Goal: Task Accomplishment & Management: Manage account settings

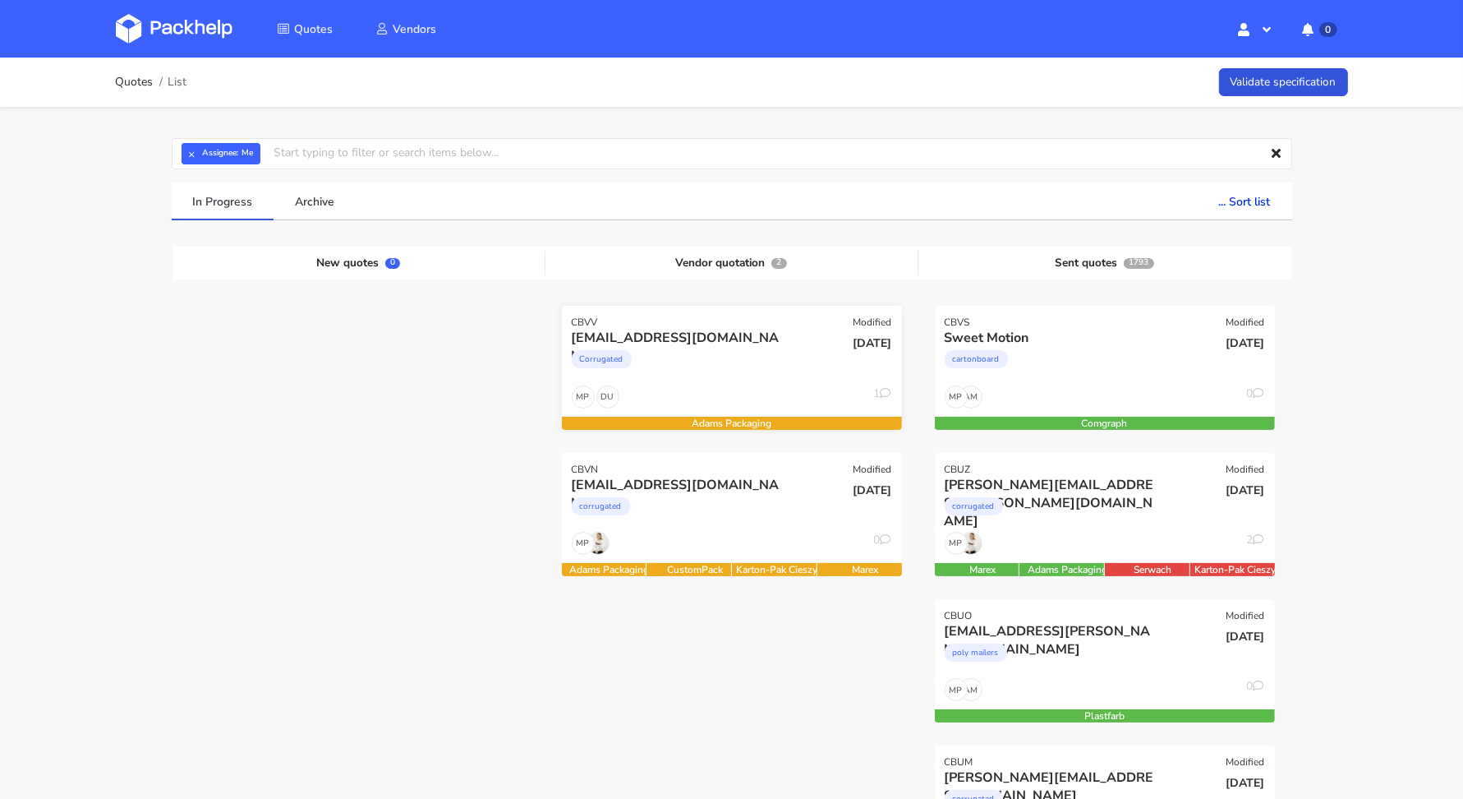
click at [739, 373] on div "Corrugated" at bounding box center [681, 363] width 218 height 33
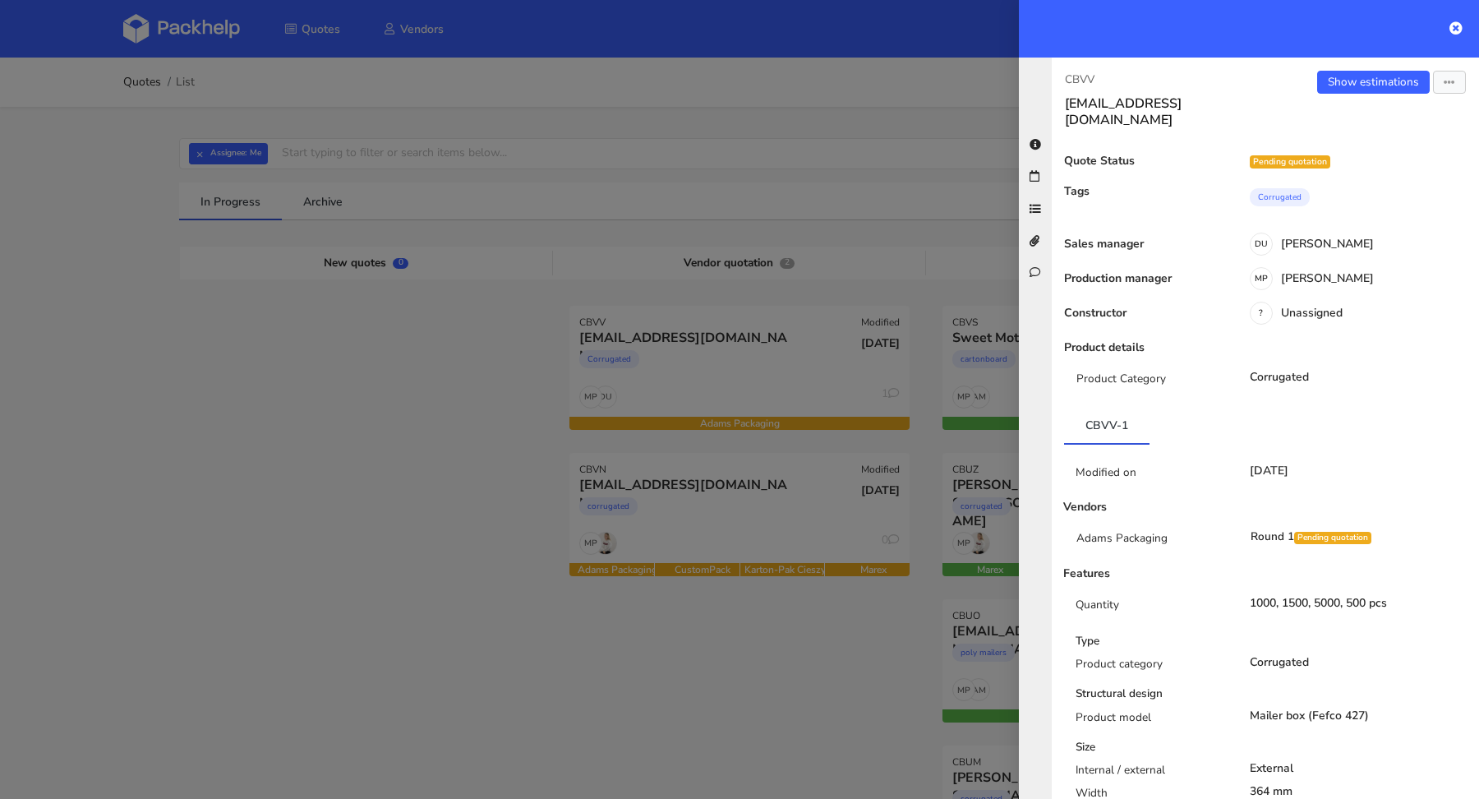
click at [403, 460] on div at bounding box center [739, 399] width 1479 height 799
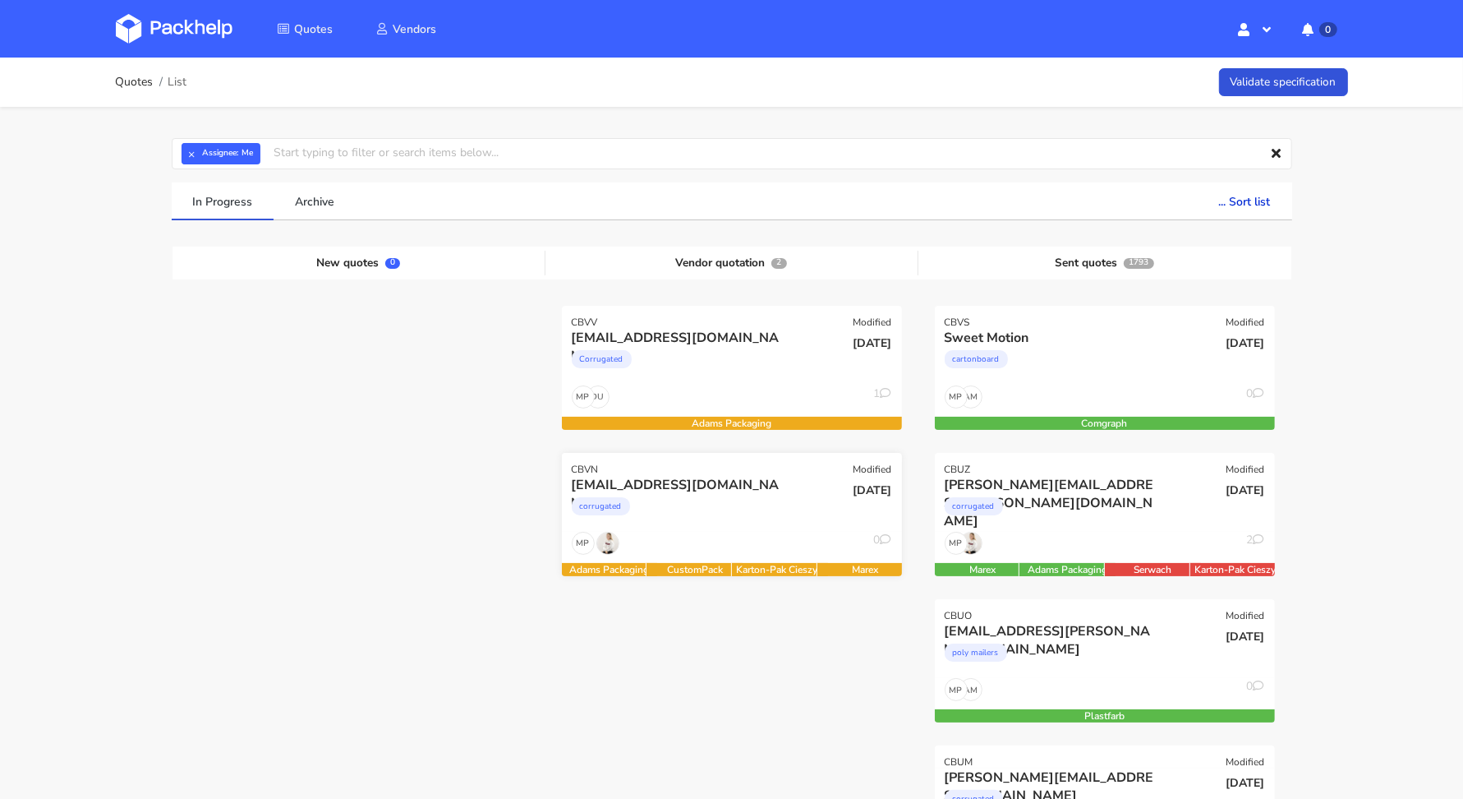
click at [707, 523] on div "corrugated" at bounding box center [681, 510] width 218 height 33
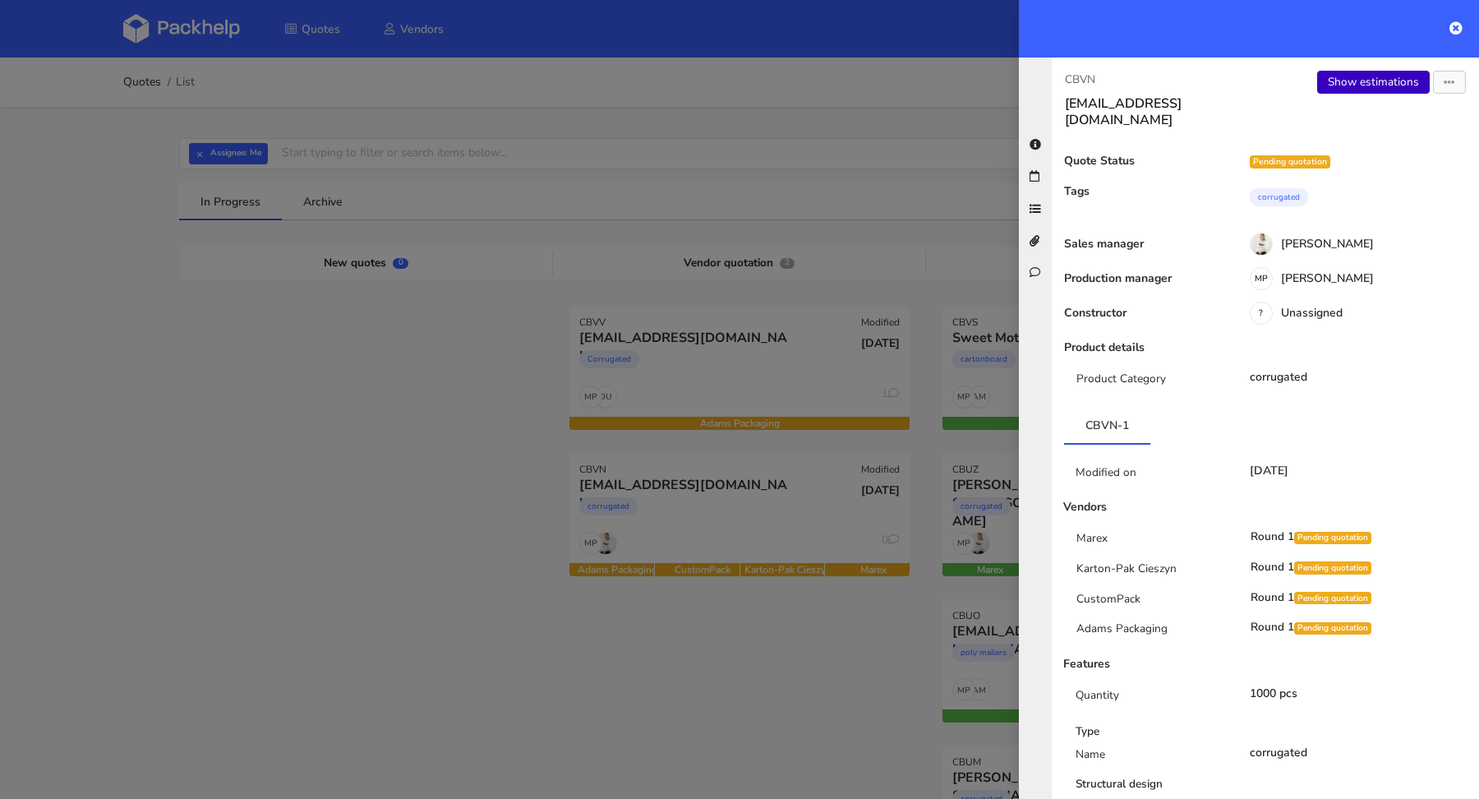
click at [1356, 87] on link "Show estimations" at bounding box center [1373, 82] width 113 height 23
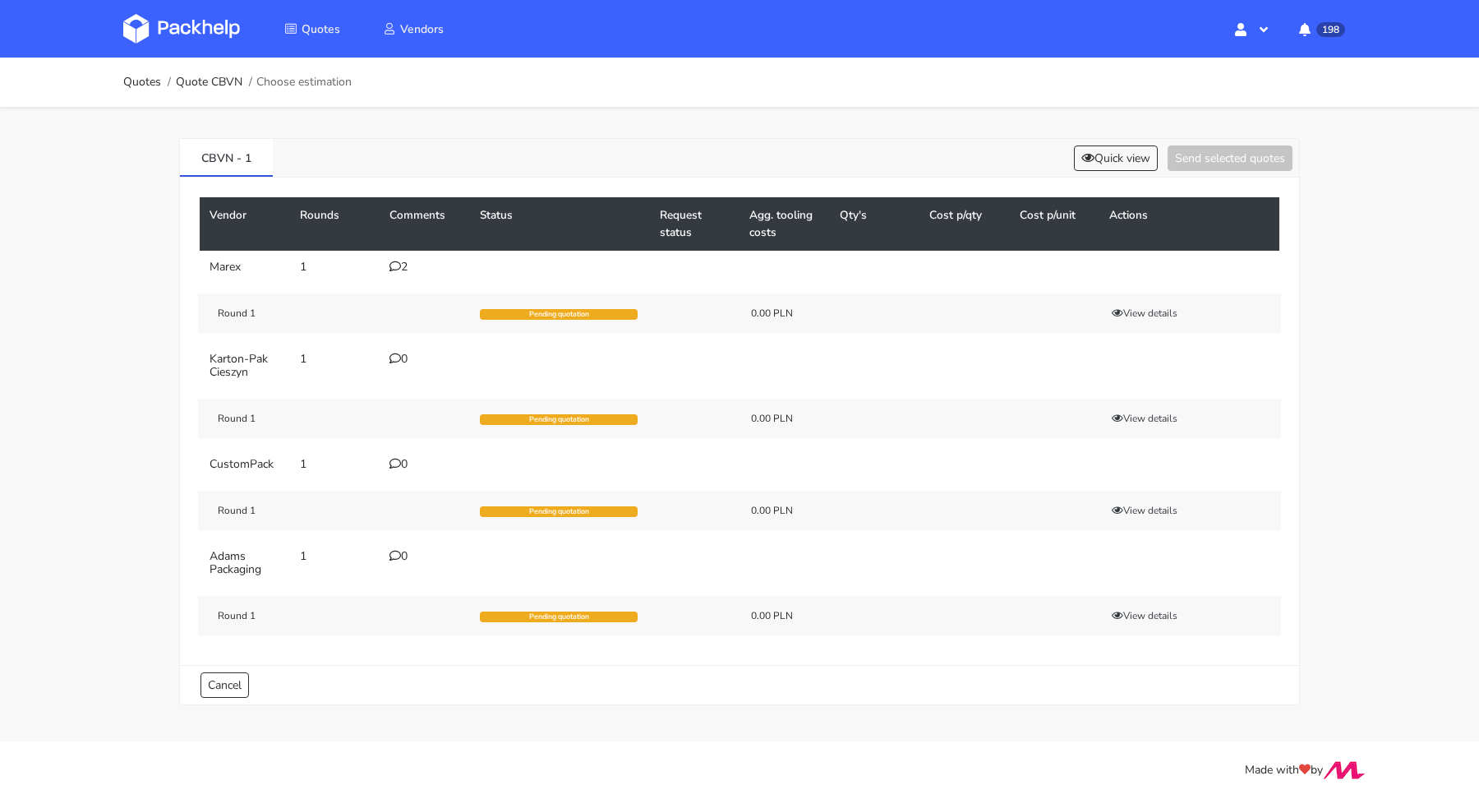
click at [395, 267] on icon at bounding box center [395, 266] width 12 height 12
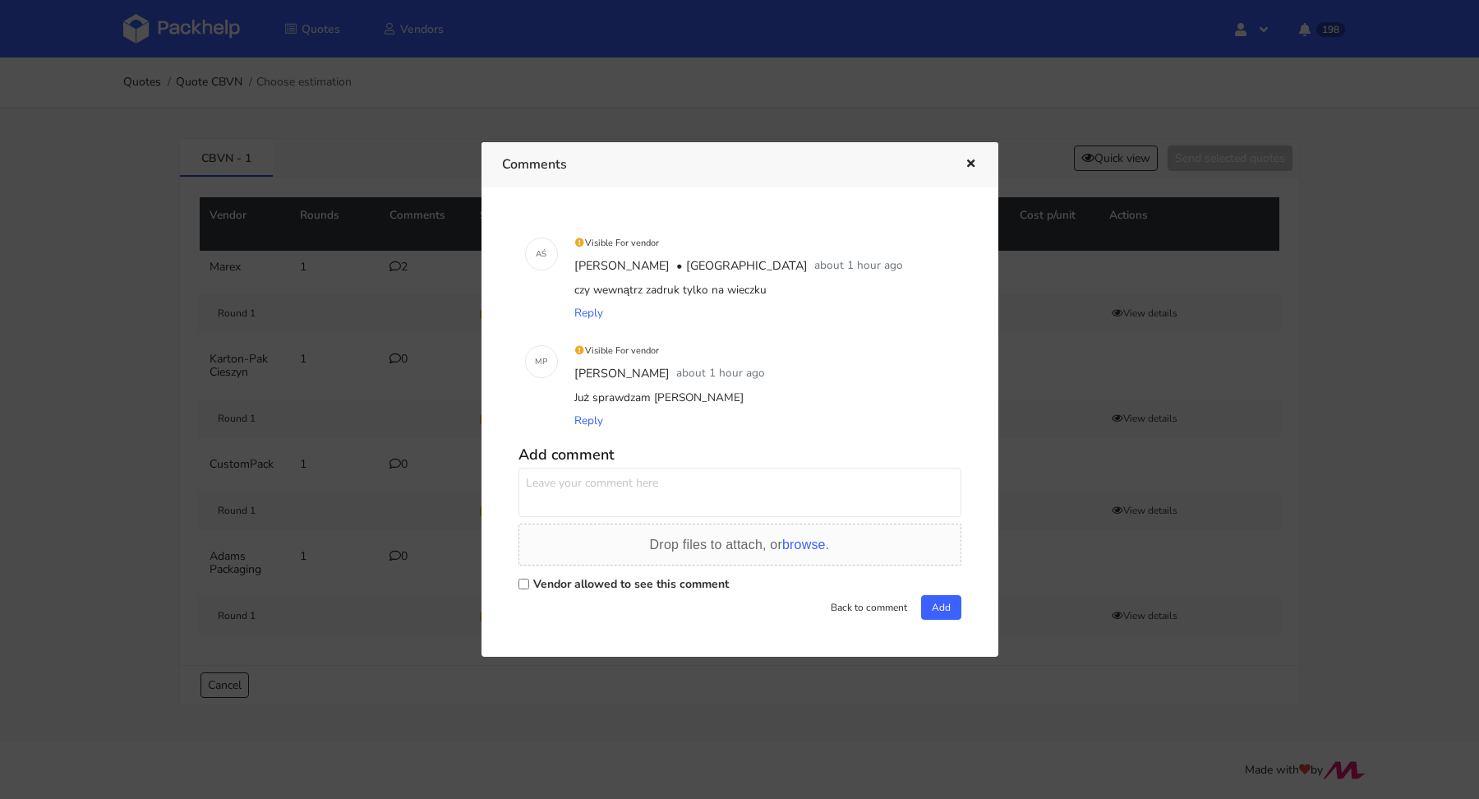
click at [551, 583] on label "Vendor allowed to see this comment" at bounding box center [631, 584] width 196 height 16
click at [529, 583] on input "Vendor allowed to see this comment" at bounding box center [523, 583] width 11 height 11
checkbox input "true"
click at [582, 497] on textarea at bounding box center [739, 492] width 443 height 49
paste textarea "flexo zewnętrznie i wewnętrznie CMYK z tym zielonym/seledynowym"
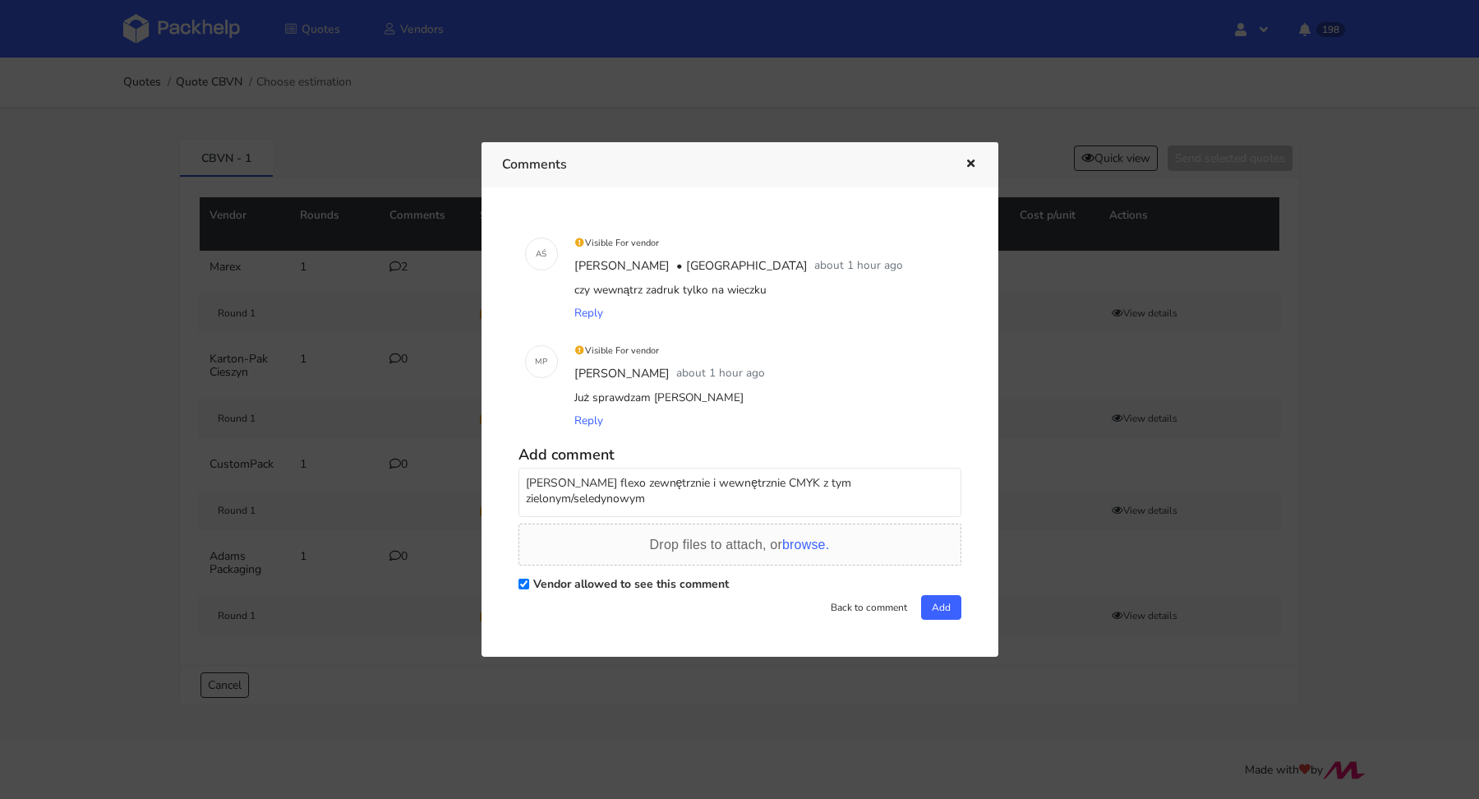
click at [662, 502] on textarea "Panie Adrianie flexo zewnętrznie i wewnętrznie CMYK z tym zielonym/seledynowym" at bounding box center [739, 492] width 443 height 49
drag, startPoint x: 638, startPoint y: 491, endPoint x: 603, endPoint y: 479, distance: 37.2
click at [603, 479] on textarea "Panie Adrianie flexo zewnętrznie i wewnętrznie CMYK z tym zielonym/seledynowym" at bounding box center [739, 492] width 443 height 49
click at [766, 483] on textarea "Panie Adrianie flexo zewnętrznie i wewnętrznie CMYK z tym zielonym/seledynowym" at bounding box center [739, 492] width 443 height 49
drag, startPoint x: 684, startPoint y: 506, endPoint x: 510, endPoint y: 474, distance: 176.3
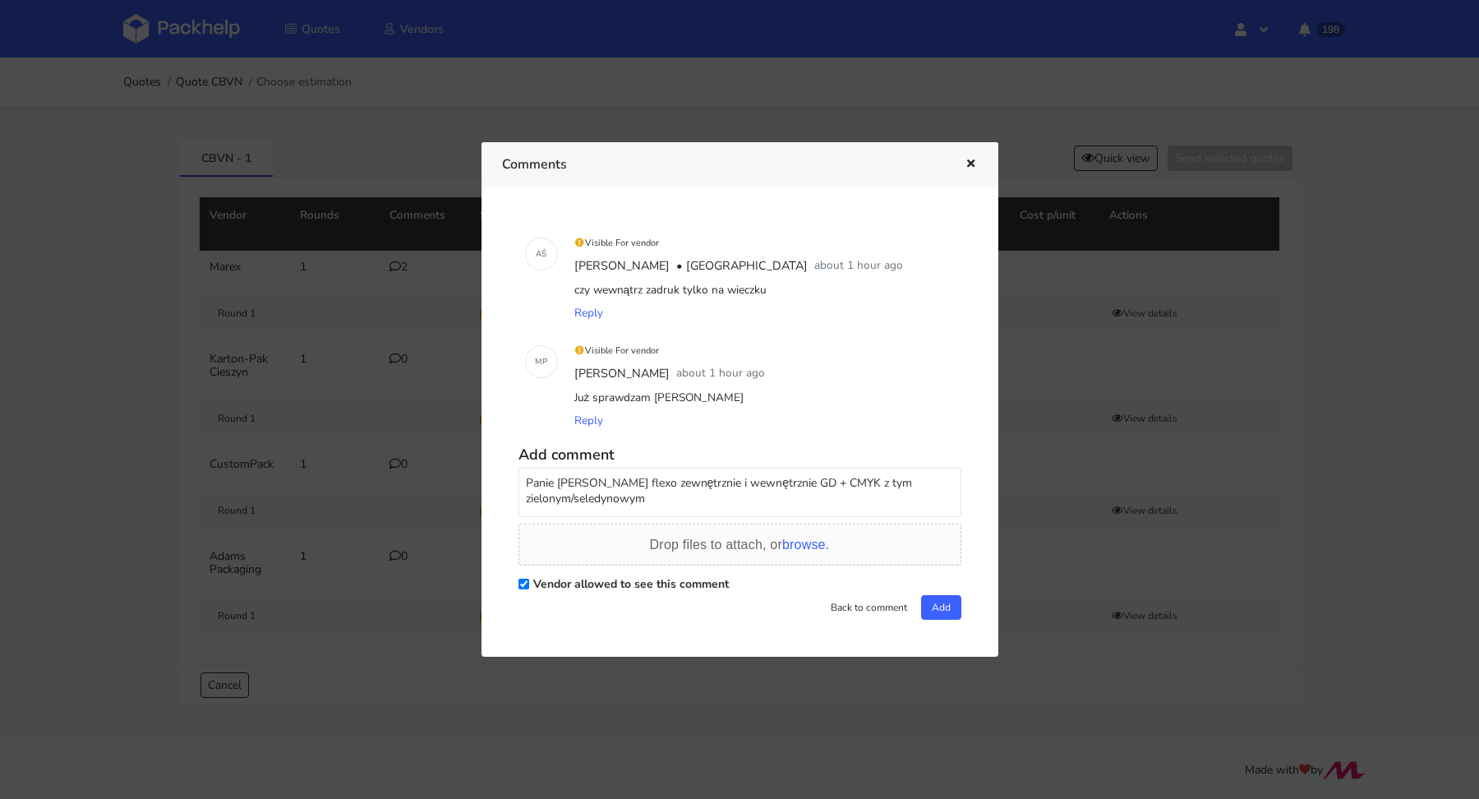
click at [510, 474] on div "A Ś Visible For vendor Adrian Świerżewski • Marex about 1 hour ago czy wewnątrz…" at bounding box center [740, 422] width 476 height 429
type textarea "Panie Adrianie flexo zewnętrznie i wewnętrznie GD + CMYK z tym zielonym/seledyn…"
click at [935, 607] on button "Add" at bounding box center [941, 607] width 40 height 25
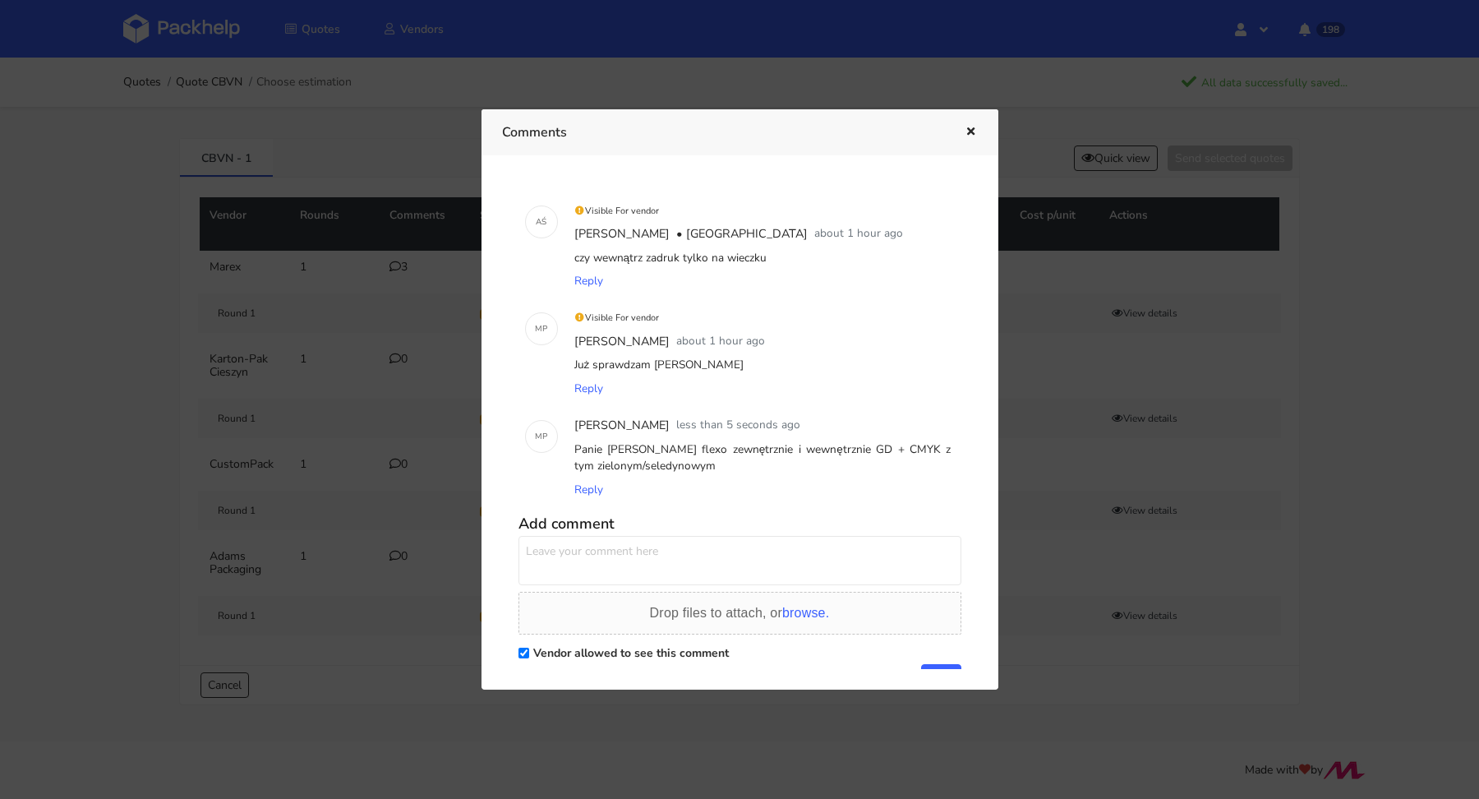
click at [965, 136] on icon "button" at bounding box center [971, 133] width 14 height 12
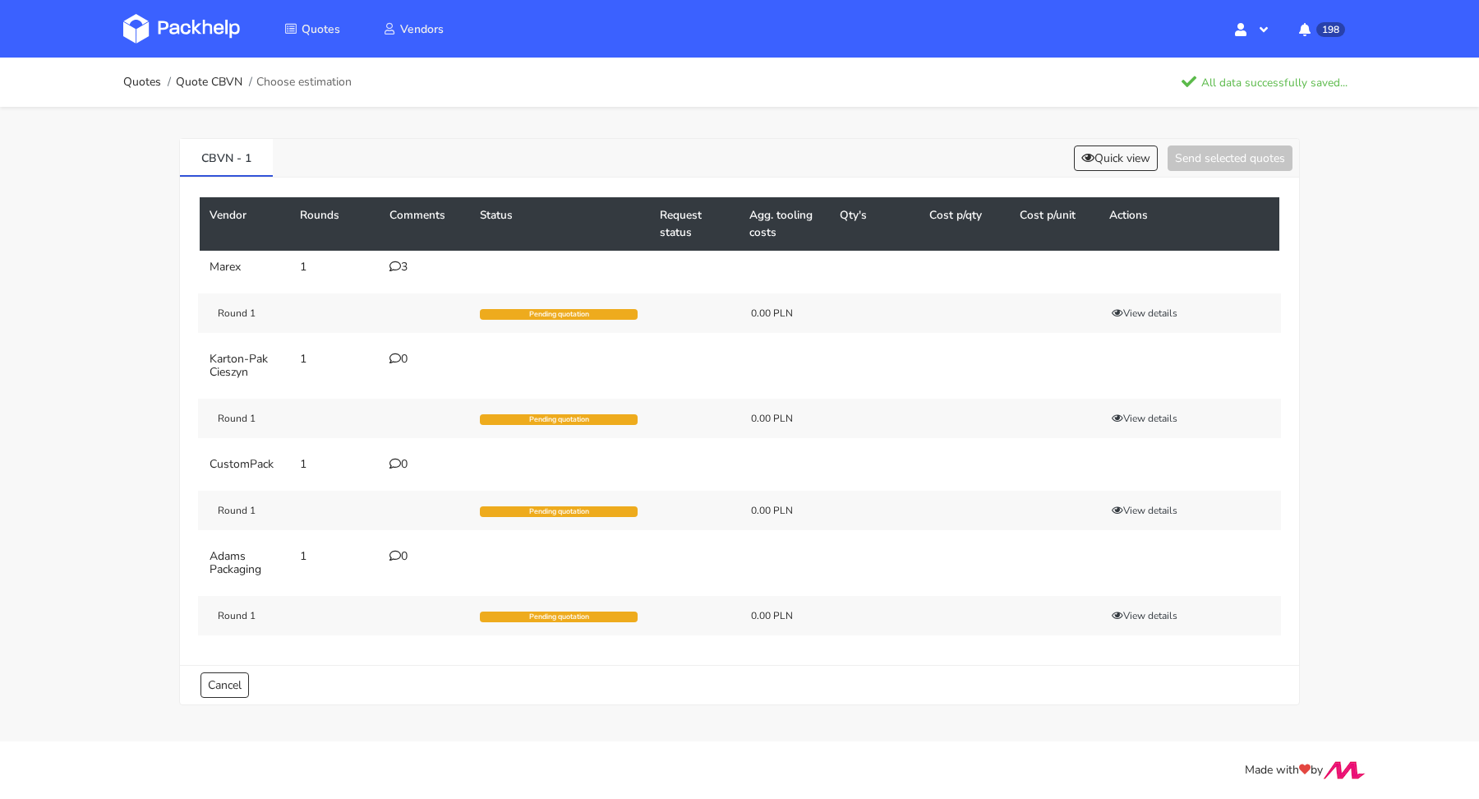
click at [401, 362] on div "0" at bounding box center [424, 358] width 71 height 13
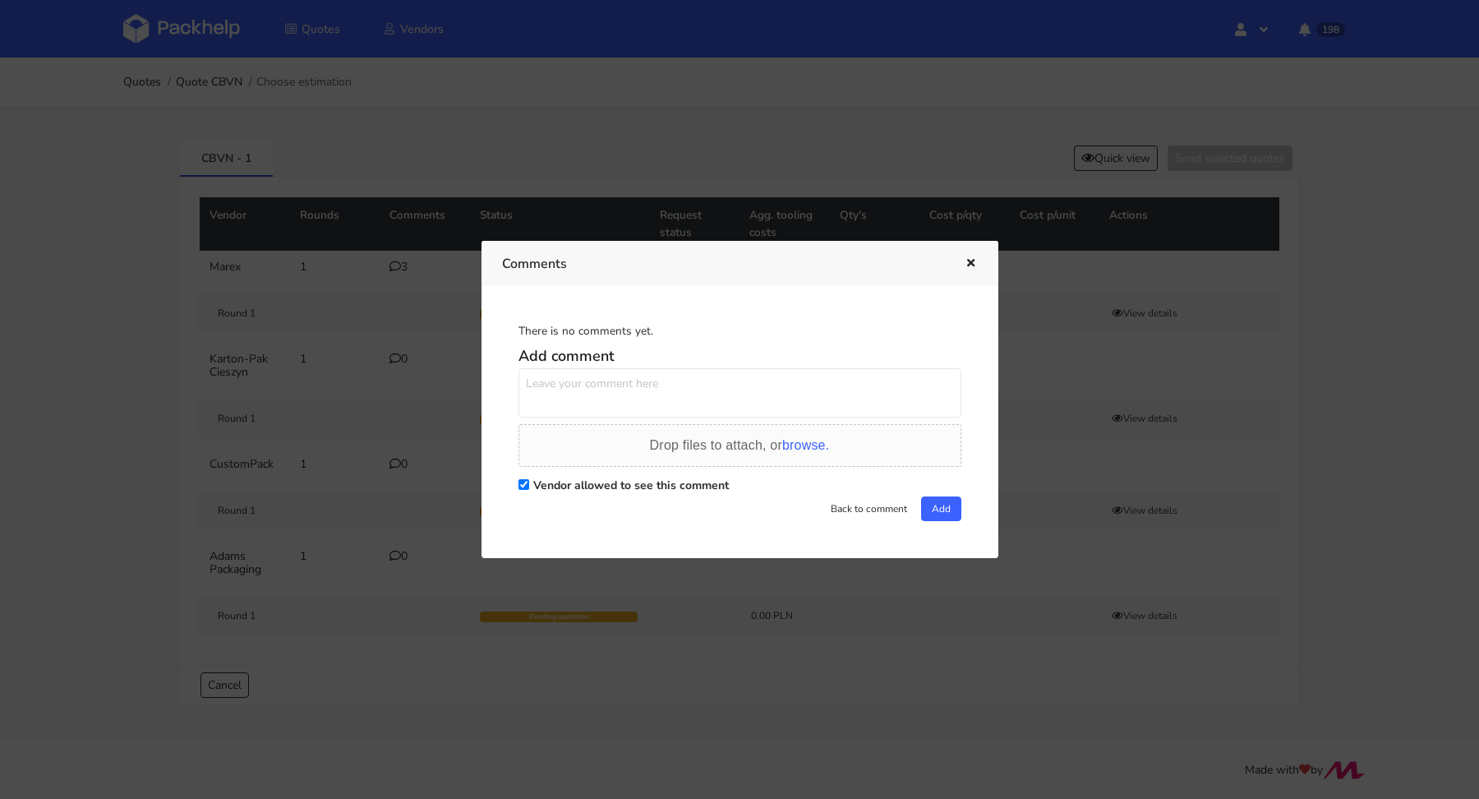
click at [616, 396] on textarea at bounding box center [739, 392] width 443 height 49
paste textarea "Panie Adrianie flexo zewnętrznie i wewnętrznie GD + CMYK z tym zielonym/seledyn…"
drag, startPoint x: 598, startPoint y: 385, endPoint x: 468, endPoint y: 385, distance: 129.8
click at [468, 385] on div "Comments There is no comments yet. Add comment Panie Adrianie flexo zewnętrznie…" at bounding box center [739, 399] width 1479 height 799
drag, startPoint x: 952, startPoint y: 385, endPoint x: 521, endPoint y: 375, distance: 431.5
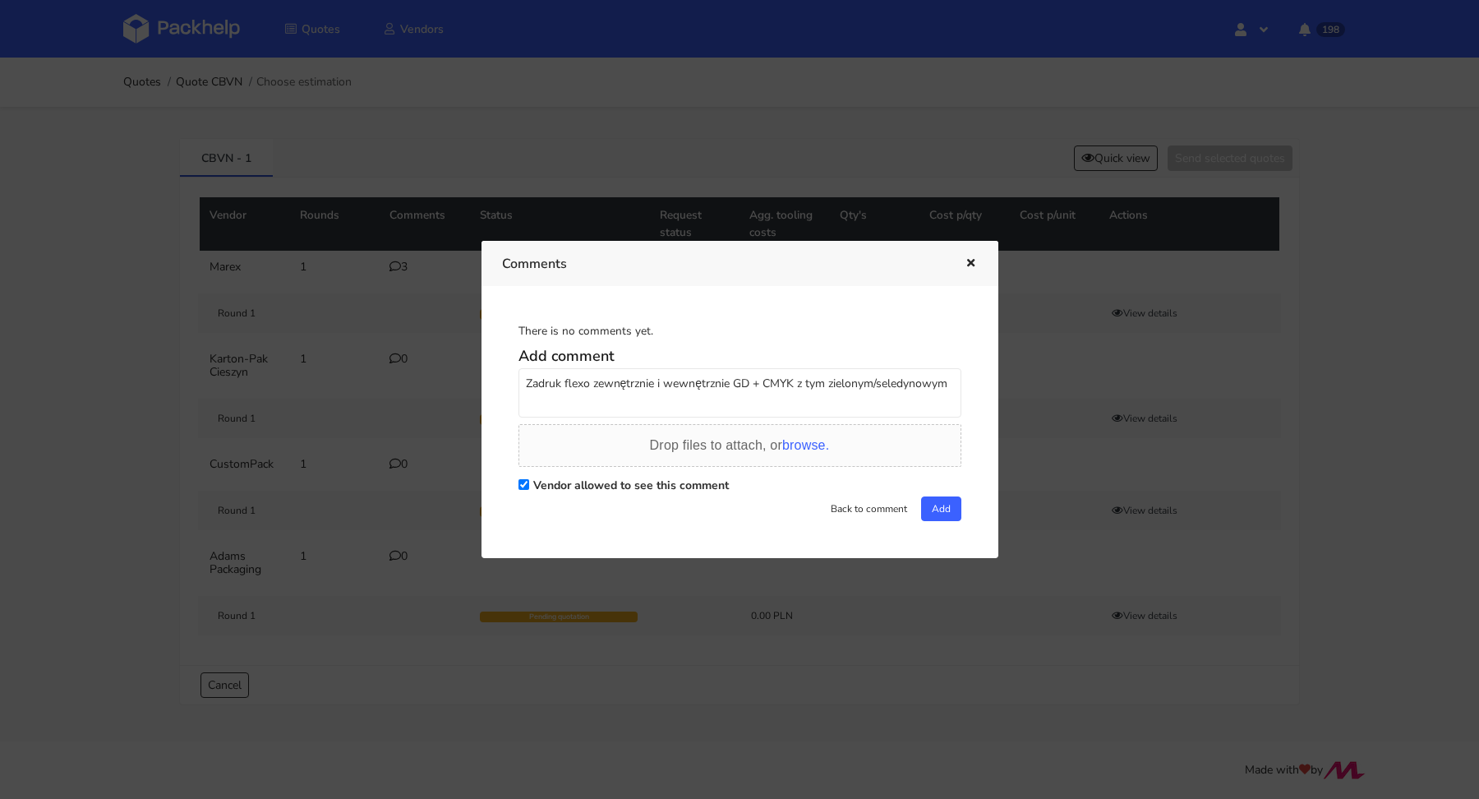
click at [521, 375] on textarea "Zadruk flexo zewnętrznie i wewnętrznie GD + CMYK z tym zielonym/seledynowym" at bounding box center [739, 392] width 443 height 49
type textarea "Zadruk flexo zewnętrznie i wewnętrznie GD + CMYK z tym zielonym/seledynowym"
click at [927, 504] on button "Add" at bounding box center [941, 508] width 40 height 25
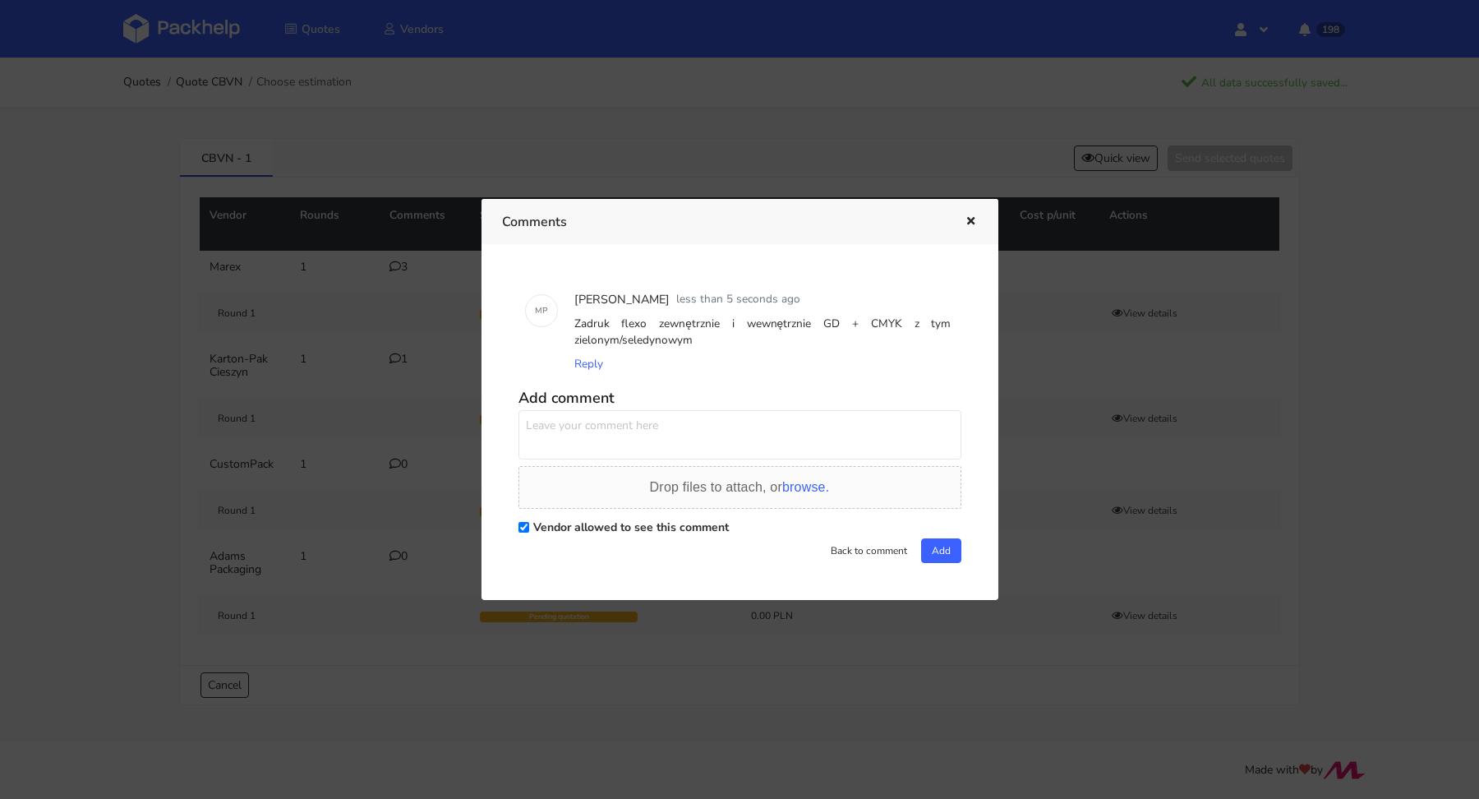
click at [973, 221] on icon "button" at bounding box center [971, 222] width 14 height 12
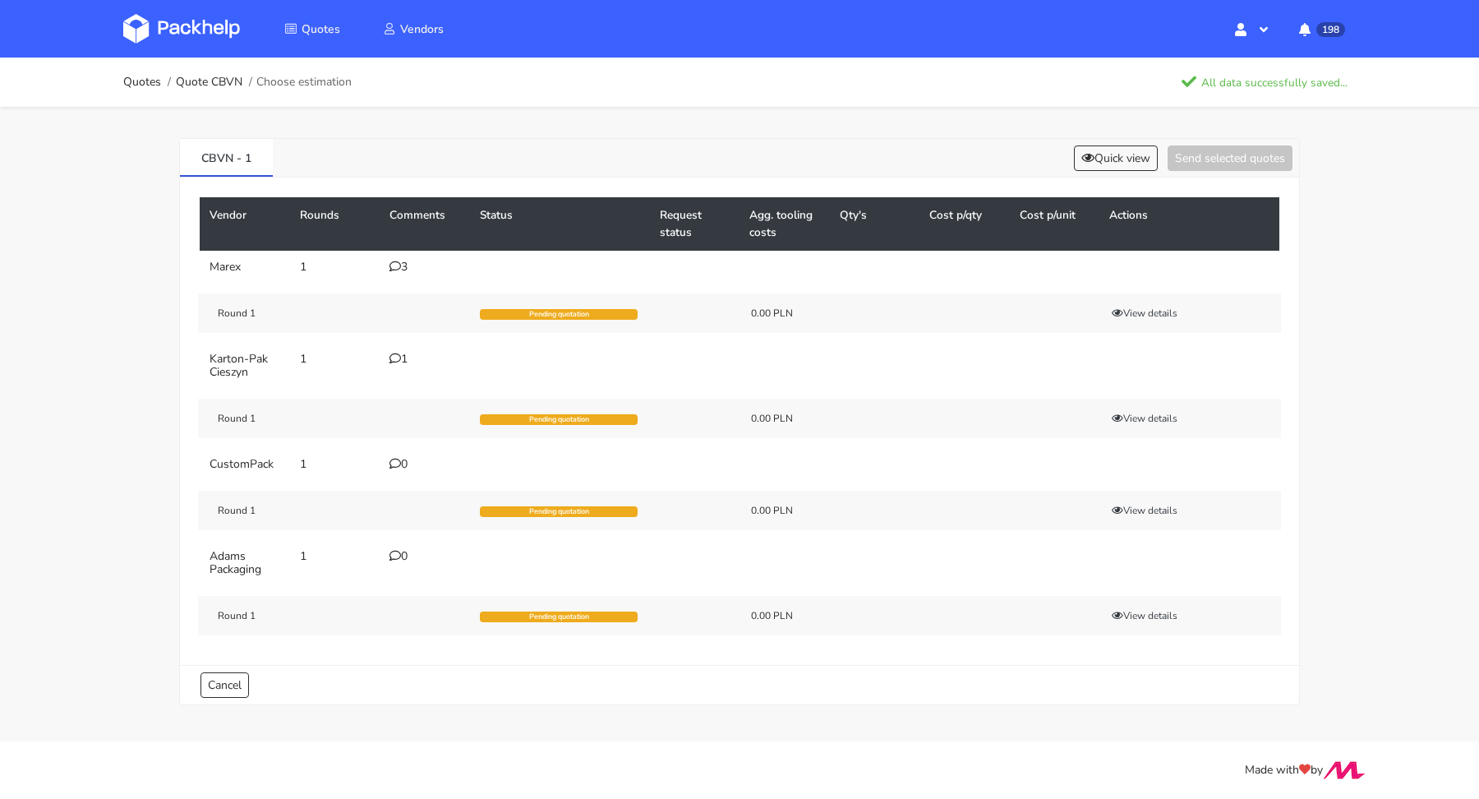
click at [395, 462] on icon at bounding box center [395, 464] width 12 height 12
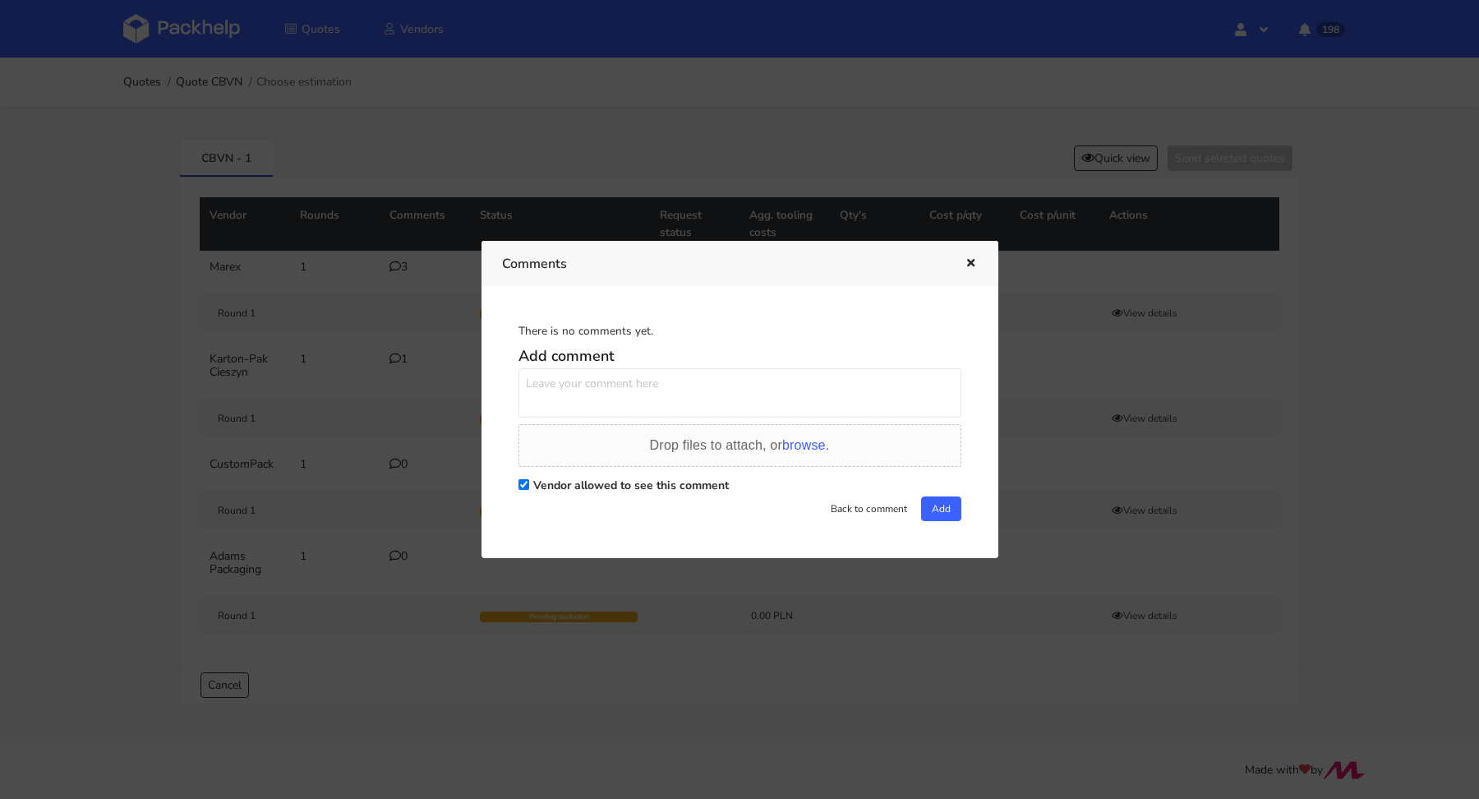
click at [698, 389] on textarea at bounding box center [739, 392] width 443 height 49
paste textarea "Zadruk flexo zewnętrznie i wewnętrznie GD + CMYK z tym zielonym/seledynowym"
type textarea "Zadruk flexo zewnętrznie i wewnętrznie GD + CMYK z tym zielonym/seledynowym"
click at [928, 514] on button "Add" at bounding box center [941, 508] width 40 height 25
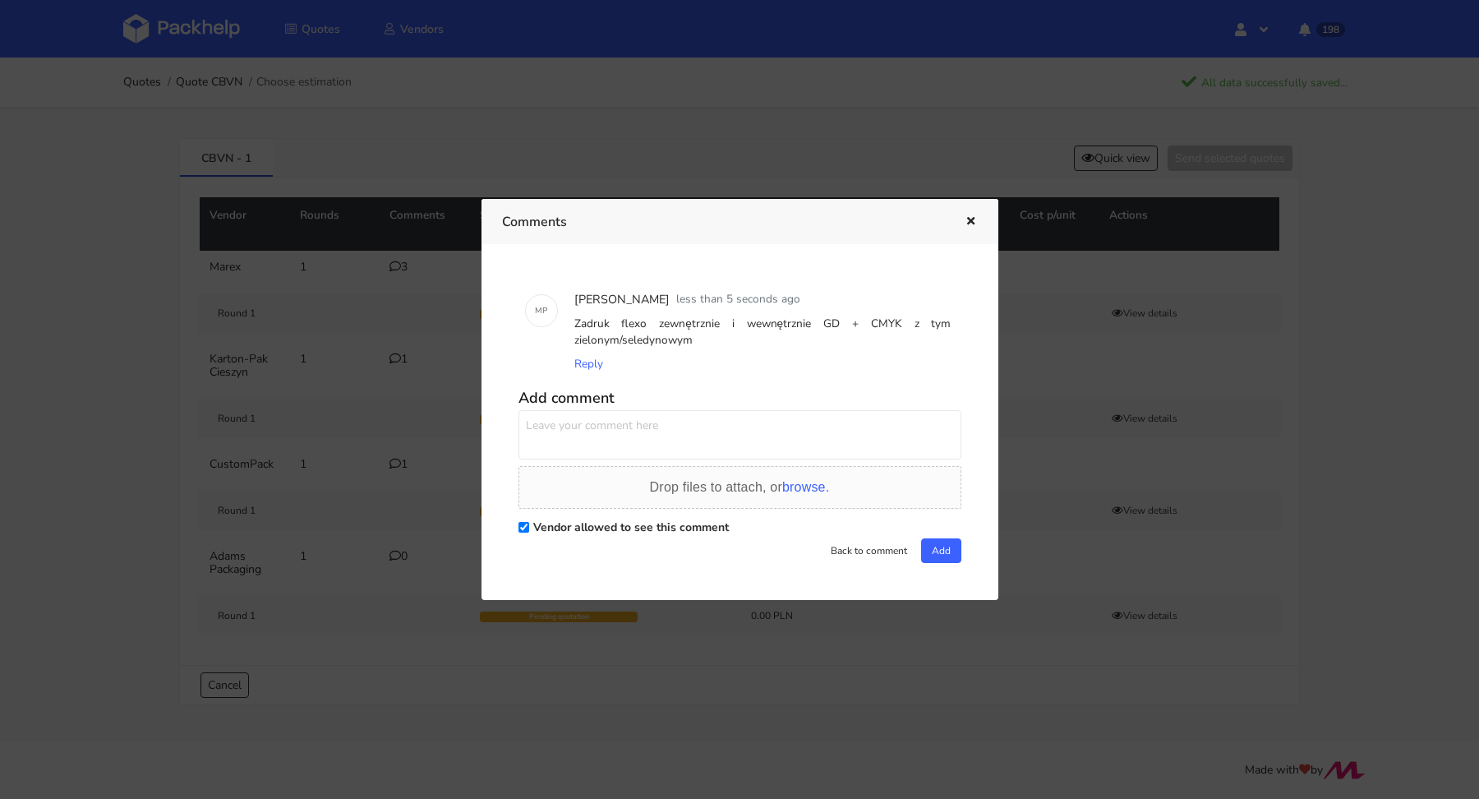
click at [973, 224] on icon "button" at bounding box center [971, 222] width 14 height 12
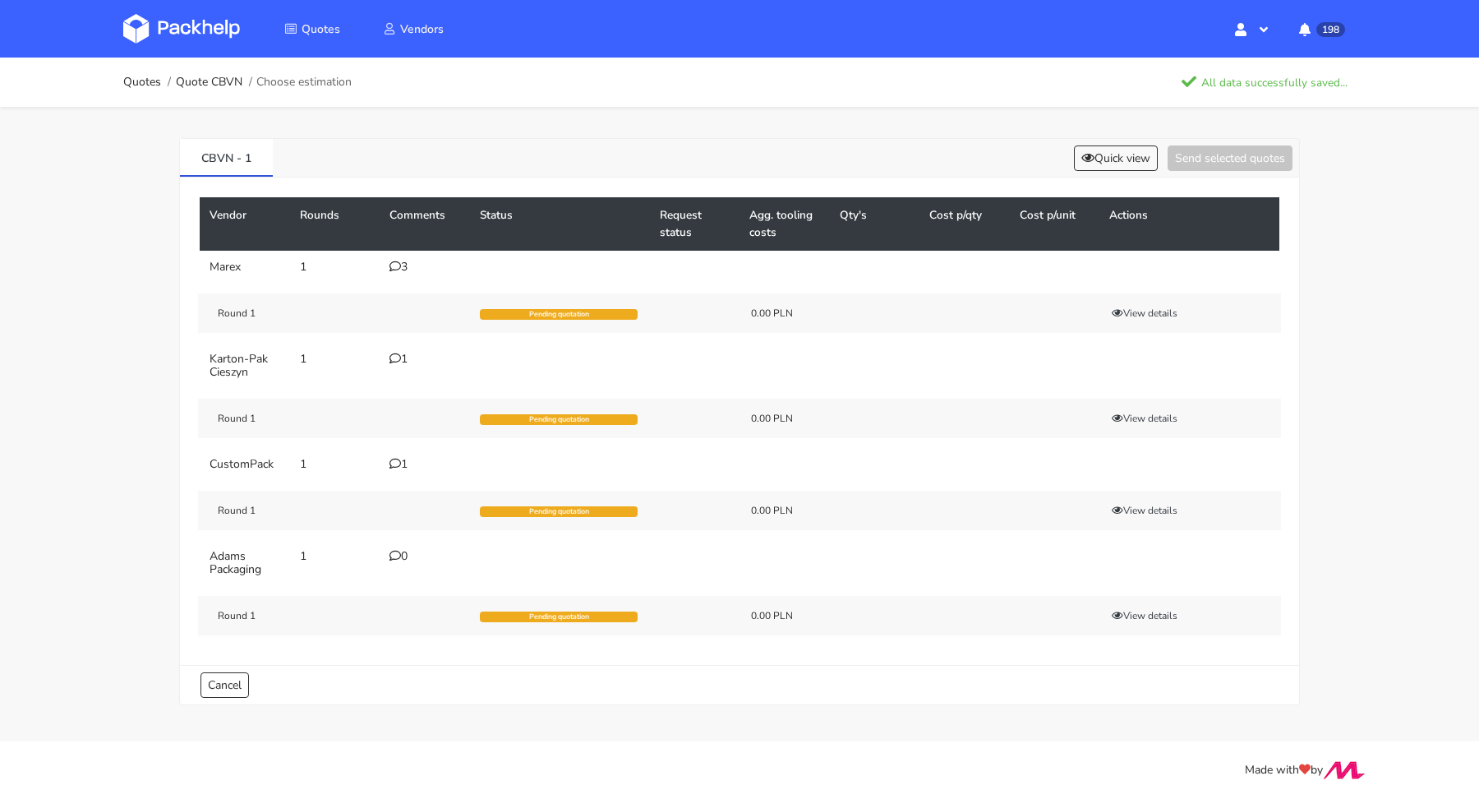
click at [394, 550] on icon at bounding box center [395, 556] width 12 height 12
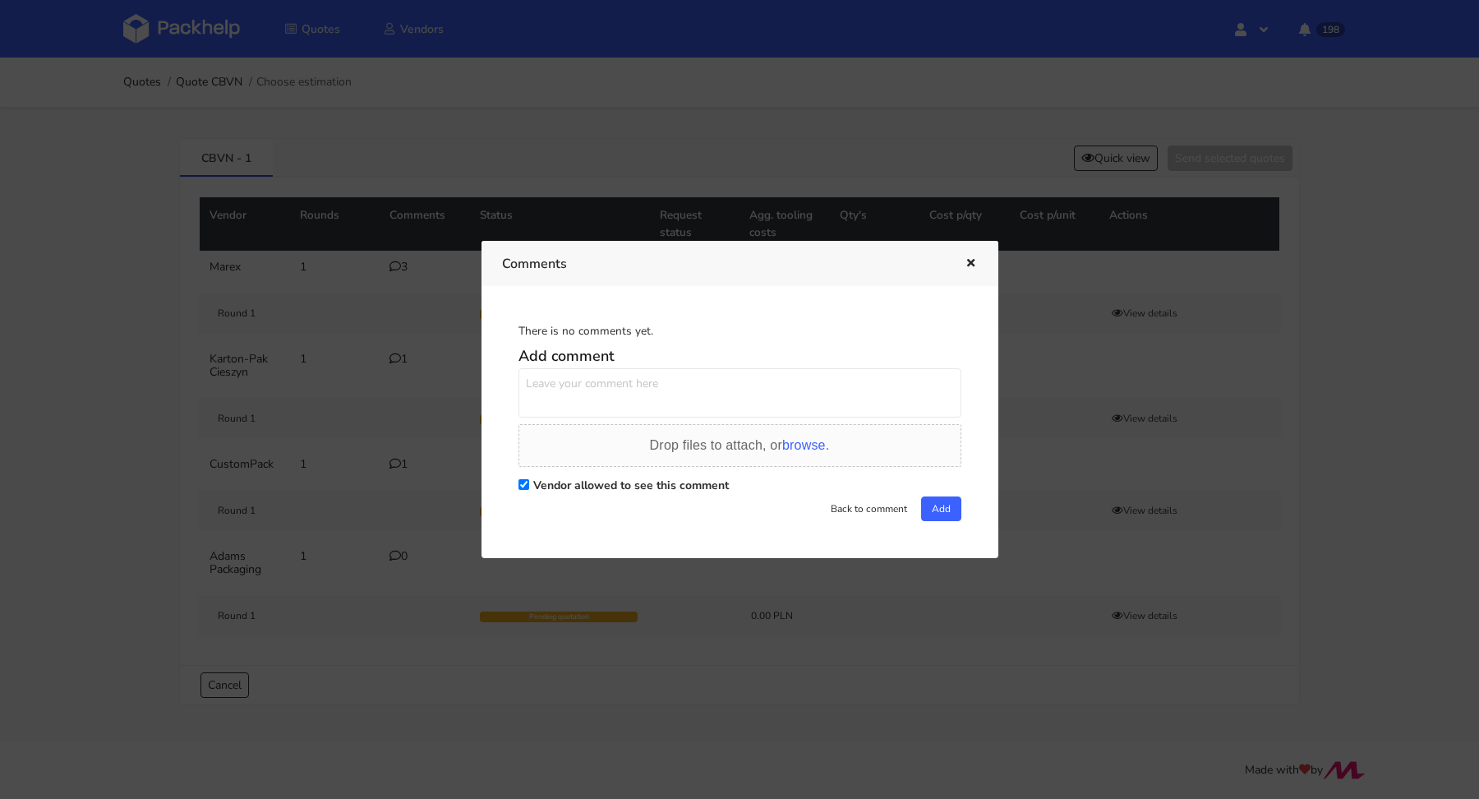
click at [607, 394] on textarea at bounding box center [739, 392] width 443 height 49
paste textarea "Zadruk flexo zewnętrznie i wewnętrznie GD + CMYK z tym zielonym/seledynowym"
type textarea "Zadruk flexo zewnętrznie i wewnętrznie GD + CMYK z tym zielonym/seledynowym"
click at [950, 507] on button "Add" at bounding box center [941, 508] width 40 height 25
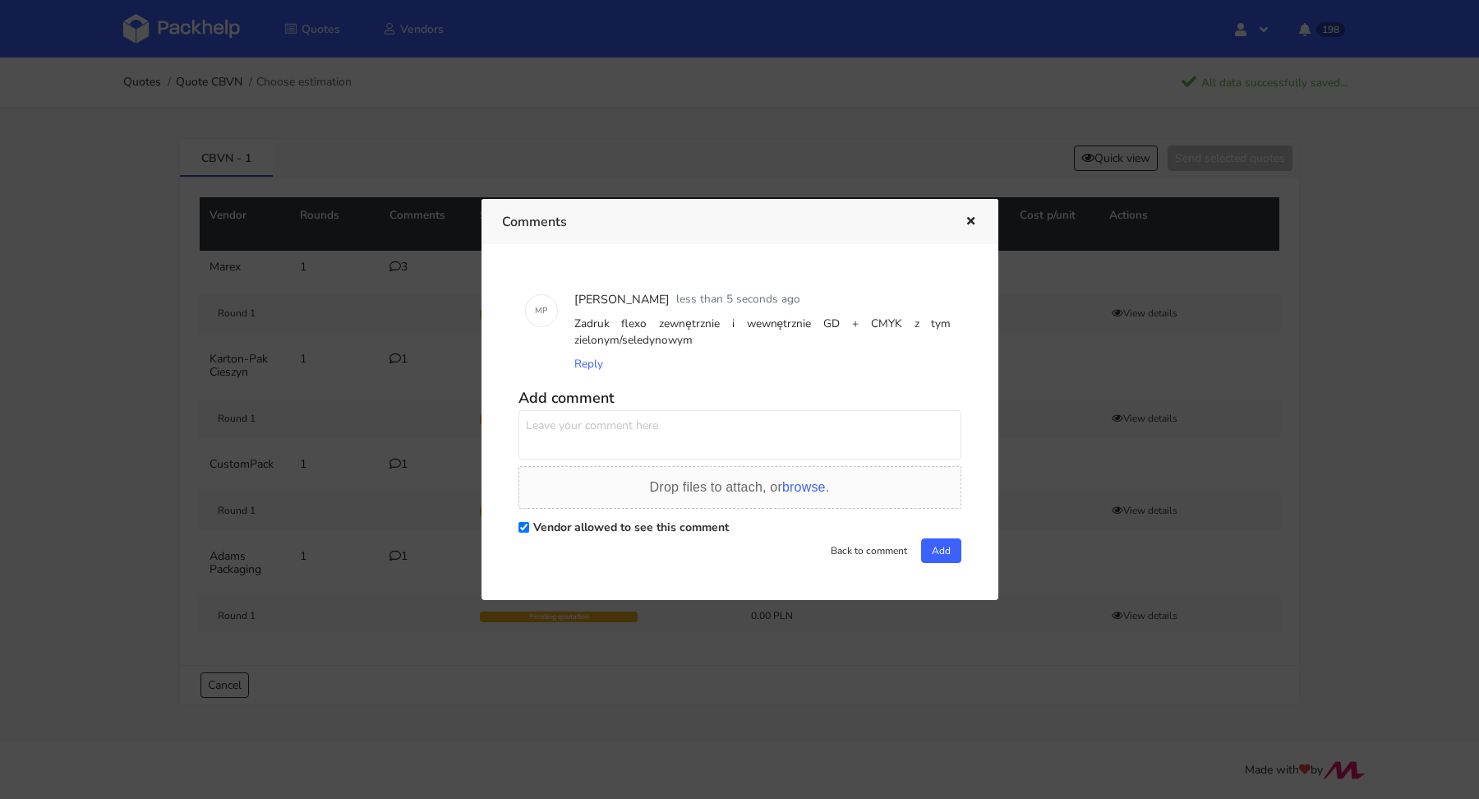
click at [970, 223] on icon "button" at bounding box center [971, 222] width 14 height 12
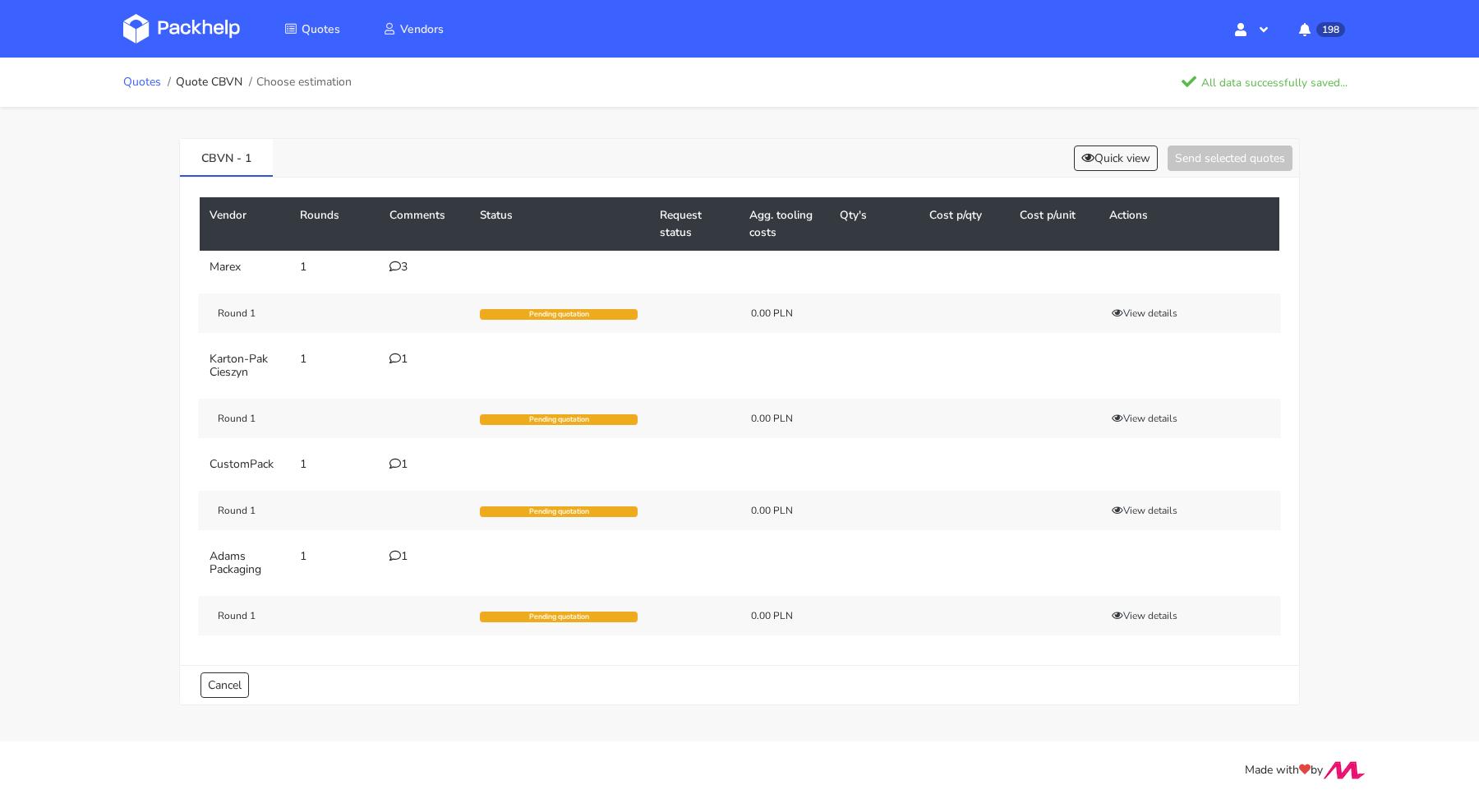
click at [155, 76] on link "Quotes" at bounding box center [142, 82] width 38 height 13
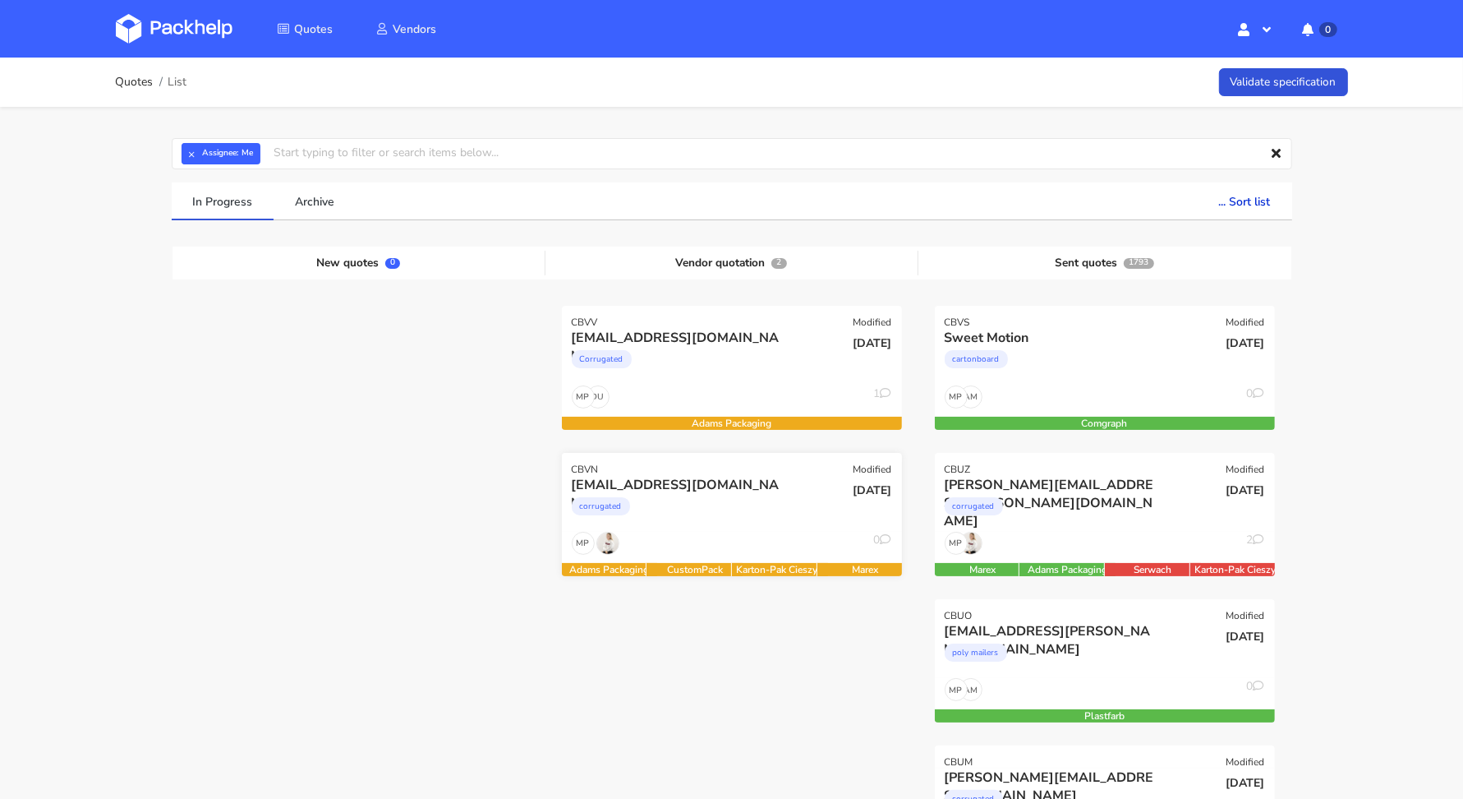
click at [688, 500] on div "corrugated" at bounding box center [681, 510] width 218 height 33
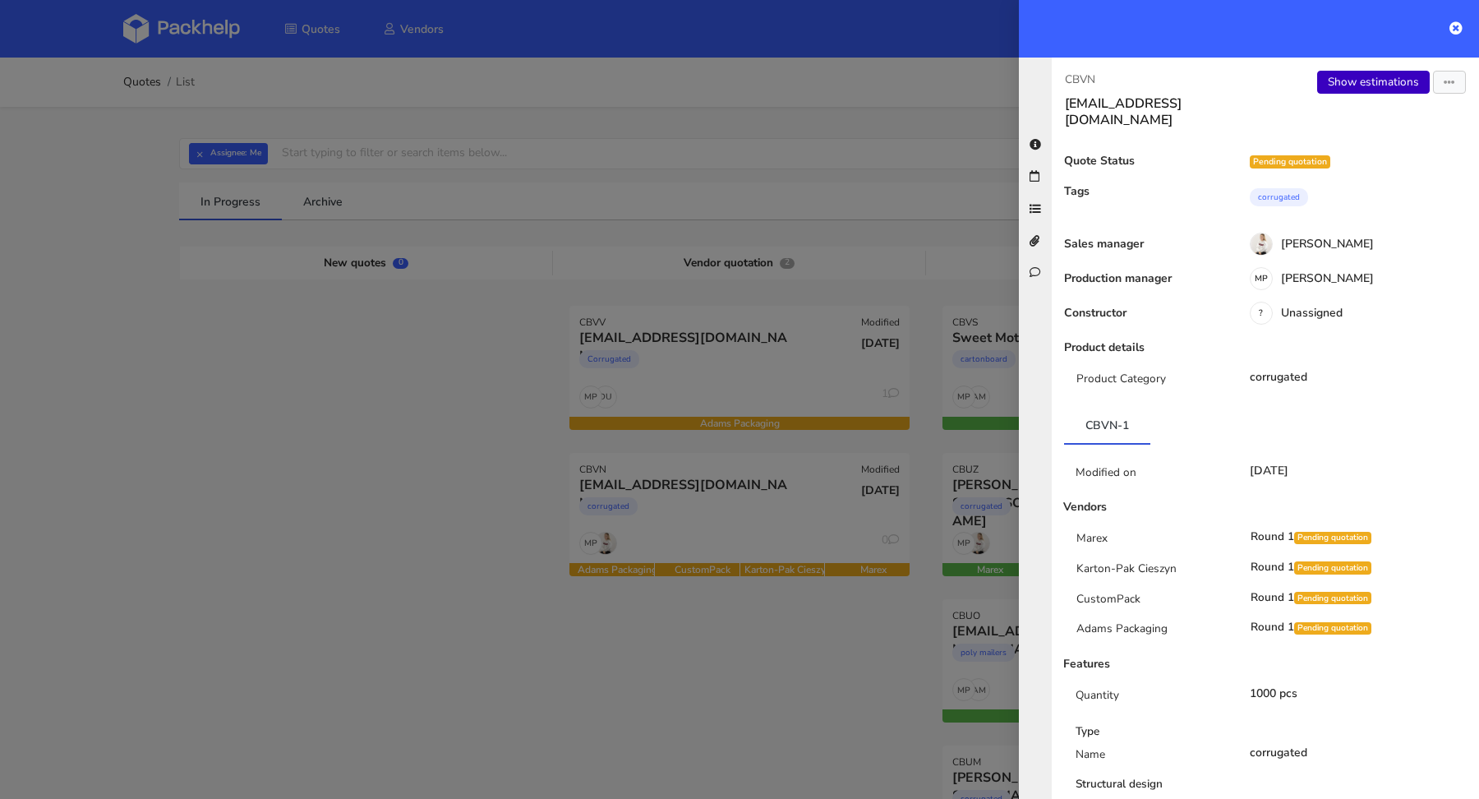
click at [1357, 90] on link "Show estimations" at bounding box center [1373, 82] width 113 height 23
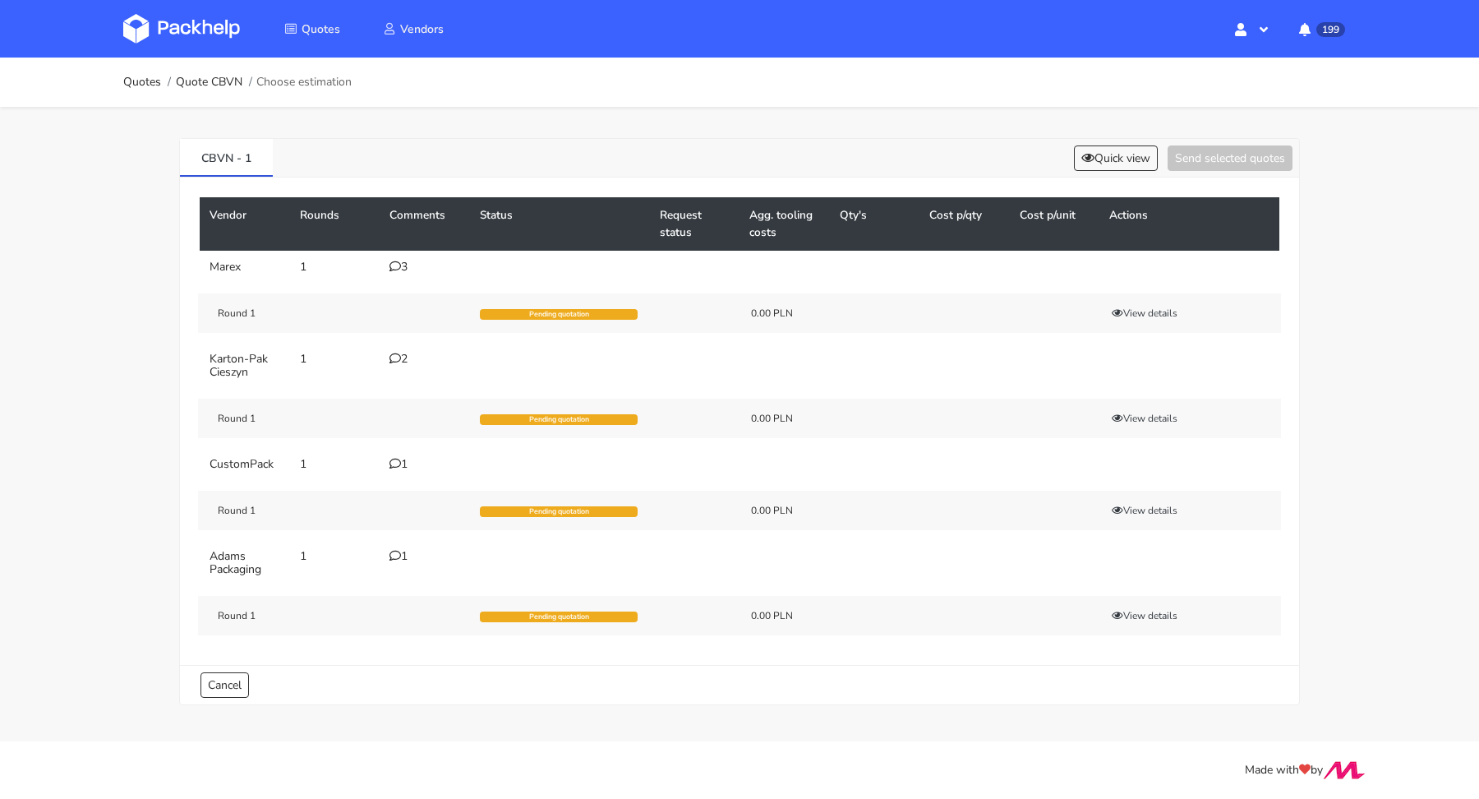
click at [403, 352] on div "2" at bounding box center [424, 358] width 71 height 13
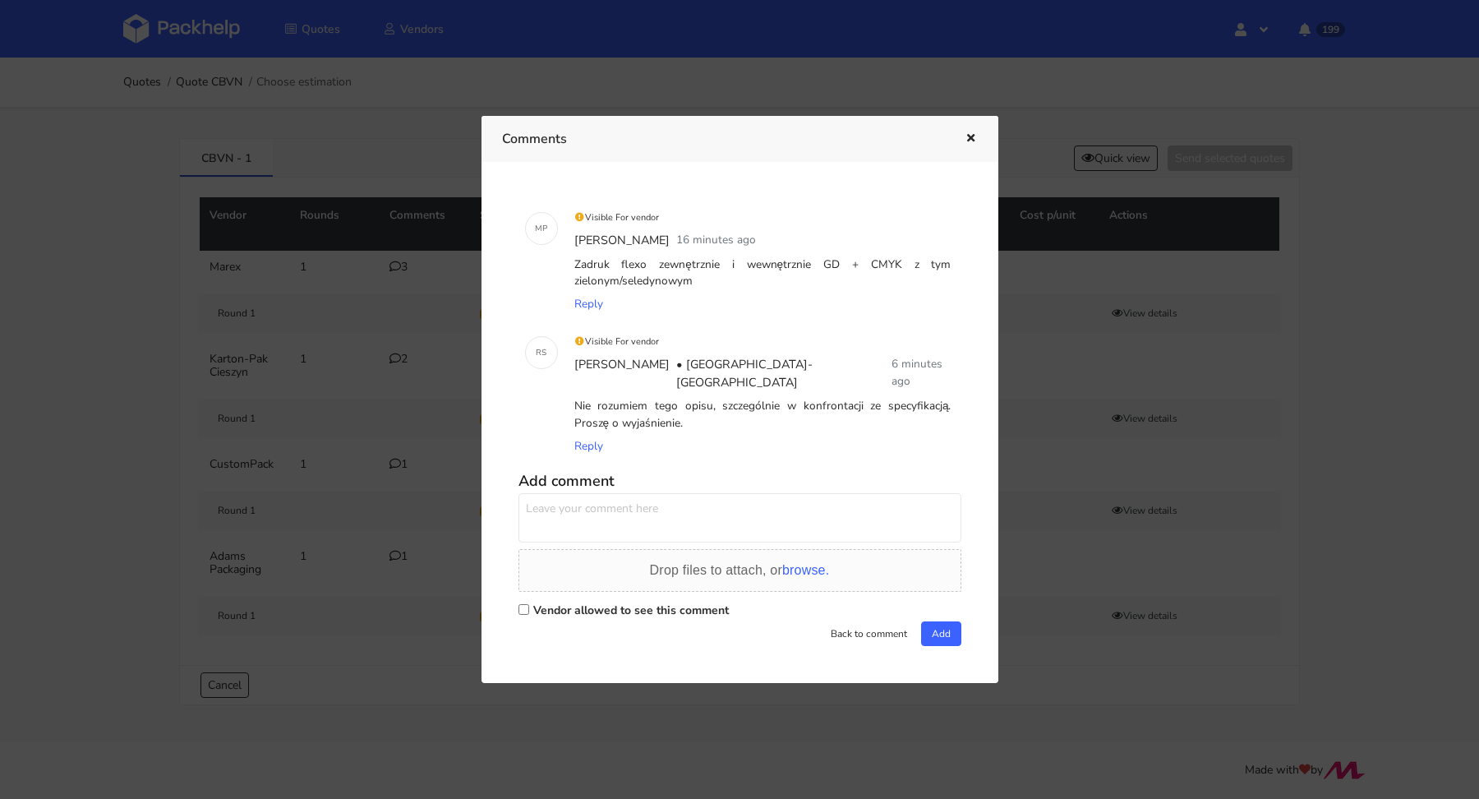
click at [601, 602] on label "Vendor allowed to see this comment" at bounding box center [631, 610] width 196 height 16
click at [529, 604] on input "Vendor allowed to see this comment" at bounding box center [523, 609] width 11 height 11
checkbox input "true"
click at [578, 509] on textarea at bounding box center [739, 517] width 443 height 49
type textarea "Panie Rafale w specyfikacji jest błąd, zadruk Flexo zewnętrznie, wewnętrznie CM…"
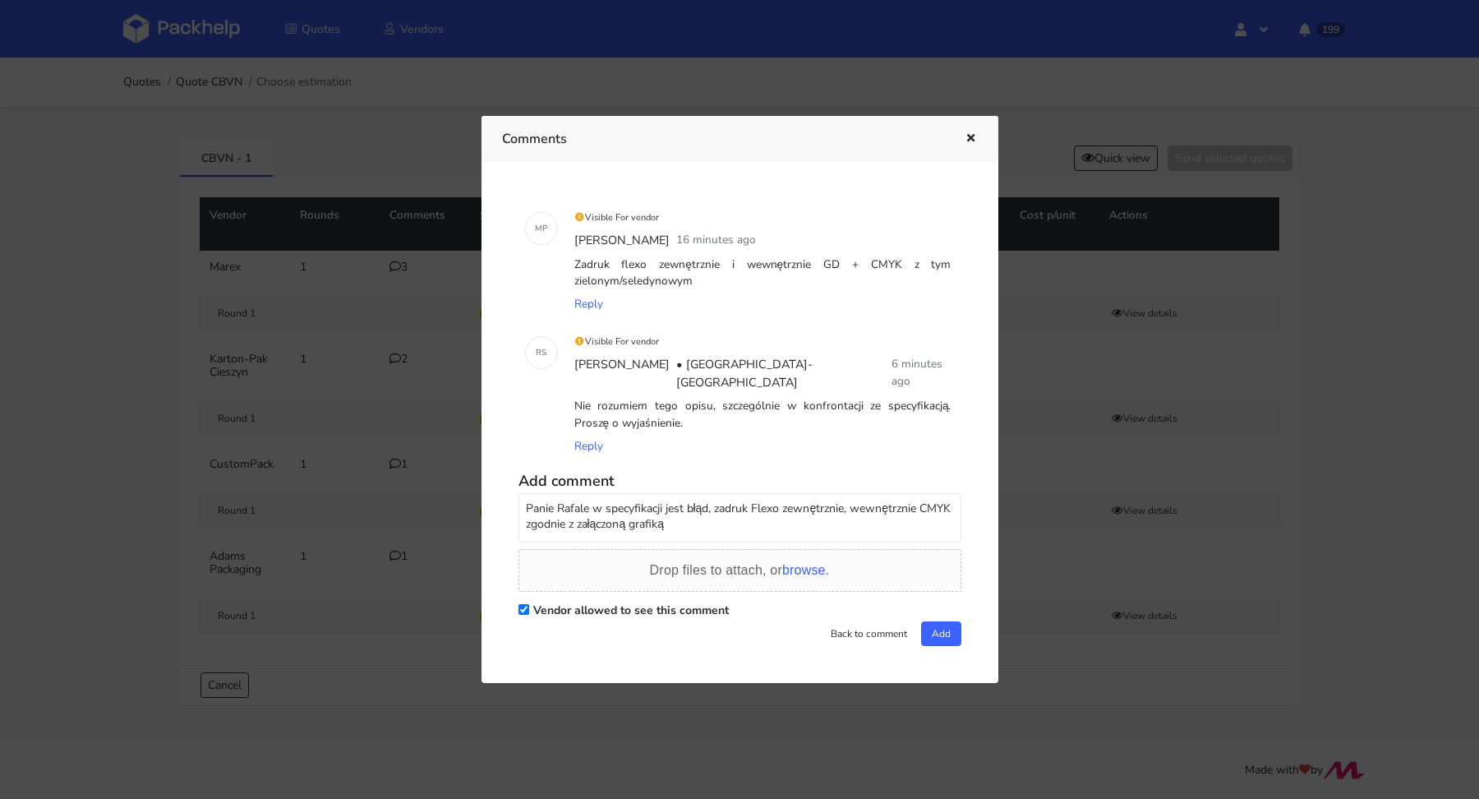
click at [914, 629] on div "Back to comment Add" at bounding box center [739, 633] width 443 height 25
click at [935, 622] on button "Add" at bounding box center [941, 633] width 40 height 25
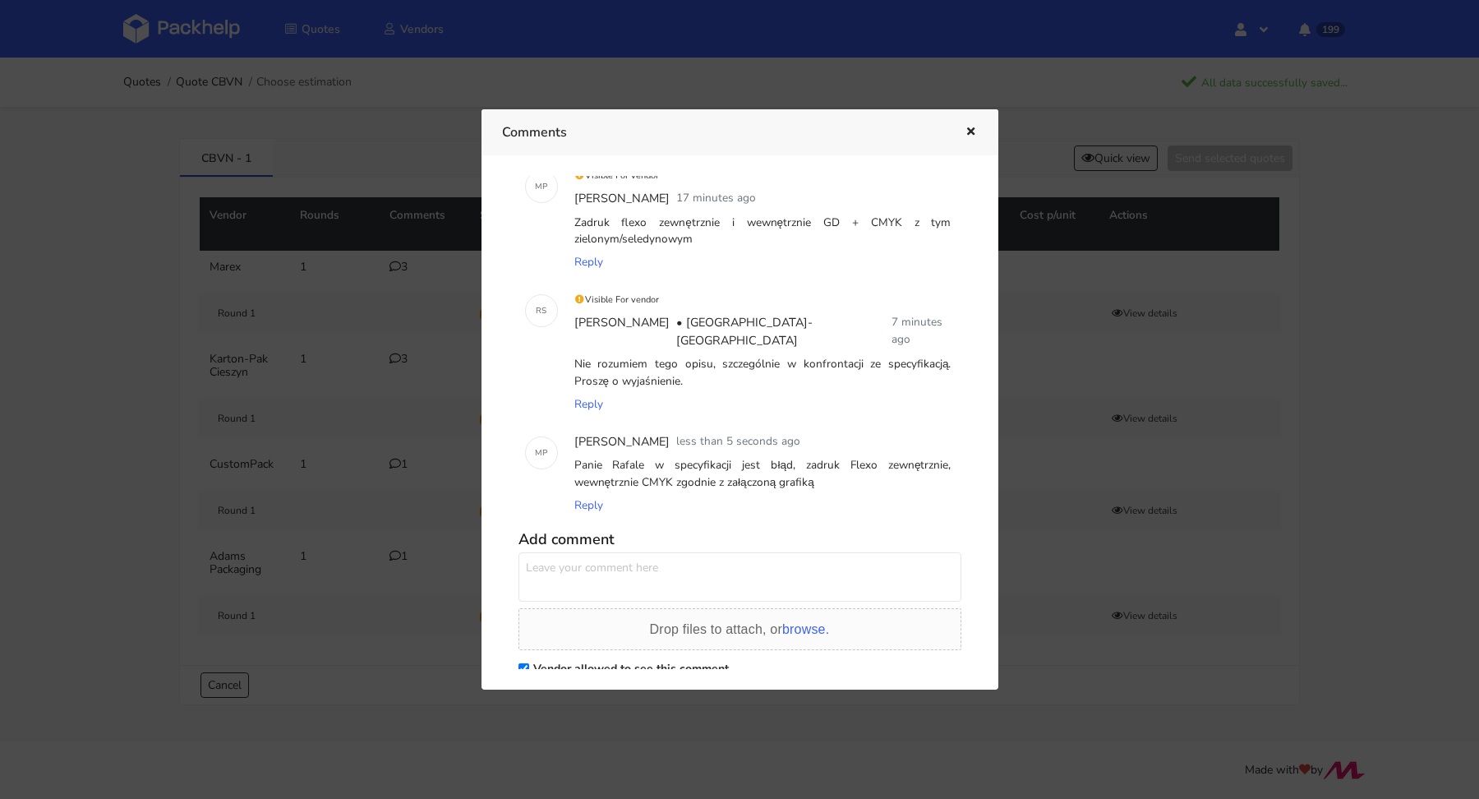
scroll to position [68, 0]
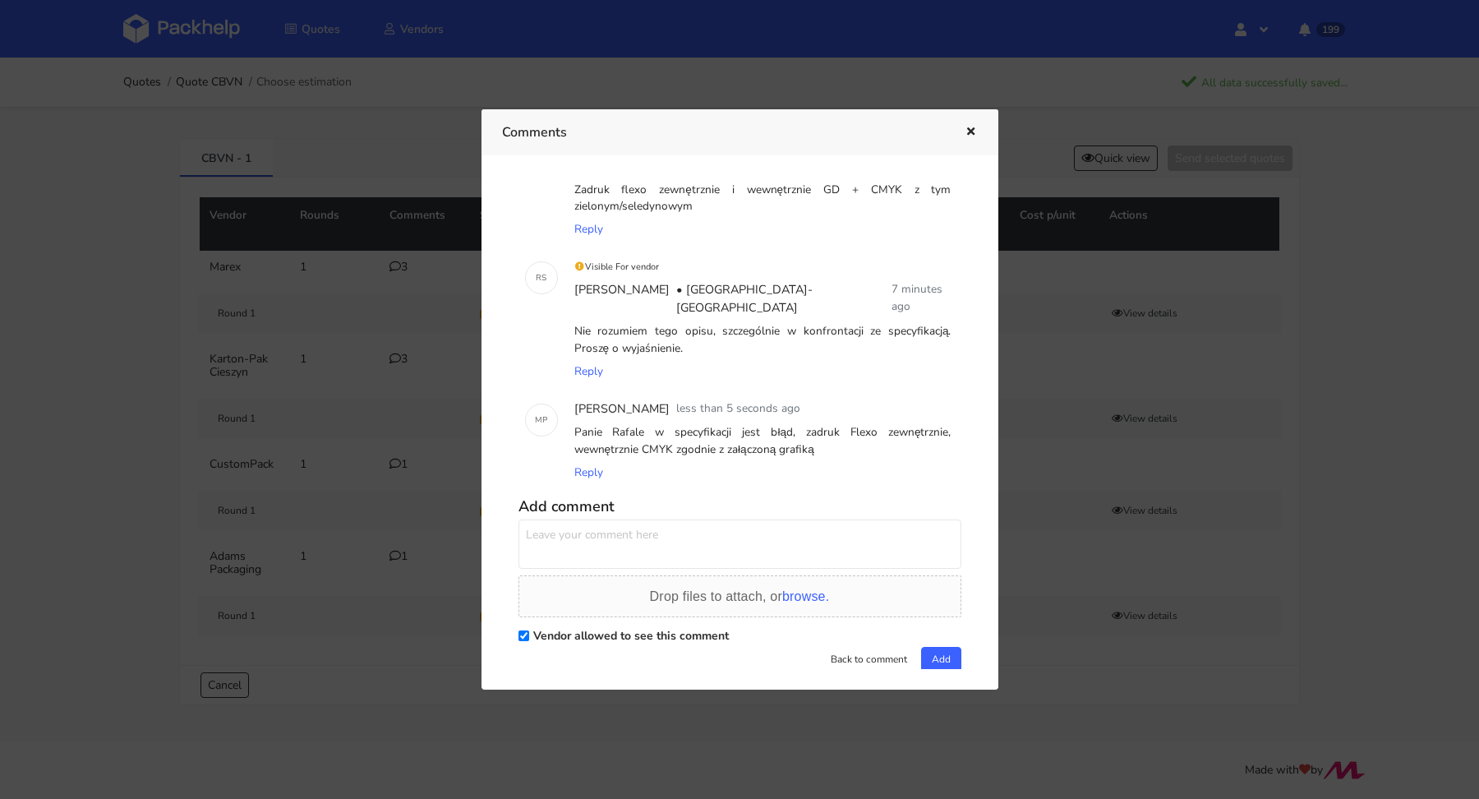
click at [974, 127] on icon "button" at bounding box center [971, 133] width 14 height 12
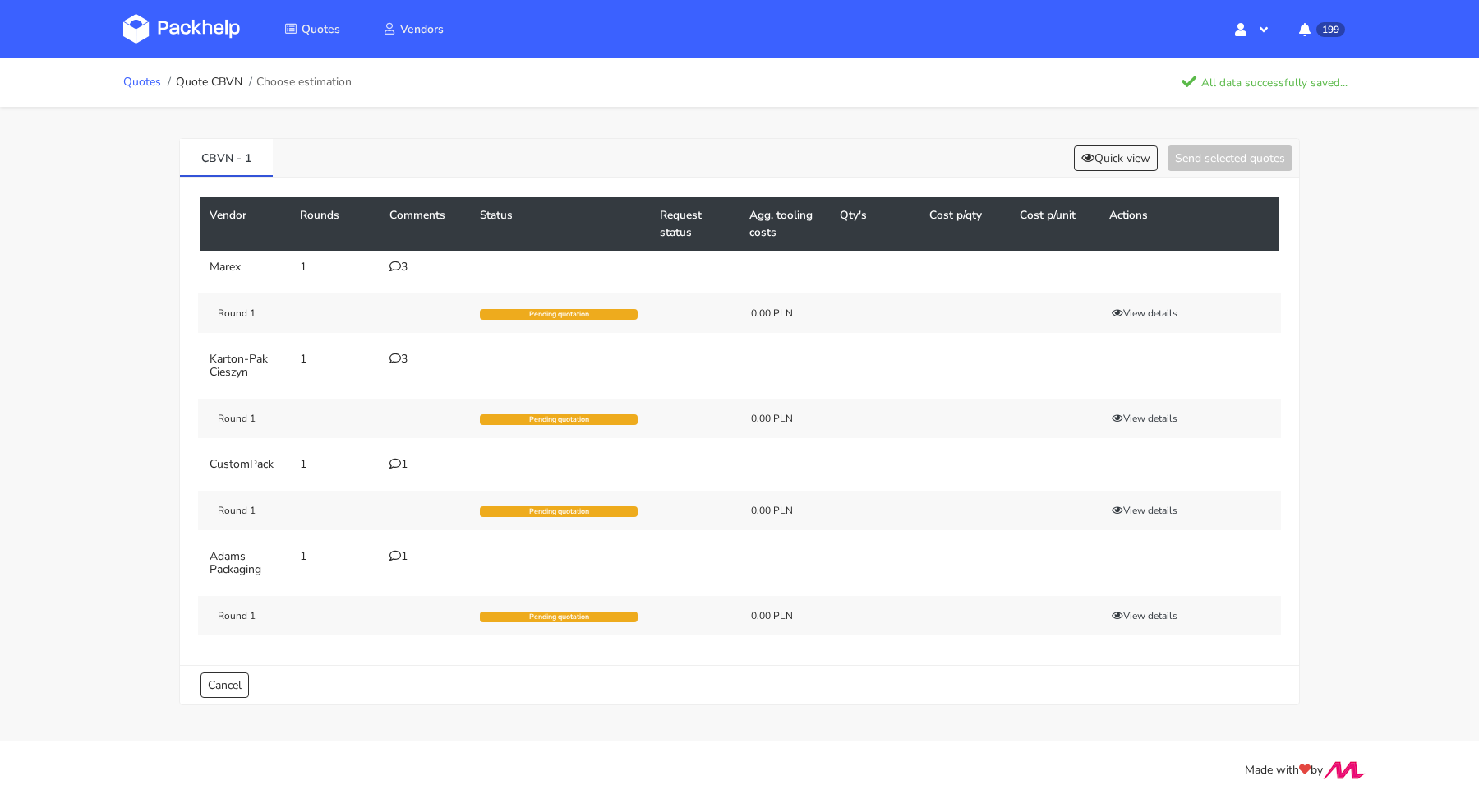
click at [140, 76] on link "Quotes" at bounding box center [142, 82] width 38 height 13
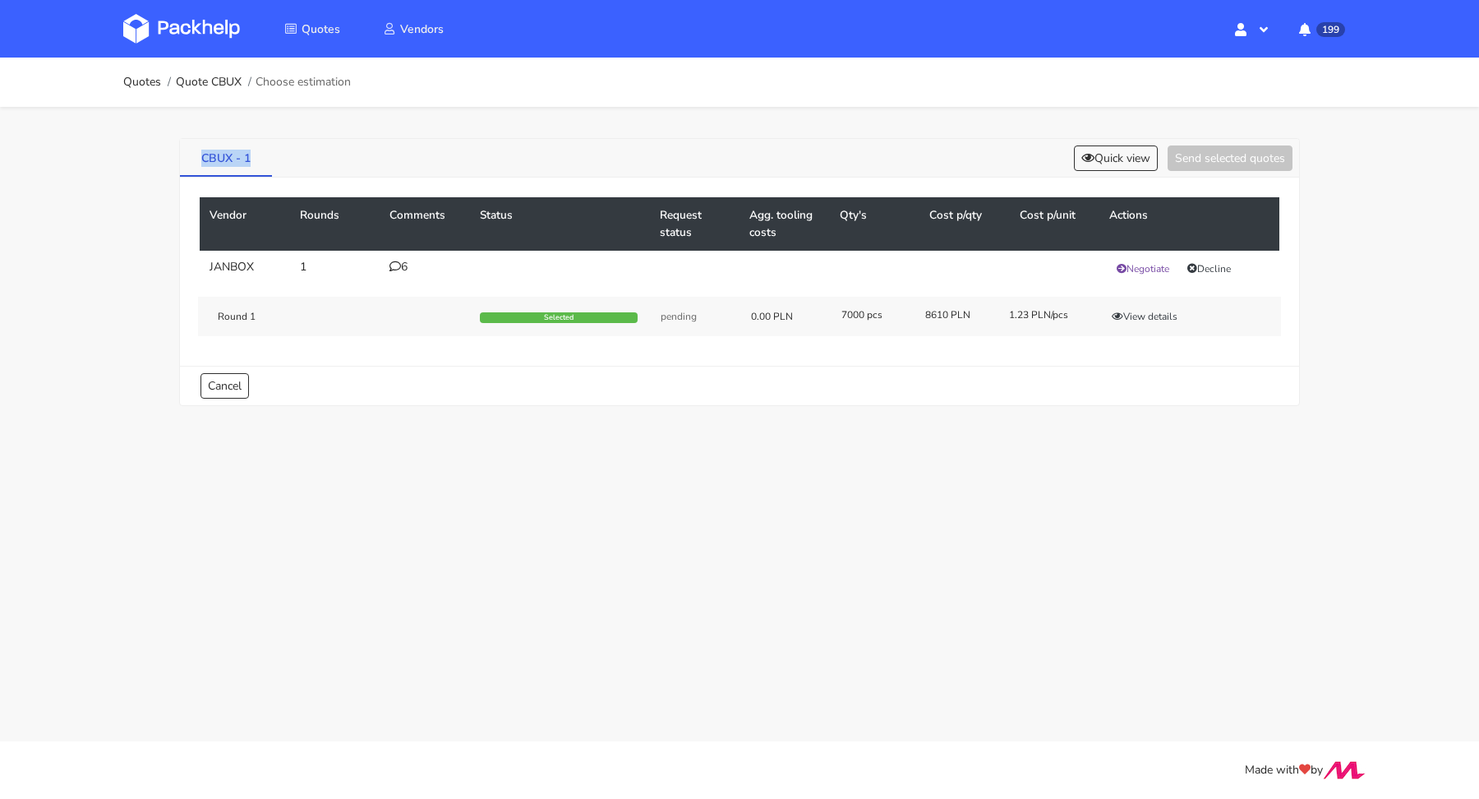
drag, startPoint x: 195, startPoint y: 150, endPoint x: 249, endPoint y: 156, distance: 54.6
click at [249, 156] on link "CBUX - 1" at bounding box center [226, 157] width 92 height 36
copy link "CBUX - 1"
click at [1139, 170] on div "CBUX - 1 Quick view Send selected quotes" at bounding box center [739, 158] width 1119 height 39
click at [1137, 168] on button "Quick view" at bounding box center [1116, 157] width 84 height 25
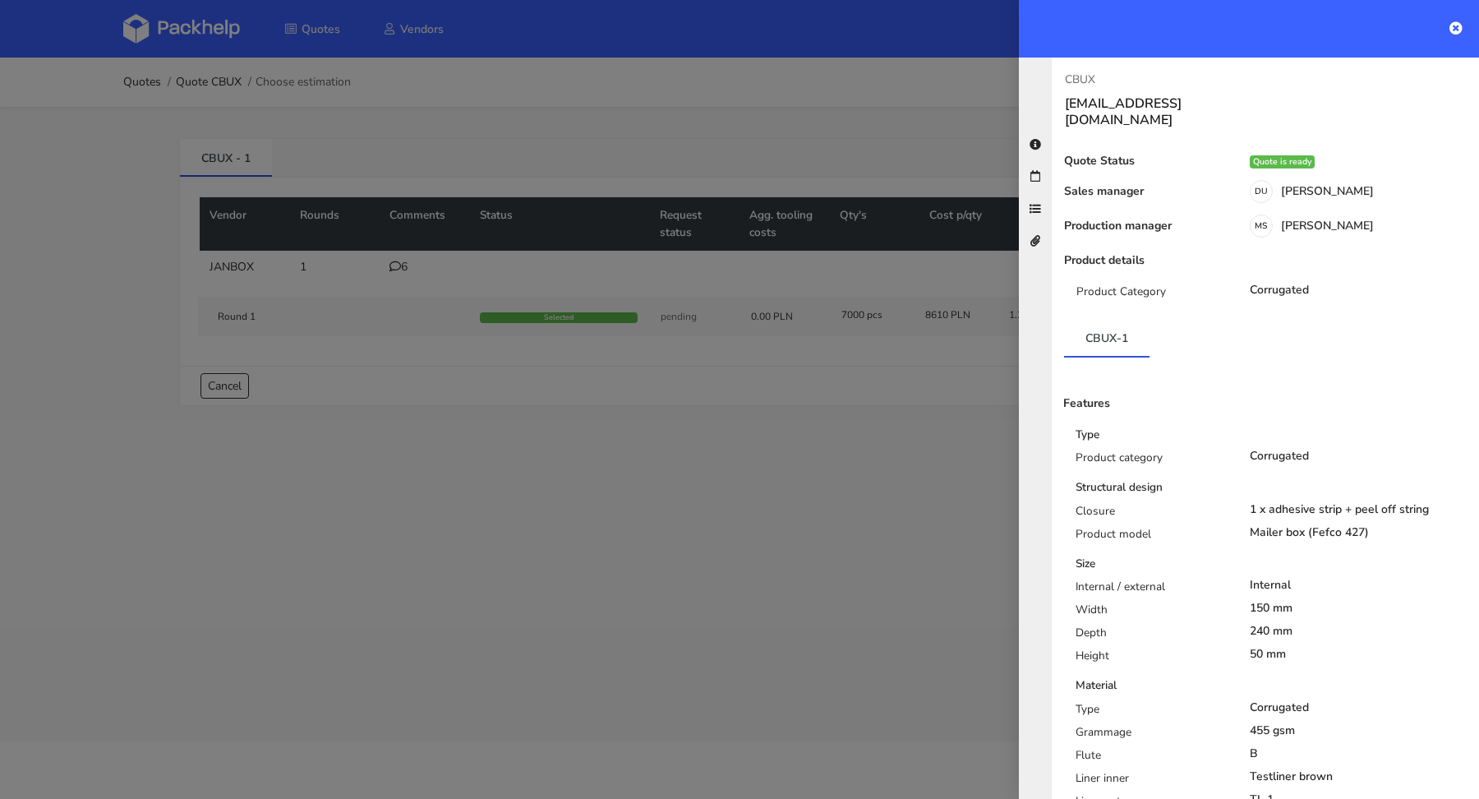
click at [841, 133] on div at bounding box center [739, 399] width 1479 height 799
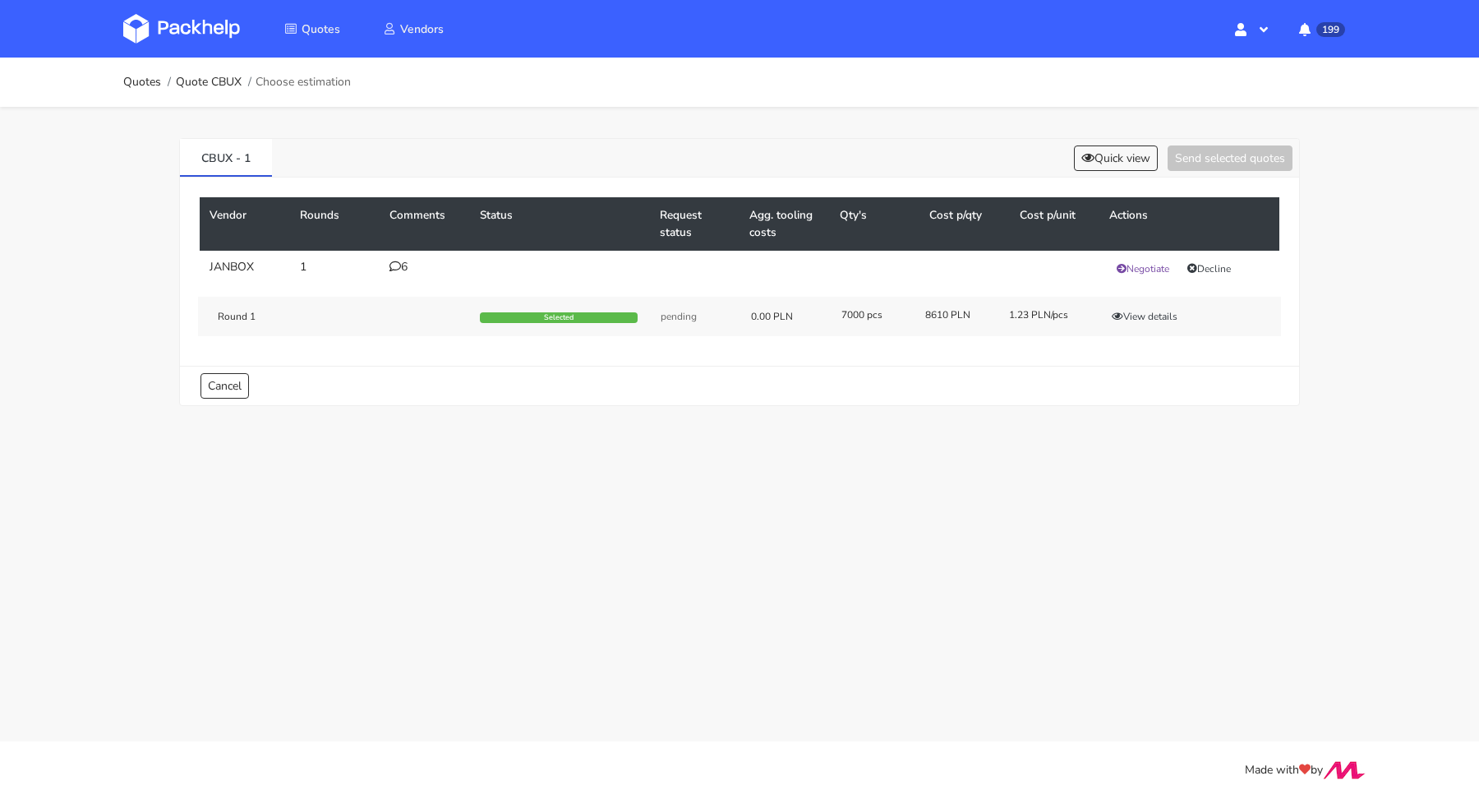
click at [1151, 323] on div "Round 1 Selected pending 0.00 PLN 7000 pcs 8610 PLN 1.23 PLN/pcs View details" at bounding box center [739, 316] width 1083 height 39
click at [1151, 313] on button "View details" at bounding box center [1144, 316] width 81 height 16
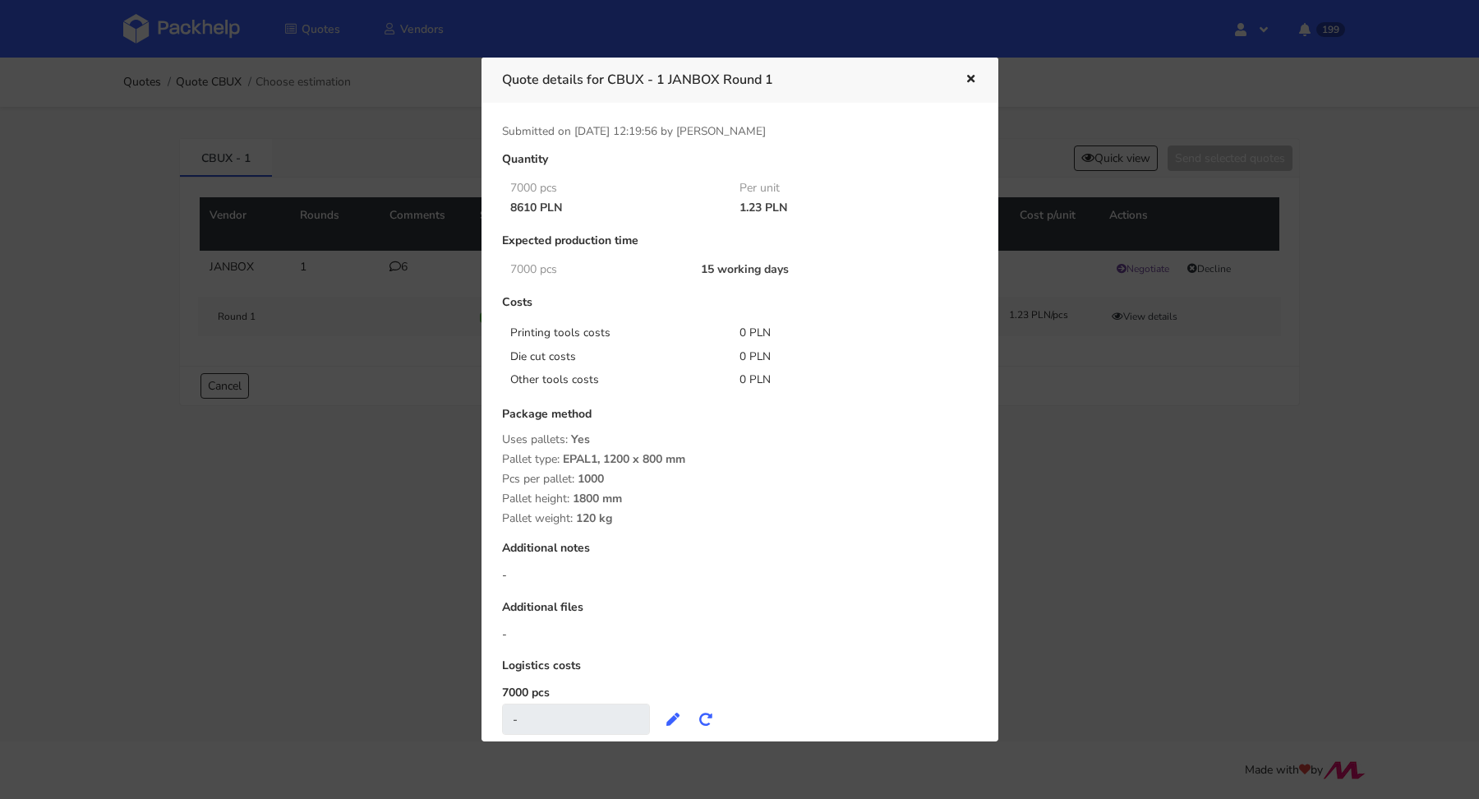
click at [459, 355] on div at bounding box center [739, 399] width 1479 height 799
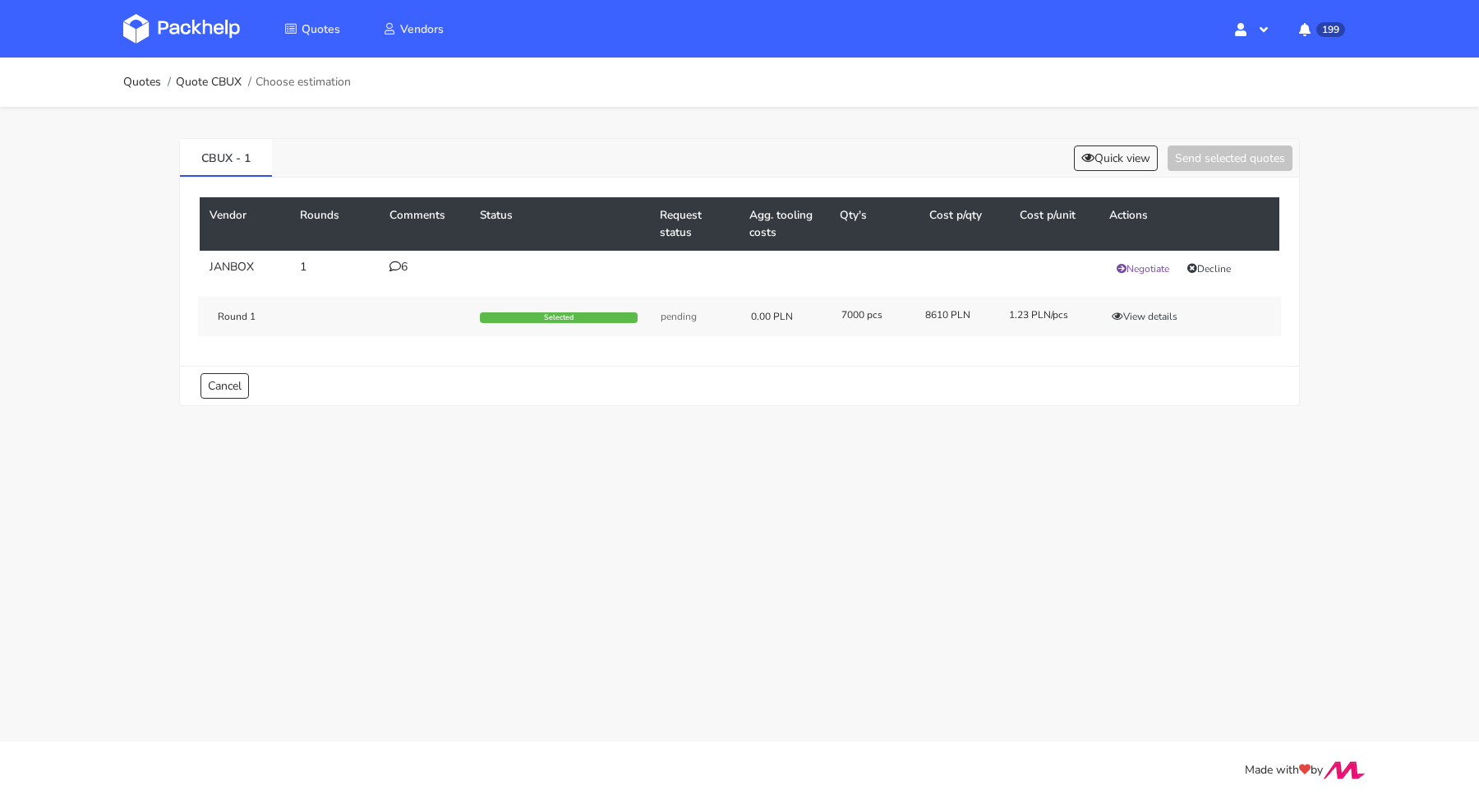
click at [393, 267] on icon at bounding box center [395, 266] width 12 height 12
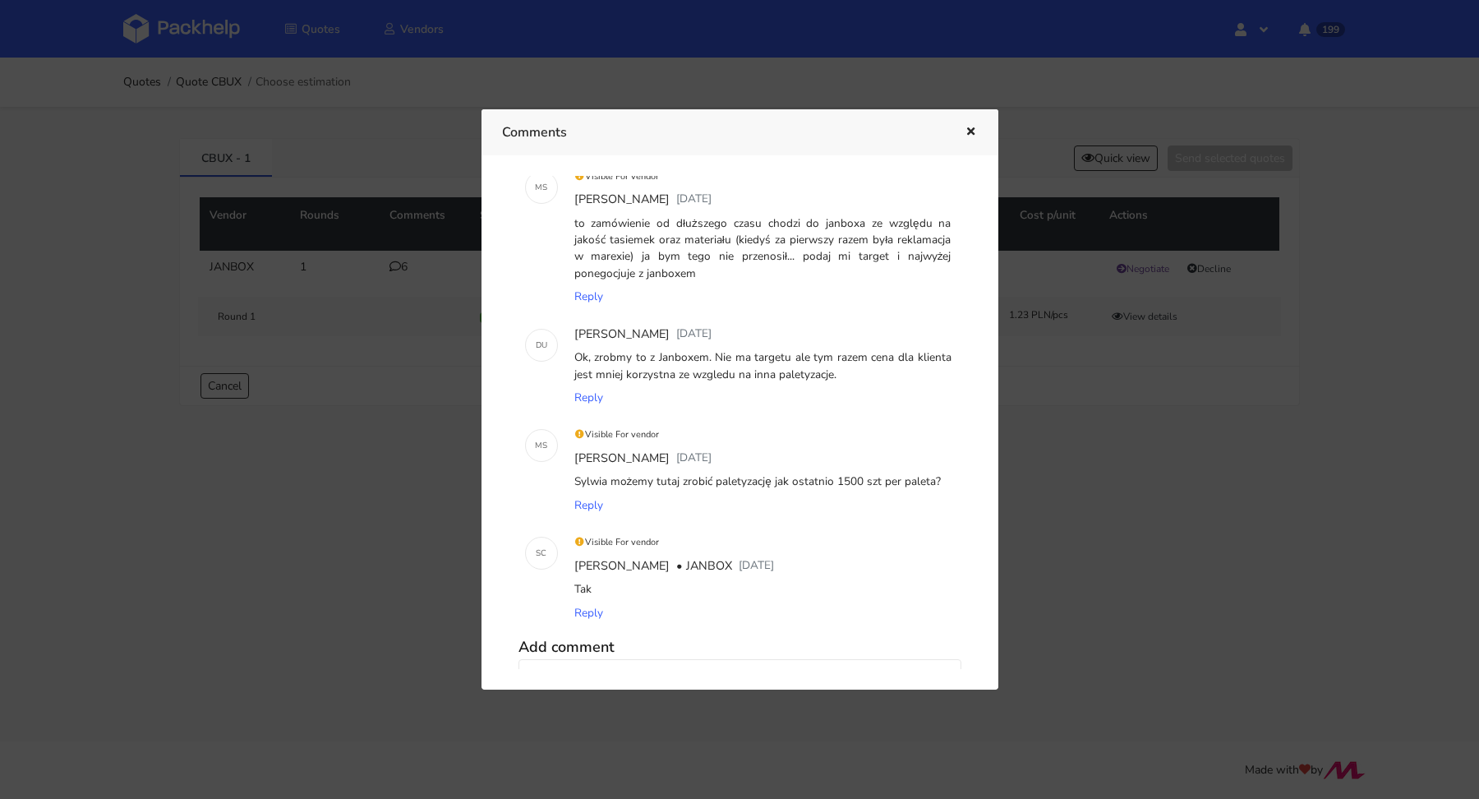
scroll to position [257, 0]
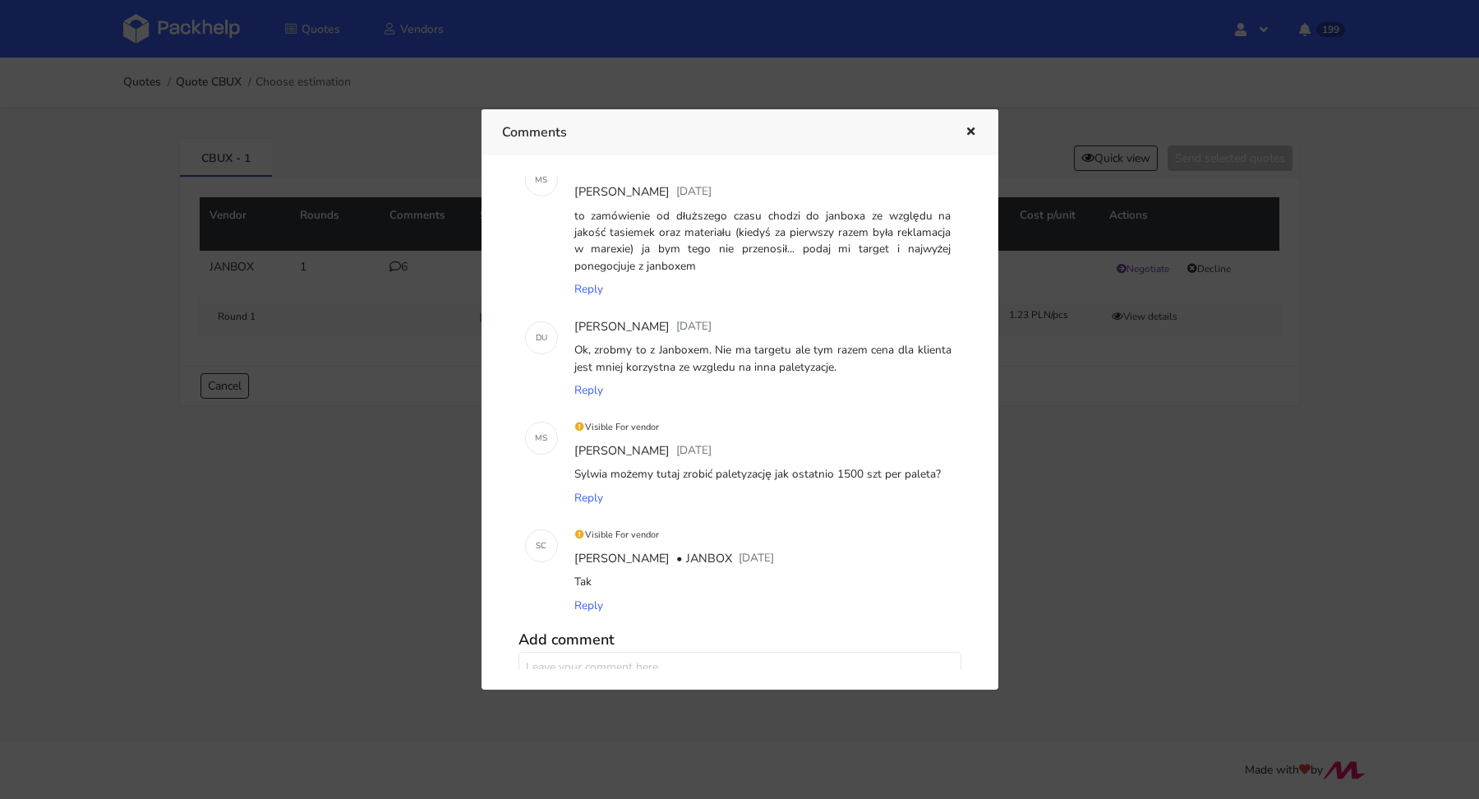
click at [973, 129] on icon "button" at bounding box center [971, 133] width 14 height 12
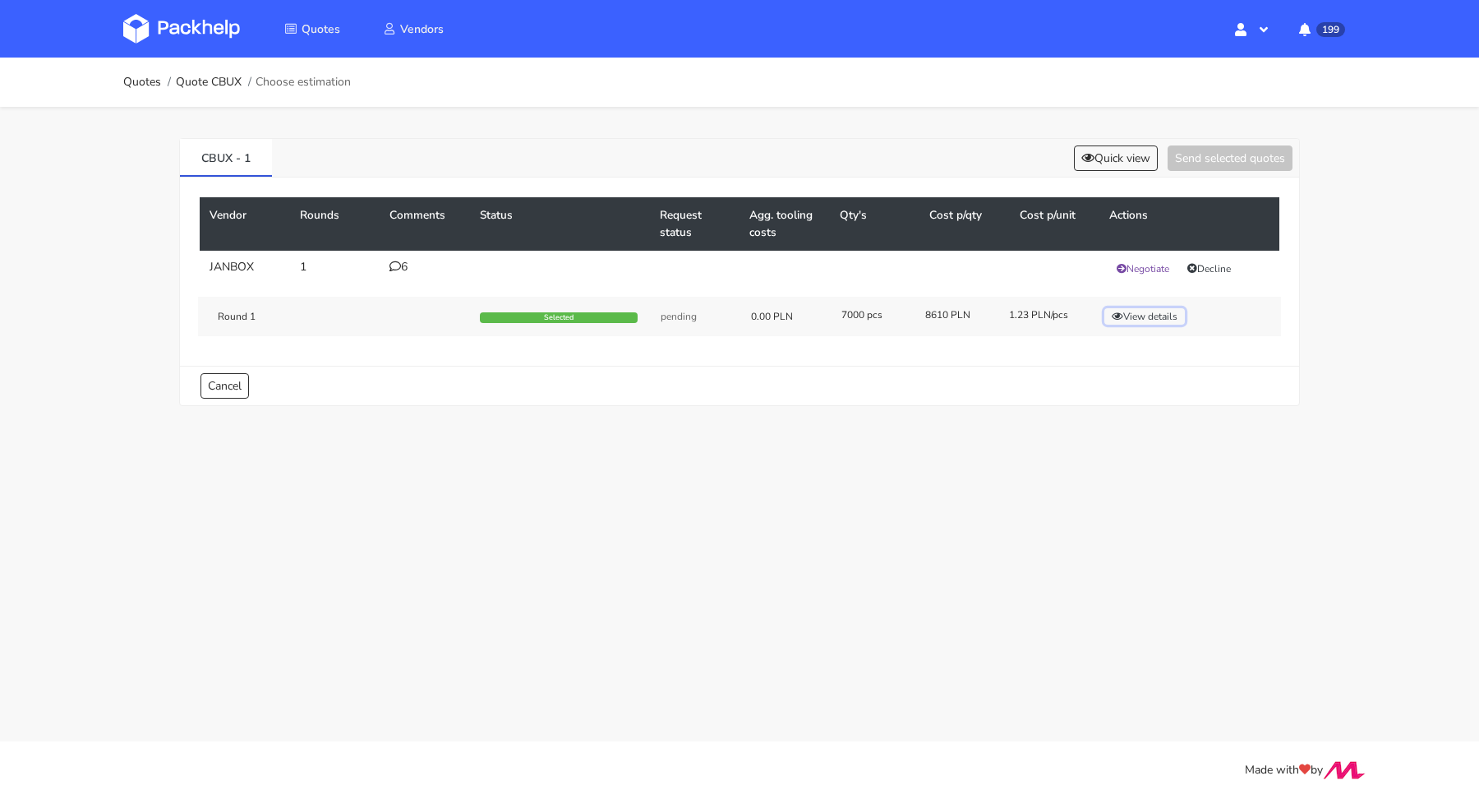
click at [1135, 310] on button "View details" at bounding box center [1144, 316] width 81 height 16
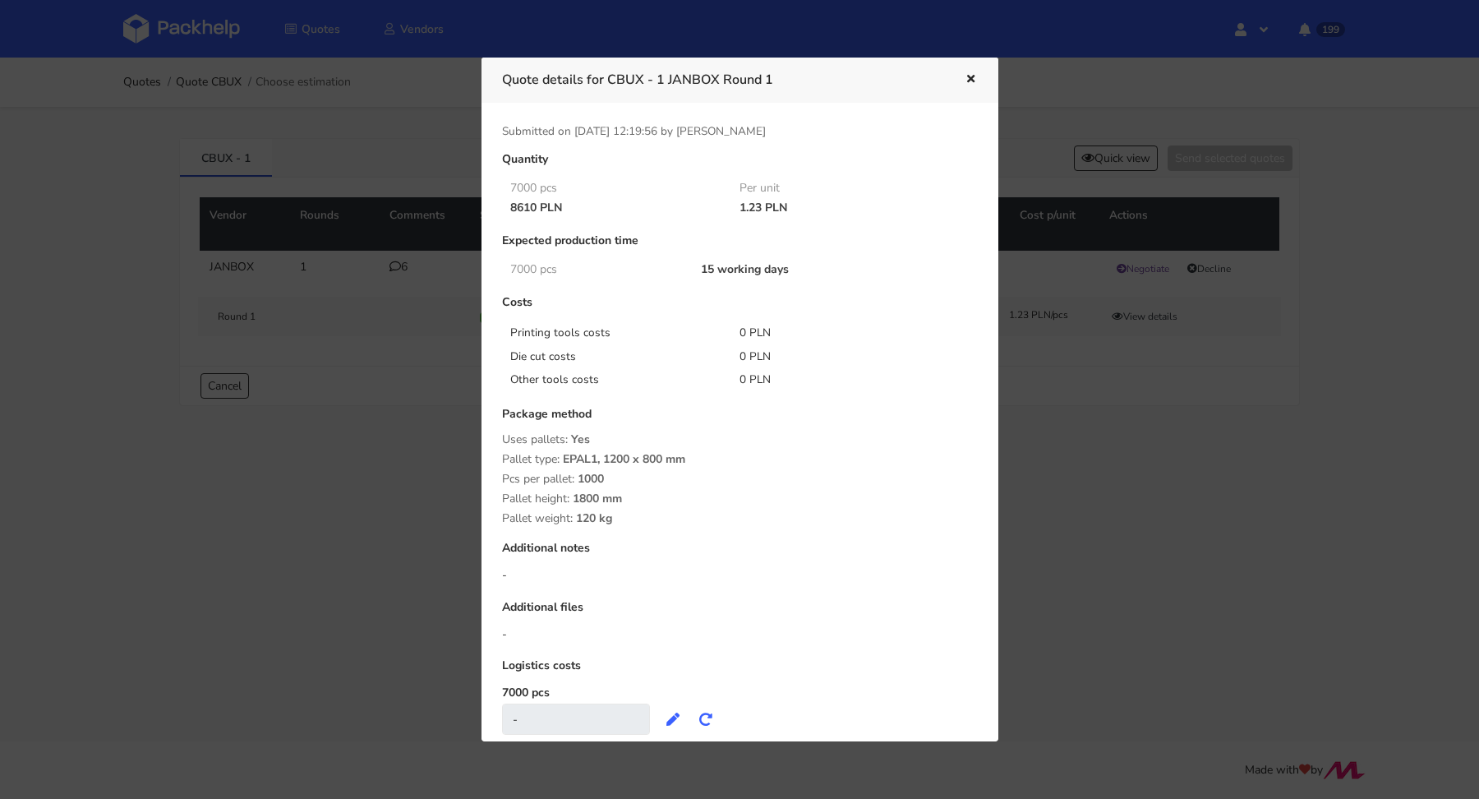
click at [378, 338] on div at bounding box center [739, 399] width 1479 height 799
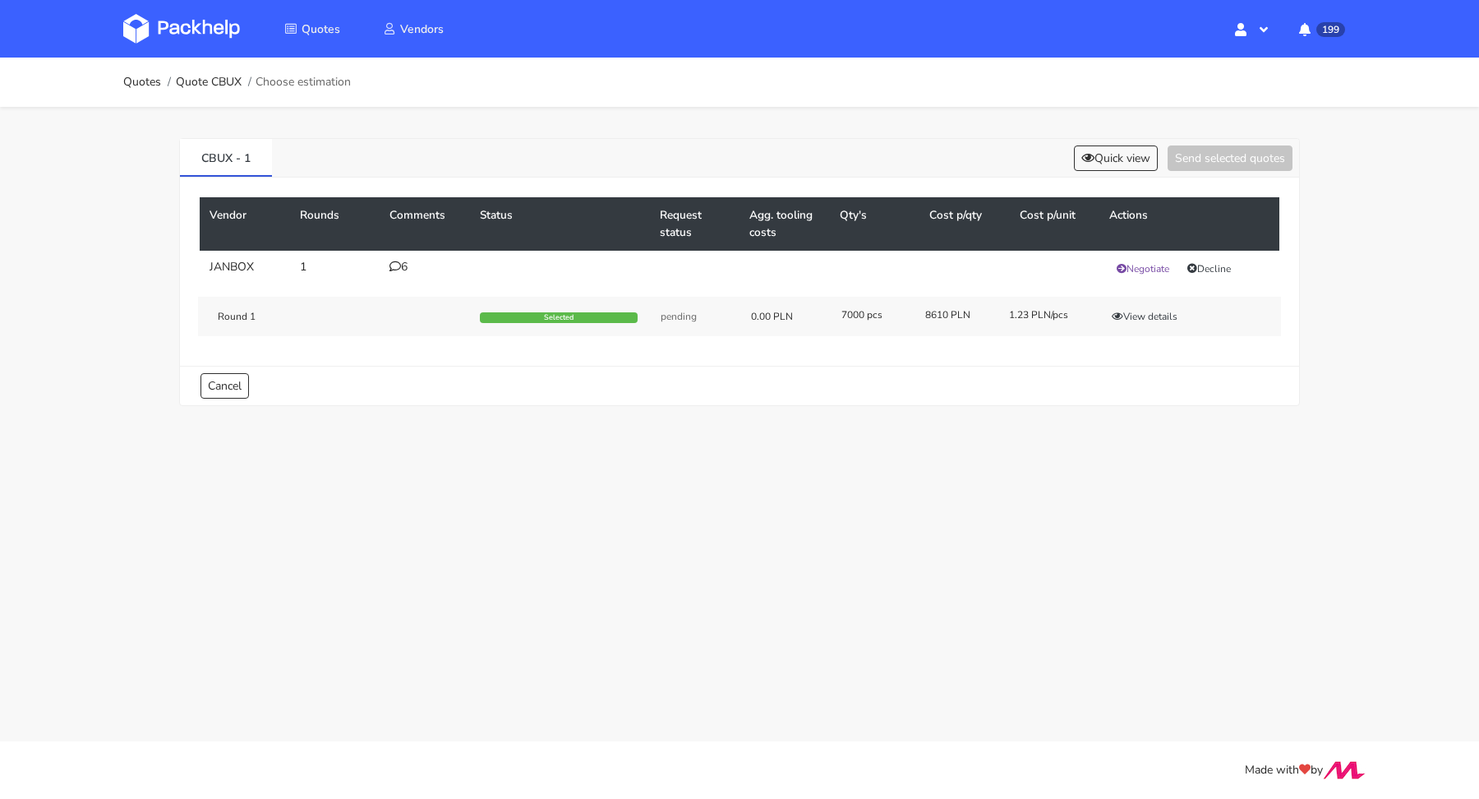
click at [395, 266] on icon at bounding box center [395, 266] width 12 height 12
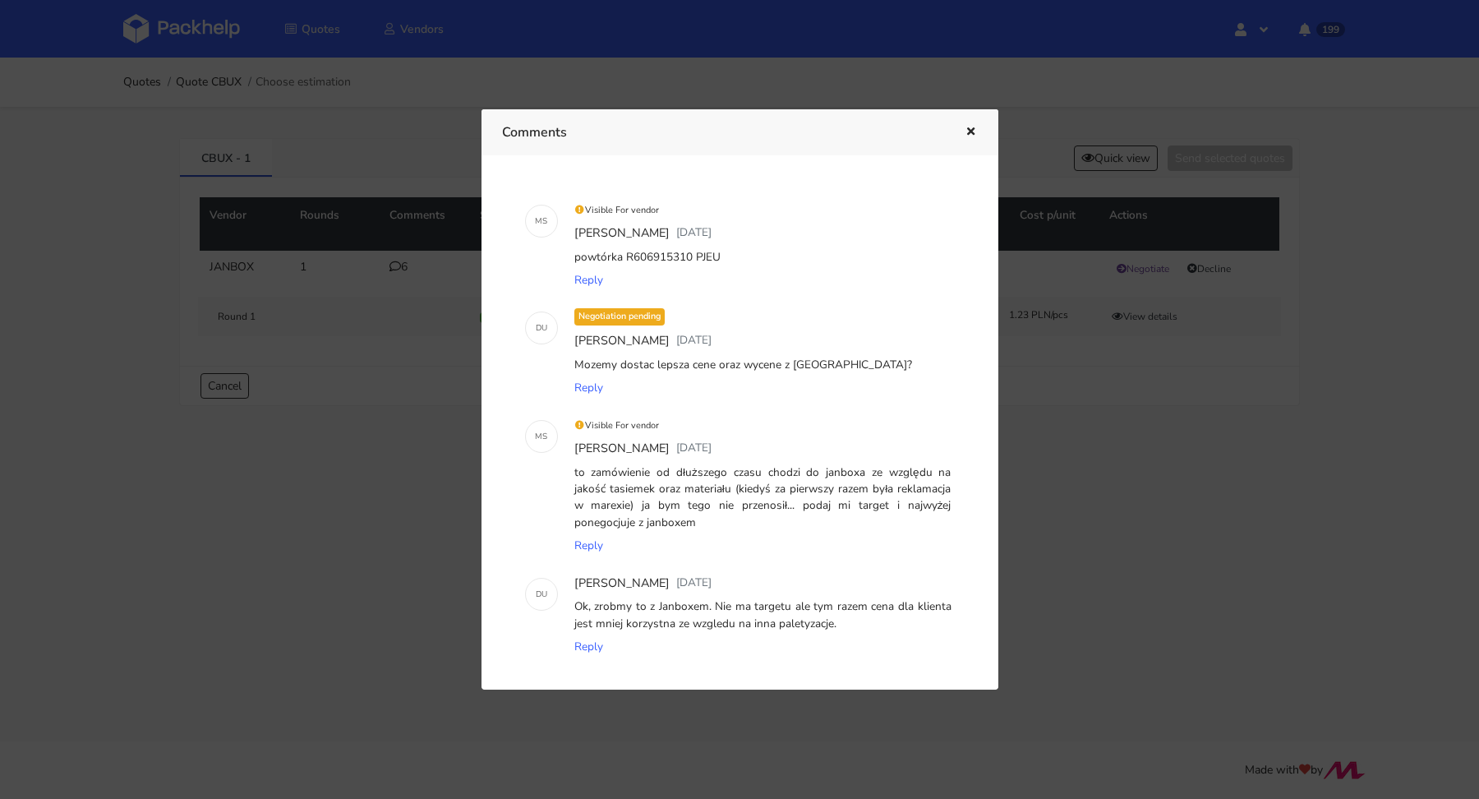
scroll to position [0, 0]
drag, startPoint x: 724, startPoint y: 256, endPoint x: 690, endPoint y: 260, distance: 34.0
click at [690, 260] on div "powtórka R606915310 PJEU" at bounding box center [763, 257] width 384 height 23
copy div "PJEU"
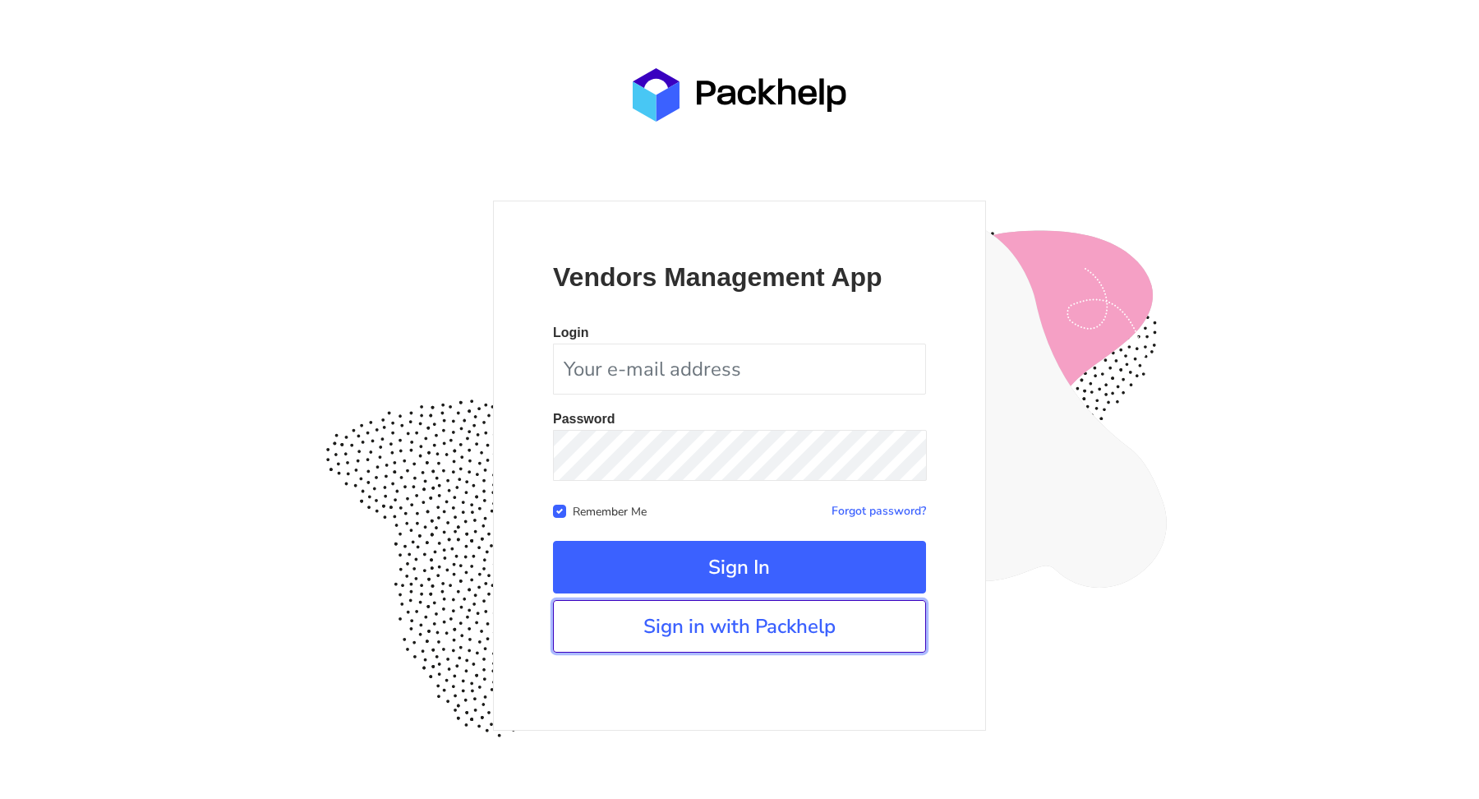
click at [712, 621] on link "Sign in with Packhelp" at bounding box center [739, 626] width 373 height 53
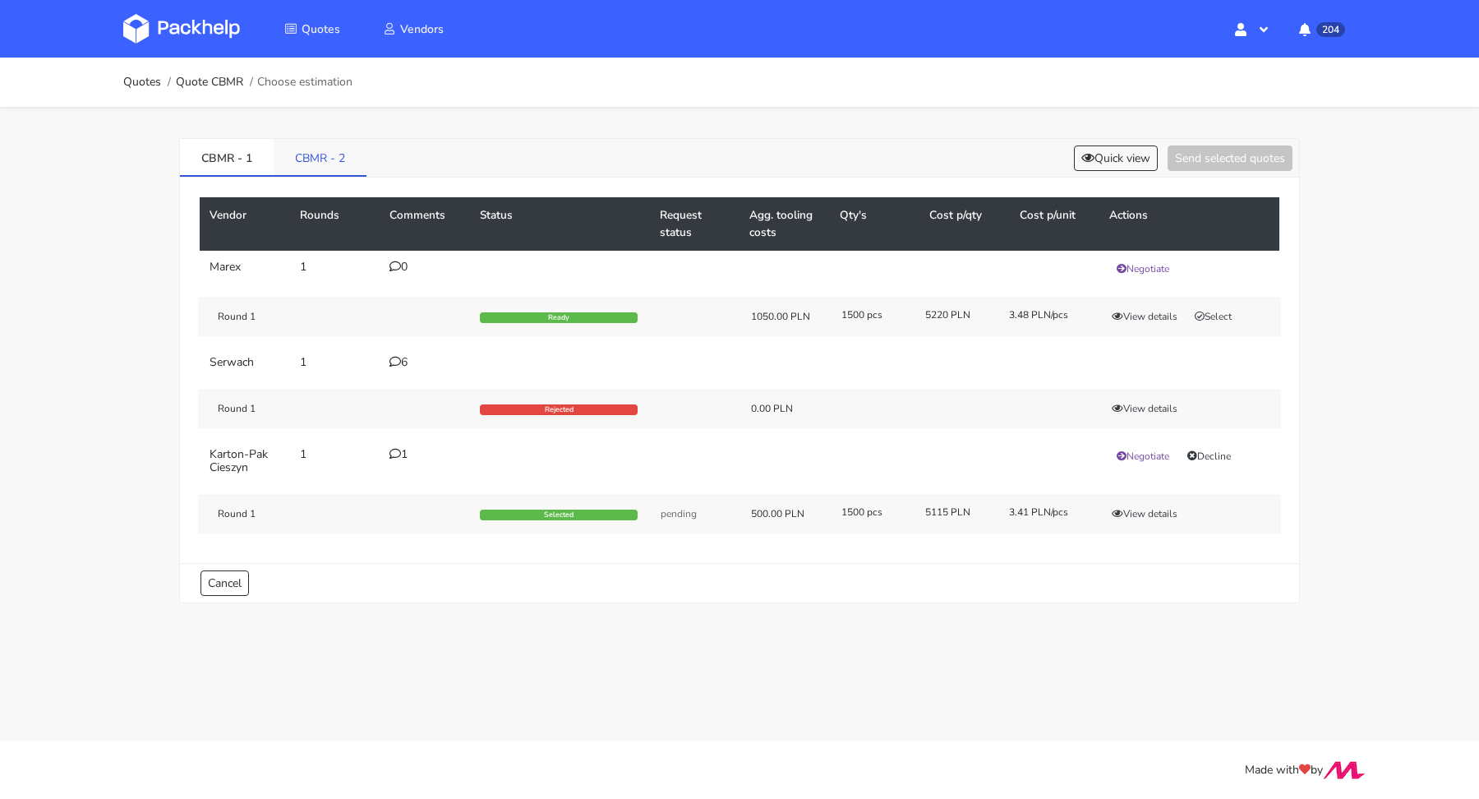
click at [328, 153] on link "CBMR - 2" at bounding box center [320, 157] width 93 height 36
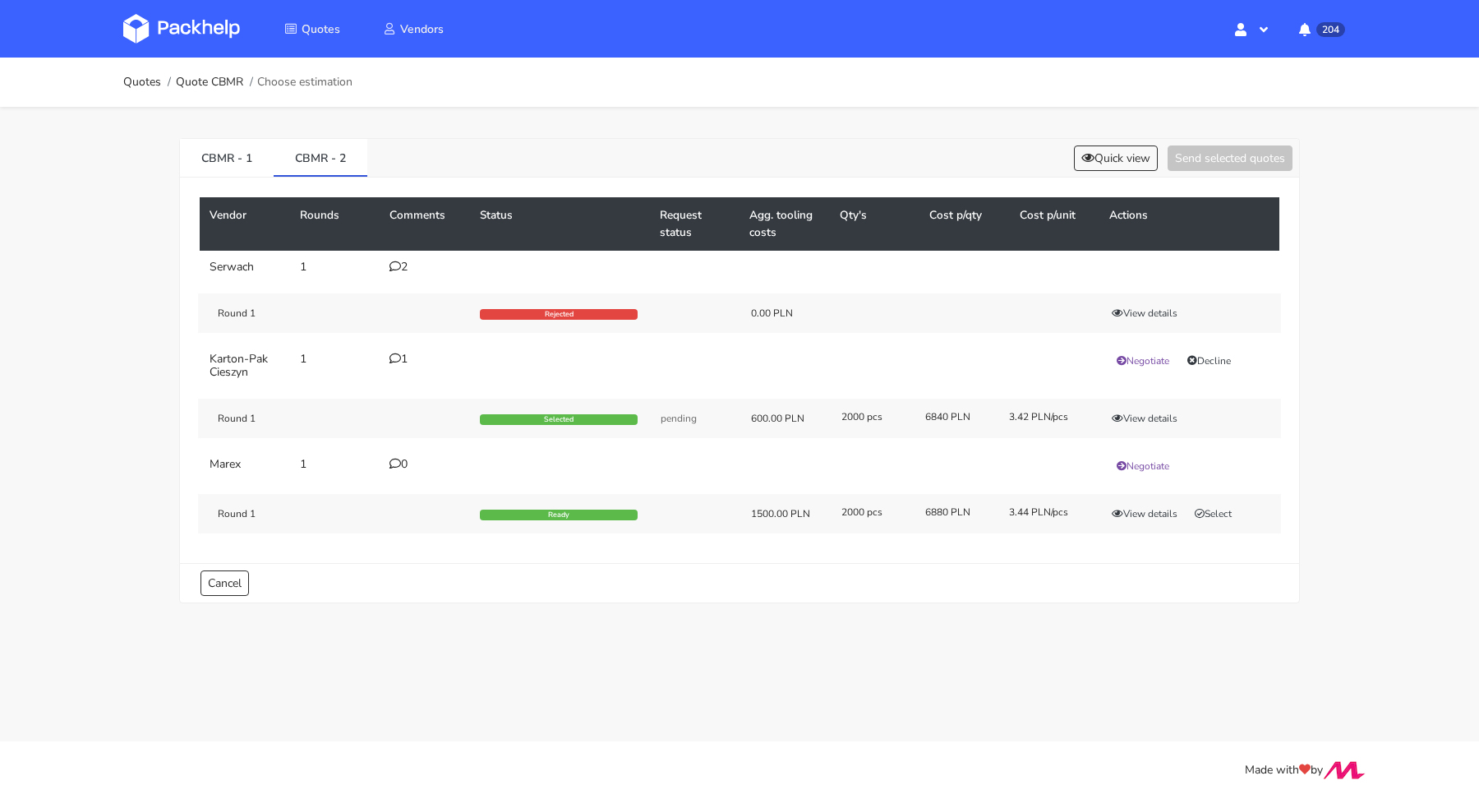
click at [399, 270] on div "2" at bounding box center [424, 266] width 71 height 13
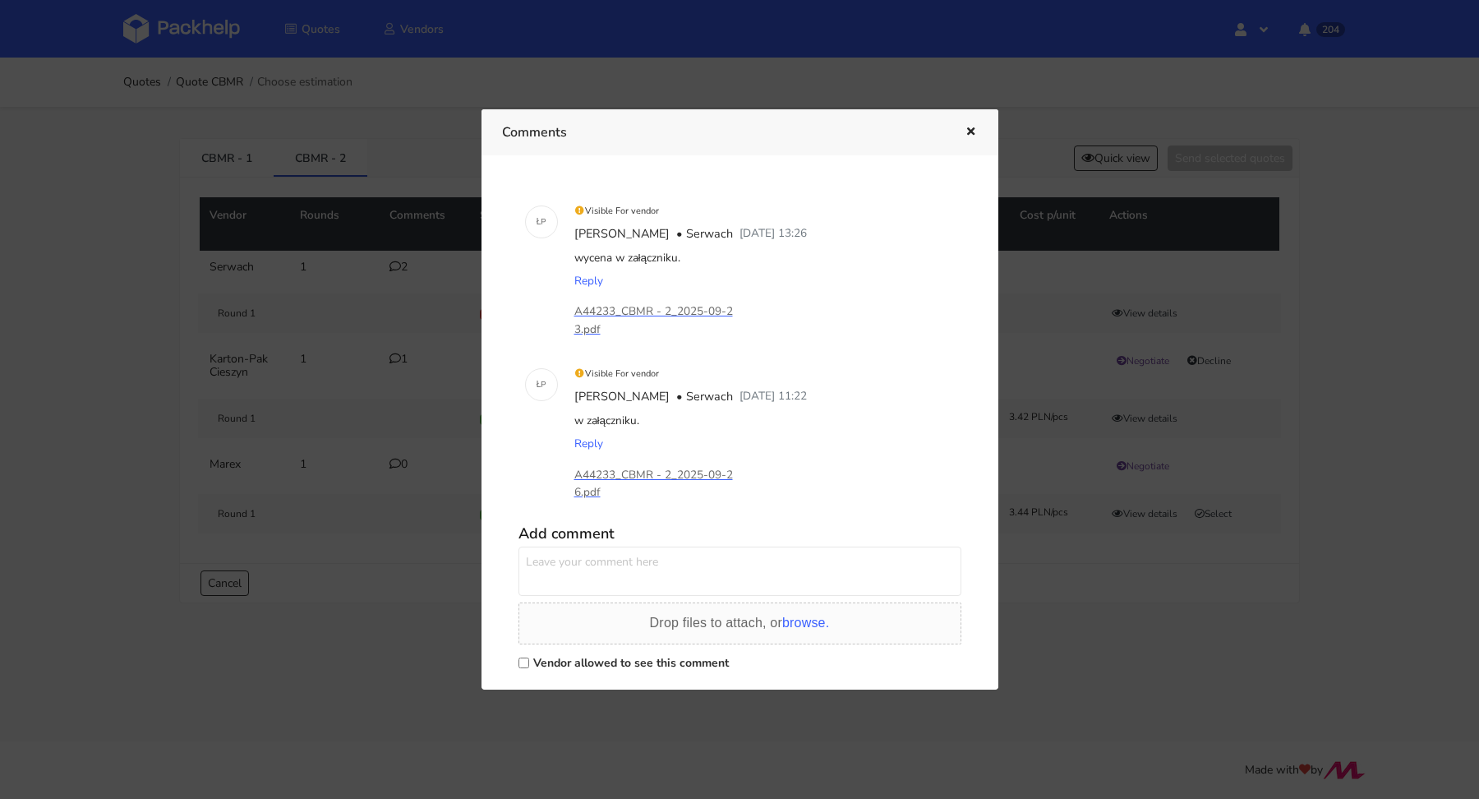
click at [1144, 84] on div at bounding box center [739, 399] width 1479 height 799
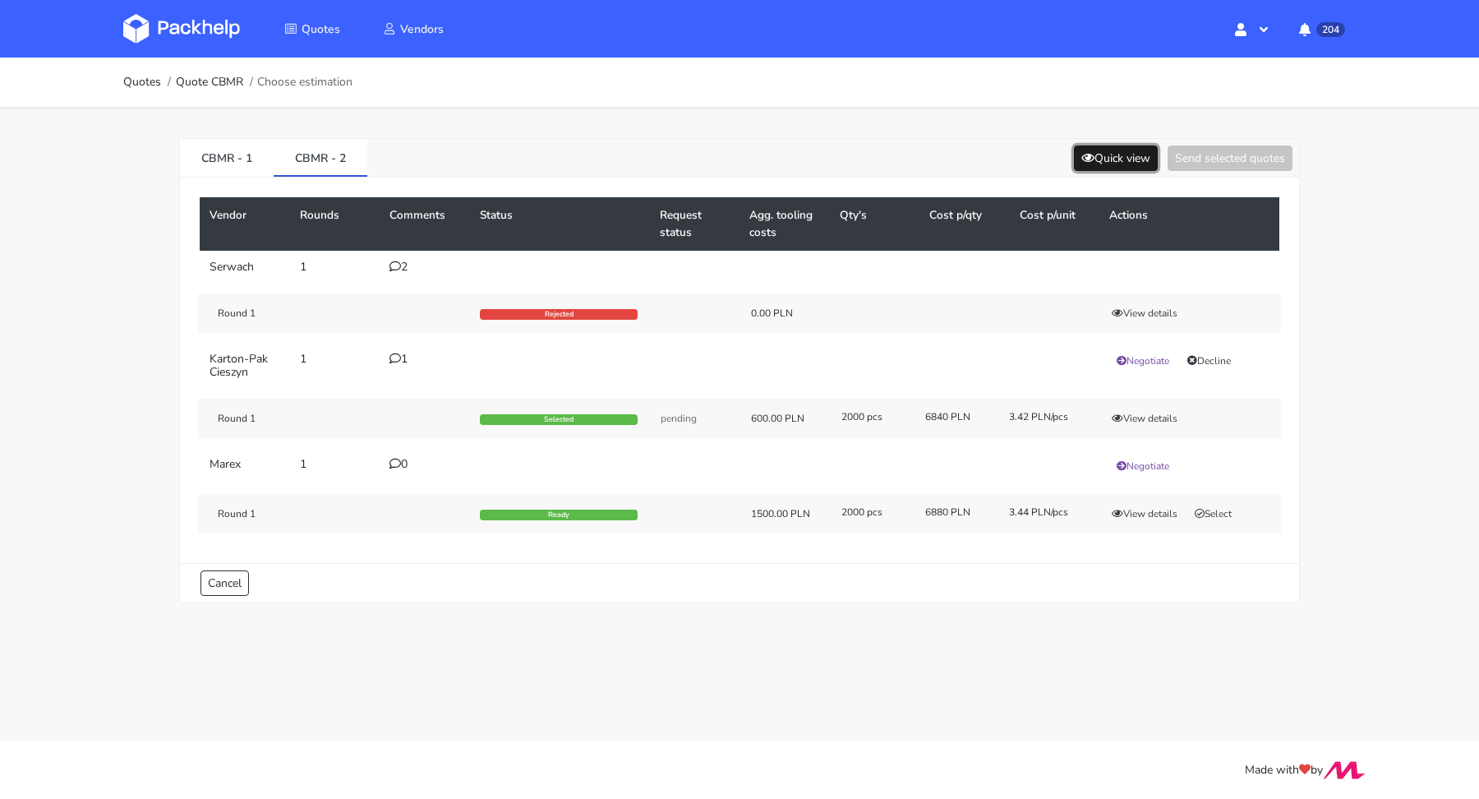
click at [1137, 158] on button "Quick view" at bounding box center [1116, 157] width 84 height 25
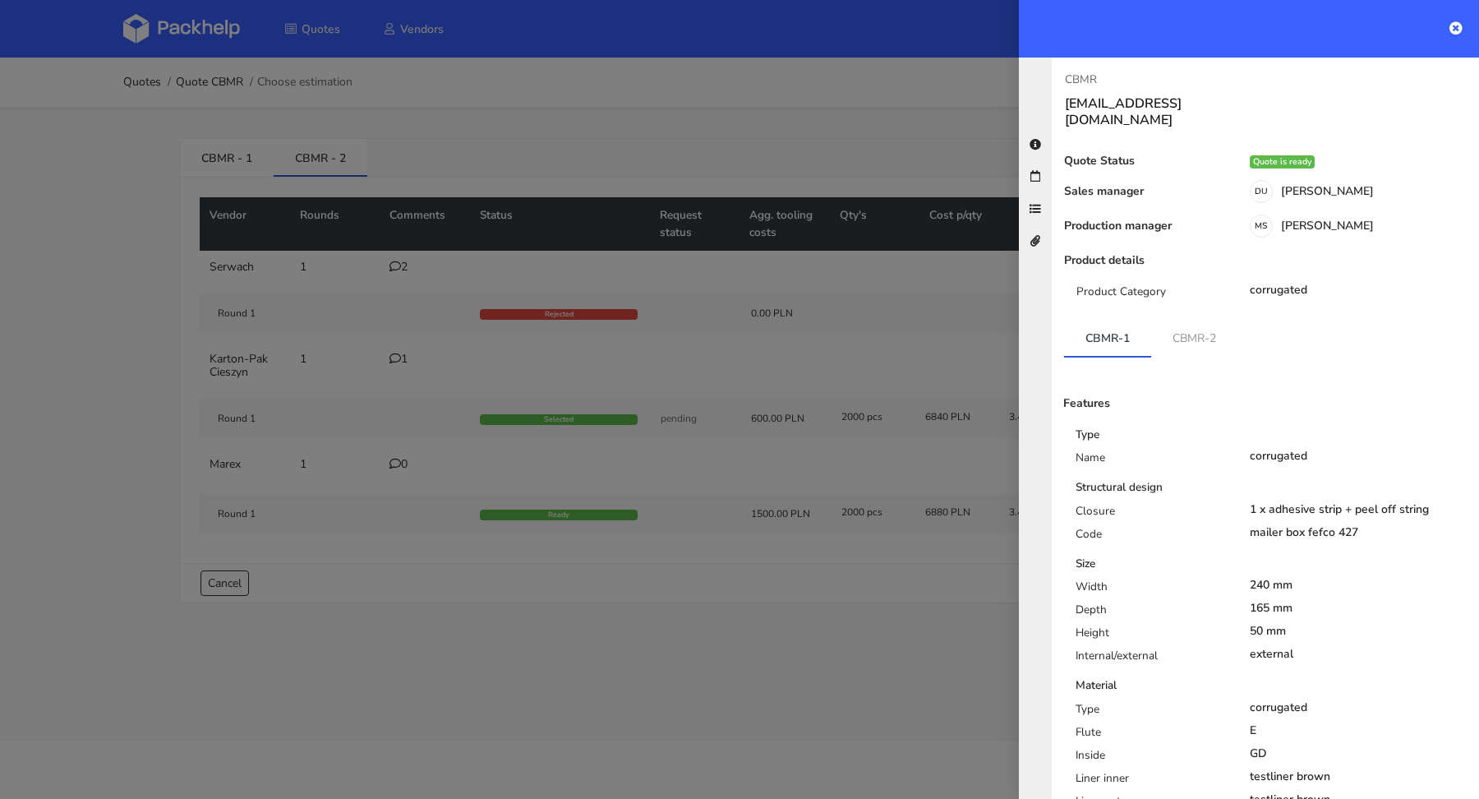
click at [856, 105] on div at bounding box center [739, 399] width 1479 height 799
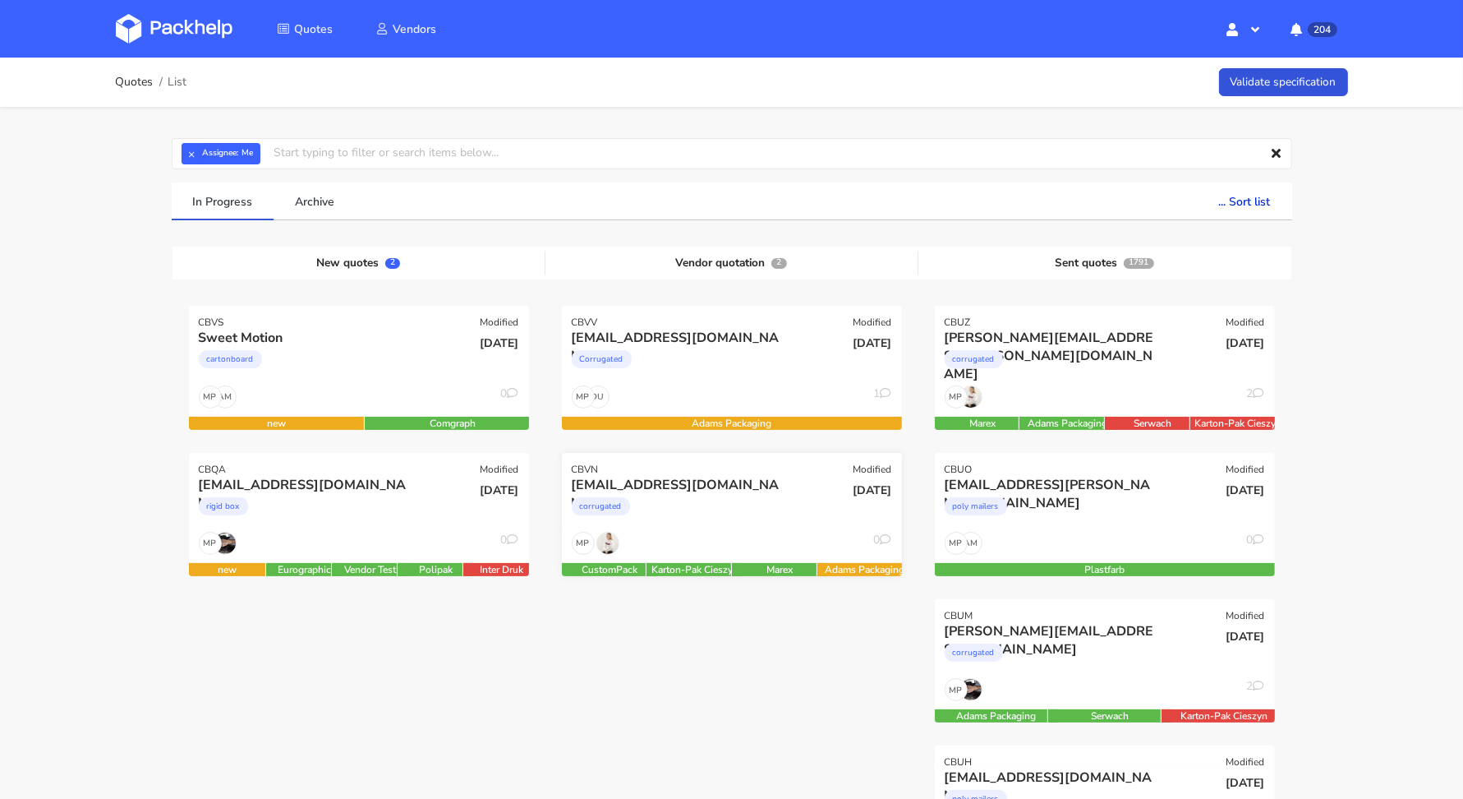
click at [807, 525] on div "[DATE]" at bounding box center [846, 504] width 114 height 56
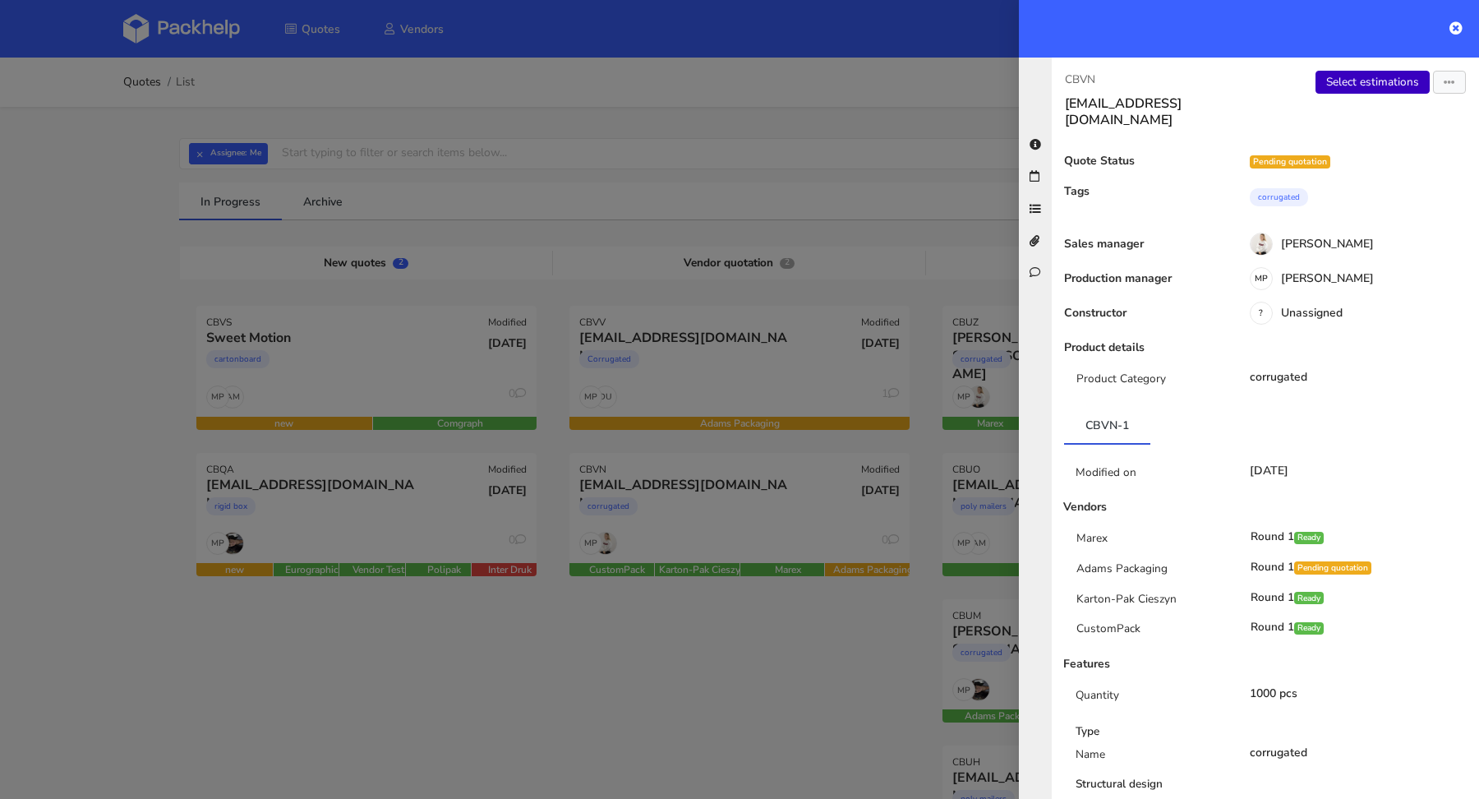
click at [1331, 89] on link "Select estimations" at bounding box center [1372, 82] width 114 height 23
click at [390, 568] on div at bounding box center [739, 399] width 1479 height 799
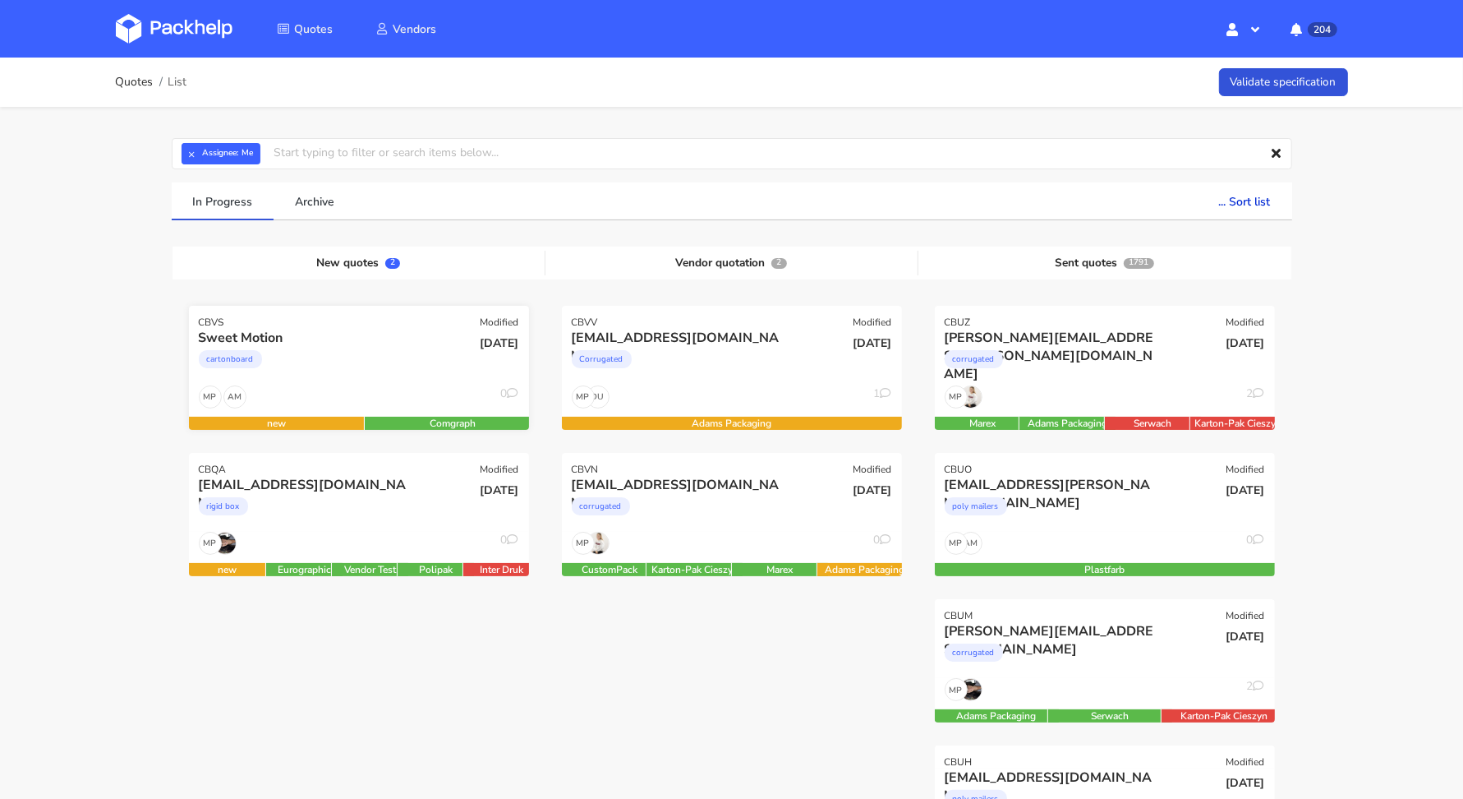
click at [386, 361] on div "cartonboard" at bounding box center [308, 363] width 218 height 33
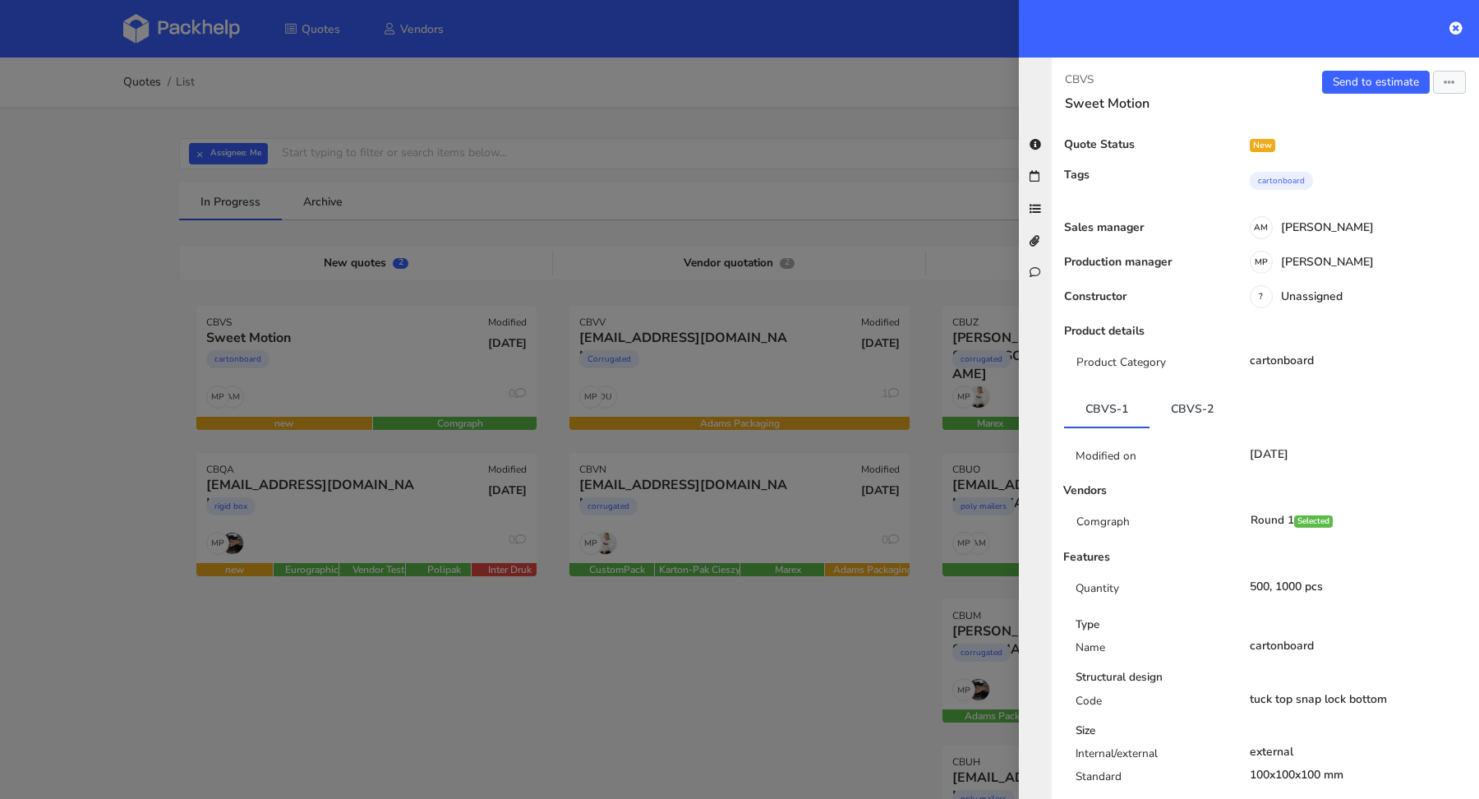
scroll to position [30, 0]
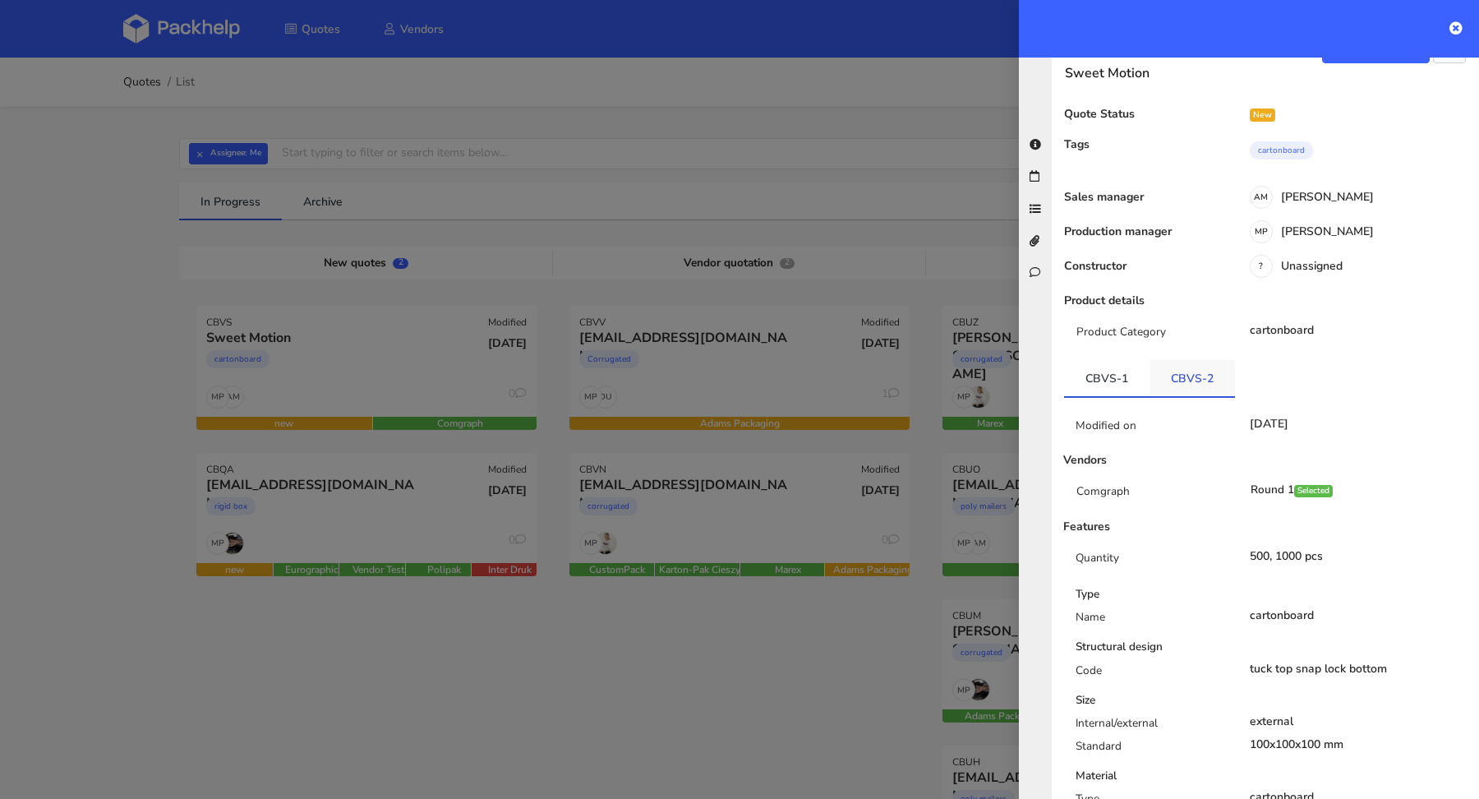
click at [1187, 371] on link "CBVS-2" at bounding box center [1191, 378] width 85 height 36
click at [1120, 377] on link "CBVS-1" at bounding box center [1106, 378] width 85 height 36
click at [1186, 376] on link "CBVS-2" at bounding box center [1191, 378] width 85 height 36
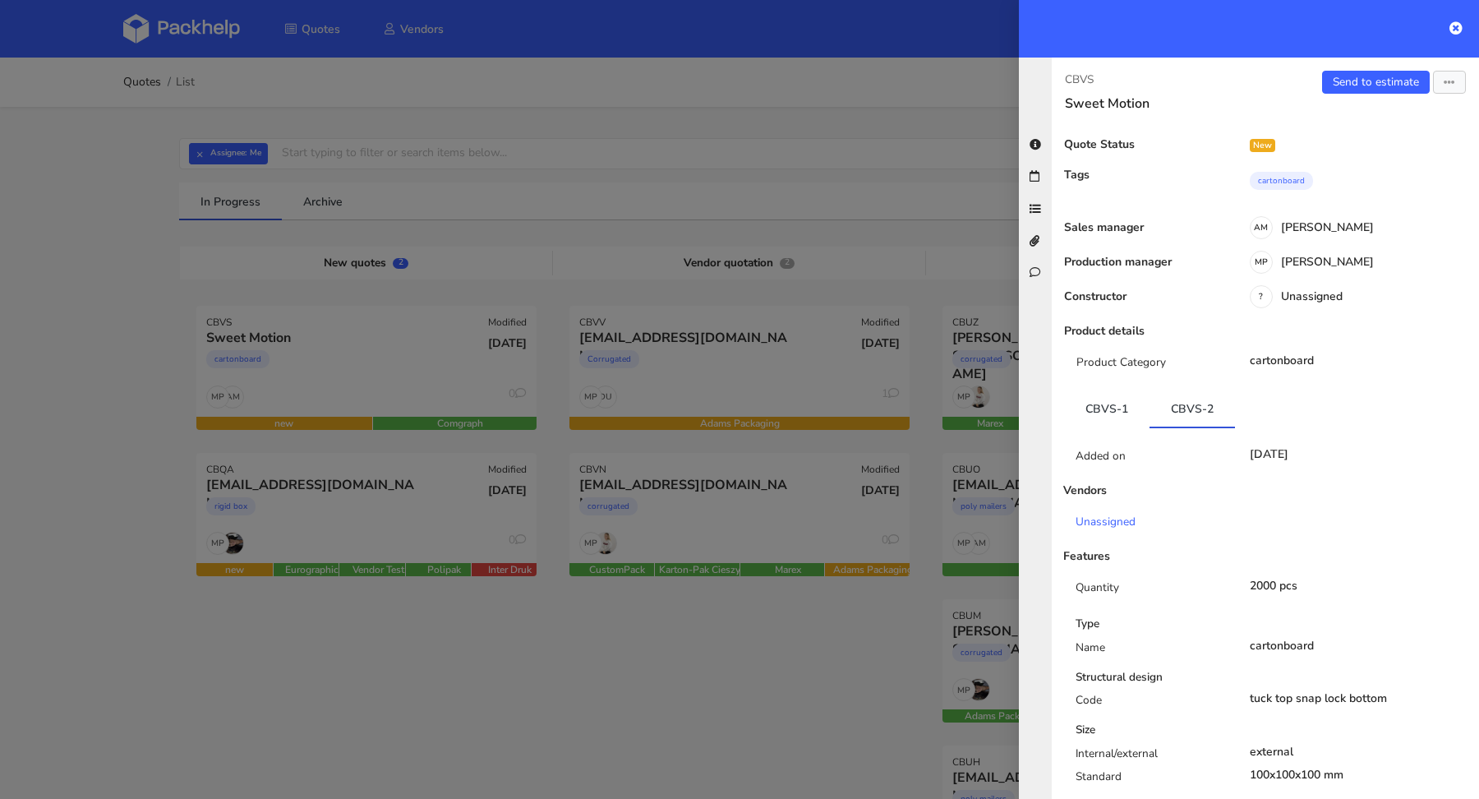
click at [1350, 94] on div "Send to estimate View quote Edit quote Missing data Export to PDF" at bounding box center [1372, 91] width 214 height 41
click at [1353, 72] on link "Send to estimate" at bounding box center [1376, 82] width 108 height 23
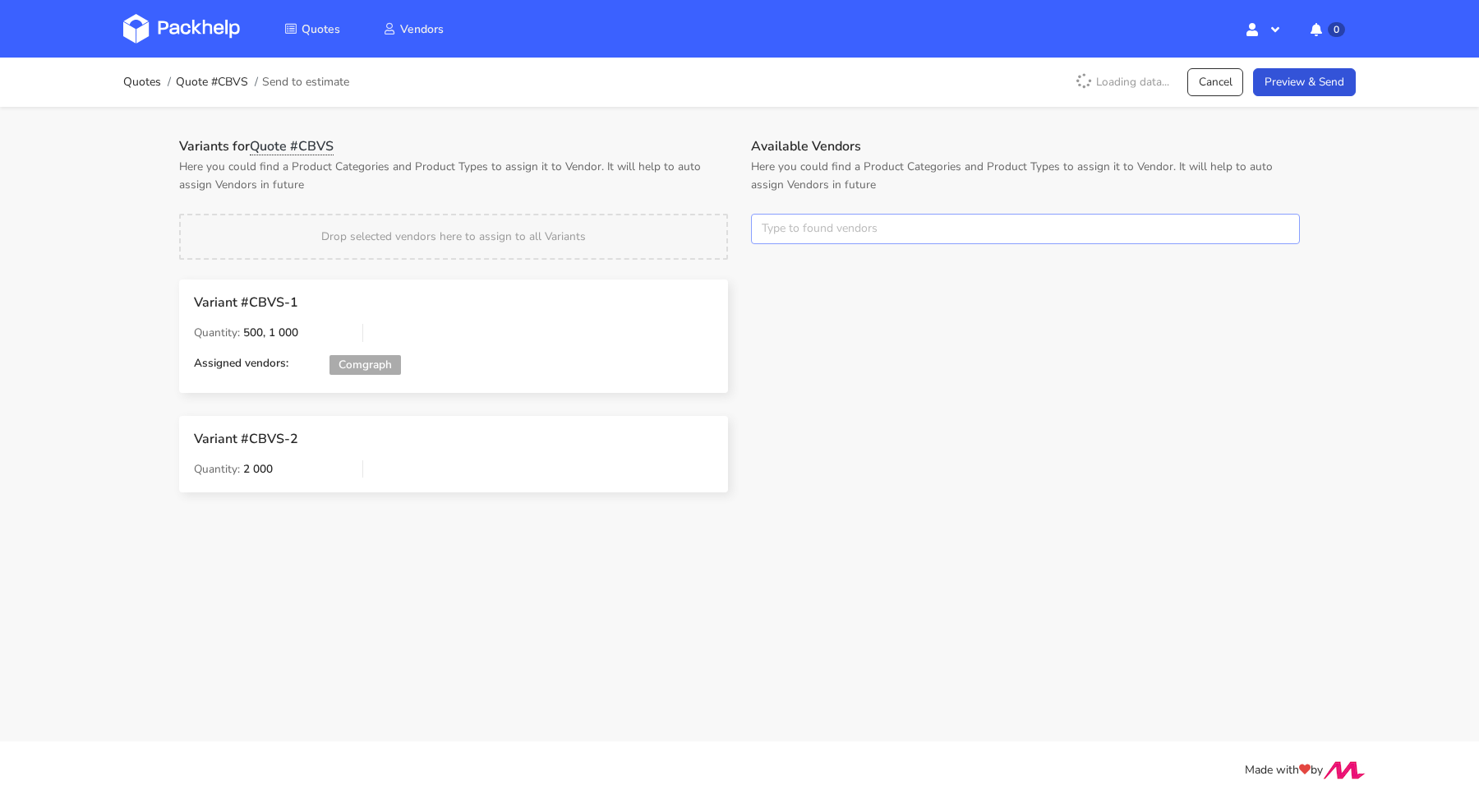
click at [864, 217] on input "text" at bounding box center [1025, 229] width 549 height 31
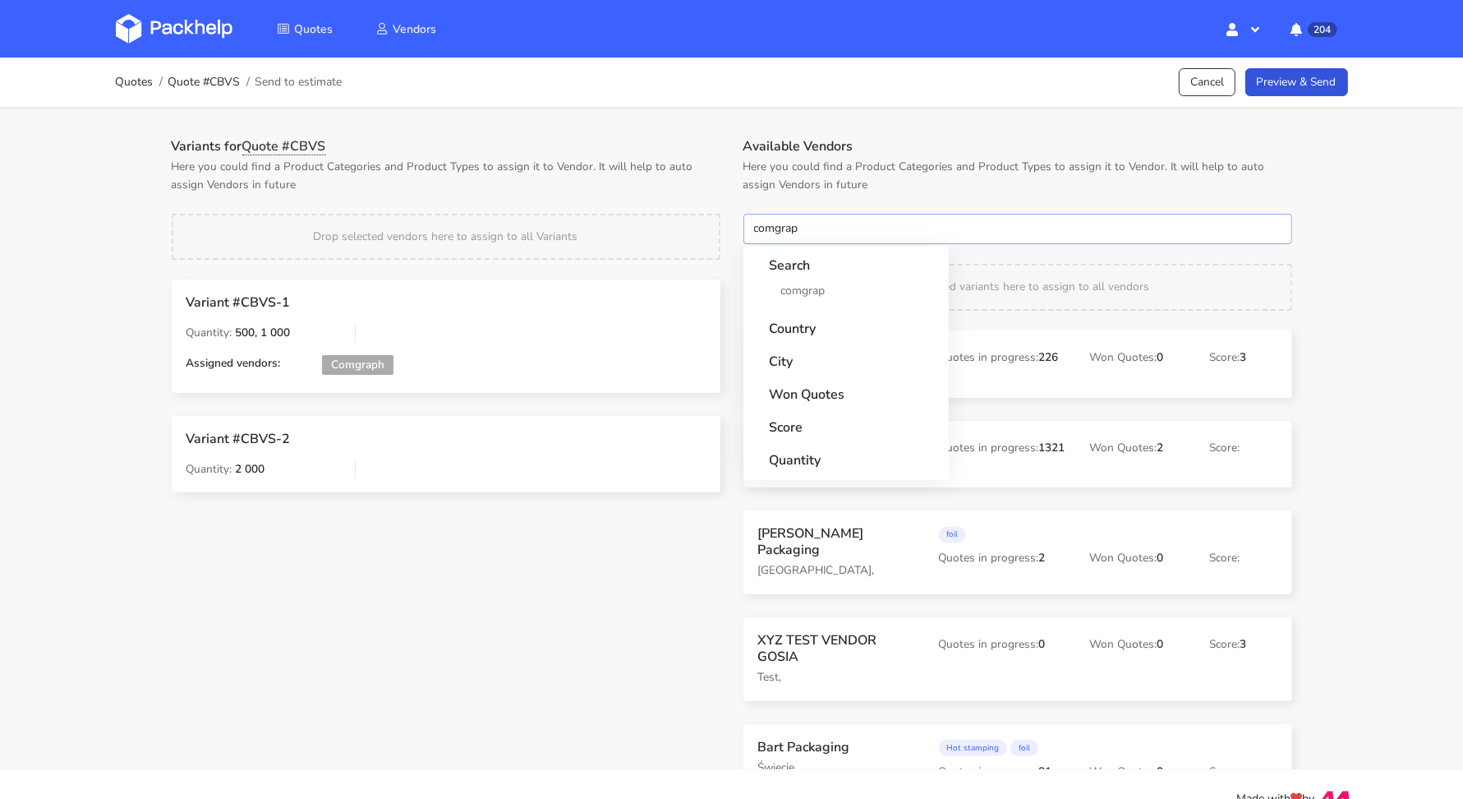
type input "comgraph"
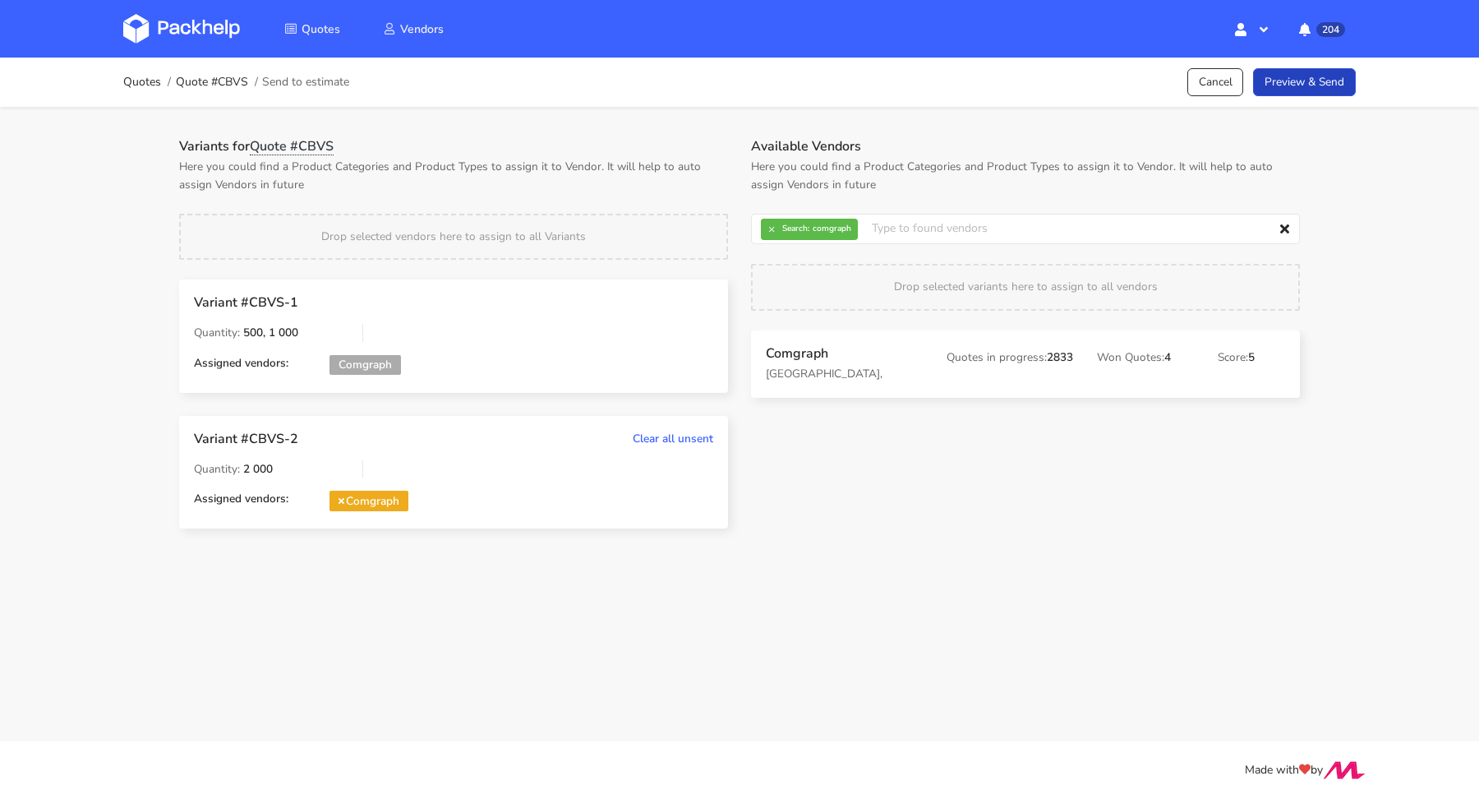
click at [1319, 83] on link "Preview & Send" at bounding box center [1304, 82] width 103 height 29
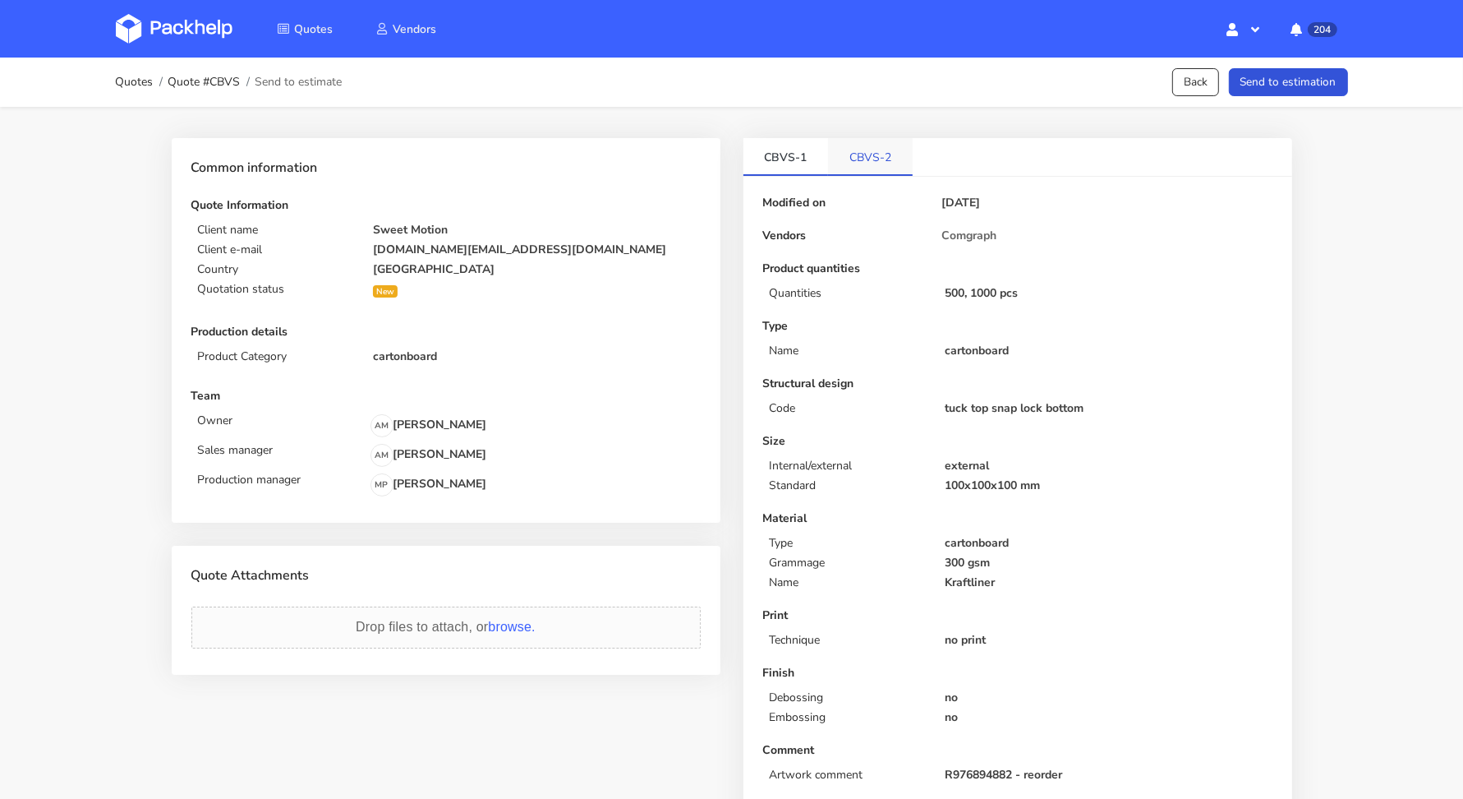
click at [870, 159] on link "CBVS-2" at bounding box center [870, 156] width 85 height 36
click at [785, 159] on link "CBVS-1" at bounding box center [786, 156] width 85 height 36
click at [1252, 84] on button "Send to estimation" at bounding box center [1288, 82] width 119 height 29
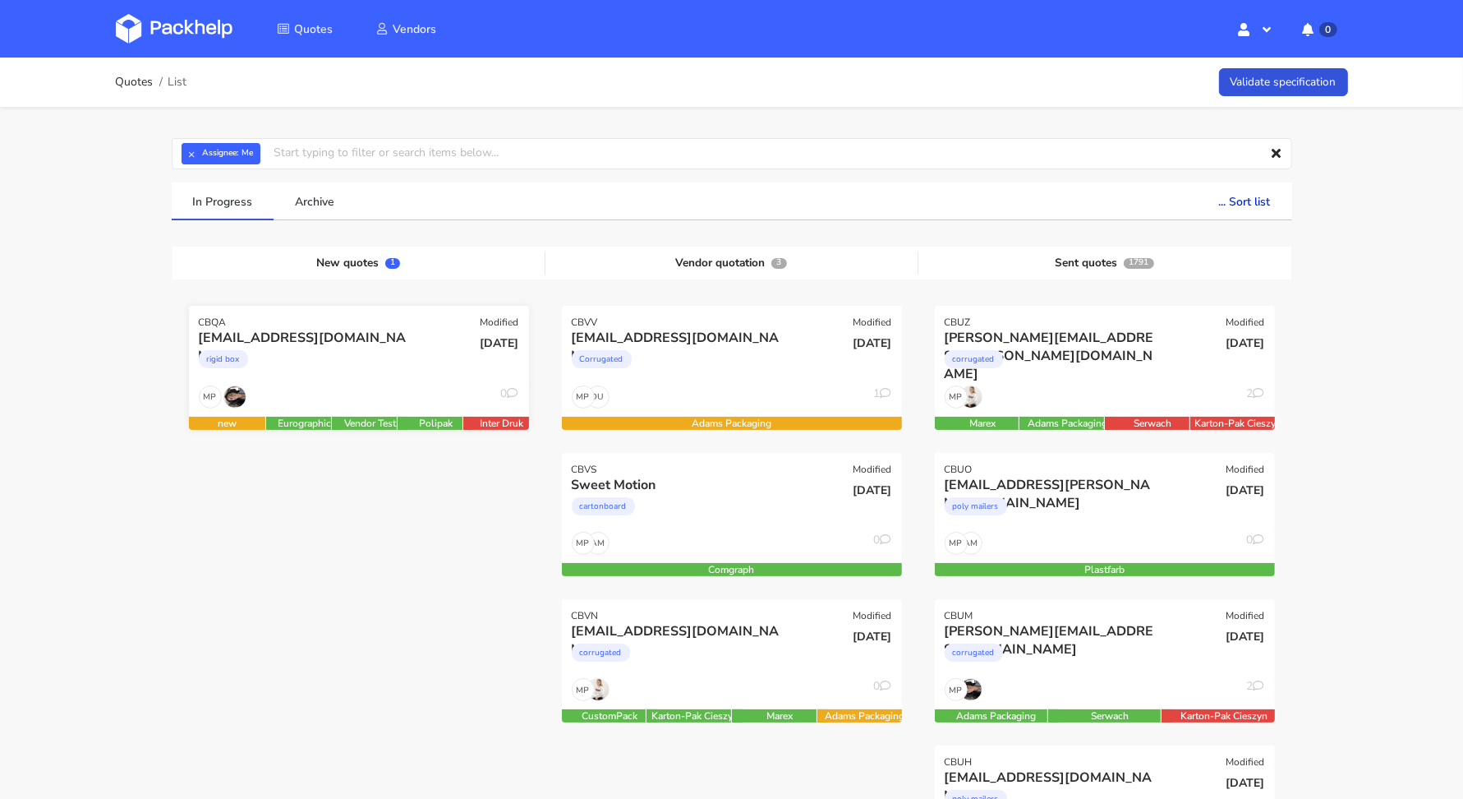
click at [288, 394] on div "MP 0" at bounding box center [359, 400] width 340 height 31
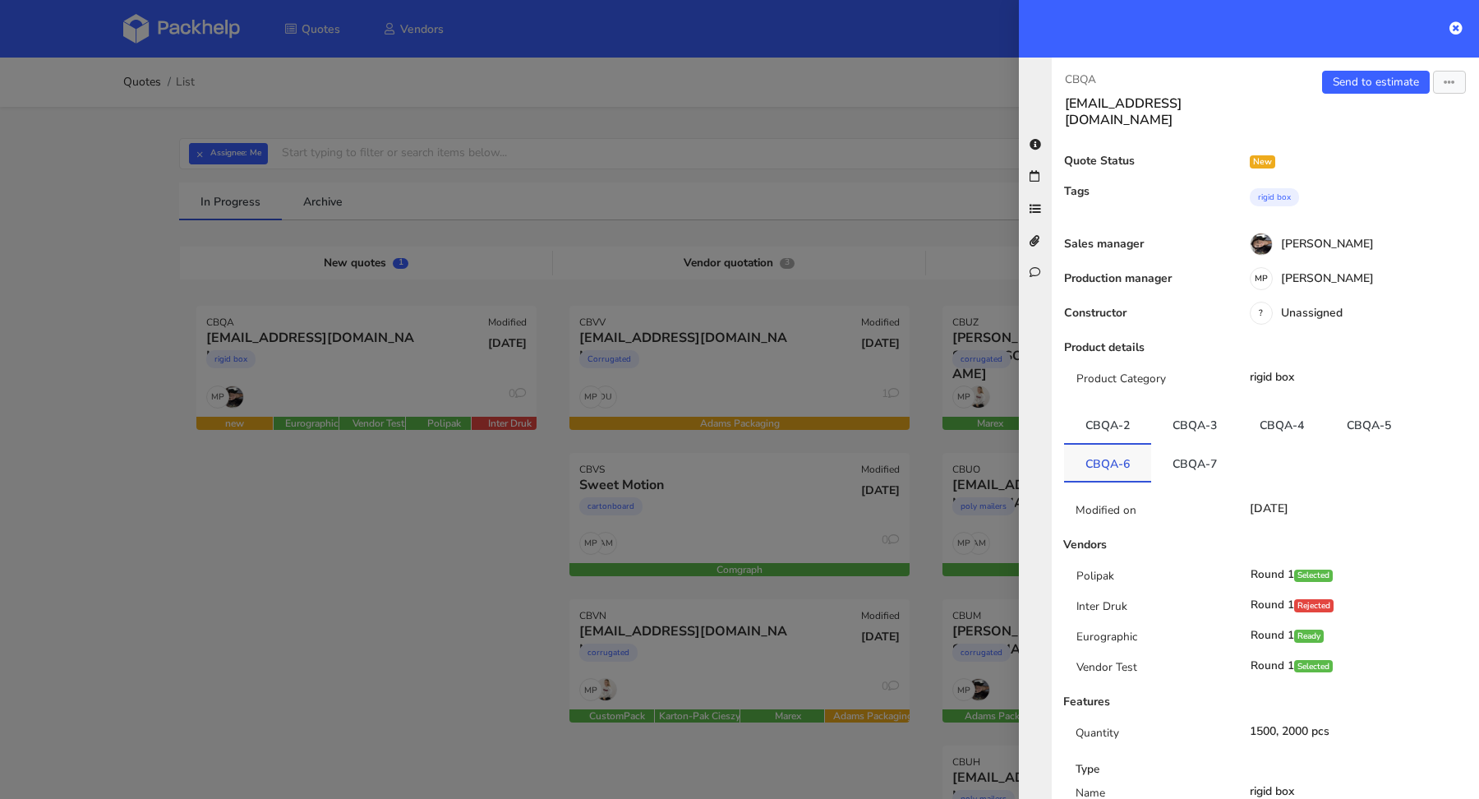
click at [1109, 445] on link "CBQA-6" at bounding box center [1107, 463] width 87 height 36
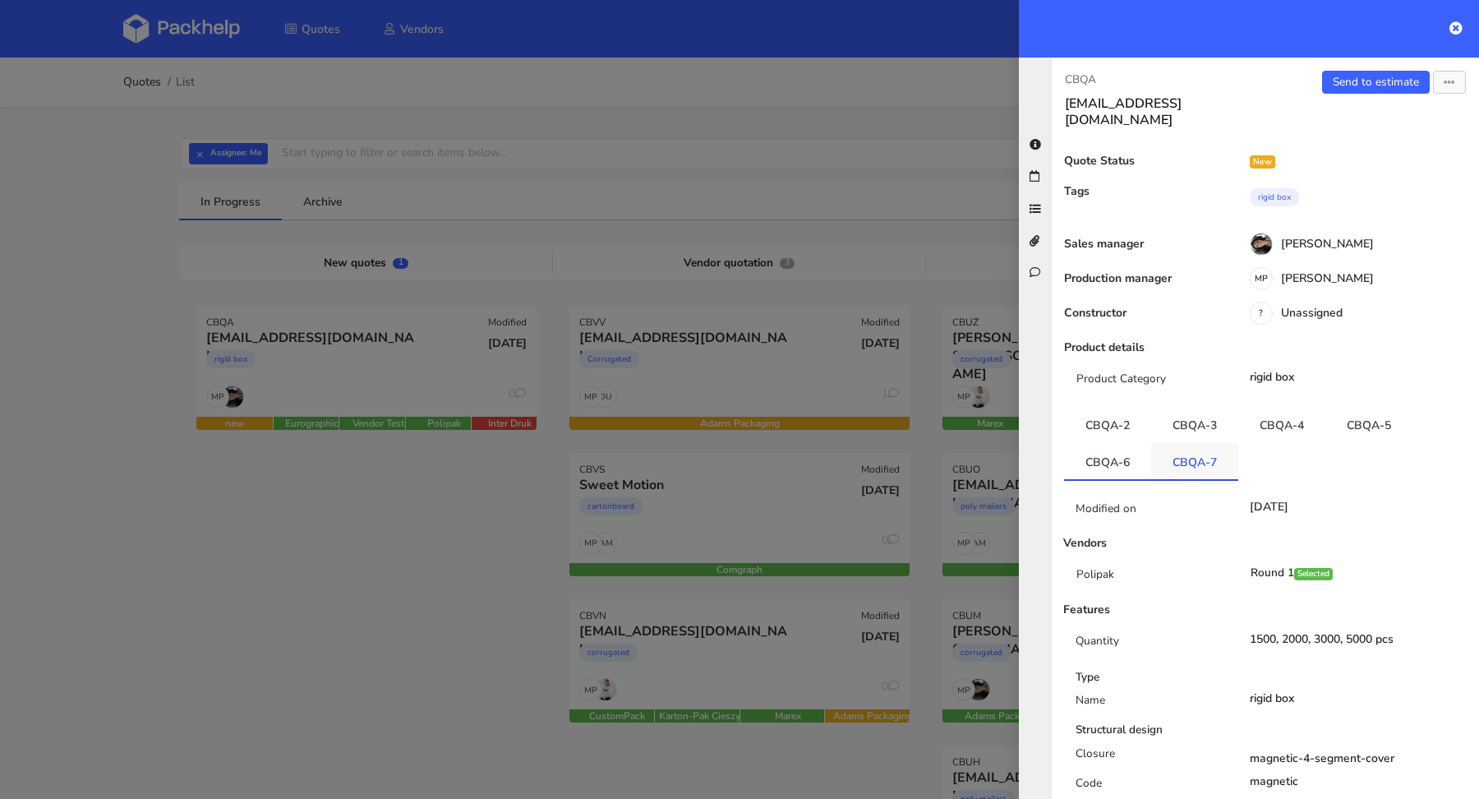
click at [1186, 443] on link "CBQA-7" at bounding box center [1194, 461] width 87 height 36
click at [1358, 85] on link "Send to estimate" at bounding box center [1376, 82] width 108 height 23
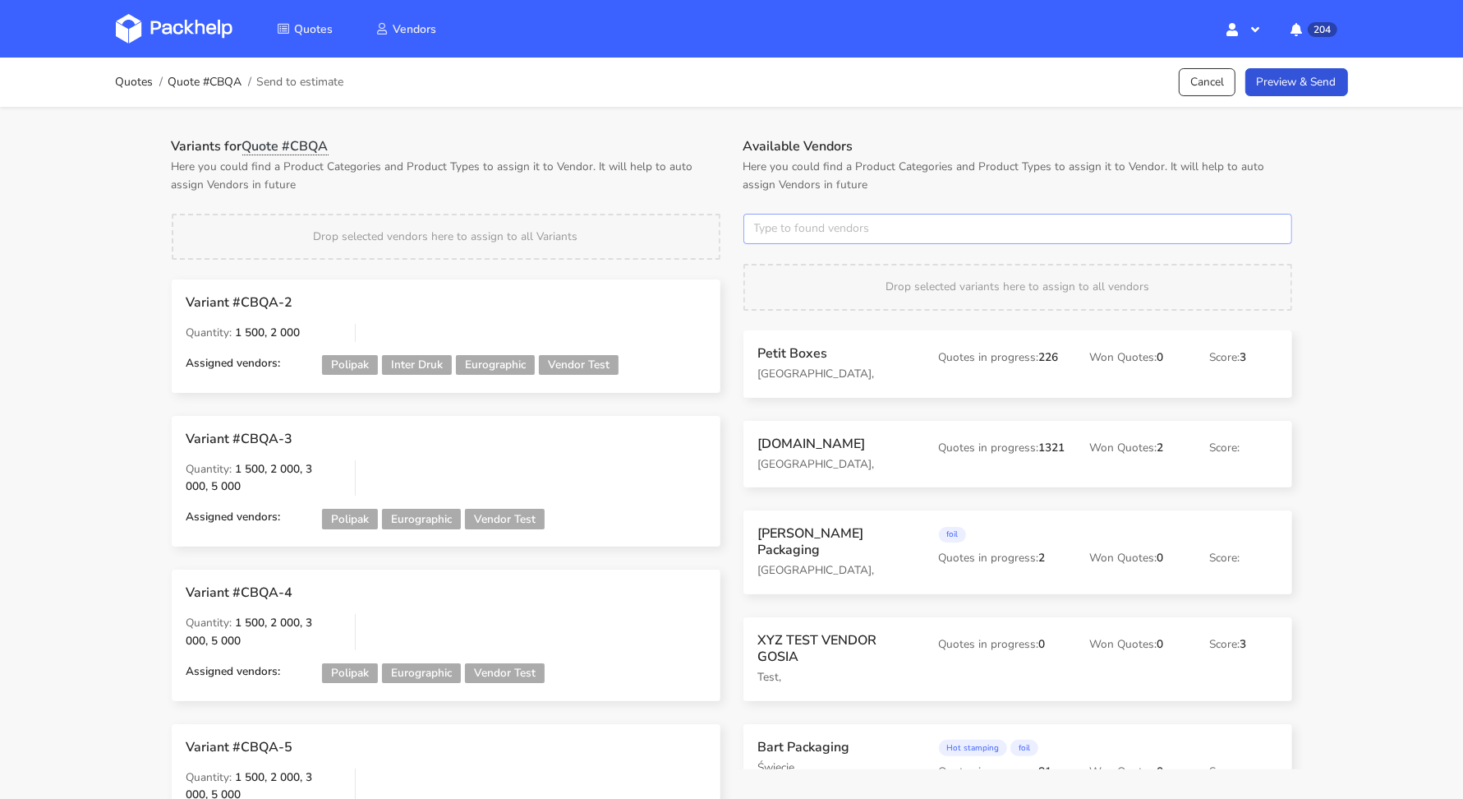
click at [896, 231] on input "text" at bounding box center [1018, 229] width 549 height 31
type input "polipak"
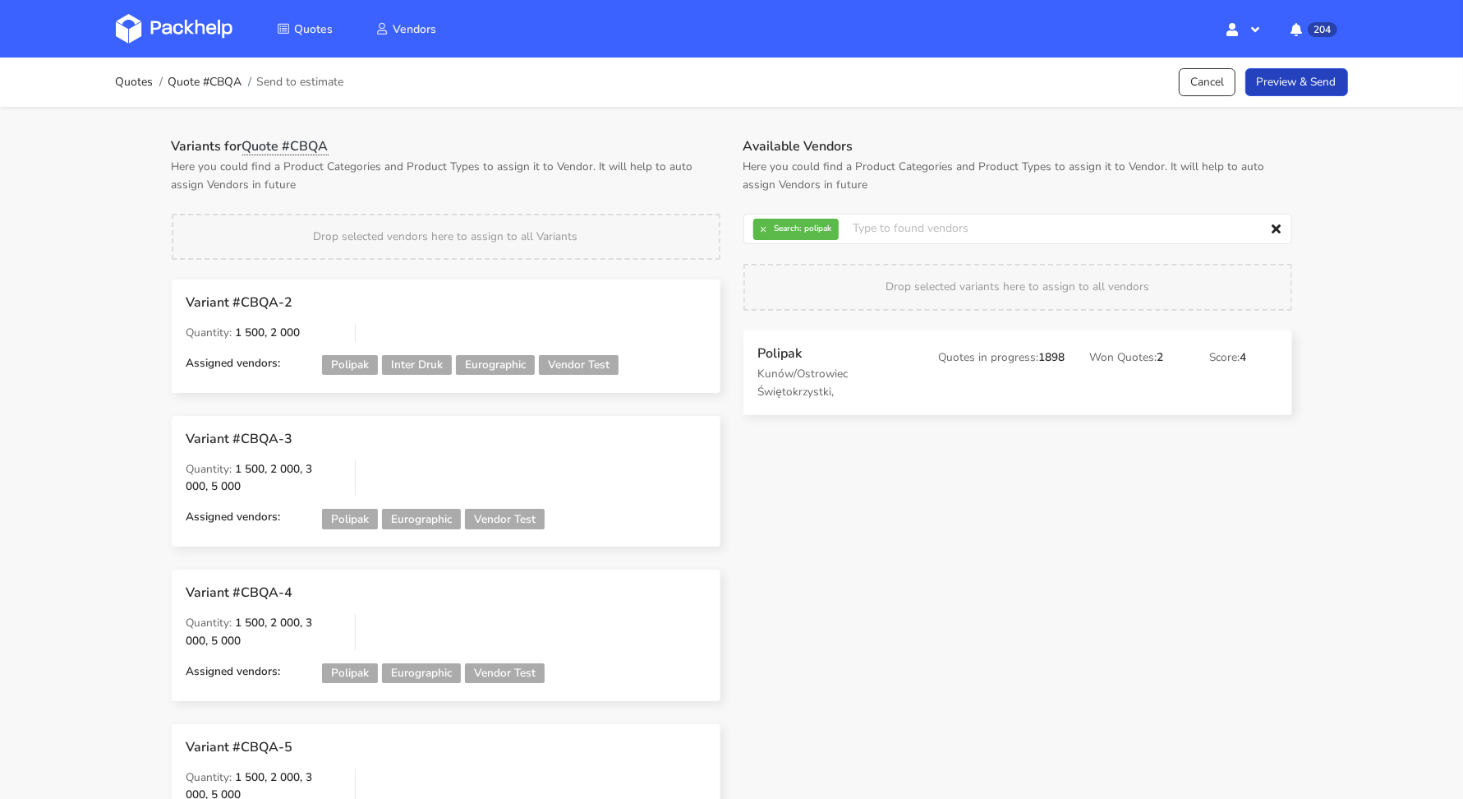
click at [1316, 85] on link "Preview & Send" at bounding box center [1297, 82] width 103 height 29
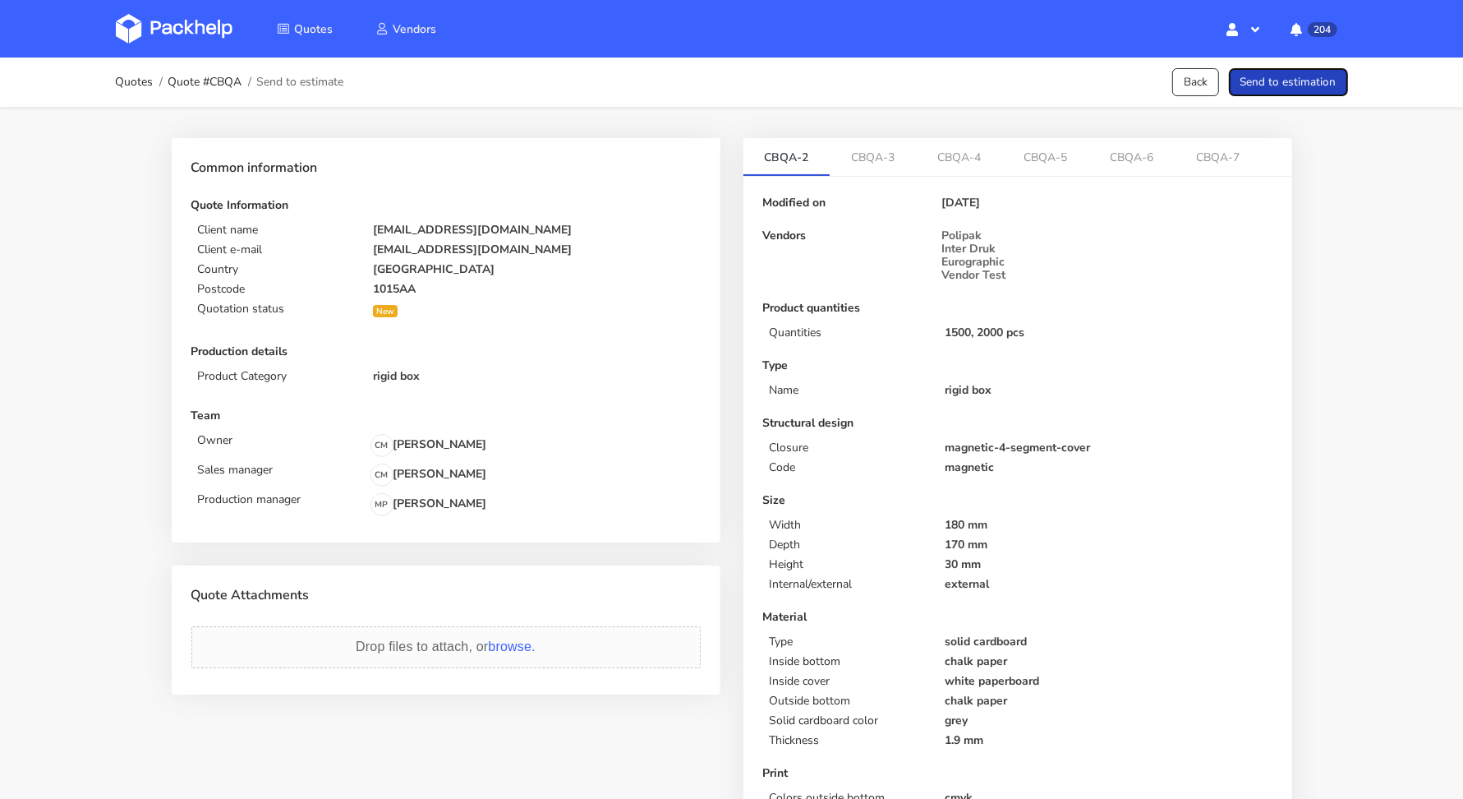
click at [1316, 85] on button "Send to estimation" at bounding box center [1288, 82] width 119 height 29
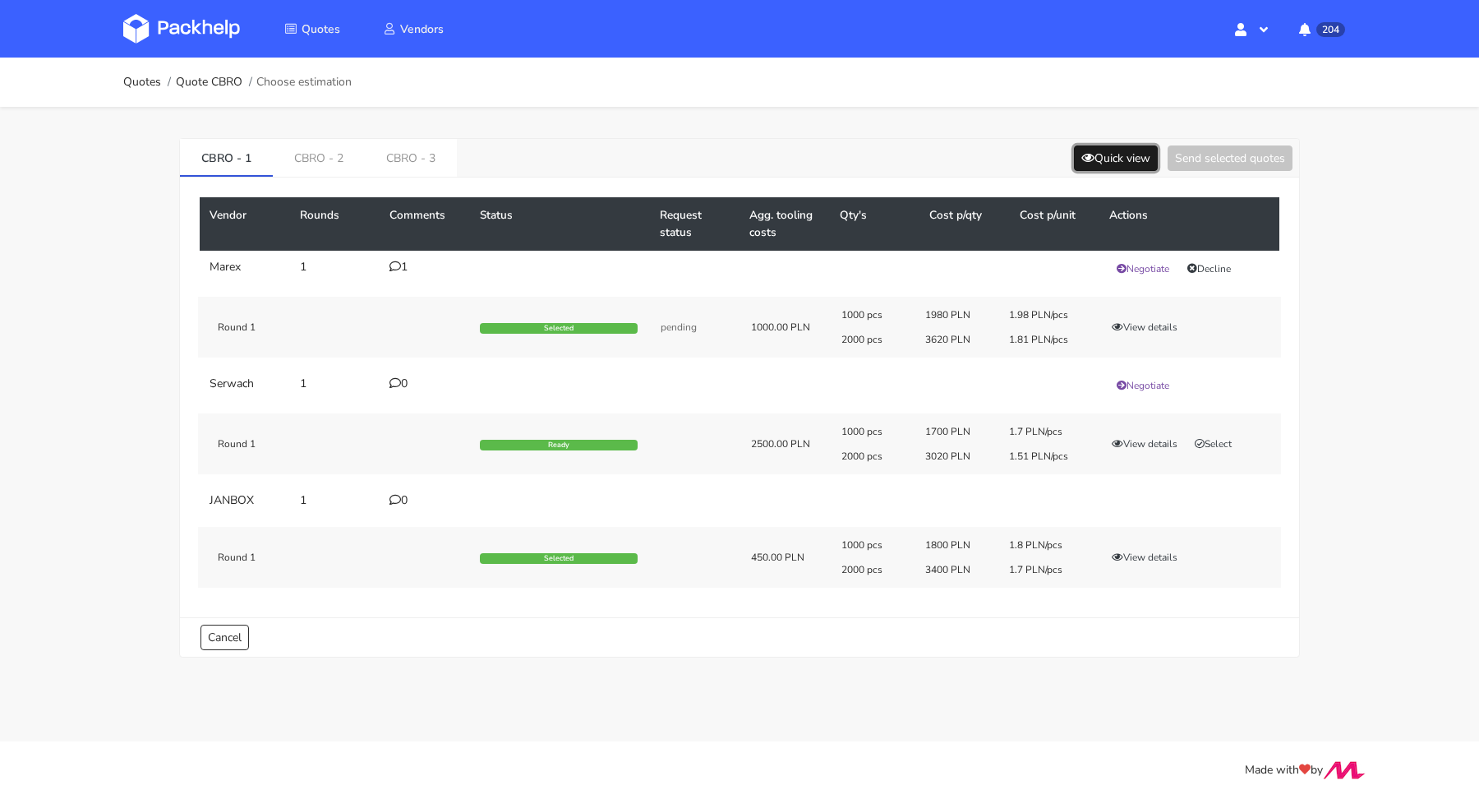
click at [1150, 168] on button "Quick view" at bounding box center [1116, 157] width 84 height 25
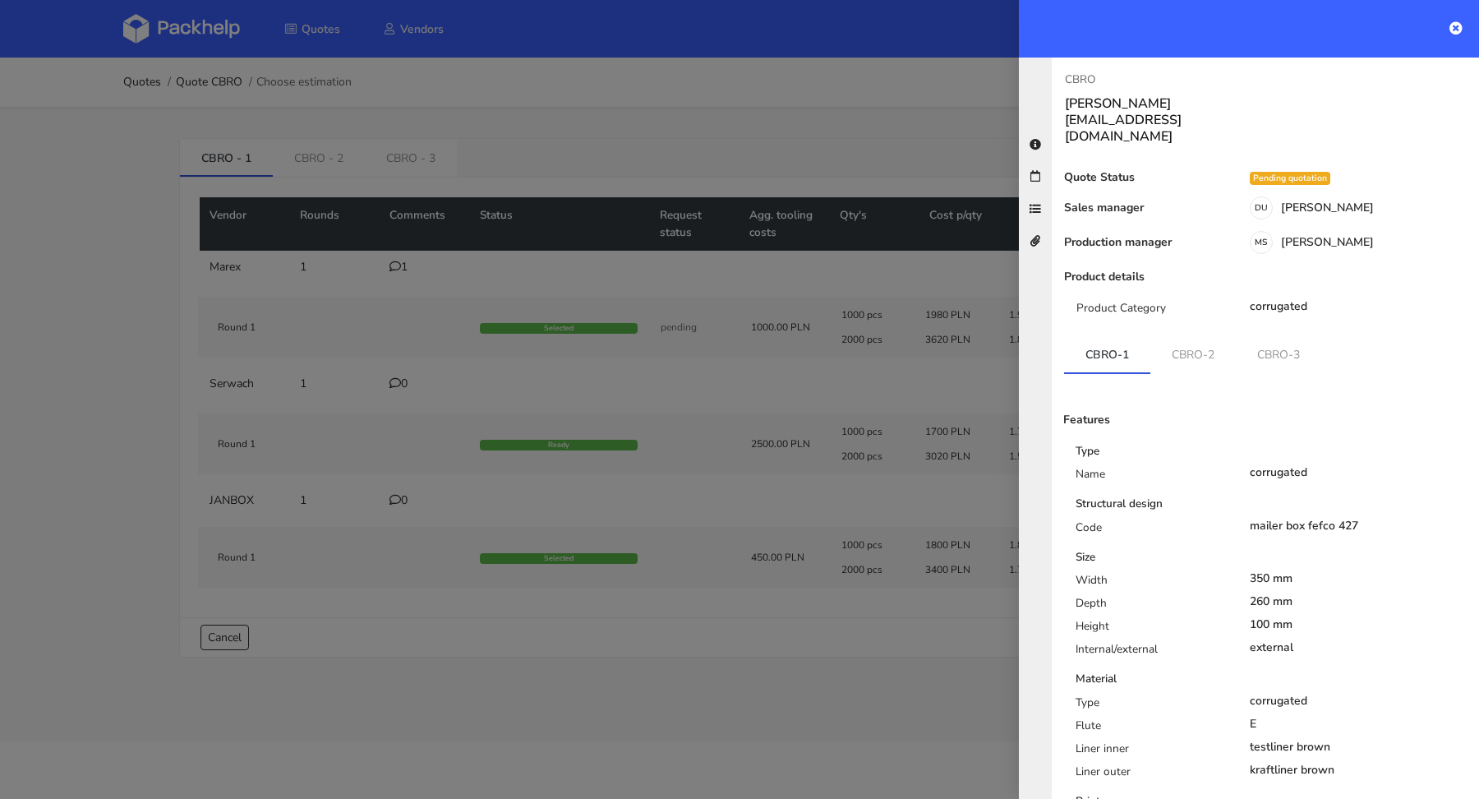
click at [870, 142] on div at bounding box center [739, 399] width 1479 height 799
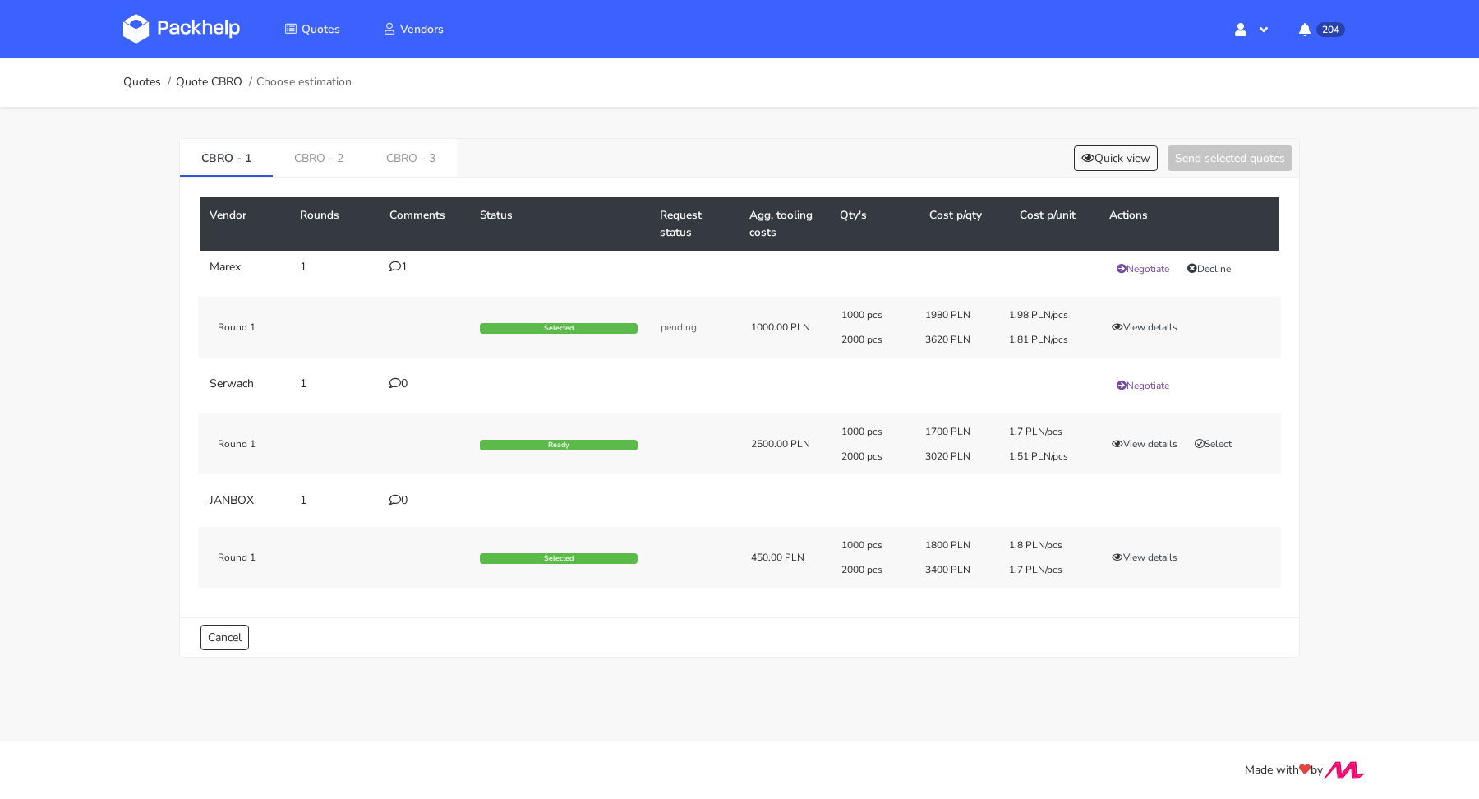
click at [399, 269] on icon at bounding box center [395, 266] width 12 height 12
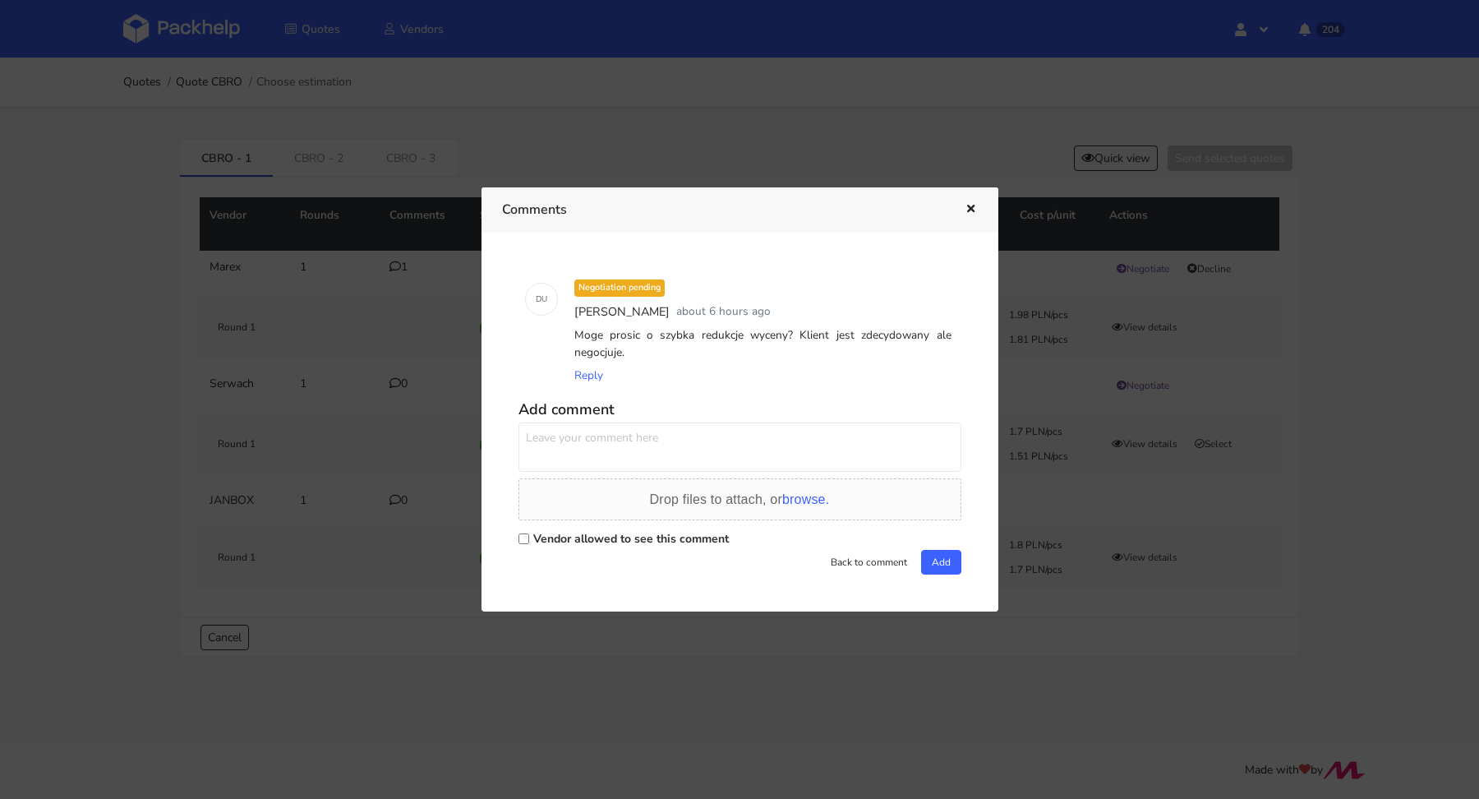
click at [0, 395] on div at bounding box center [739, 399] width 1479 height 799
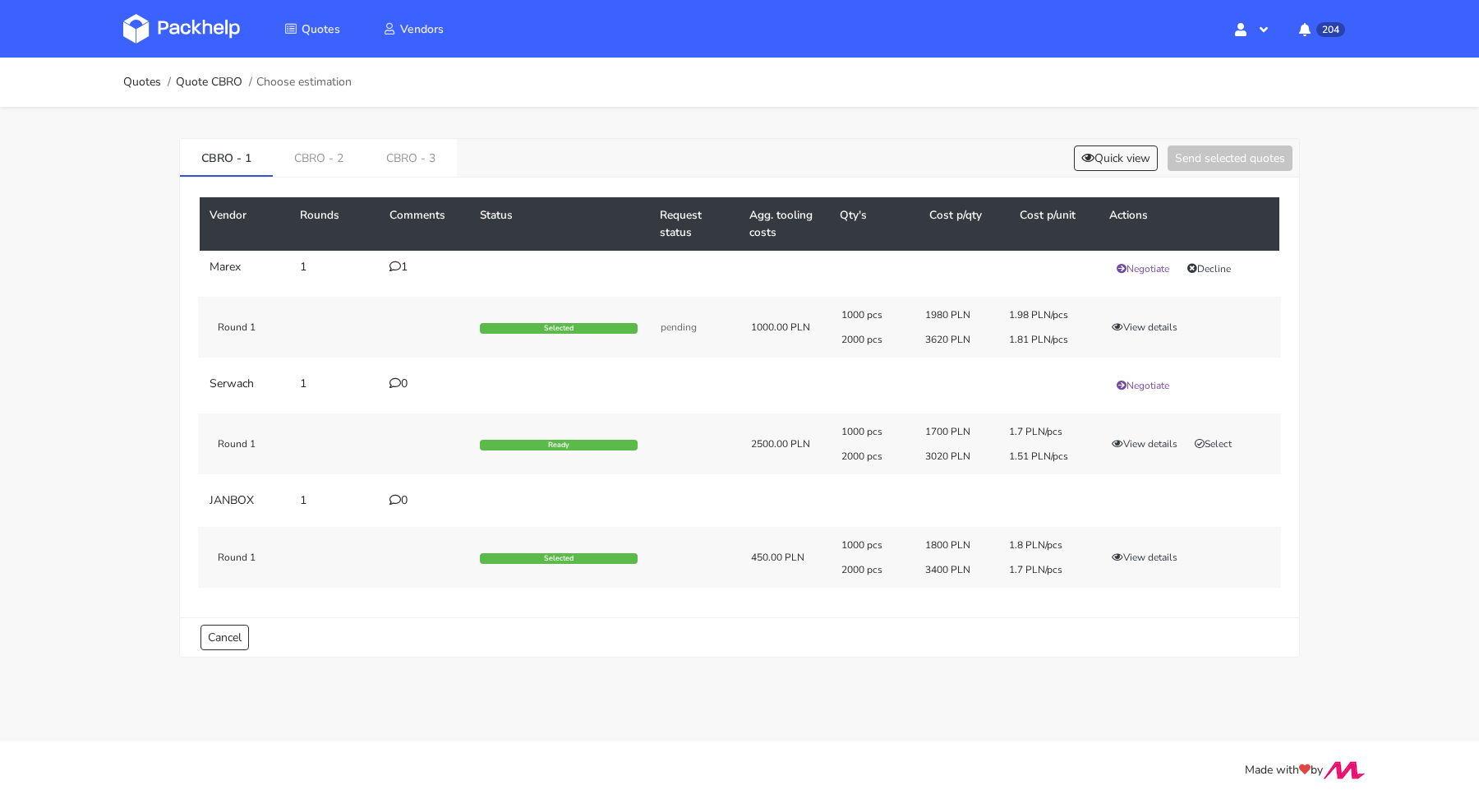
click at [397, 263] on icon at bounding box center [395, 266] width 12 height 12
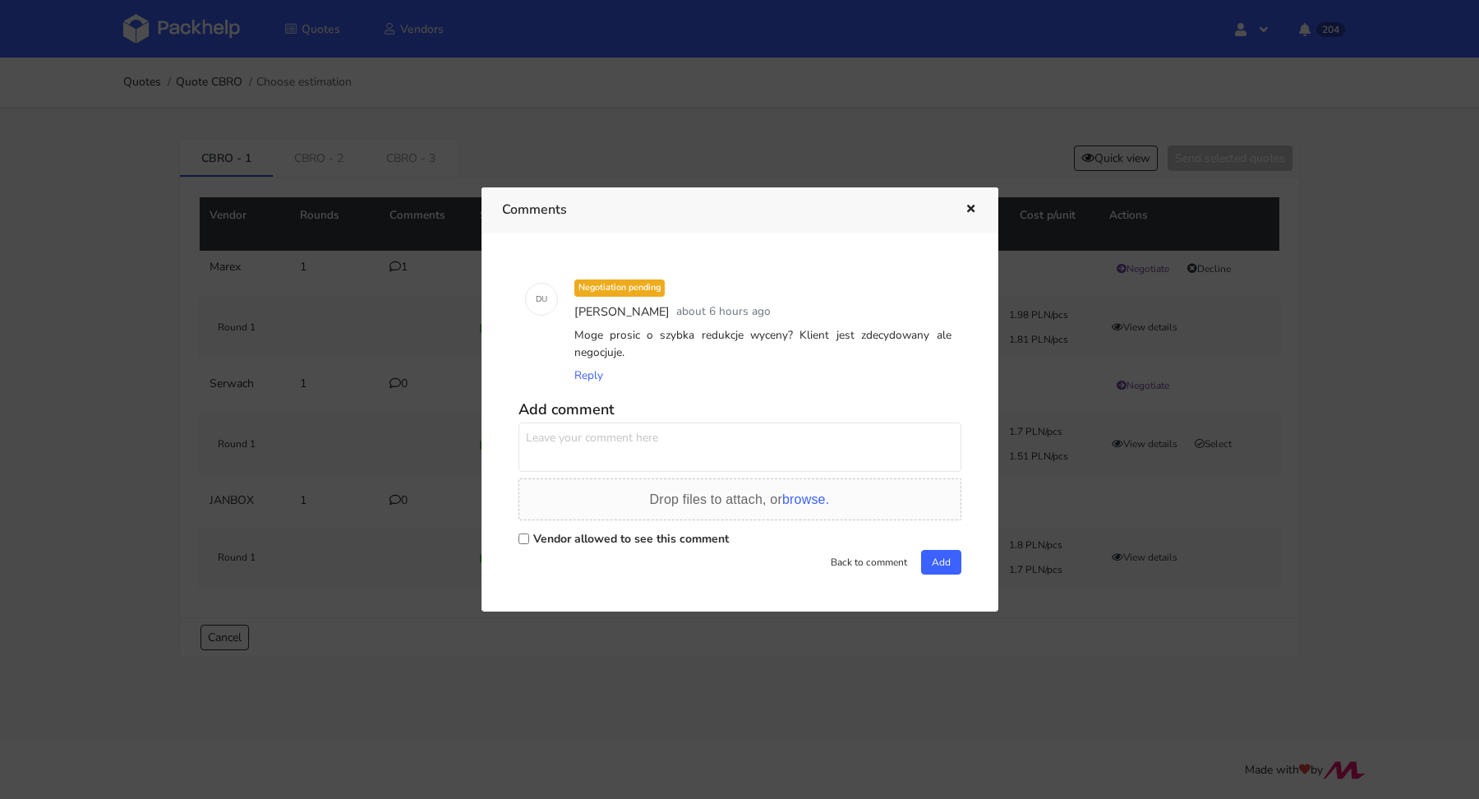
click at [4, 365] on div at bounding box center [739, 399] width 1479 height 799
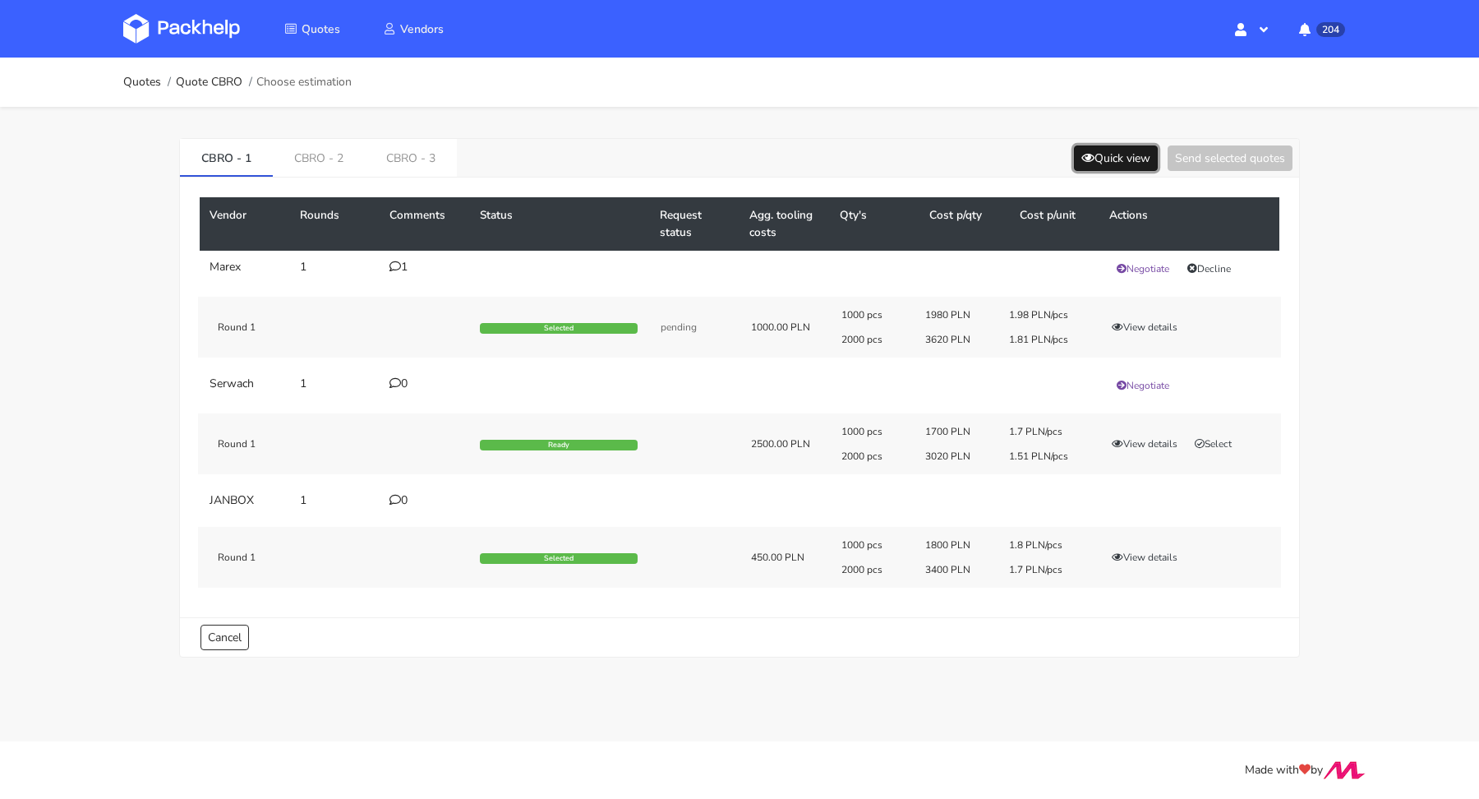
click at [1128, 148] on button "Quick view" at bounding box center [1116, 157] width 84 height 25
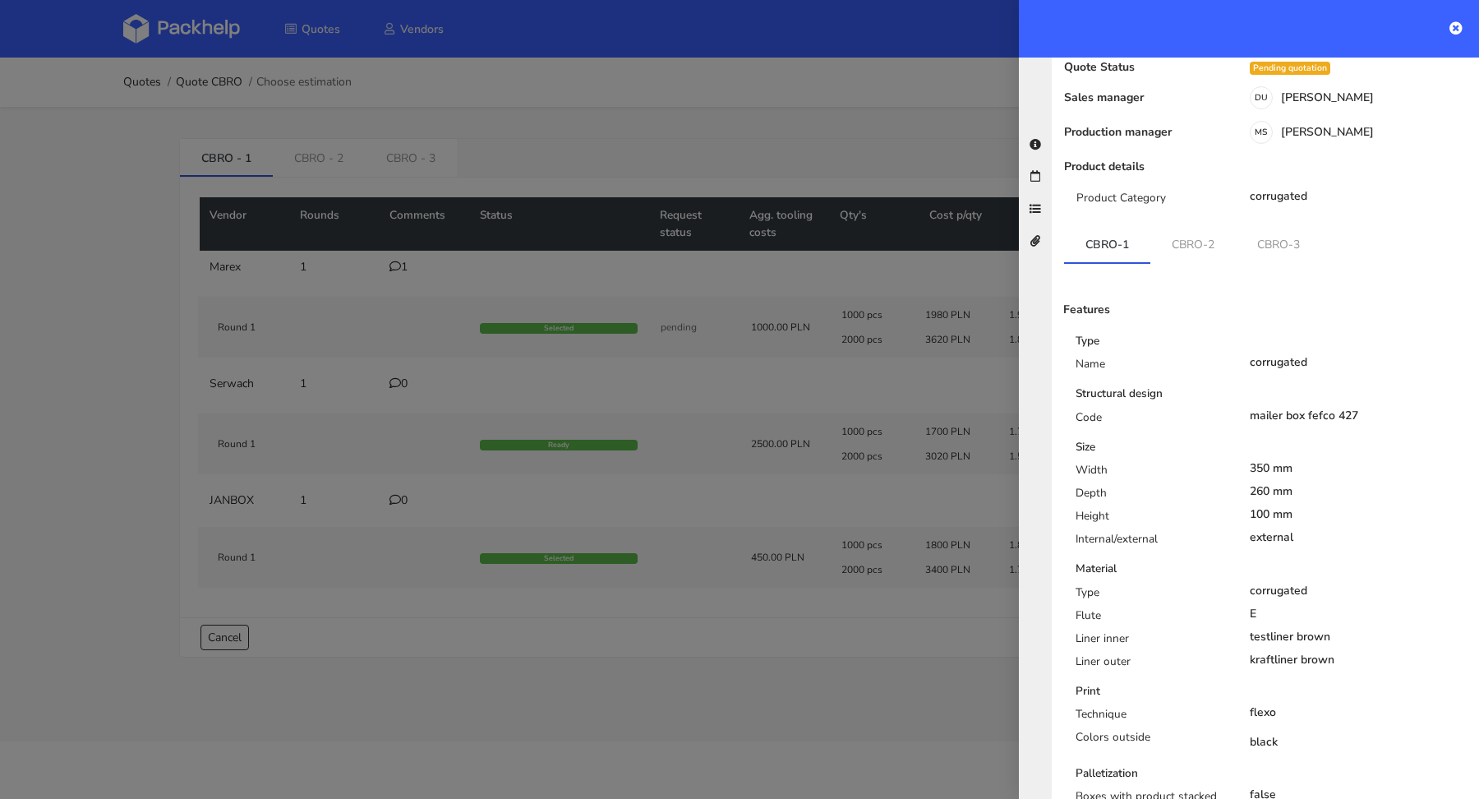
scroll to position [316, 0]
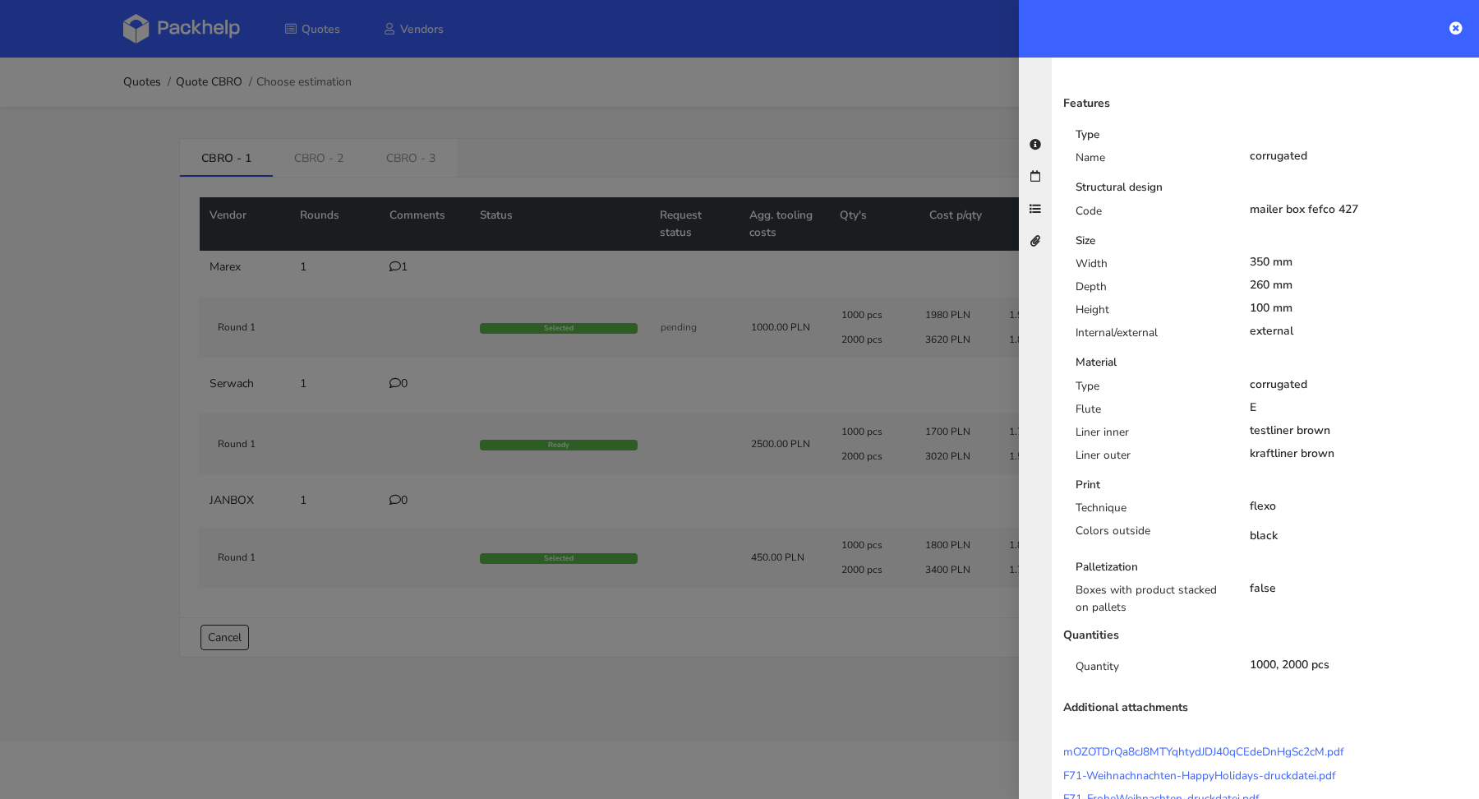
click at [278, 422] on div at bounding box center [739, 399] width 1479 height 799
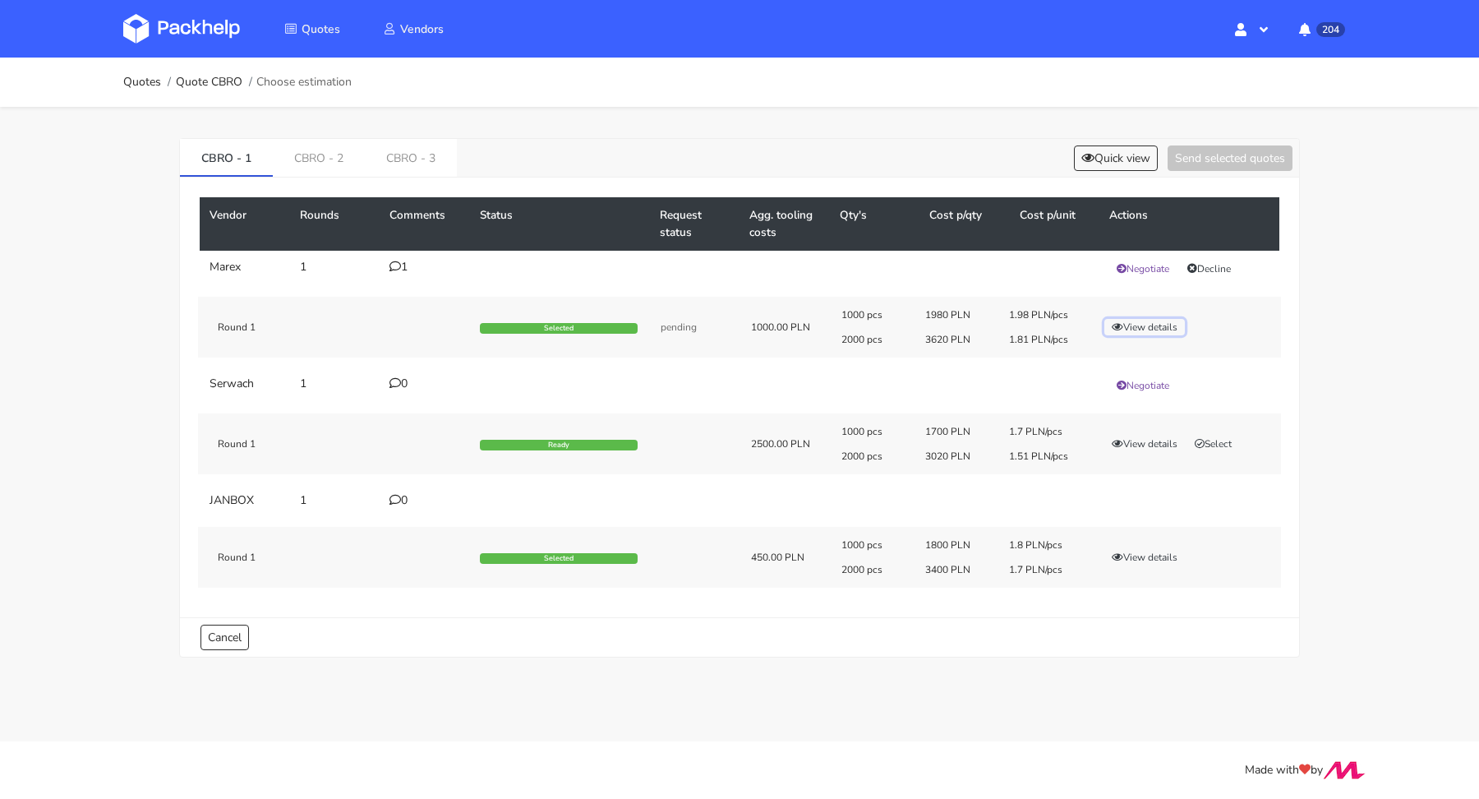
click at [1134, 328] on button "View details" at bounding box center [1144, 327] width 81 height 16
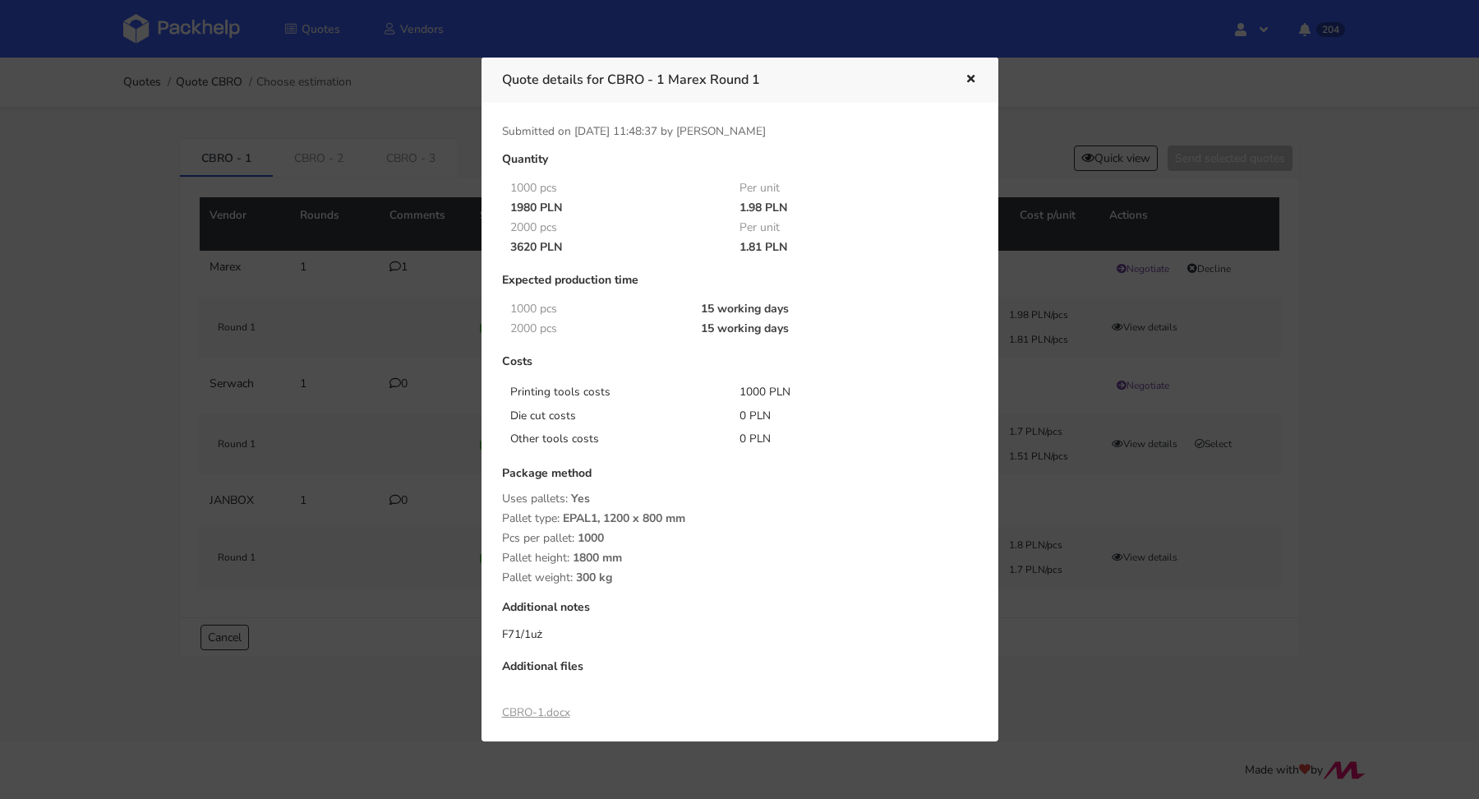
click at [970, 75] on icon "button" at bounding box center [971, 80] width 14 height 12
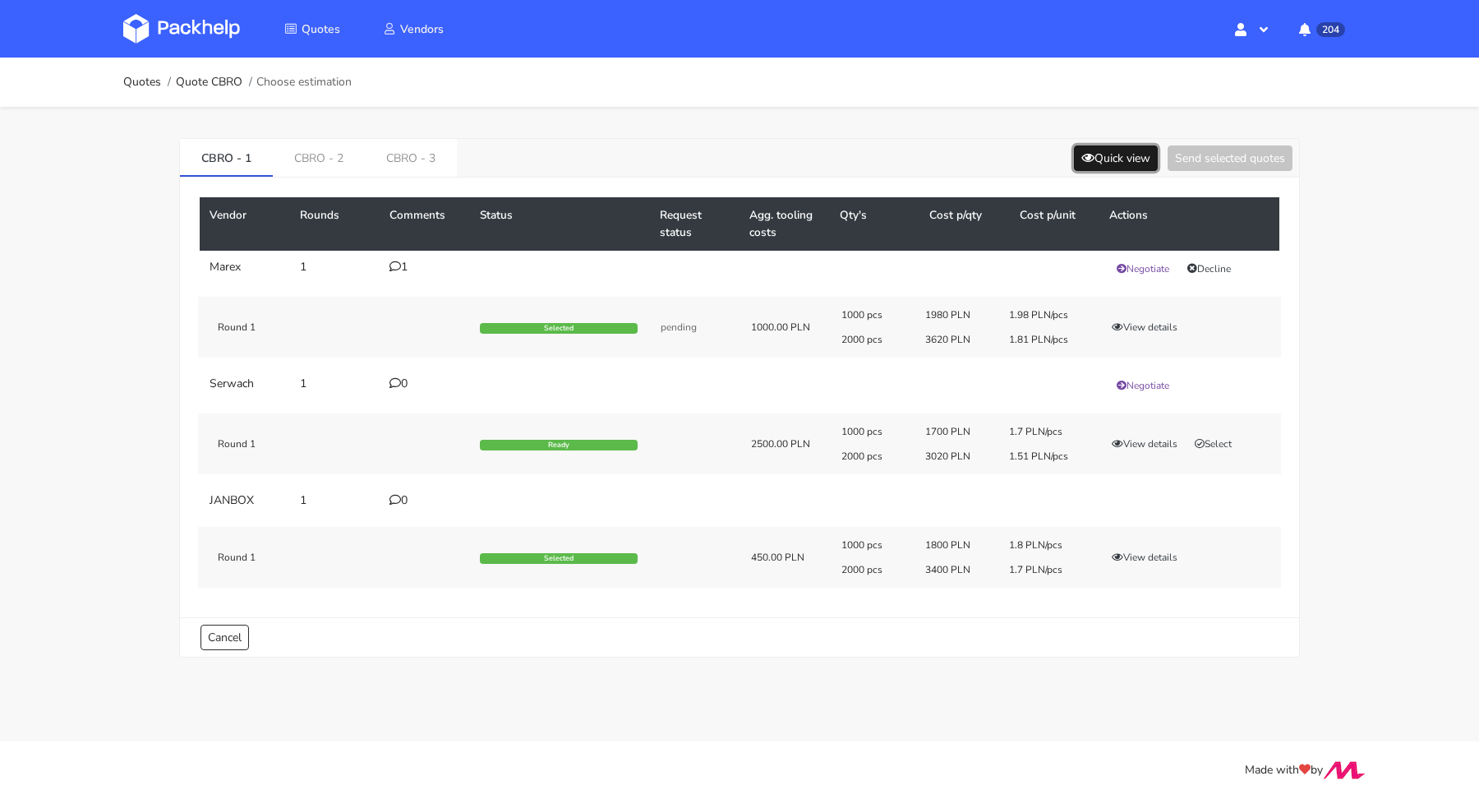
click at [1075, 152] on button "Quick view" at bounding box center [1116, 157] width 84 height 25
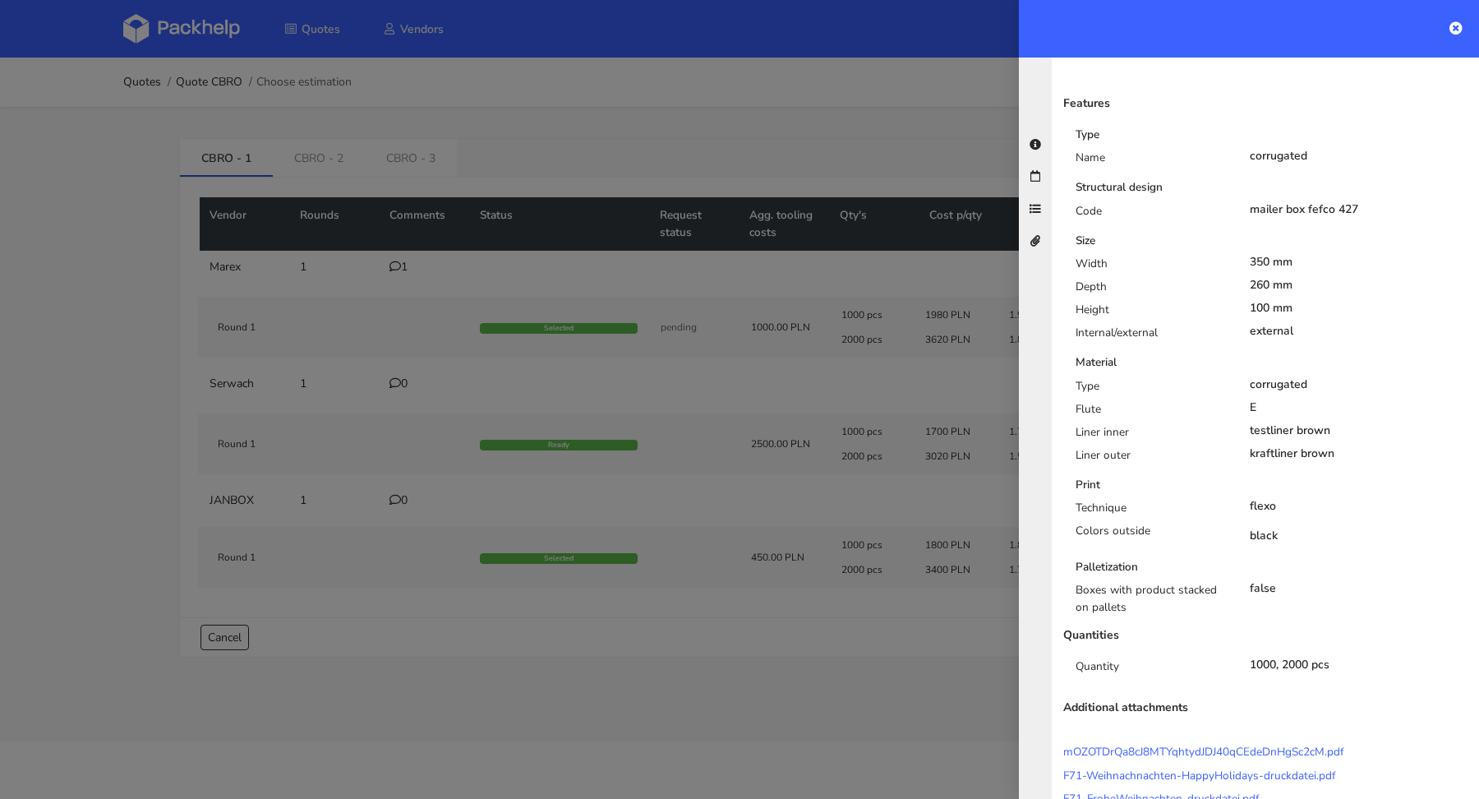
scroll to position [0, 0]
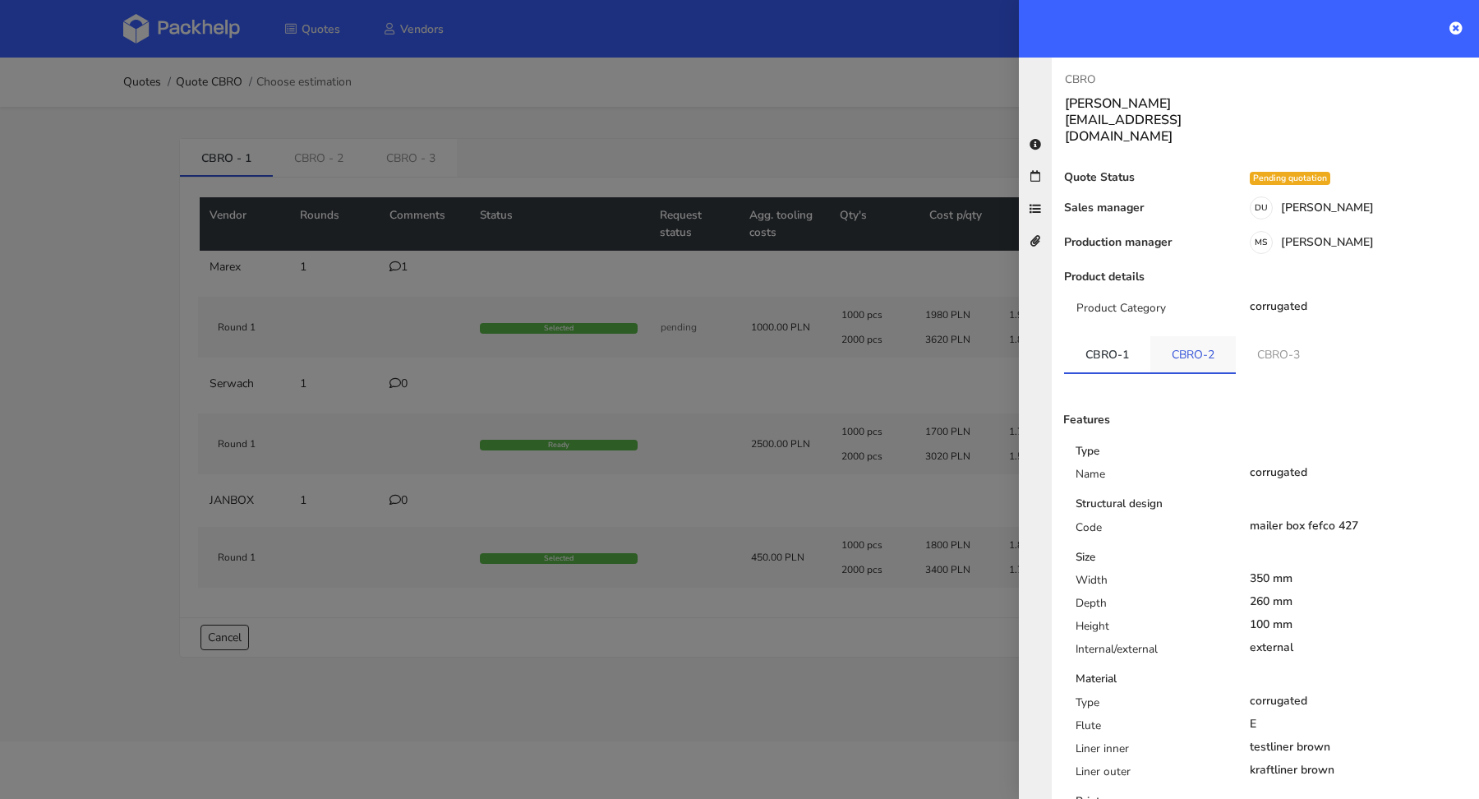
click at [1184, 336] on link "CBRO-2" at bounding box center [1192, 354] width 85 height 36
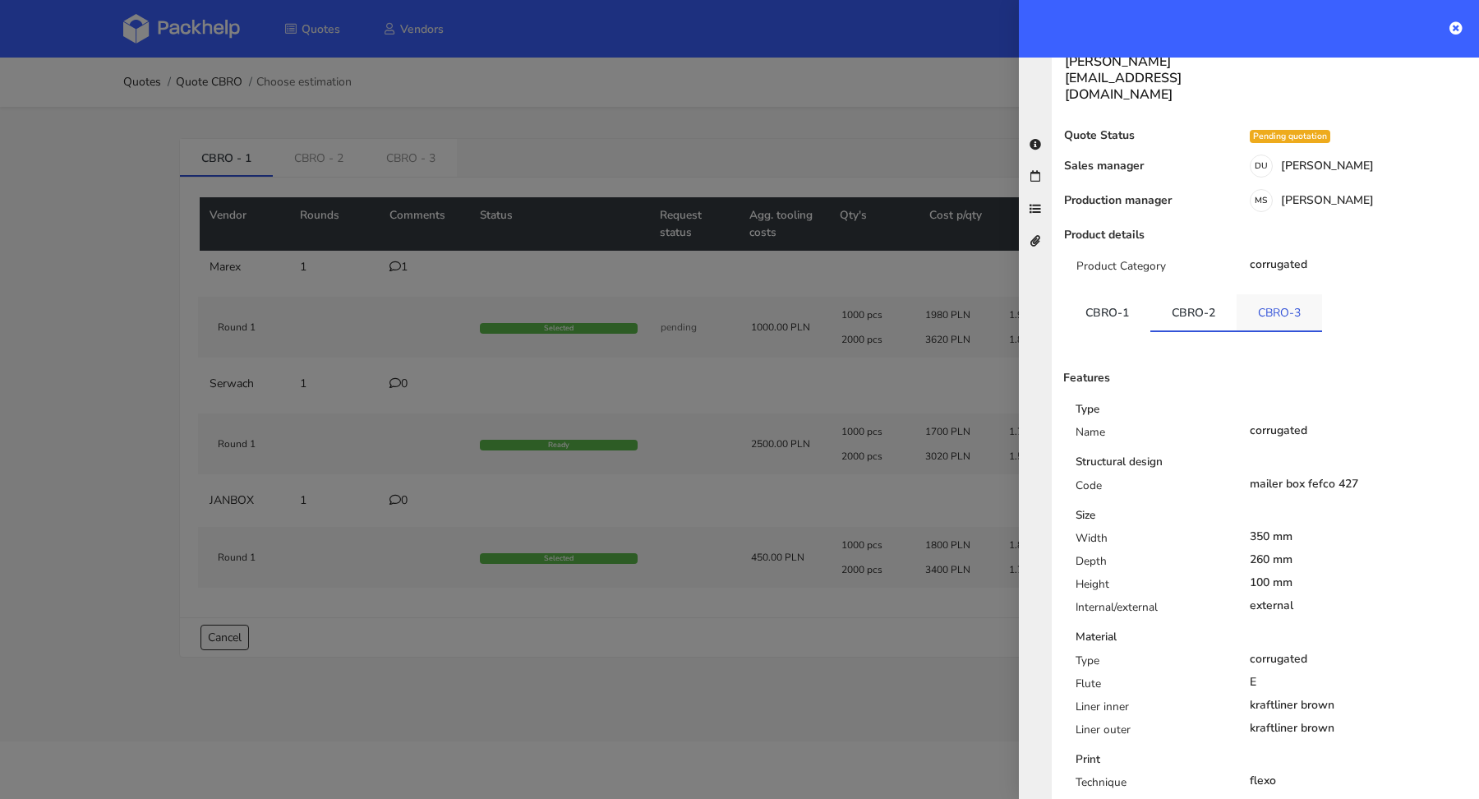
click at [1274, 294] on link "CBRO-3" at bounding box center [1279, 312] width 85 height 36
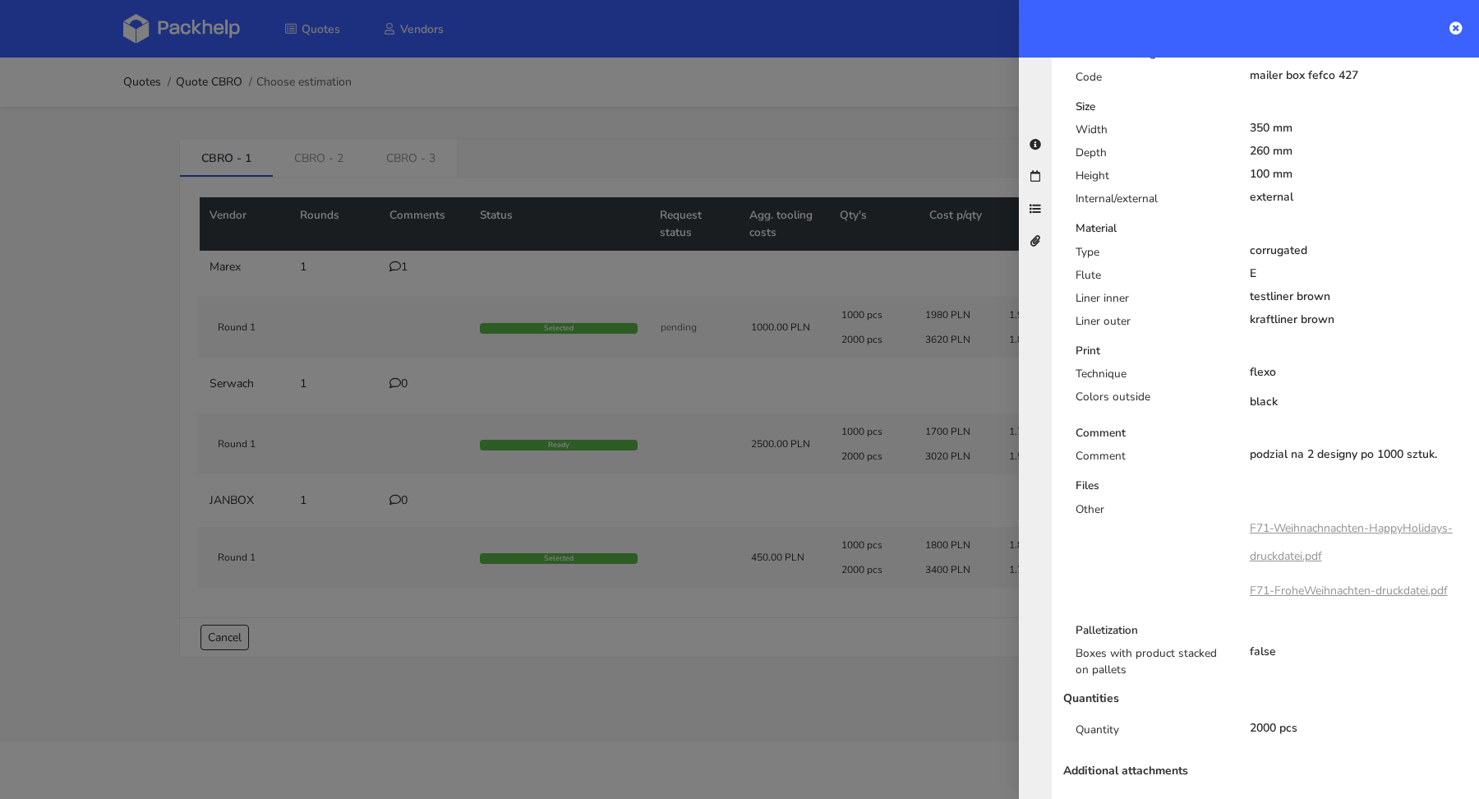
scroll to position [450, 0]
drag, startPoint x: 518, startPoint y: 225, endPoint x: 502, endPoint y: 192, distance: 36.4
click at [518, 224] on div at bounding box center [739, 399] width 1479 height 799
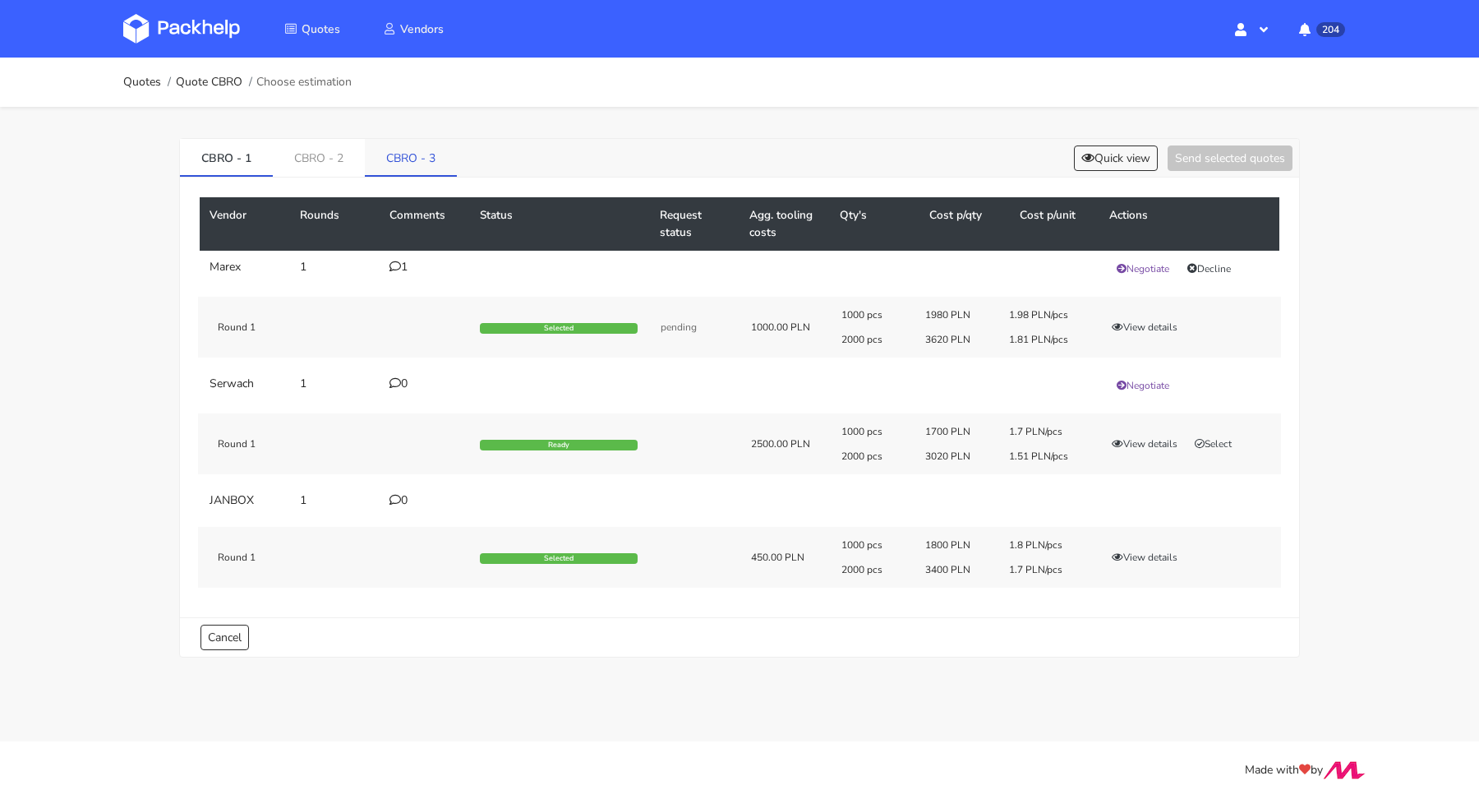
click at [412, 163] on link "CBRO - 3" at bounding box center [411, 157] width 92 height 36
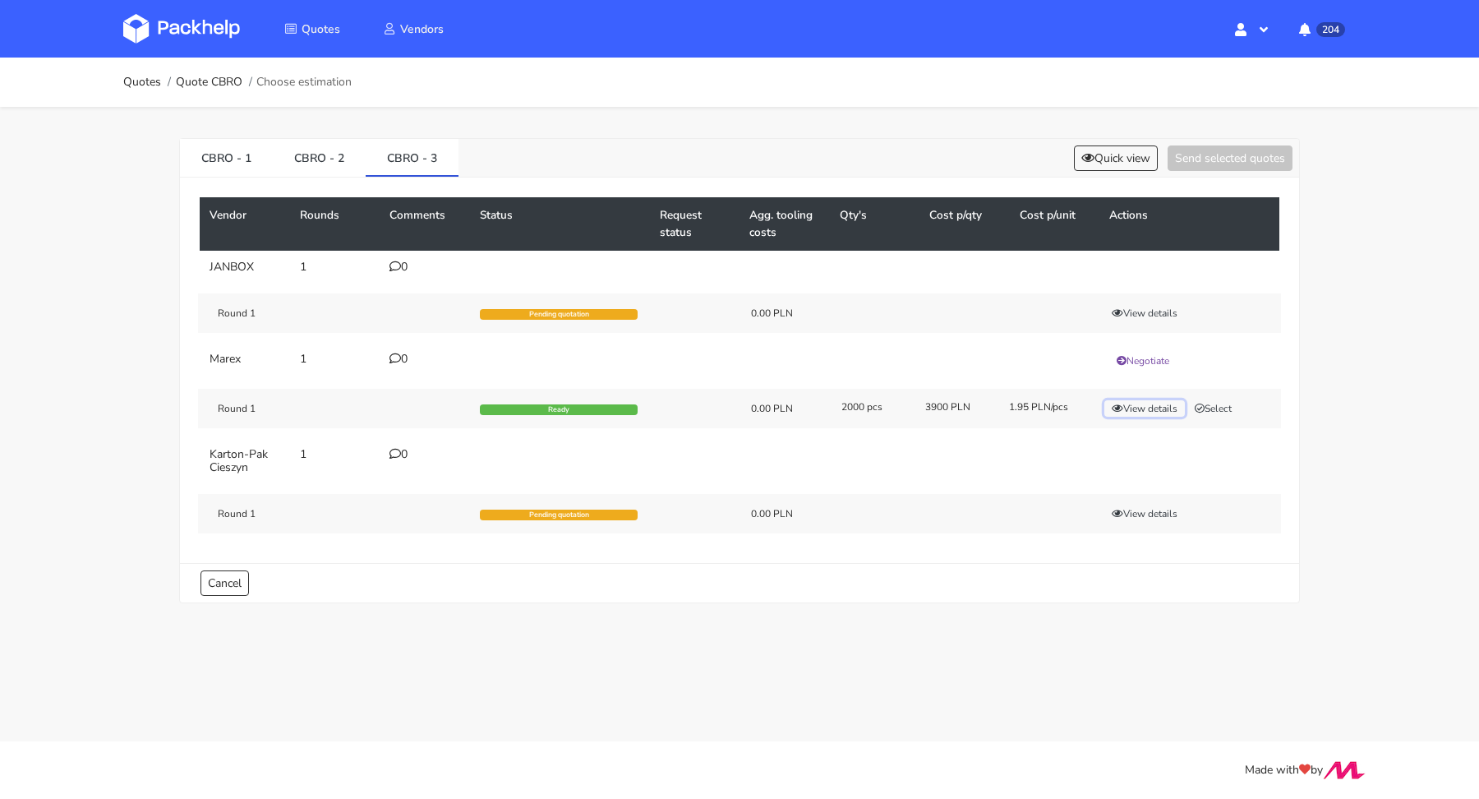
click at [1141, 405] on button "View details" at bounding box center [1144, 408] width 81 height 16
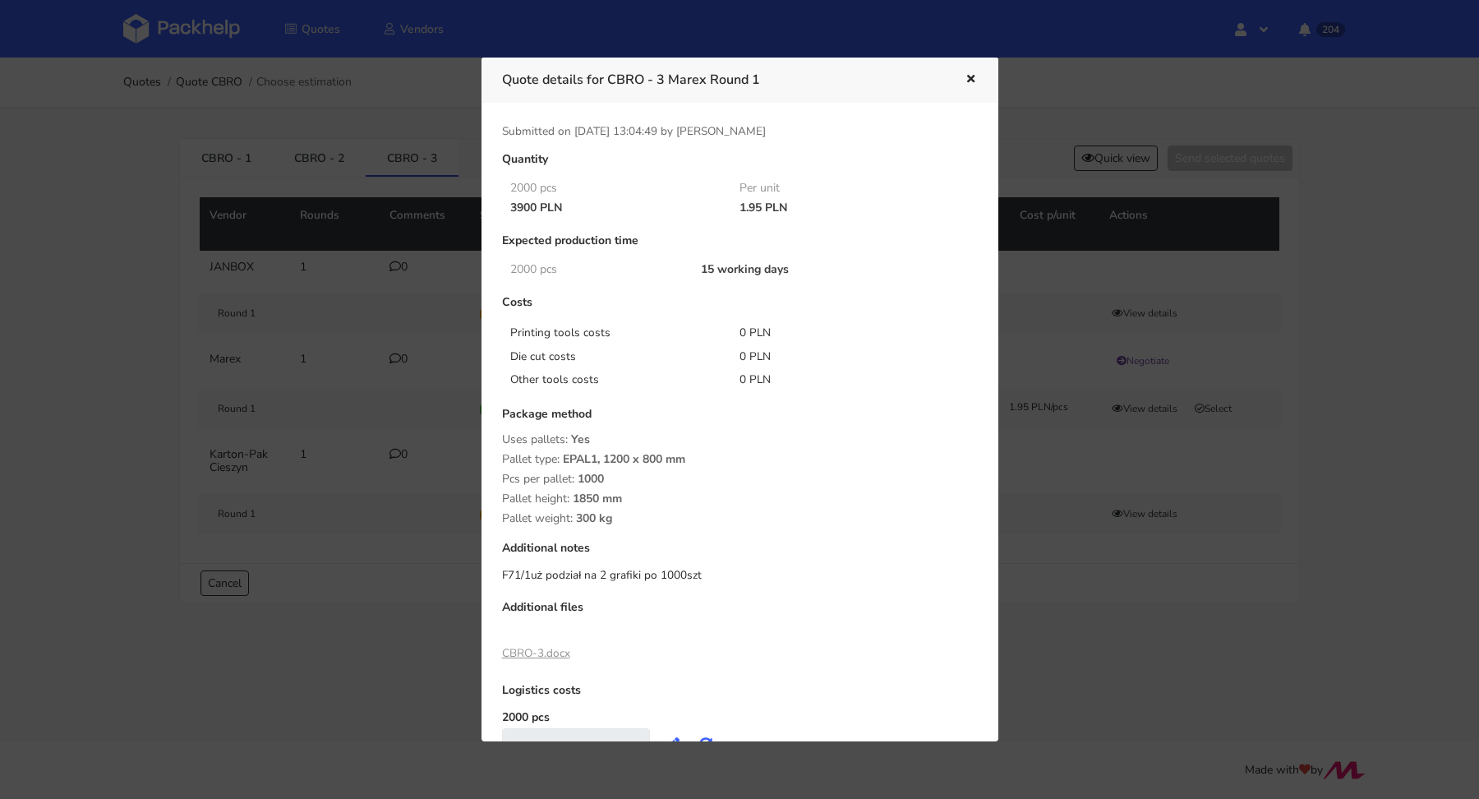
click at [965, 81] on icon "button" at bounding box center [971, 80] width 14 height 12
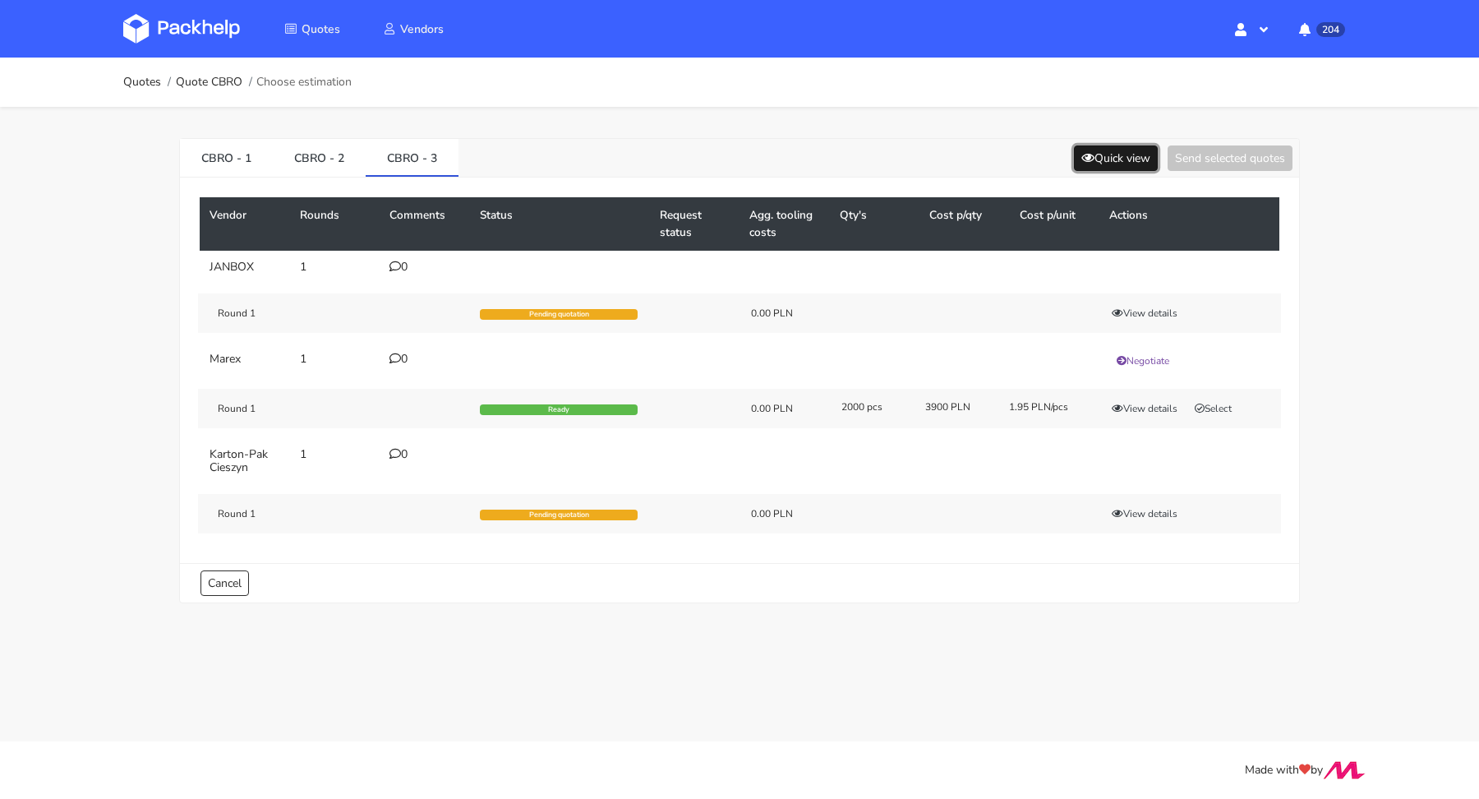
click at [1087, 152] on icon at bounding box center [1087, 158] width 13 height 12
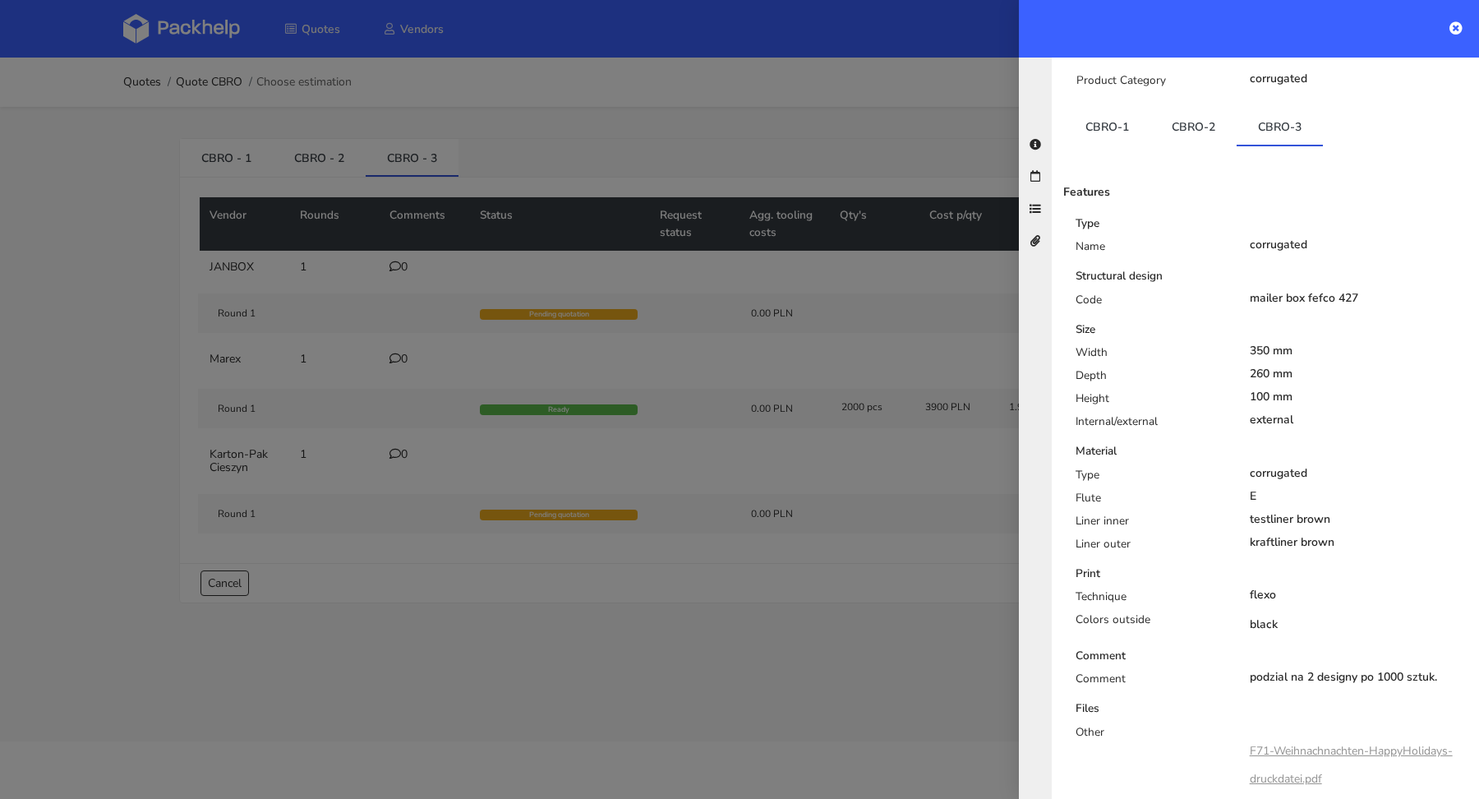
scroll to position [227, 0]
click at [1114, 109] on link "CBRO-1" at bounding box center [1107, 127] width 86 height 36
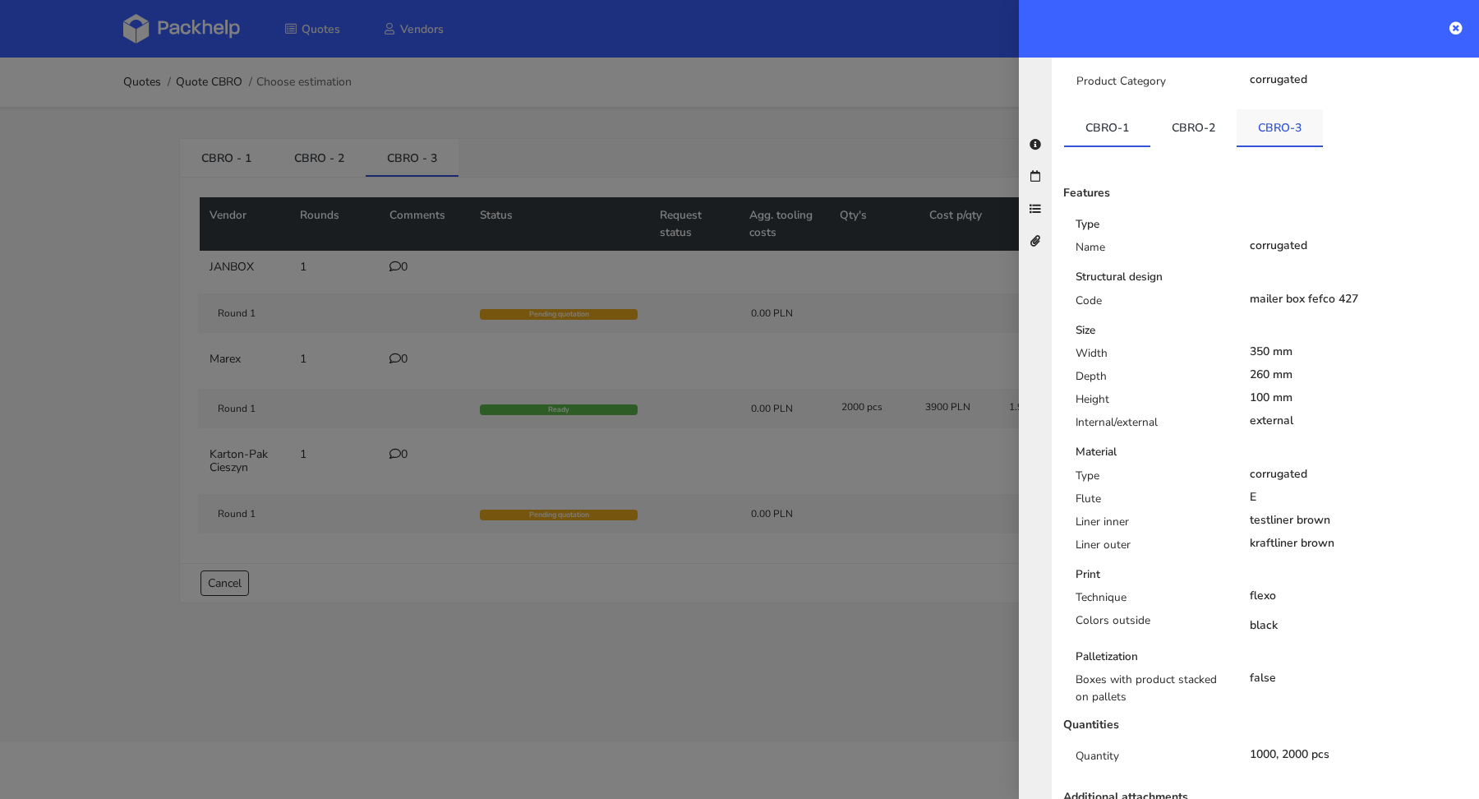
click at [1293, 109] on link "CBRO-3" at bounding box center [1280, 127] width 86 height 36
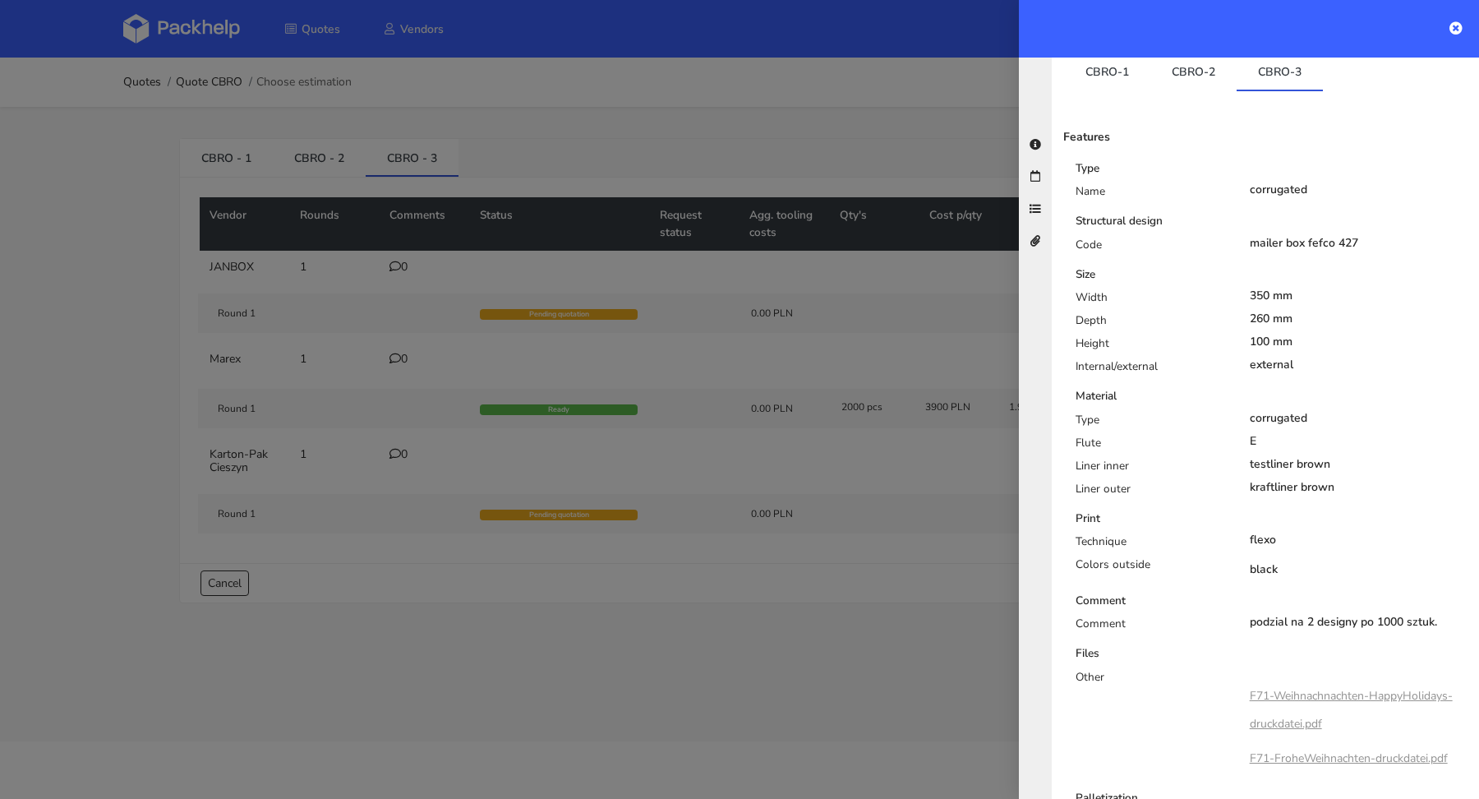
scroll to position [283, 0]
click at [748, 142] on div at bounding box center [739, 399] width 1479 height 799
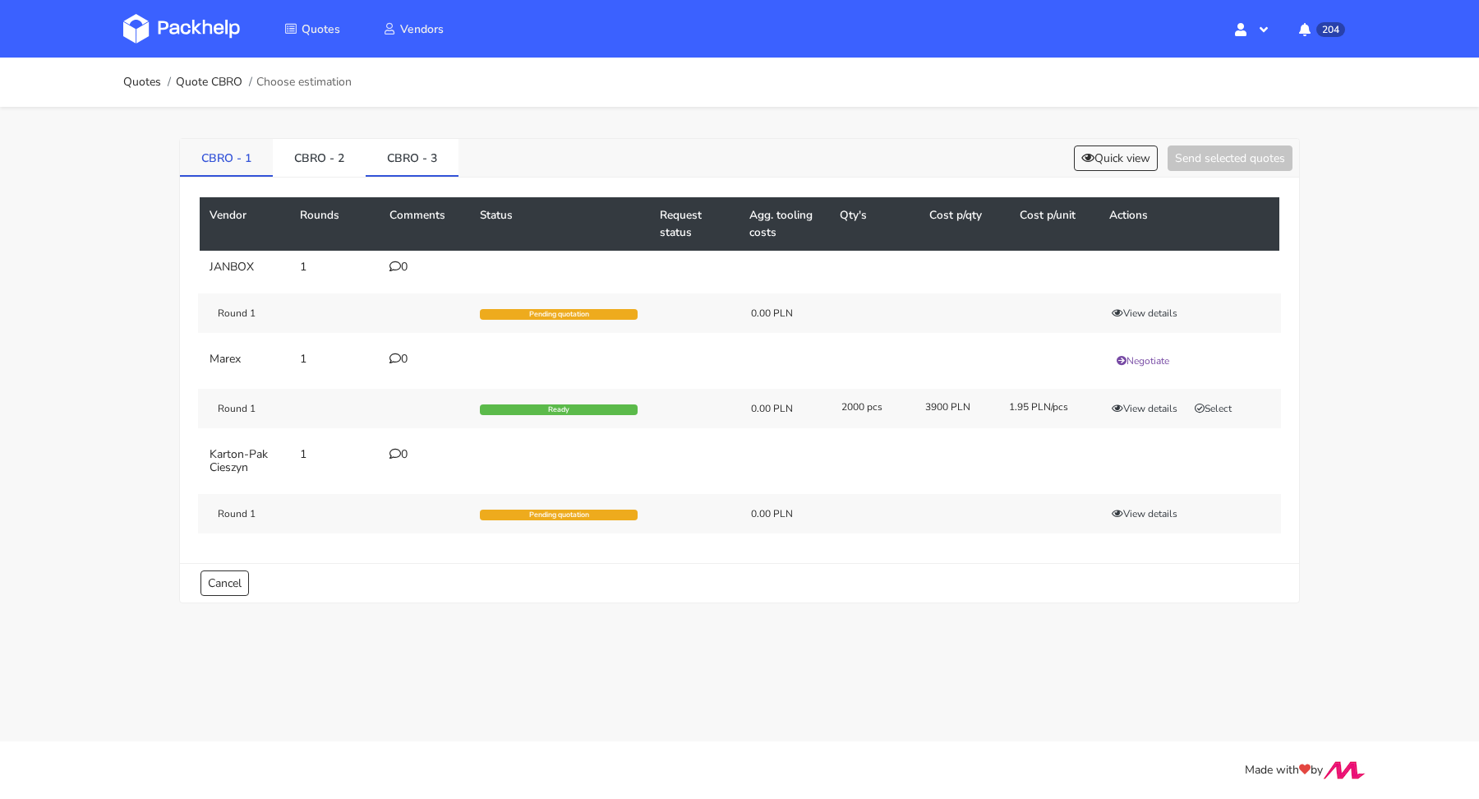
click at [247, 151] on link "CBRO - 1" at bounding box center [226, 157] width 93 height 36
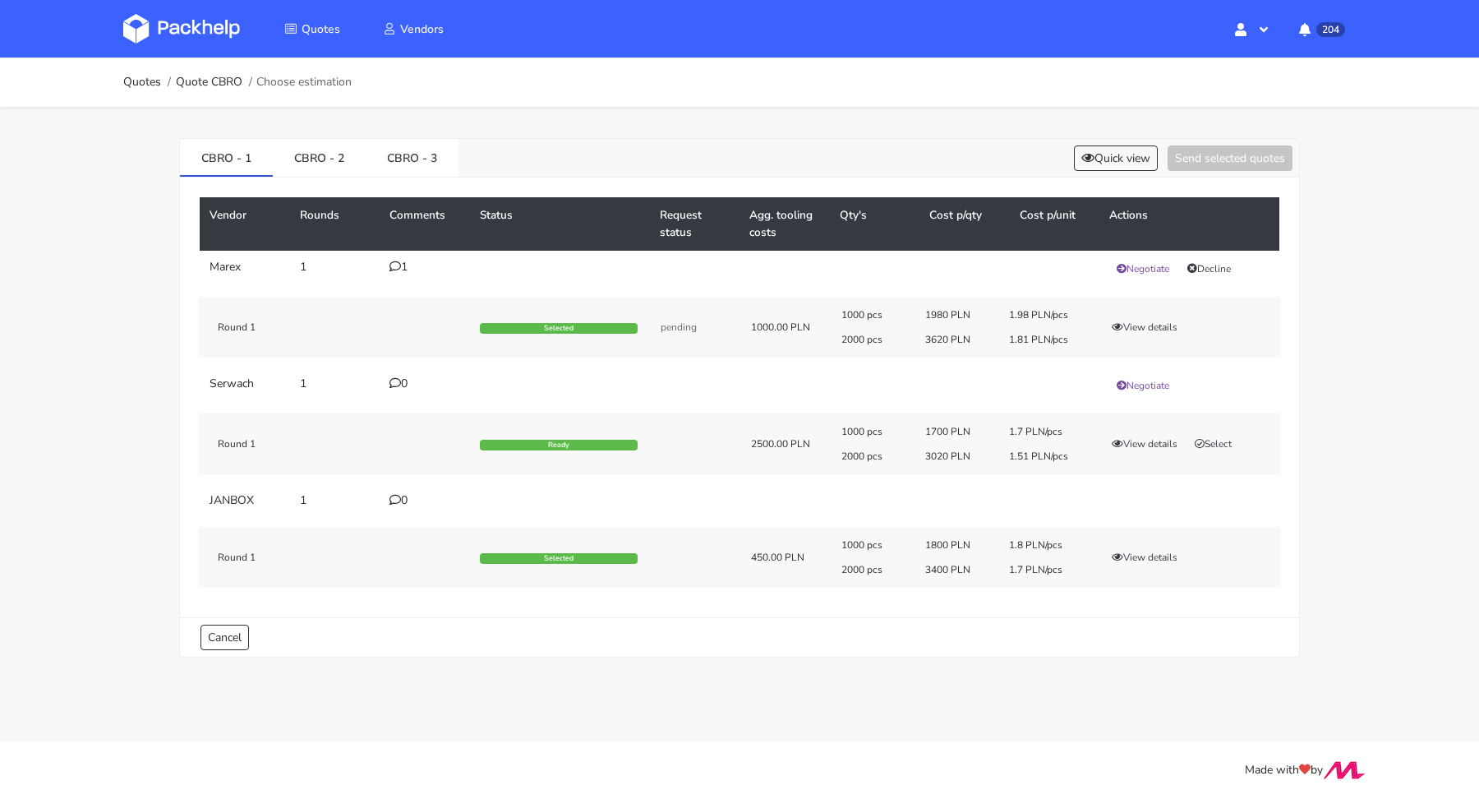
click at [412, 262] on div "1" at bounding box center [424, 266] width 71 height 13
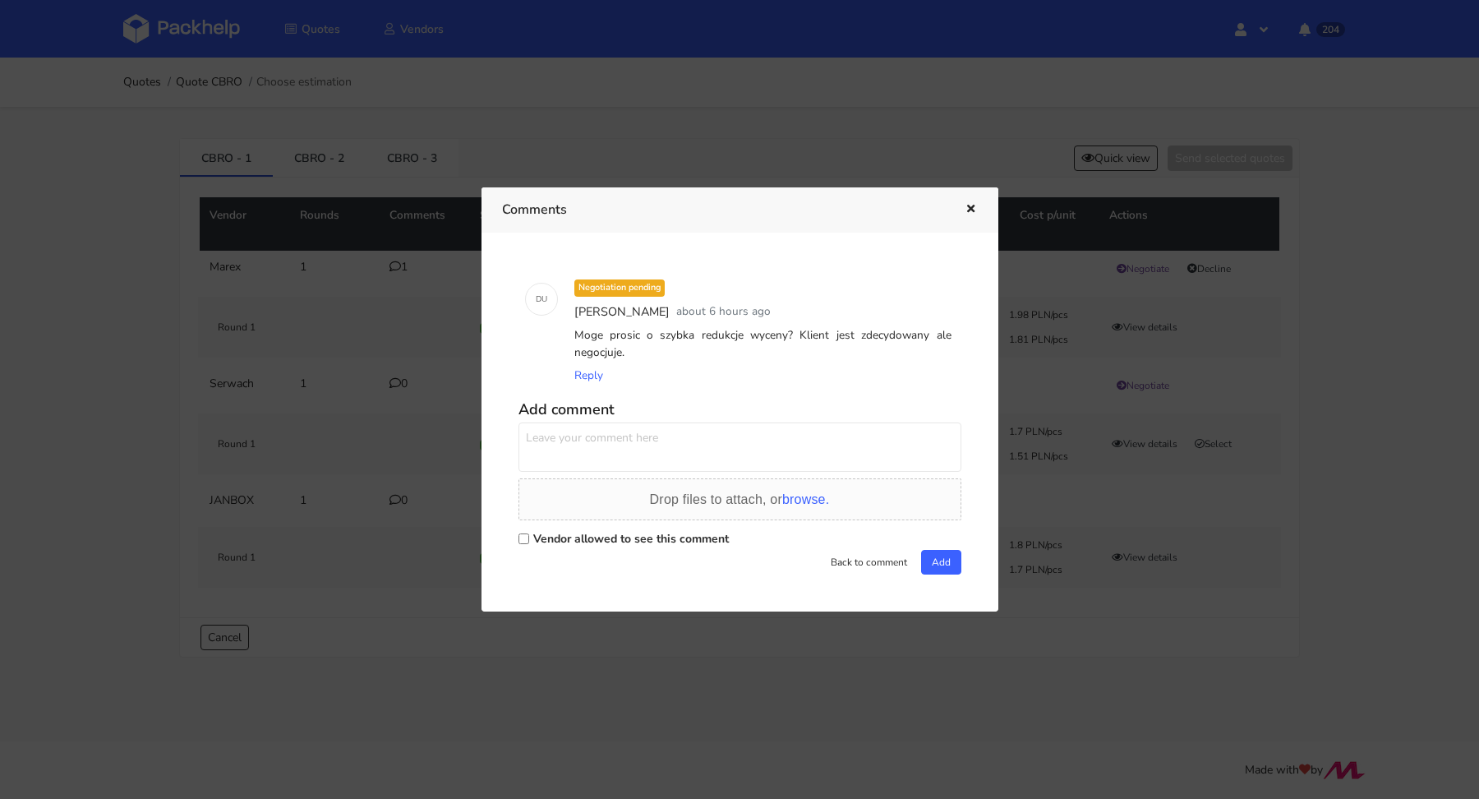
click at [912, 141] on div at bounding box center [739, 399] width 1479 height 799
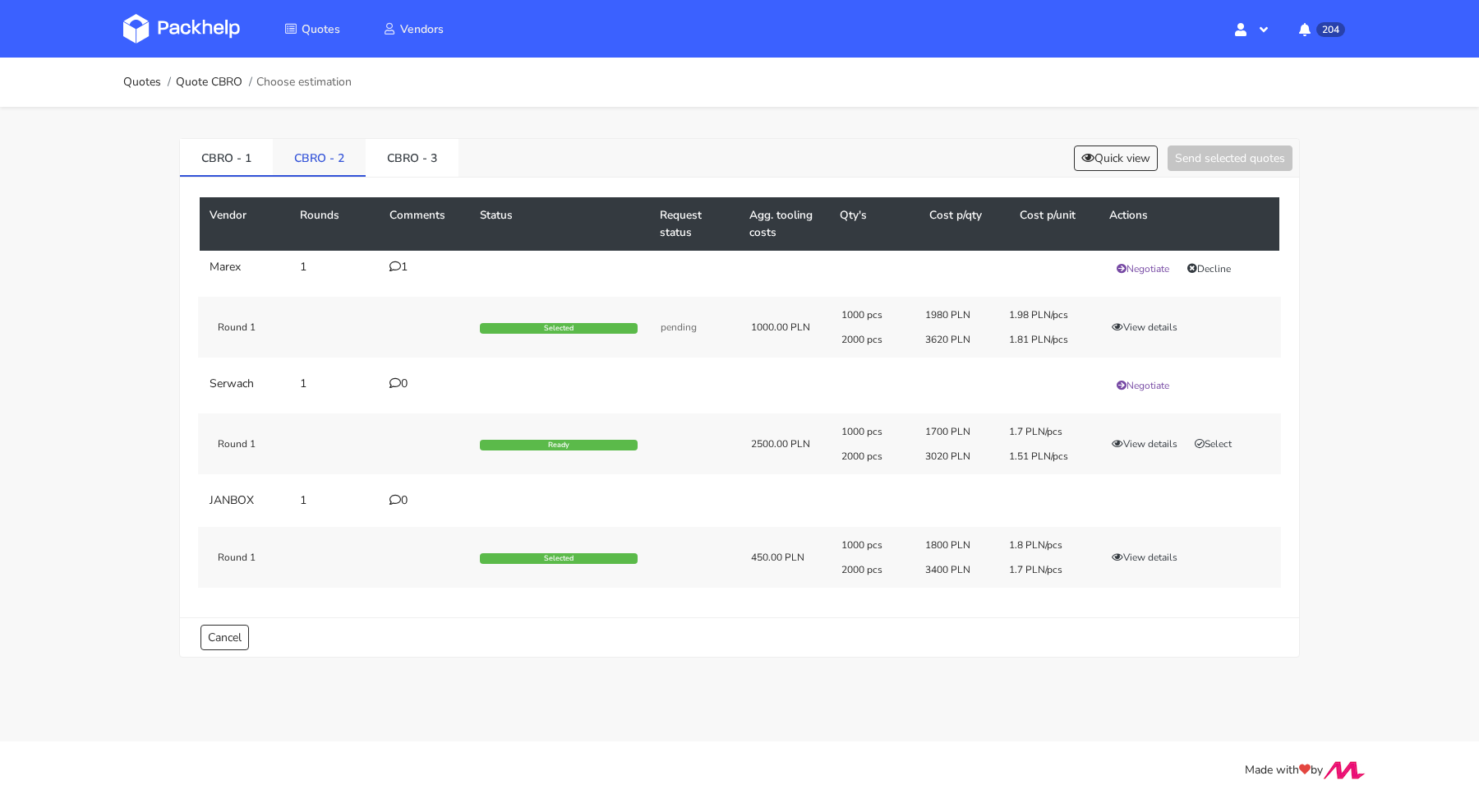
click at [319, 151] on link "CBRO - 2" at bounding box center [319, 157] width 93 height 36
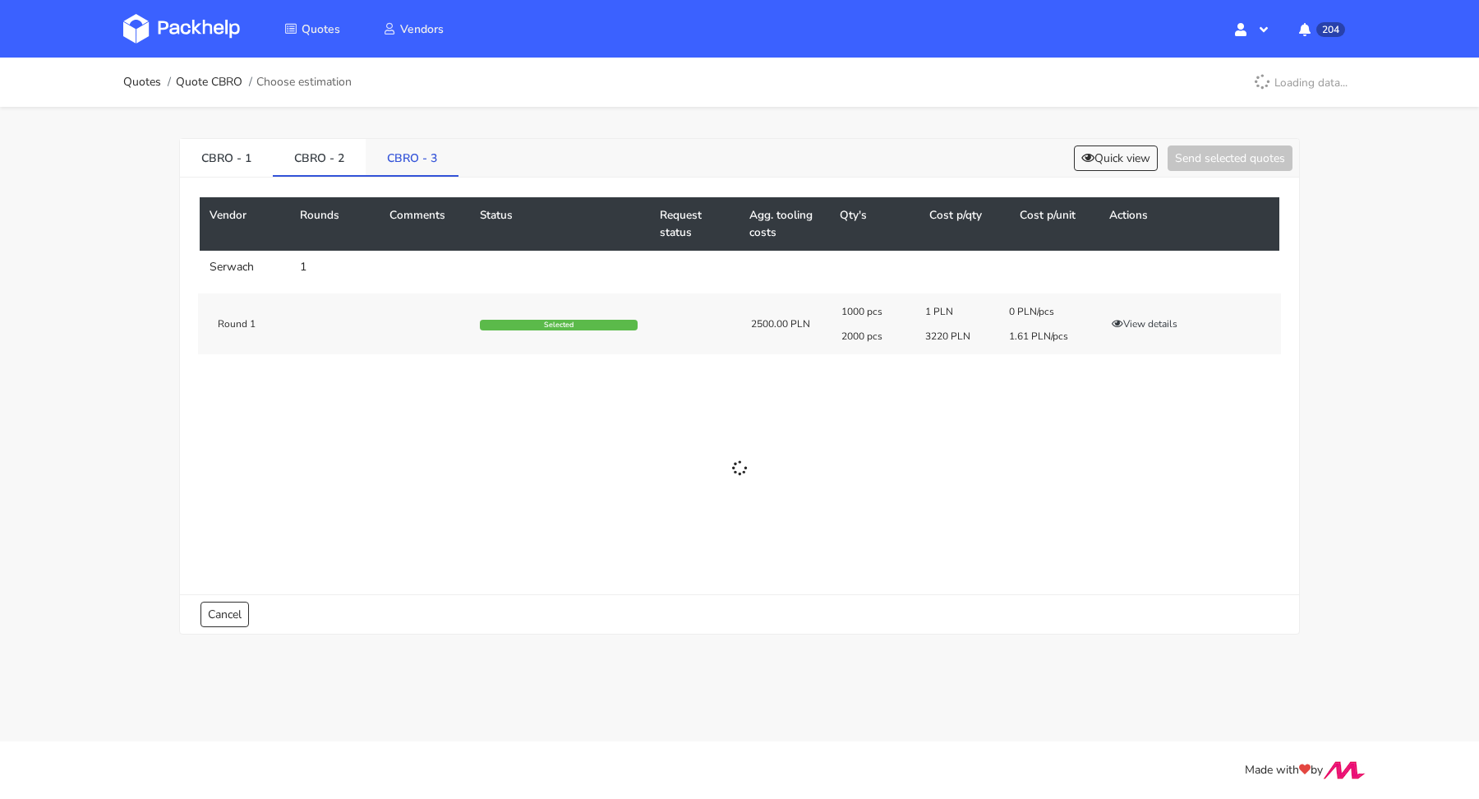
click at [417, 153] on link "CBRO - 3" at bounding box center [412, 157] width 93 height 36
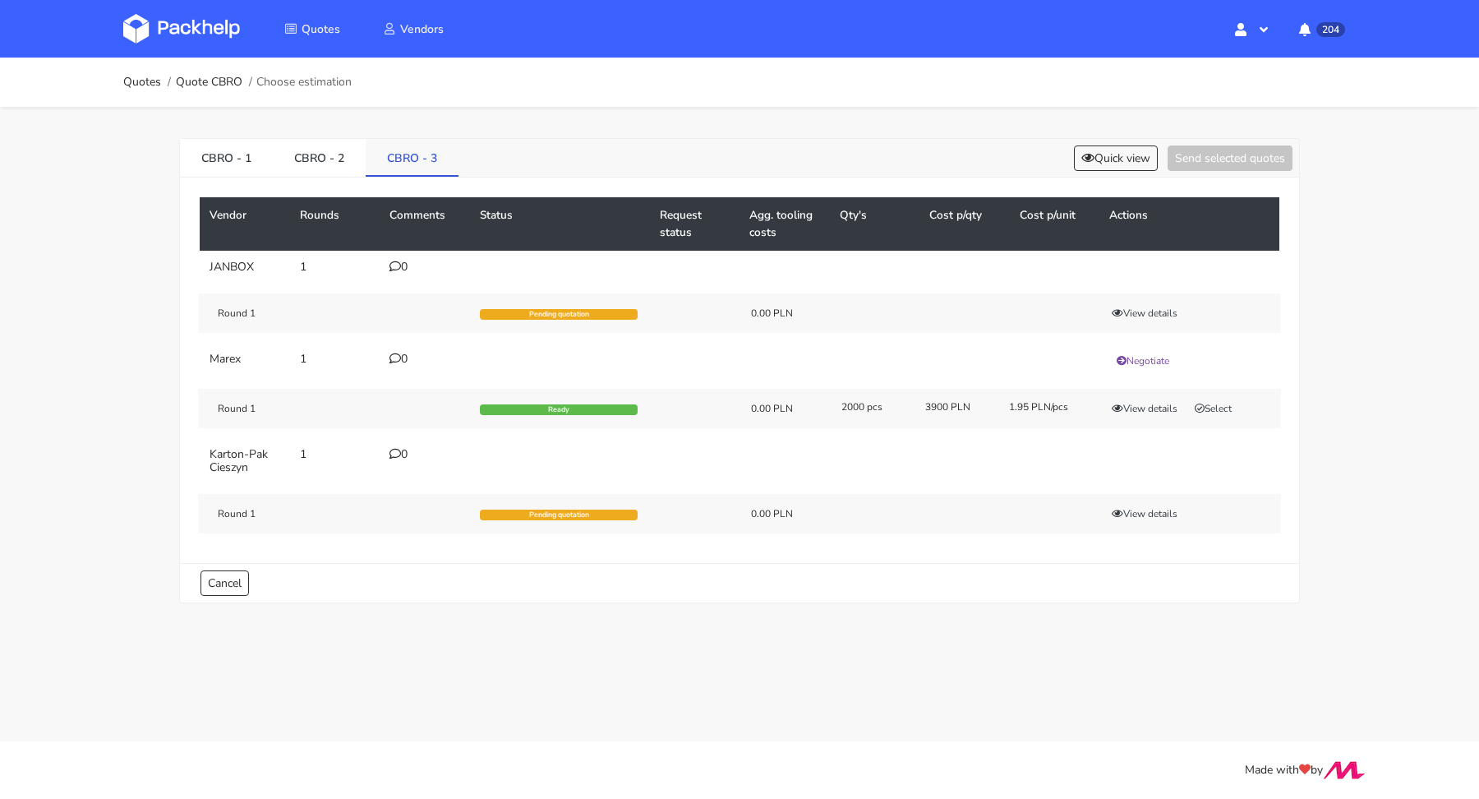
click at [420, 154] on link "CBRO - 3" at bounding box center [412, 157] width 93 height 36
click at [1149, 414] on div "Round 1 Ready 0.00 PLN 2000 pcs 3900 PLN 1.95 PLN/pcs View details Select" at bounding box center [739, 408] width 1083 height 39
click at [1151, 403] on button "View details" at bounding box center [1144, 408] width 81 height 16
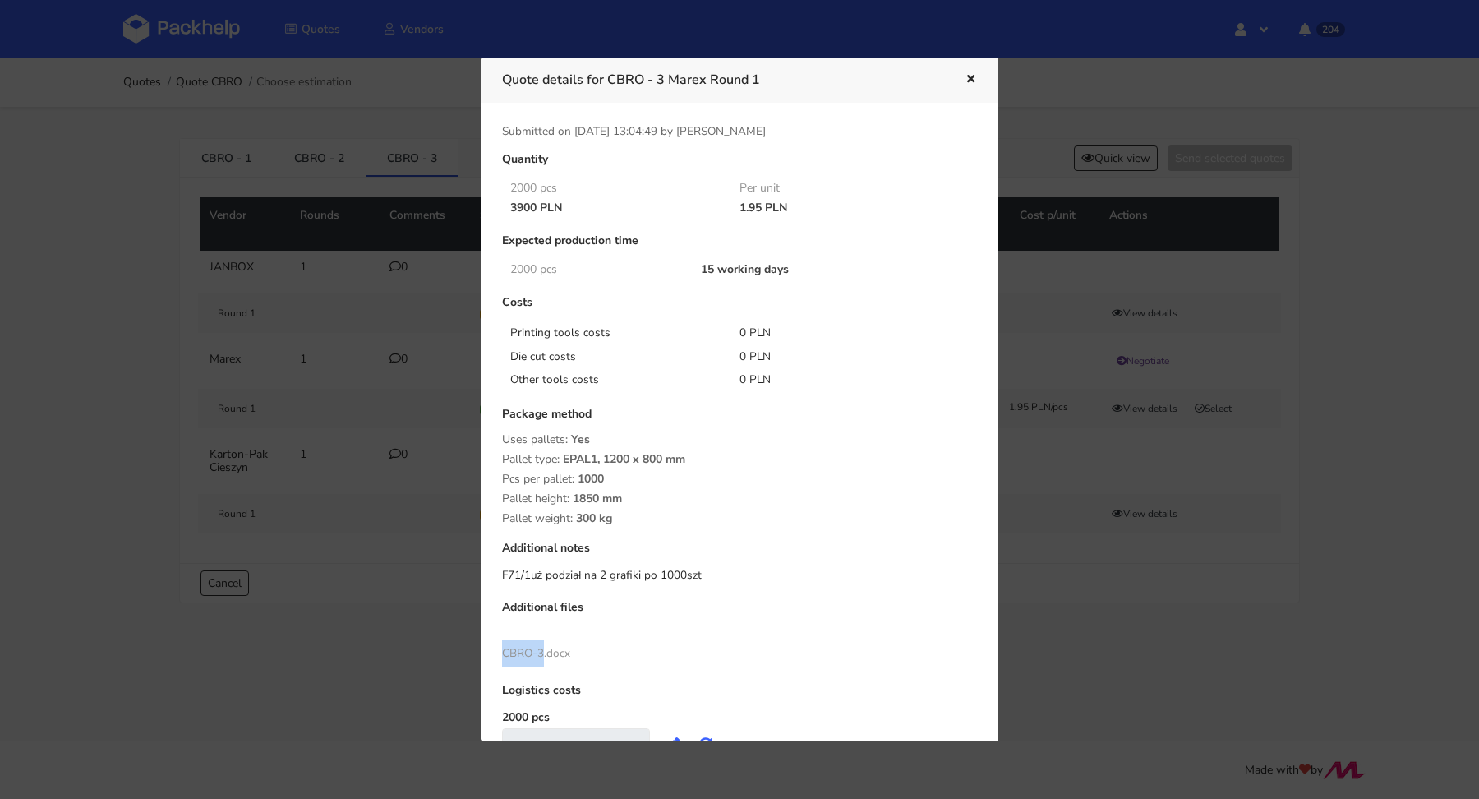
drag, startPoint x: 492, startPoint y: 655, endPoint x: 541, endPoint y: 652, distance: 48.6
click at [541, 652] on div "Quantity 2000 pcs Per unit 3900 PLN 1.95 PLN Expected production time 2000 pcs …" at bounding box center [740, 464] width 499 height 623
copy link "CBRO-3"
click at [534, 653] on link "CBRO-3.docx" at bounding box center [536, 653] width 68 height 16
drag, startPoint x: 964, startPoint y: 80, endPoint x: 928, endPoint y: 89, distance: 36.5
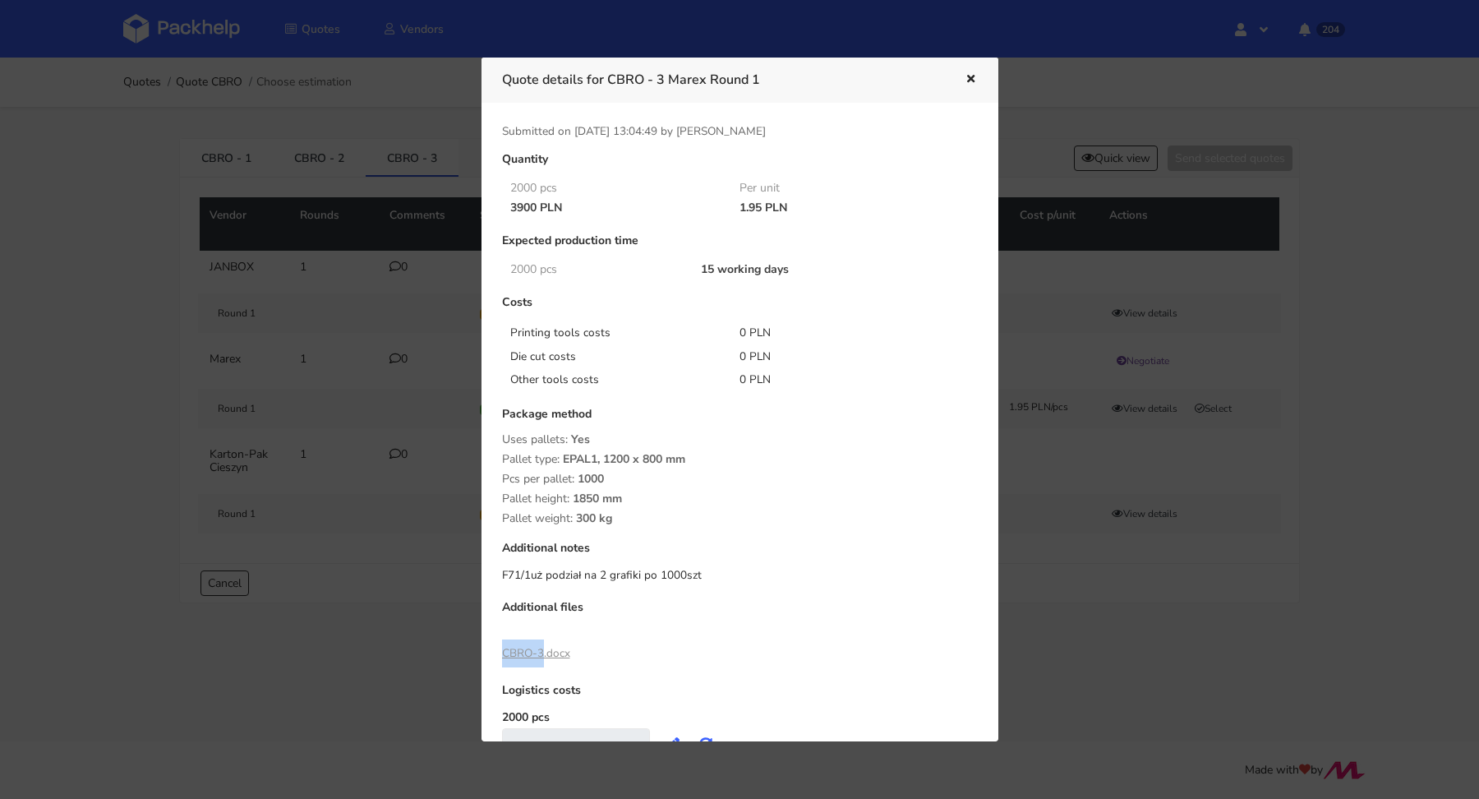
click at [964, 80] on icon "button" at bounding box center [971, 80] width 14 height 12
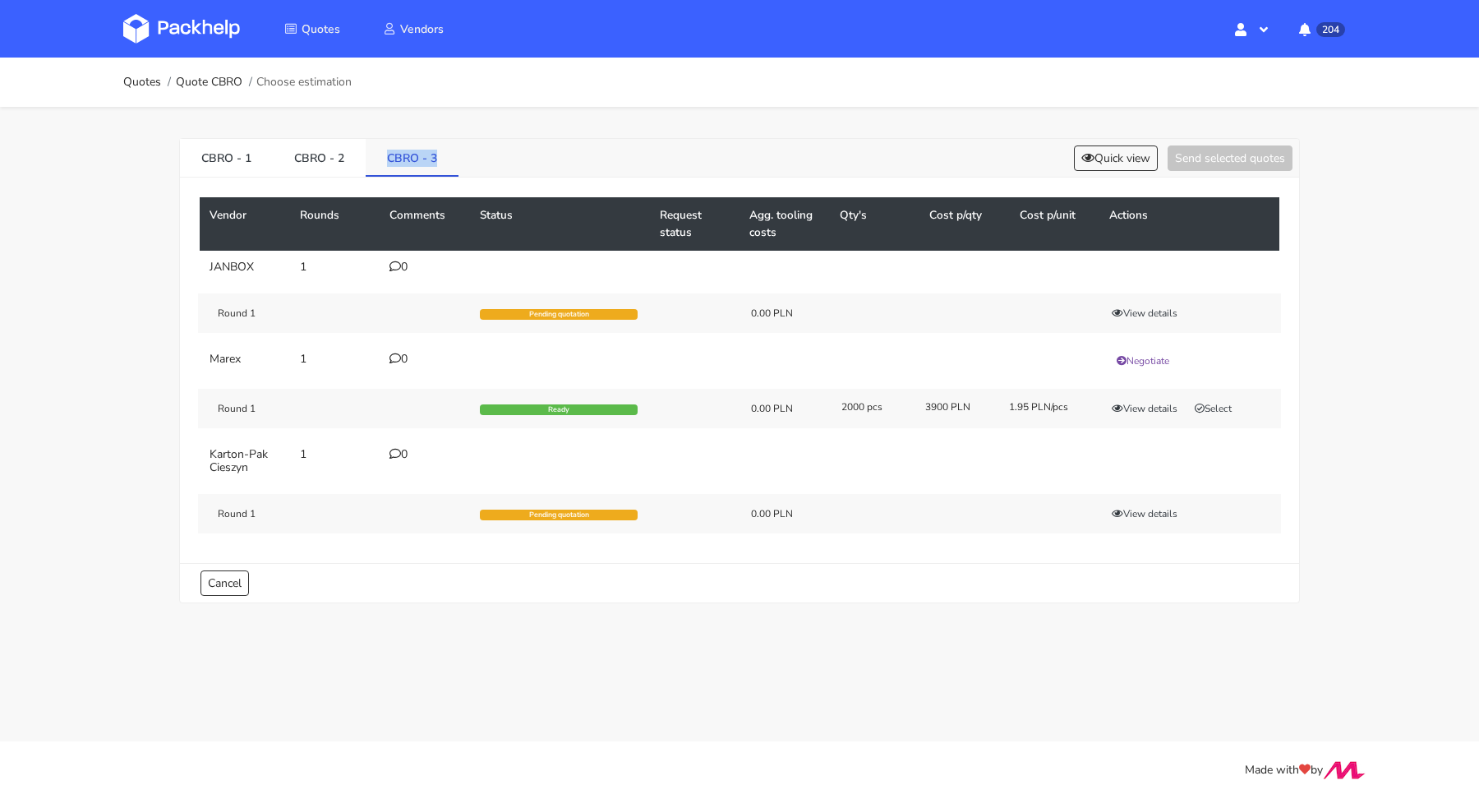
drag, startPoint x: 382, startPoint y: 150, endPoint x: 432, endPoint y: 158, distance: 50.8
click at [432, 158] on link "CBRO - 3" at bounding box center [412, 157] width 93 height 36
copy link "CBRO - 3"
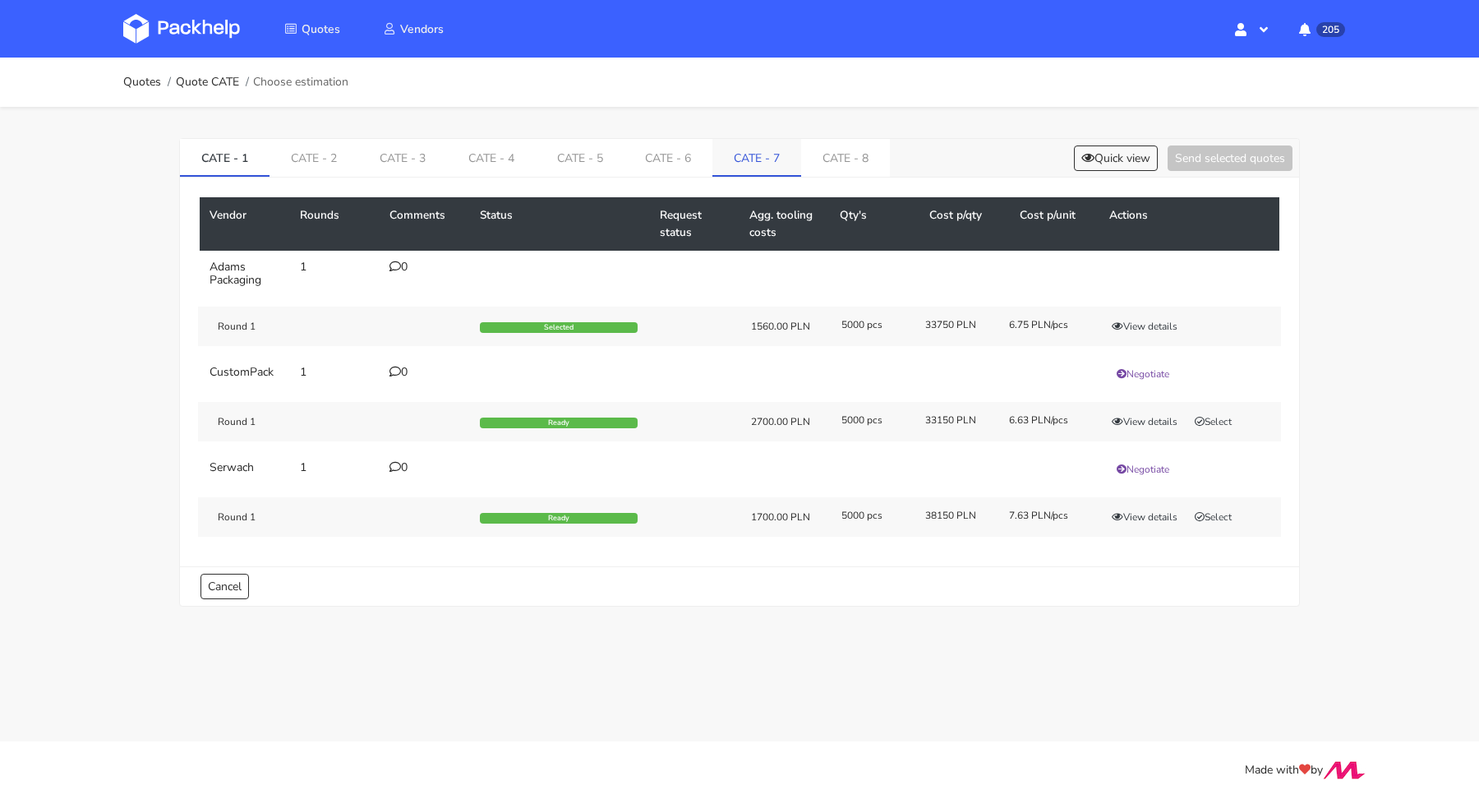
click at [727, 152] on link "CATE - 7" at bounding box center [756, 157] width 89 height 36
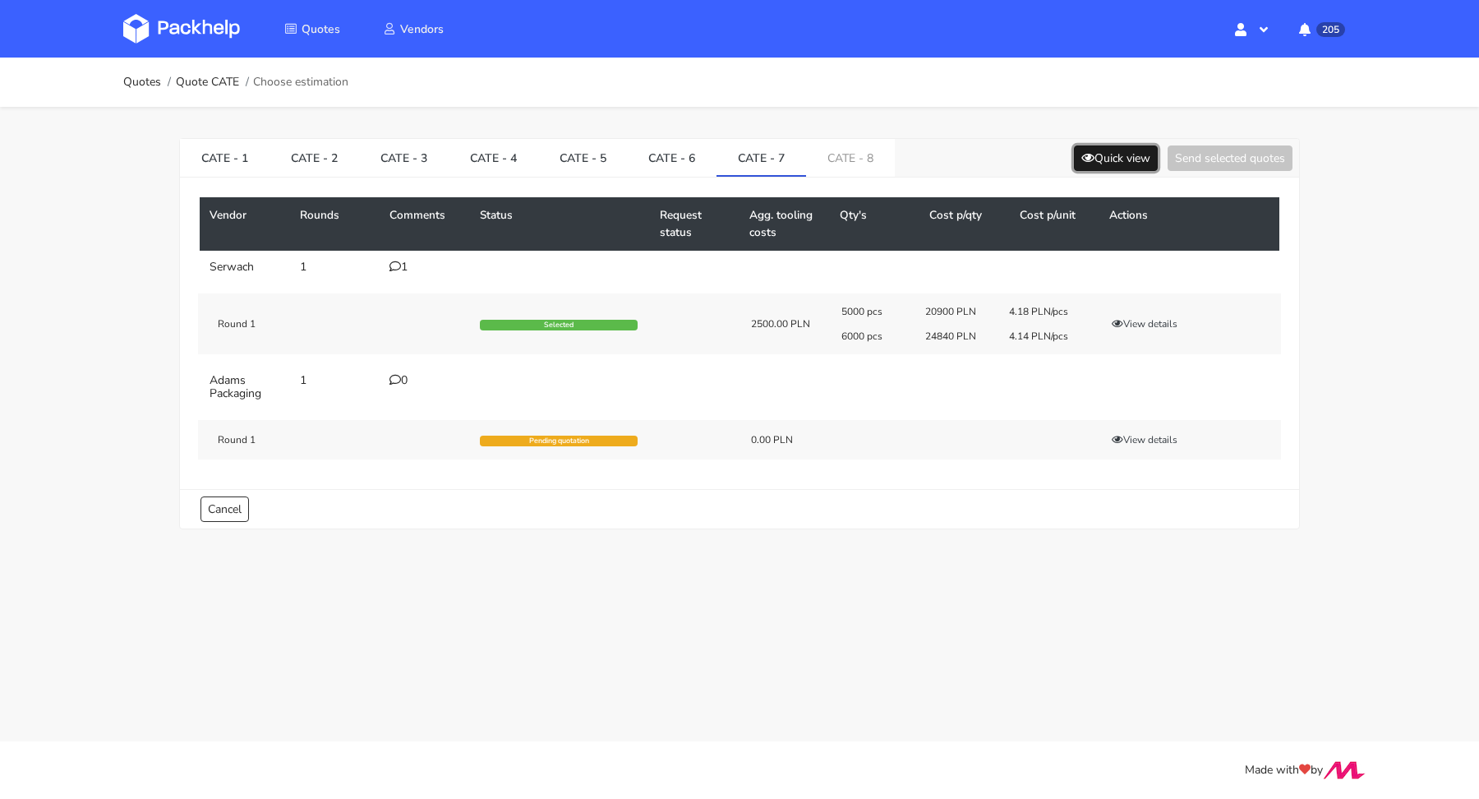
click at [1081, 156] on icon at bounding box center [1087, 158] width 13 height 12
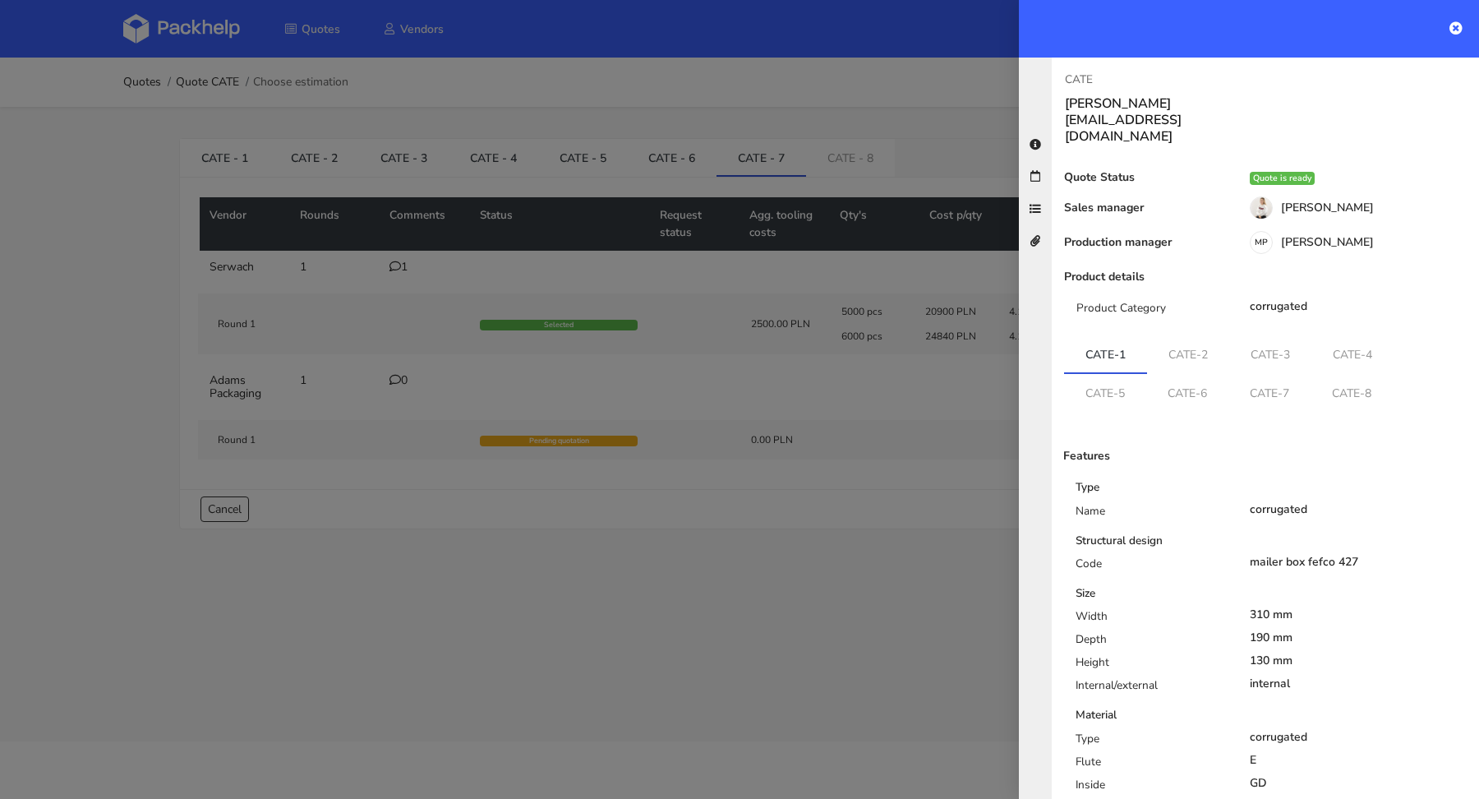
click at [981, 130] on div at bounding box center [739, 399] width 1479 height 799
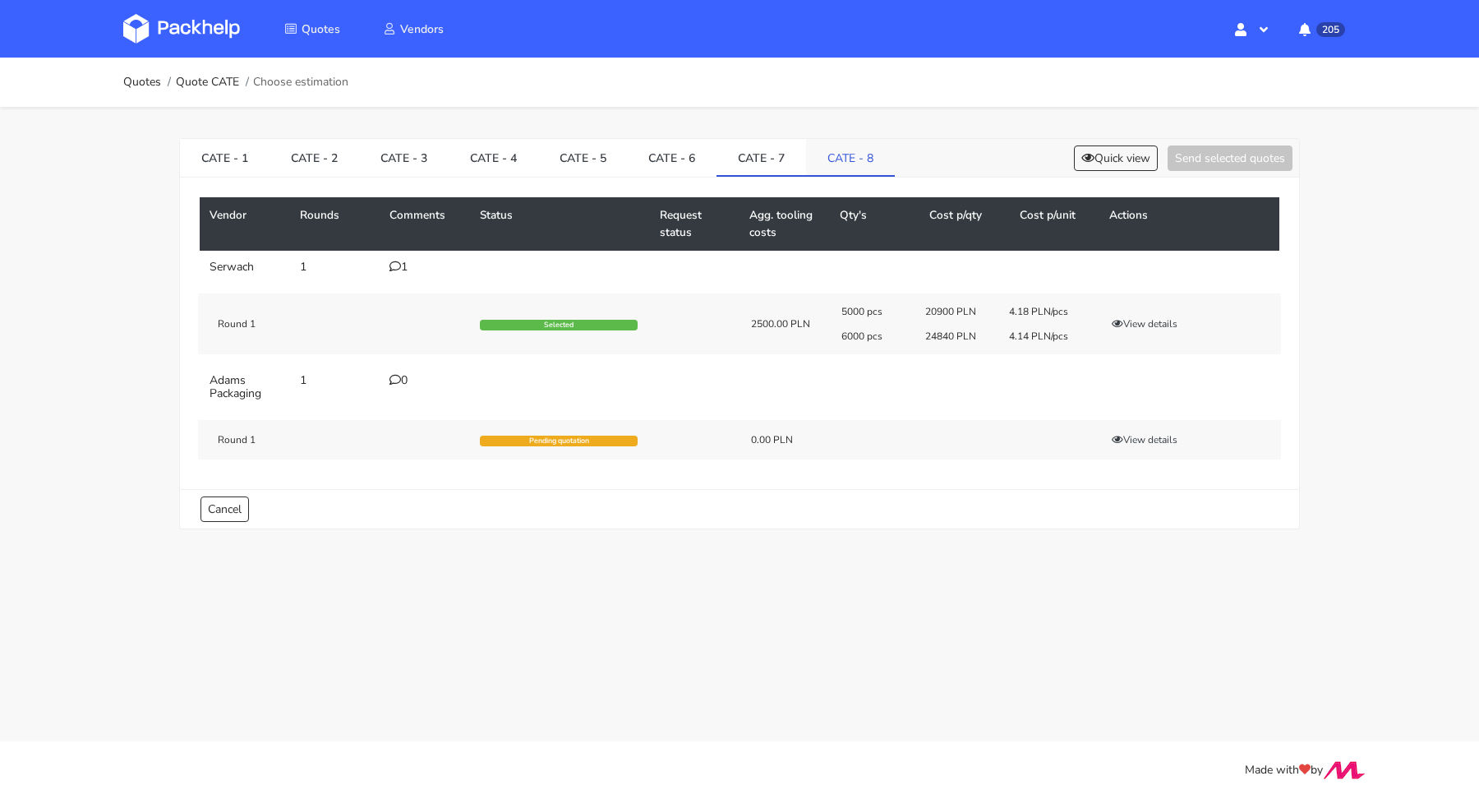
click at [844, 171] on link "CATE - 8" at bounding box center [850, 157] width 89 height 36
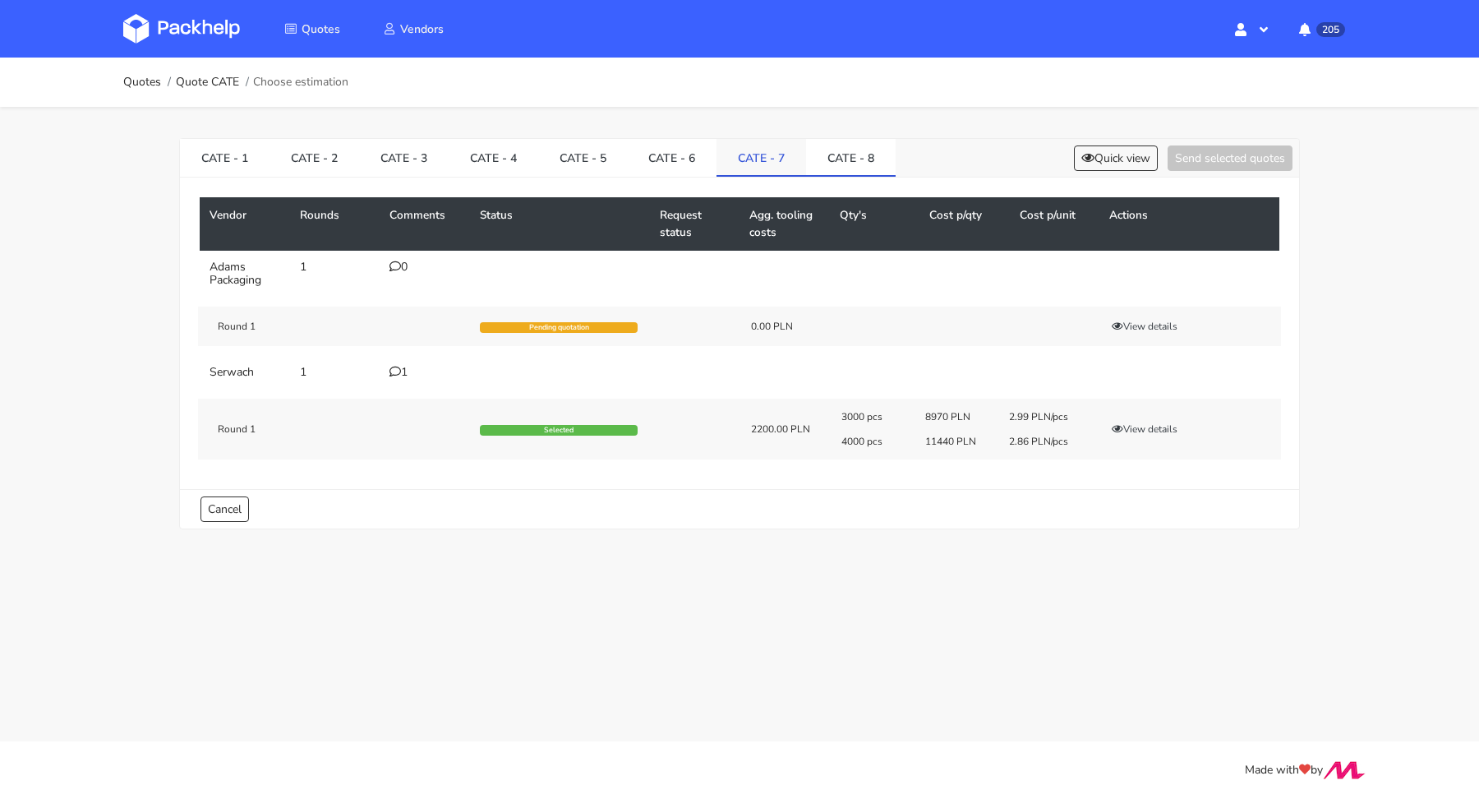
click at [719, 164] on link "CATE - 7" at bounding box center [761, 157] width 90 height 36
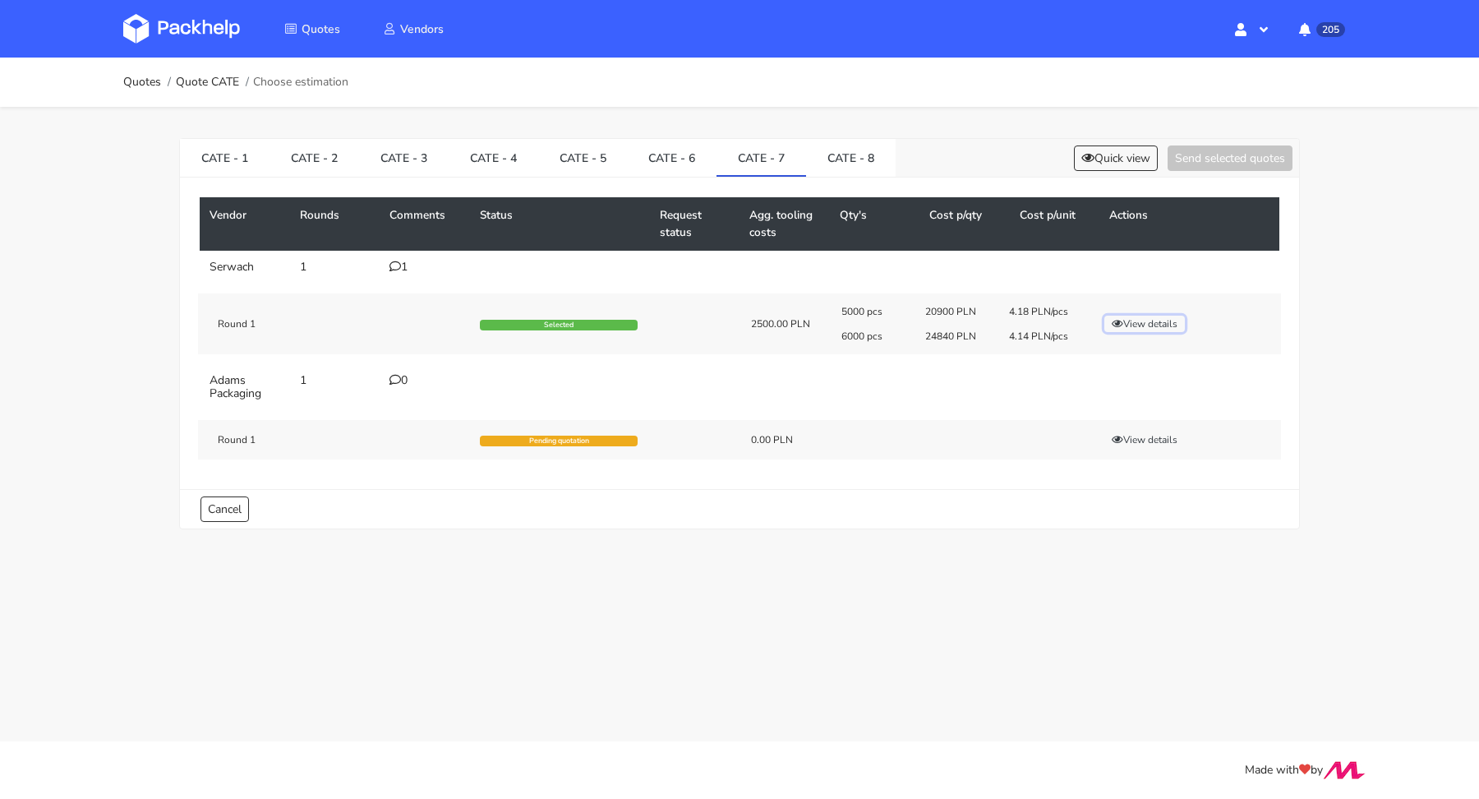
click at [1126, 324] on button "View details" at bounding box center [1144, 324] width 81 height 16
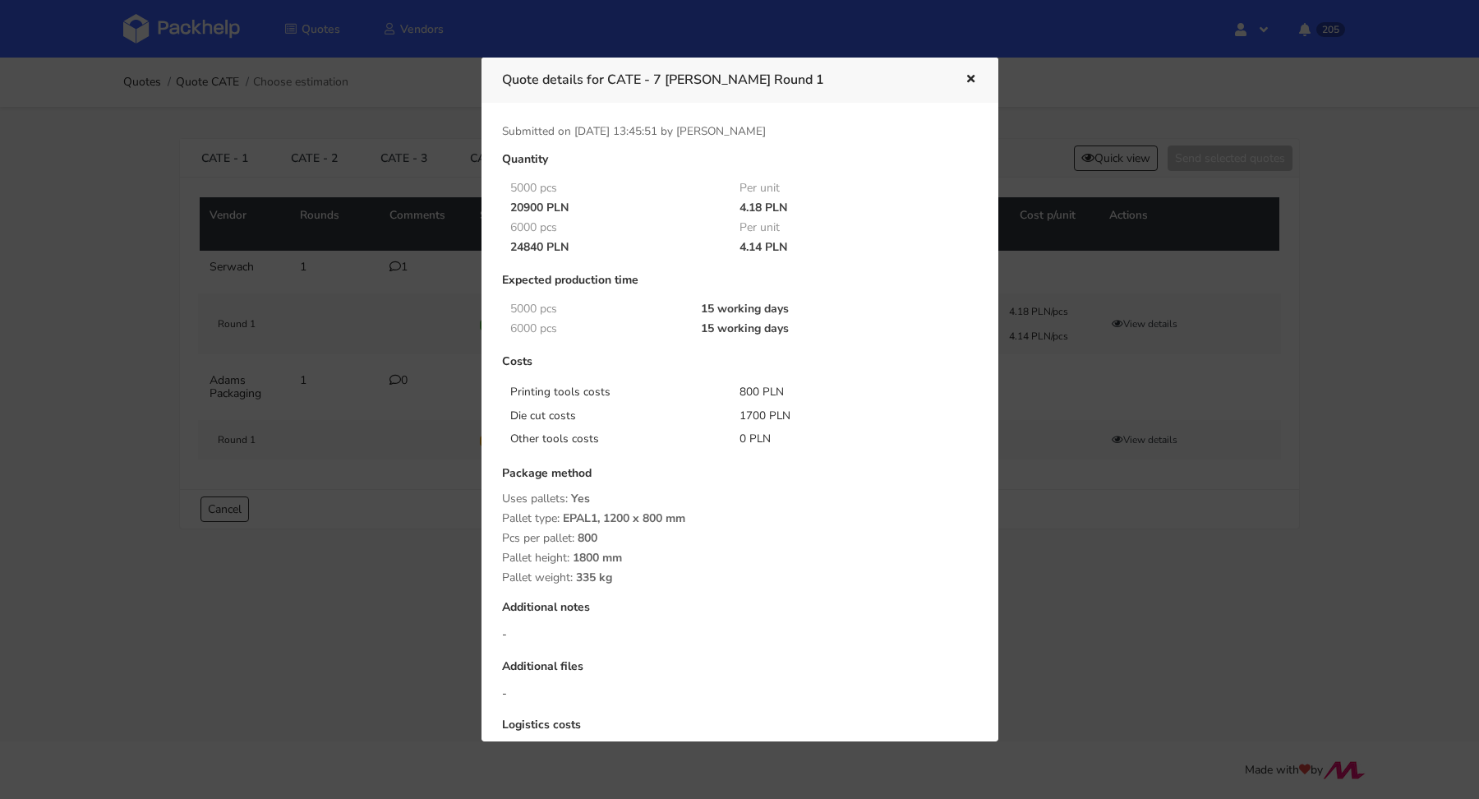
drag, startPoint x: 511, startPoint y: 247, endPoint x: 541, endPoint y: 248, distance: 30.4
click at [541, 248] on div "24840 PLN" at bounding box center [614, 247] width 230 height 13
copy div "24840"
click at [960, 215] on div "5000 pcs Per unit 20900 PLN 4.18 PLN" at bounding box center [740, 197] width 476 height 39
click at [975, 76] on icon "button" at bounding box center [971, 80] width 14 height 12
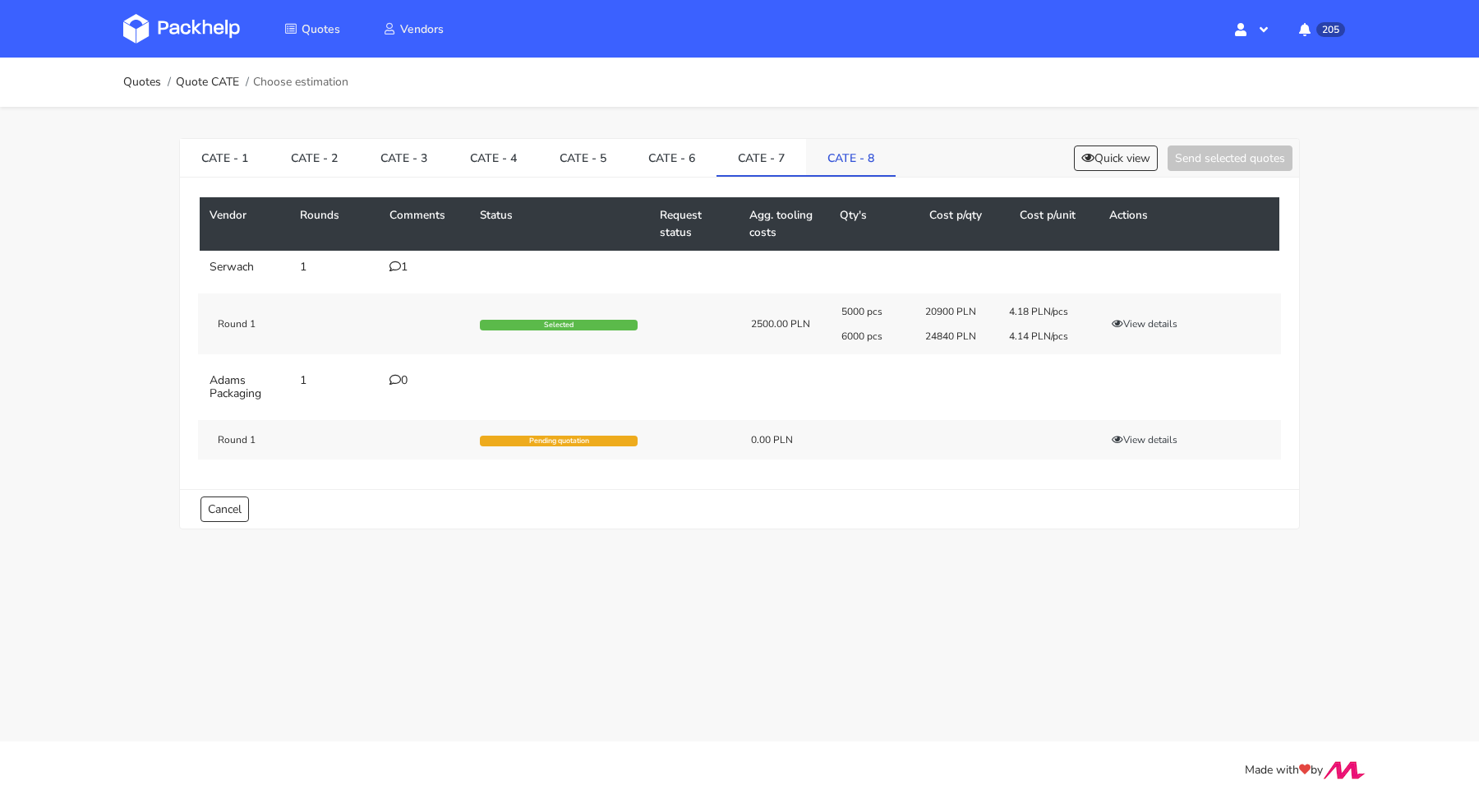
click at [870, 154] on link "CATE - 8" at bounding box center [851, 157] width 90 height 36
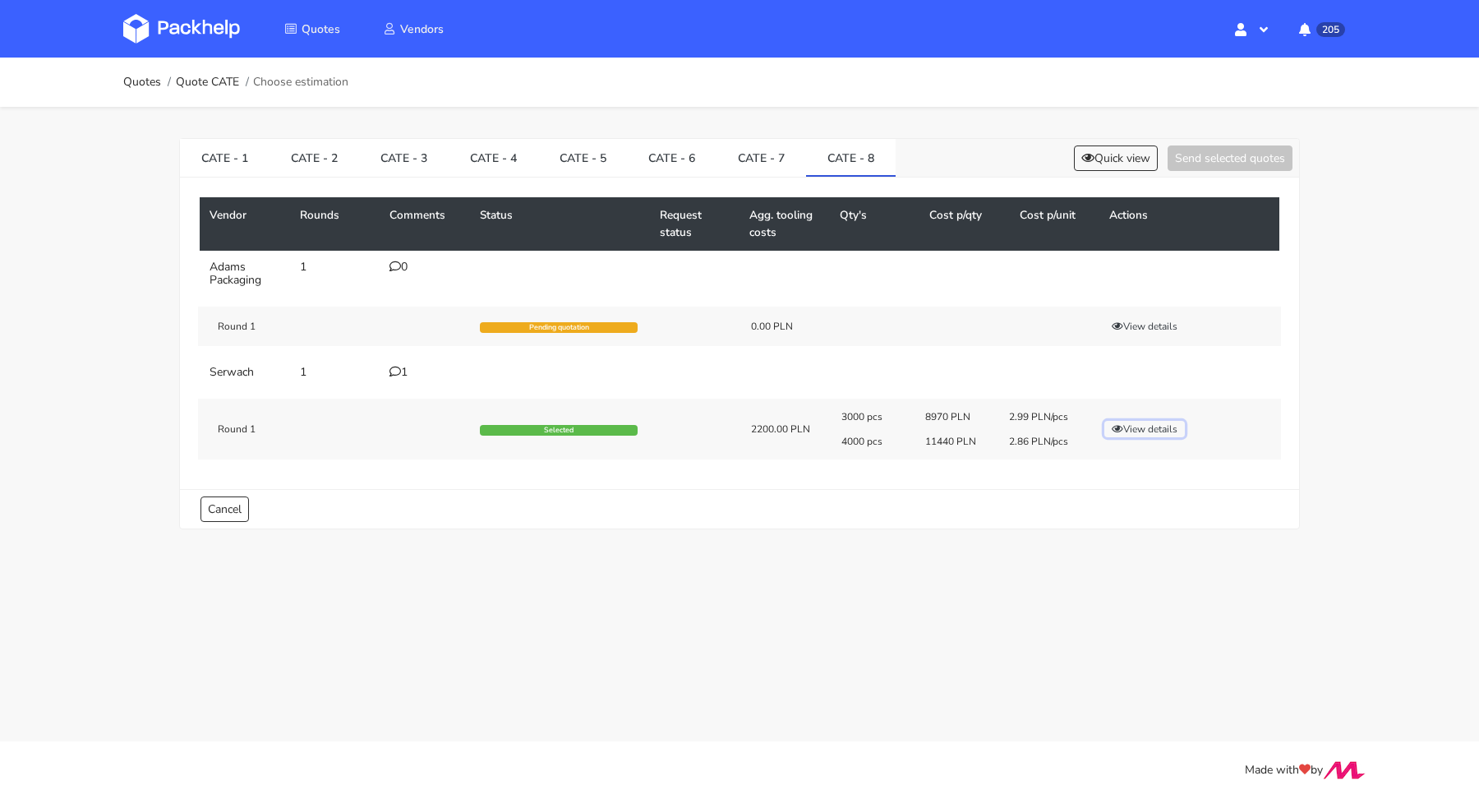
click at [1146, 426] on button "View details" at bounding box center [1144, 429] width 81 height 16
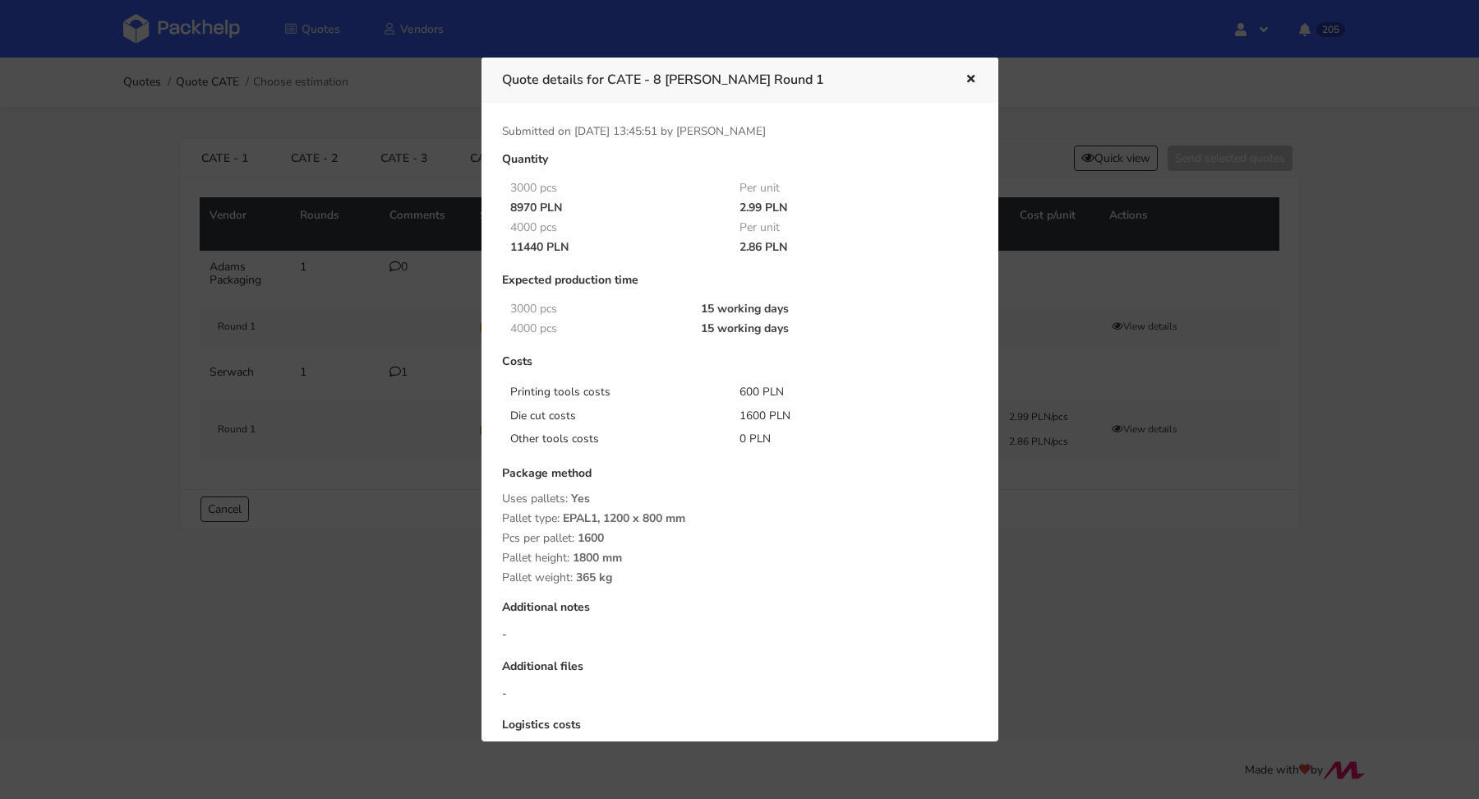
drag, startPoint x: 513, startPoint y: 245, endPoint x: 542, endPoint y: 246, distance: 29.6
click at [542, 246] on div "11440 PLN" at bounding box center [614, 247] width 230 height 13
copy div "11440"
click at [464, 301] on div at bounding box center [739, 399] width 1479 height 799
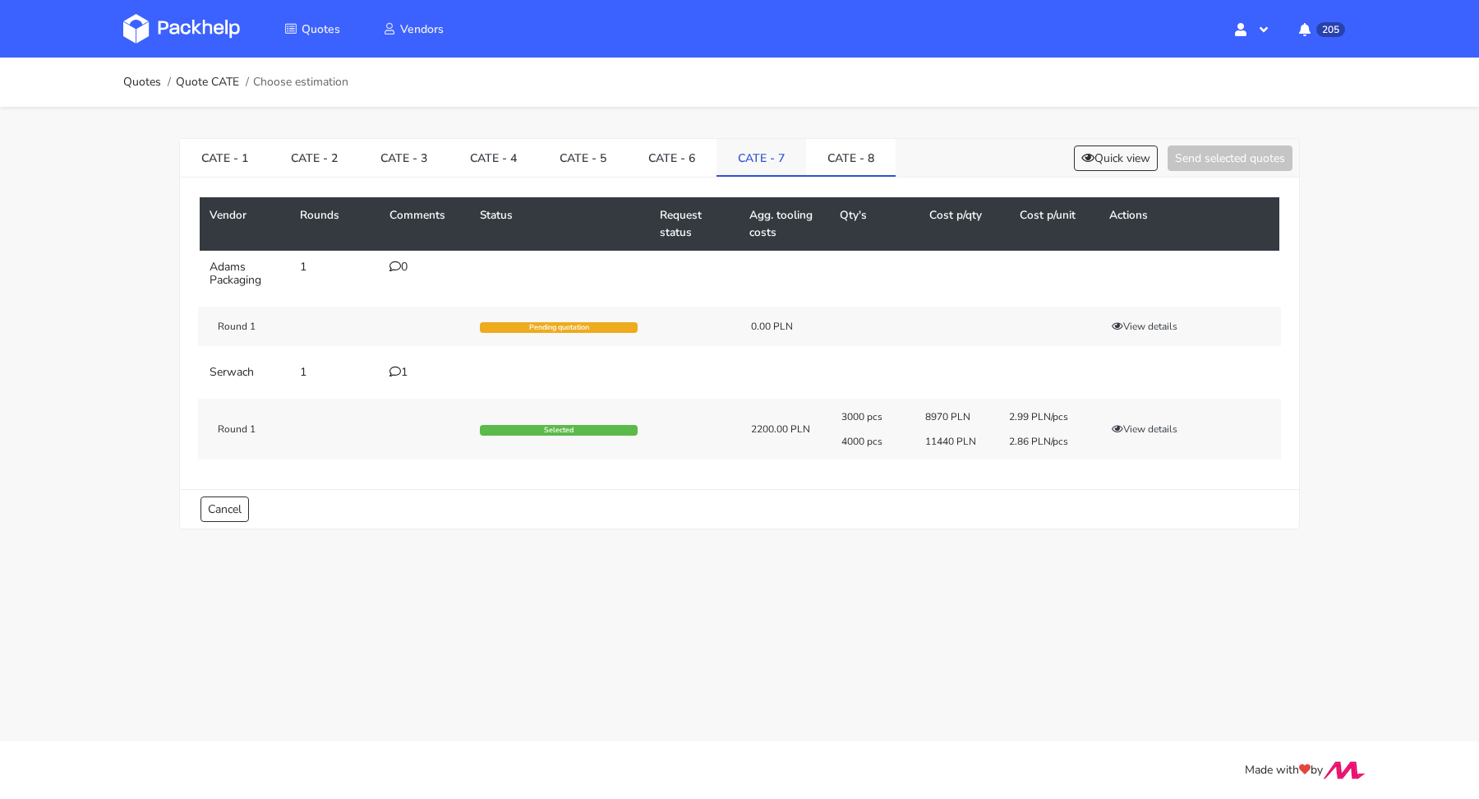
click at [741, 152] on link "CATE - 7" at bounding box center [761, 157] width 90 height 36
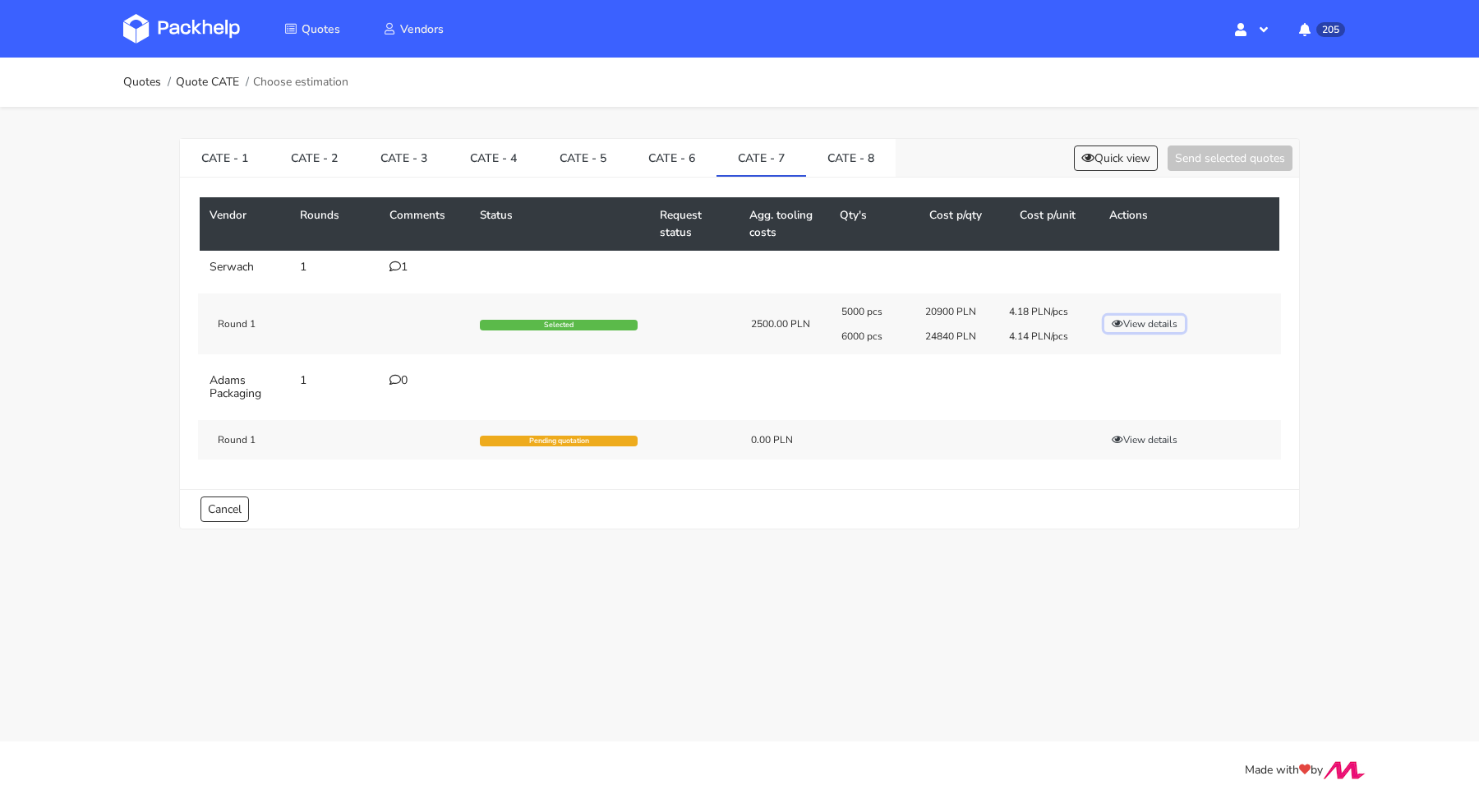
click at [1159, 327] on button "View details" at bounding box center [1144, 324] width 81 height 16
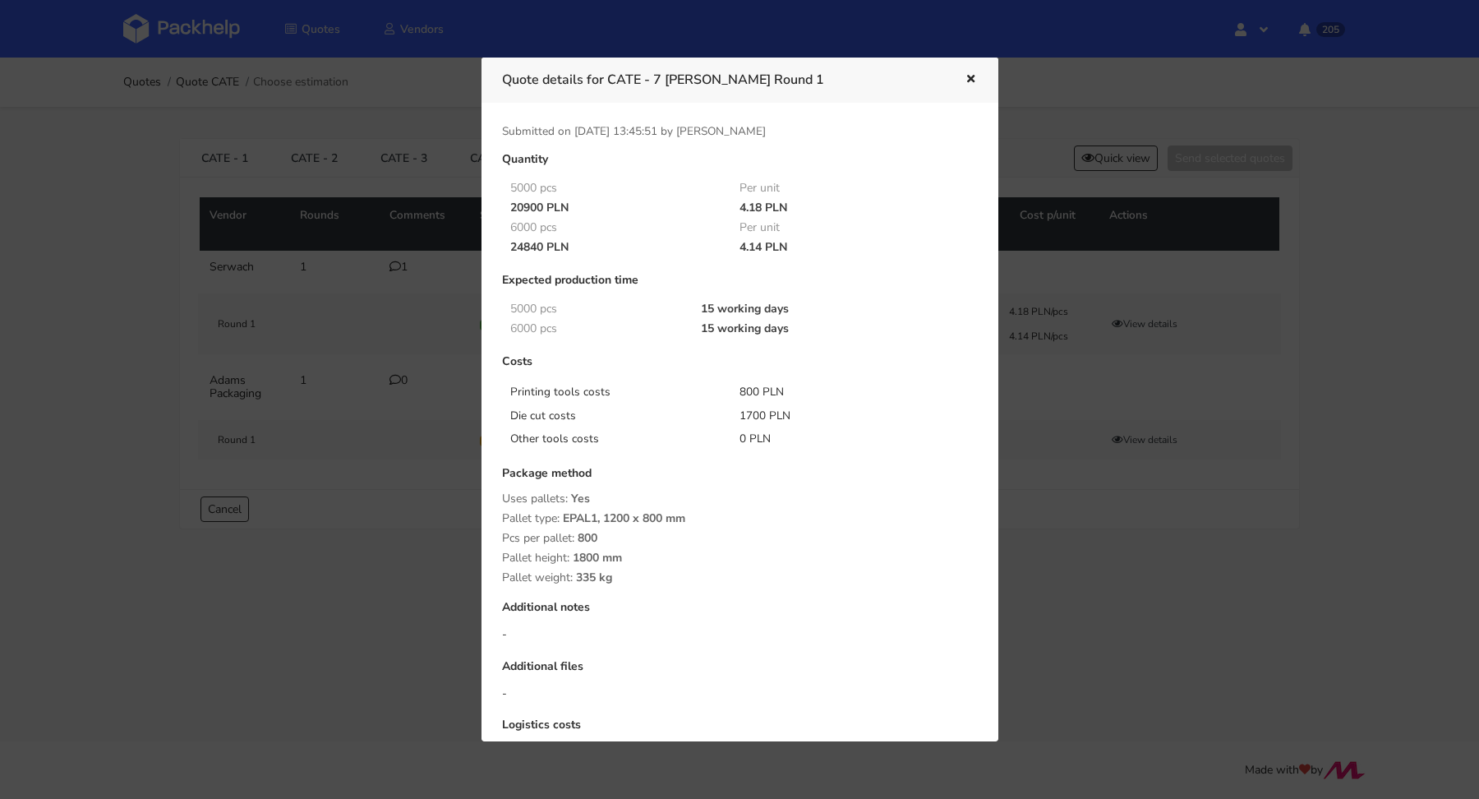
click at [1034, 355] on div at bounding box center [739, 399] width 1479 height 799
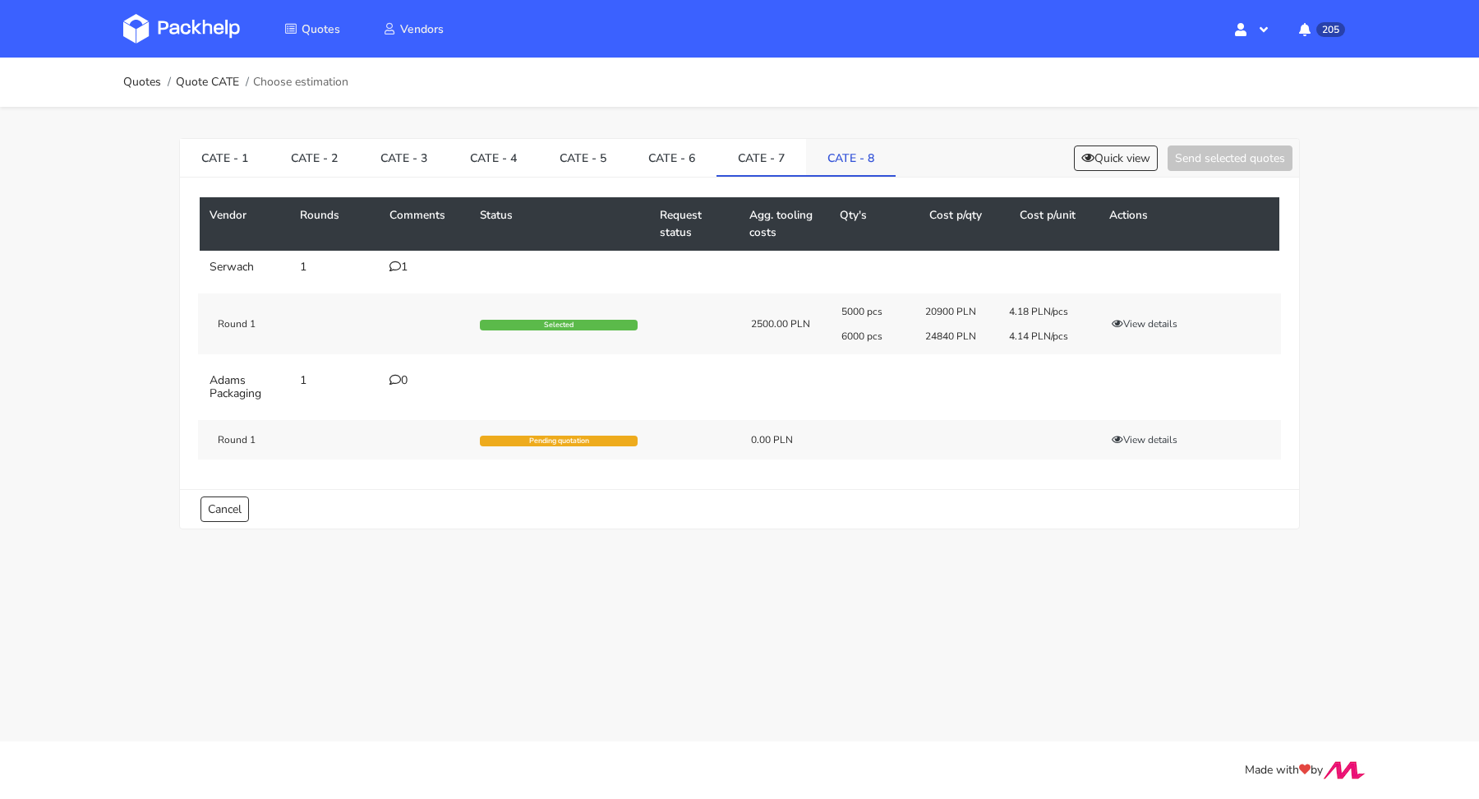
click at [854, 155] on link "CATE - 8" at bounding box center [851, 157] width 90 height 36
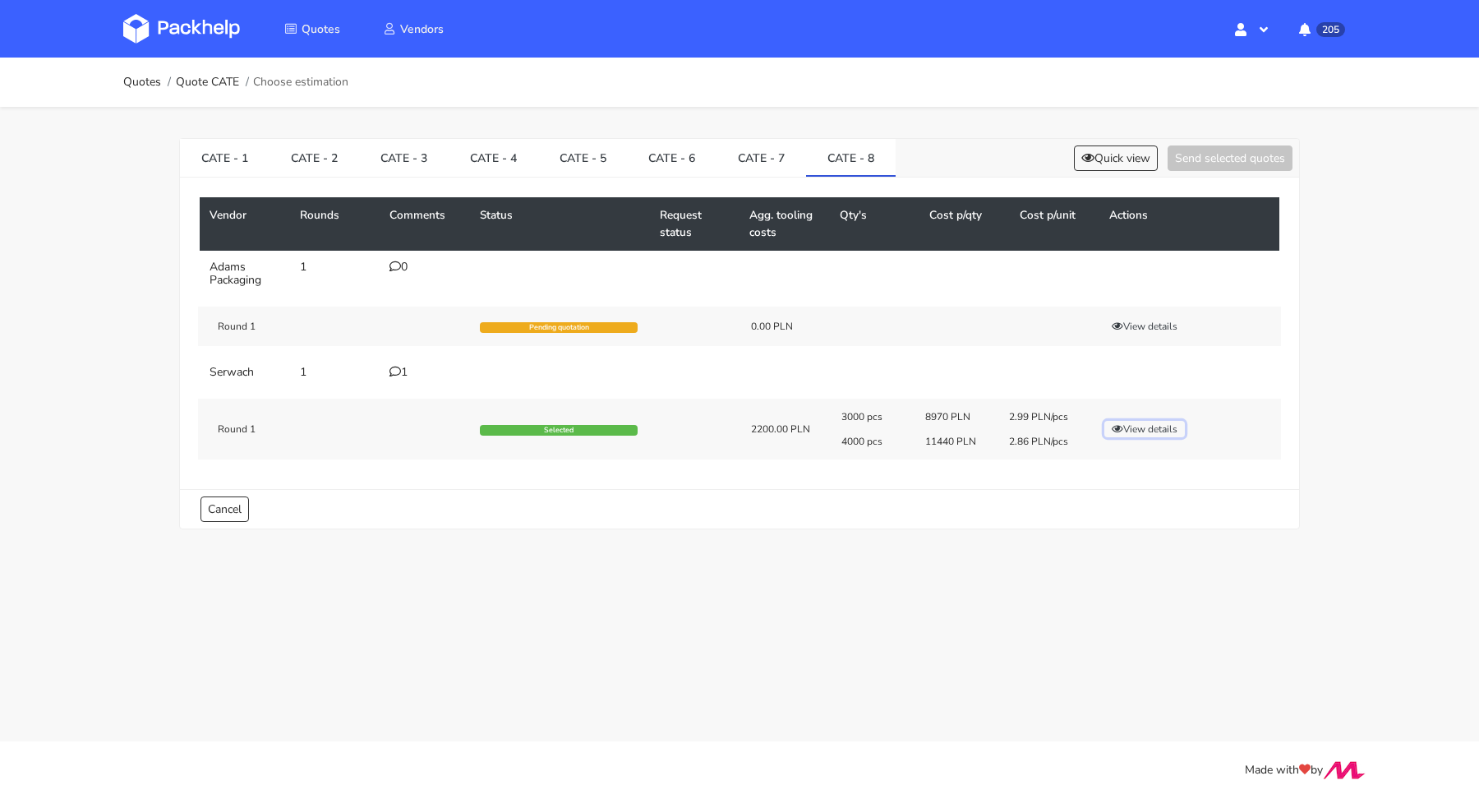
click at [1142, 421] on button "View details" at bounding box center [1144, 429] width 81 height 16
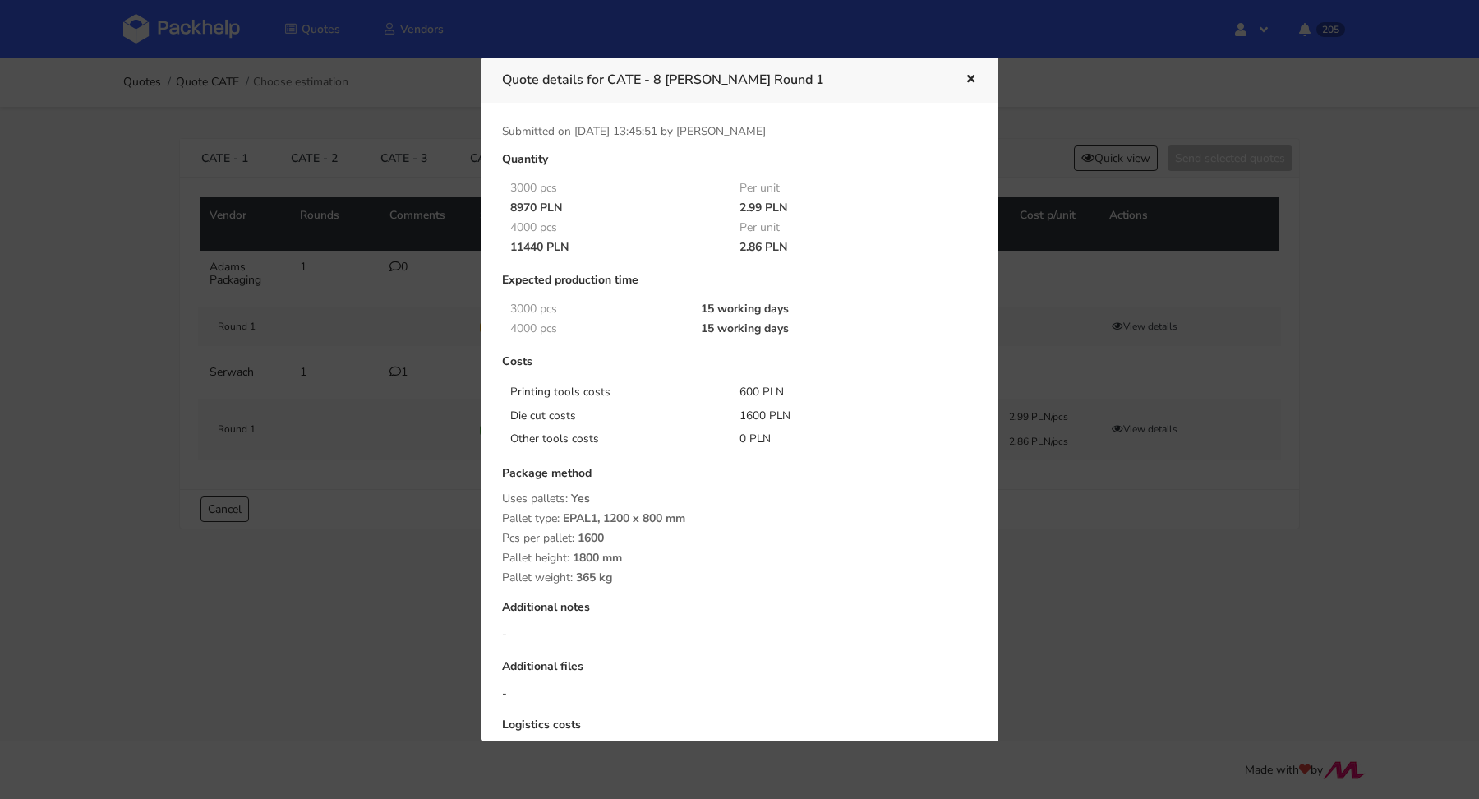
click at [442, 219] on div at bounding box center [739, 399] width 1479 height 799
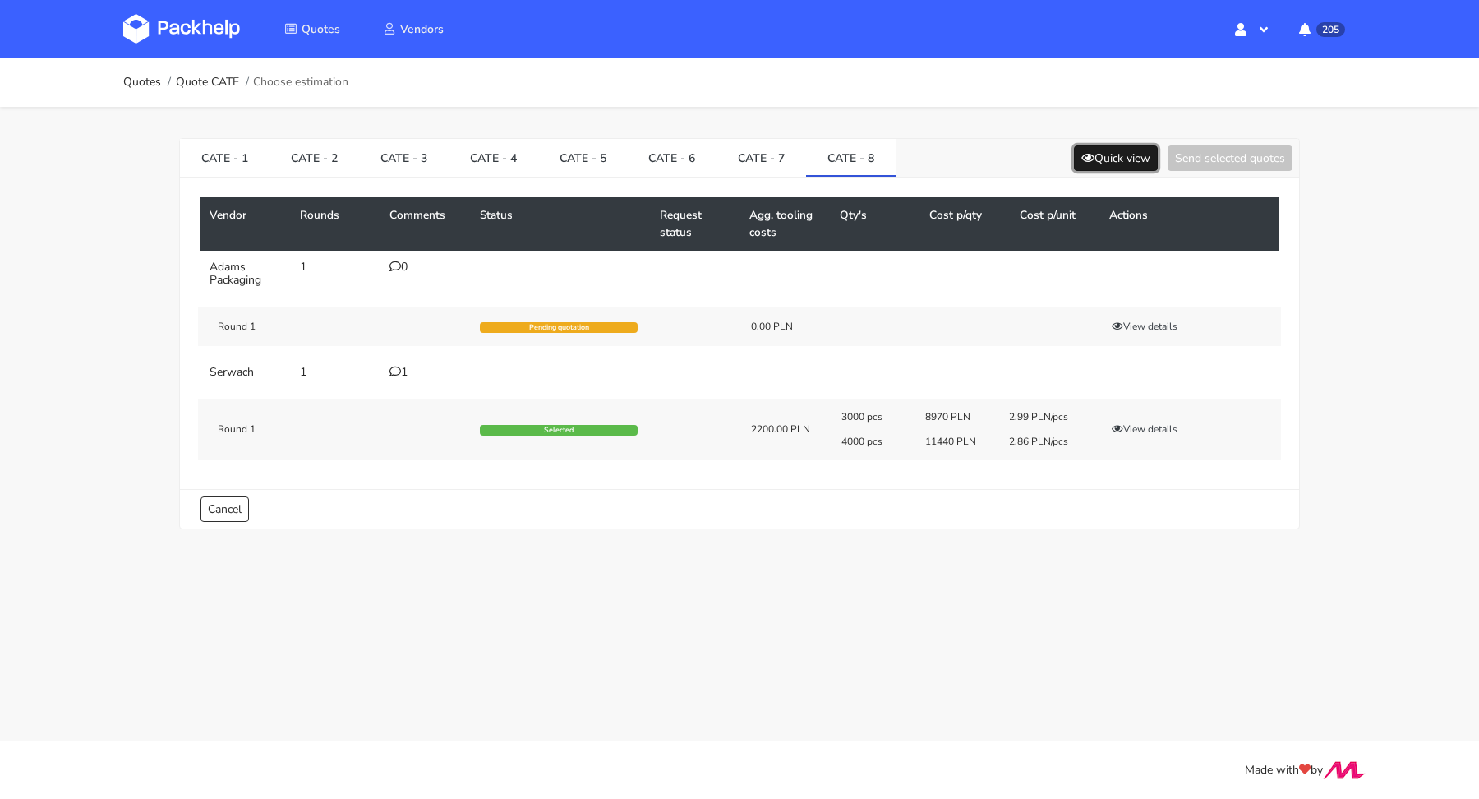
click at [1126, 153] on button "Quick view" at bounding box center [1116, 157] width 84 height 25
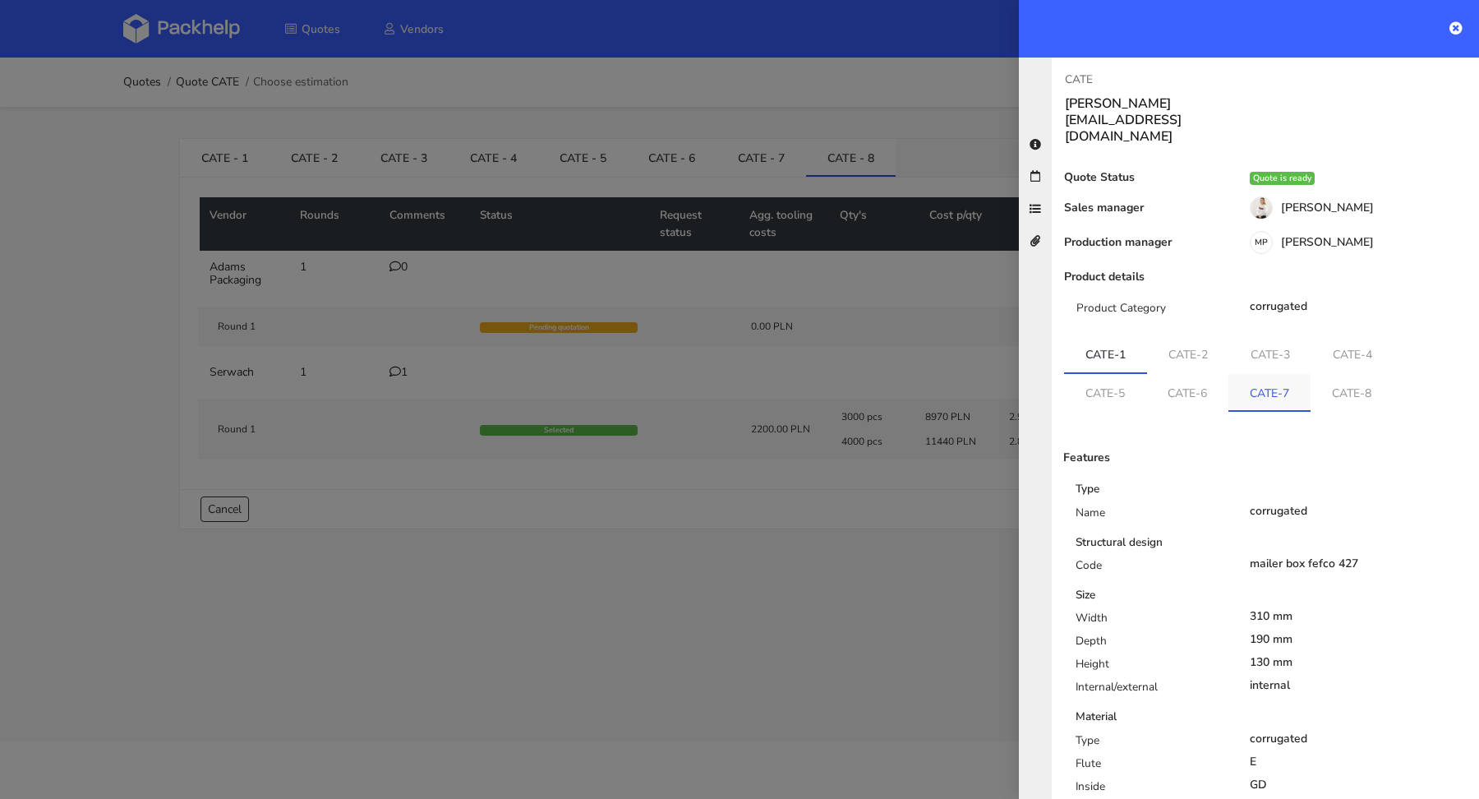
click at [1281, 374] on link "CATE-7" at bounding box center [1269, 392] width 82 height 36
click at [1348, 372] on link "CATE-8" at bounding box center [1354, 390] width 82 height 36
click at [1280, 372] on link "CATE-7" at bounding box center [1271, 390] width 83 height 36
click at [832, 308] on div at bounding box center [739, 399] width 1479 height 799
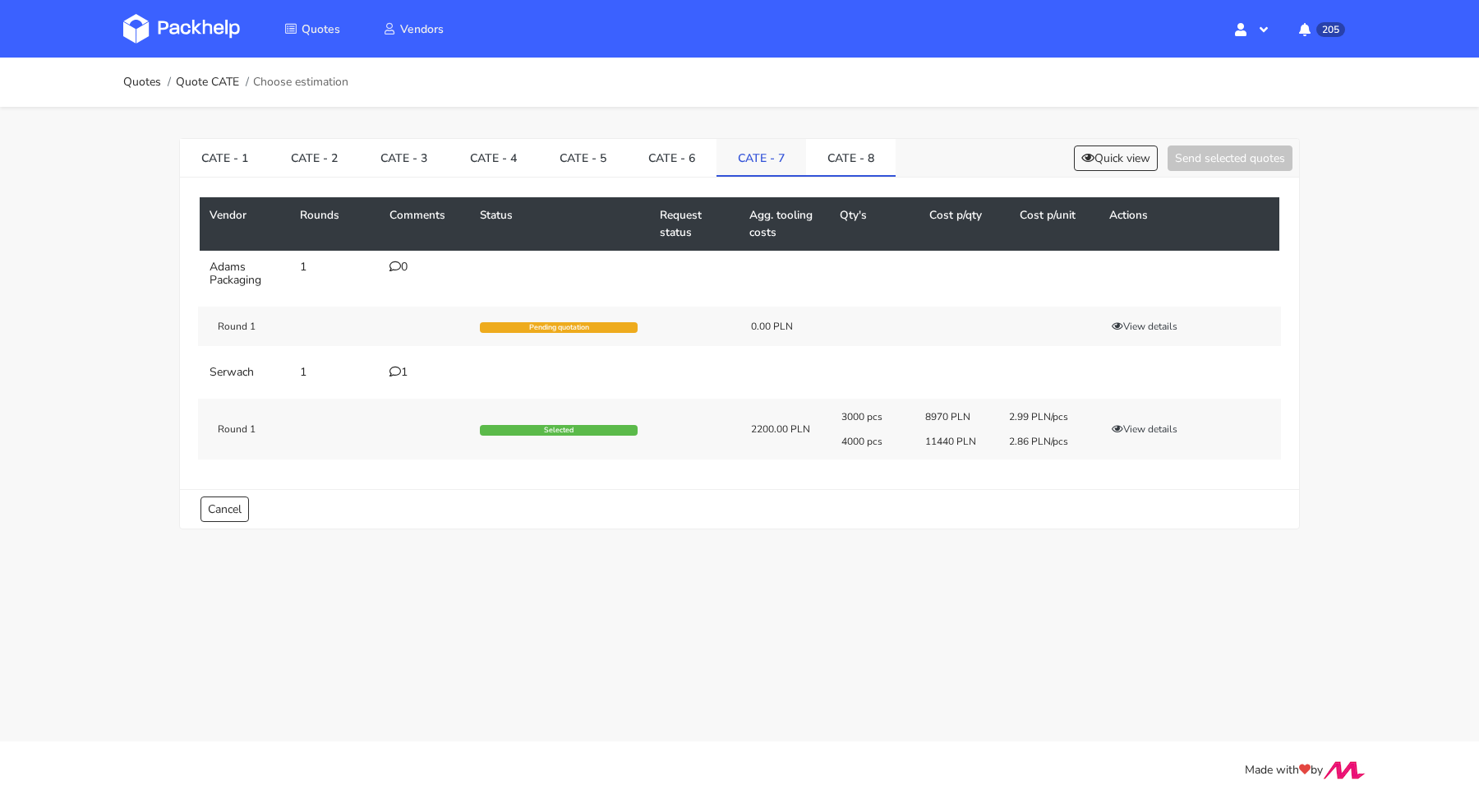
click at [771, 158] on link "CATE - 7" at bounding box center [761, 157] width 90 height 36
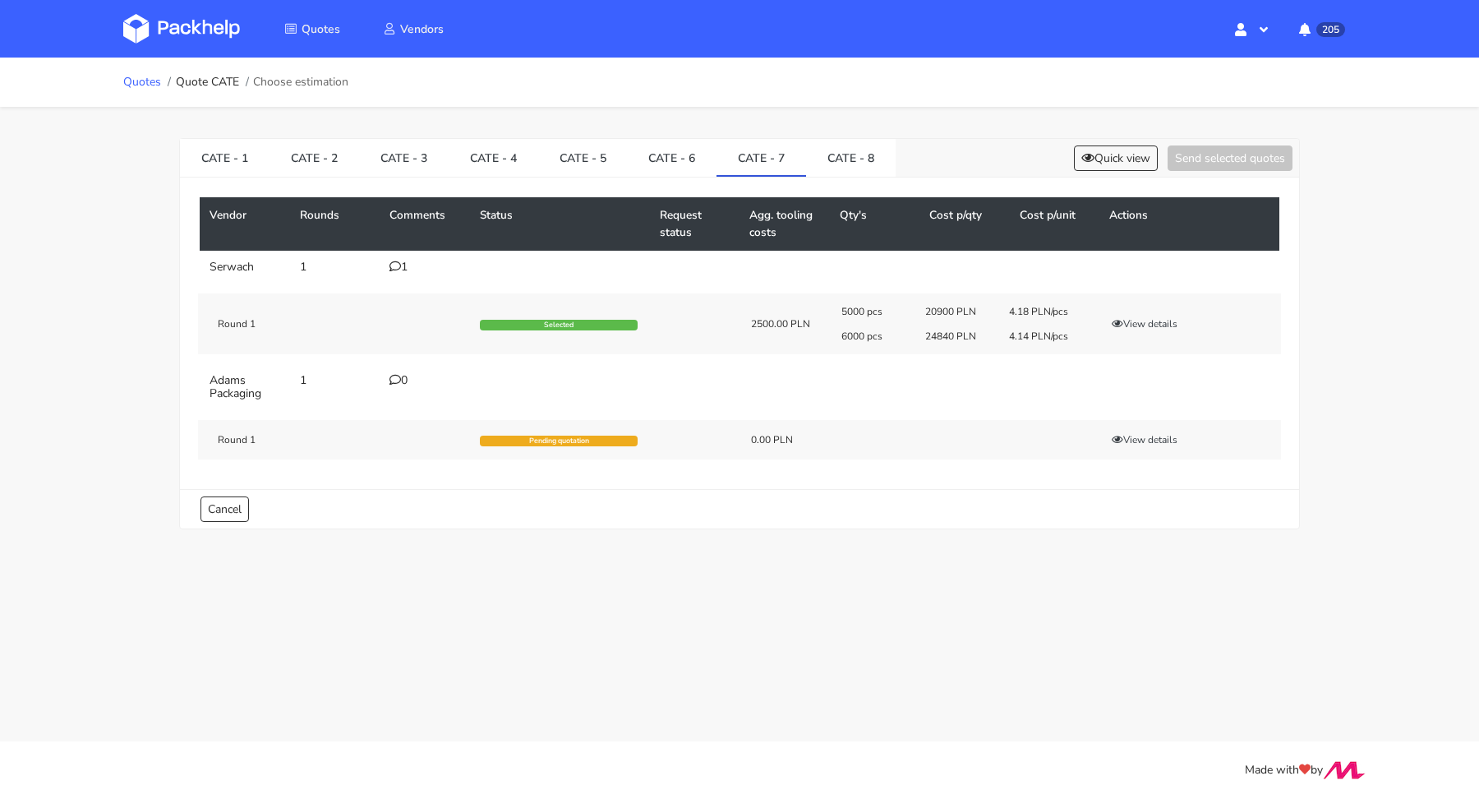
click at [150, 83] on link "Quotes" at bounding box center [142, 82] width 38 height 13
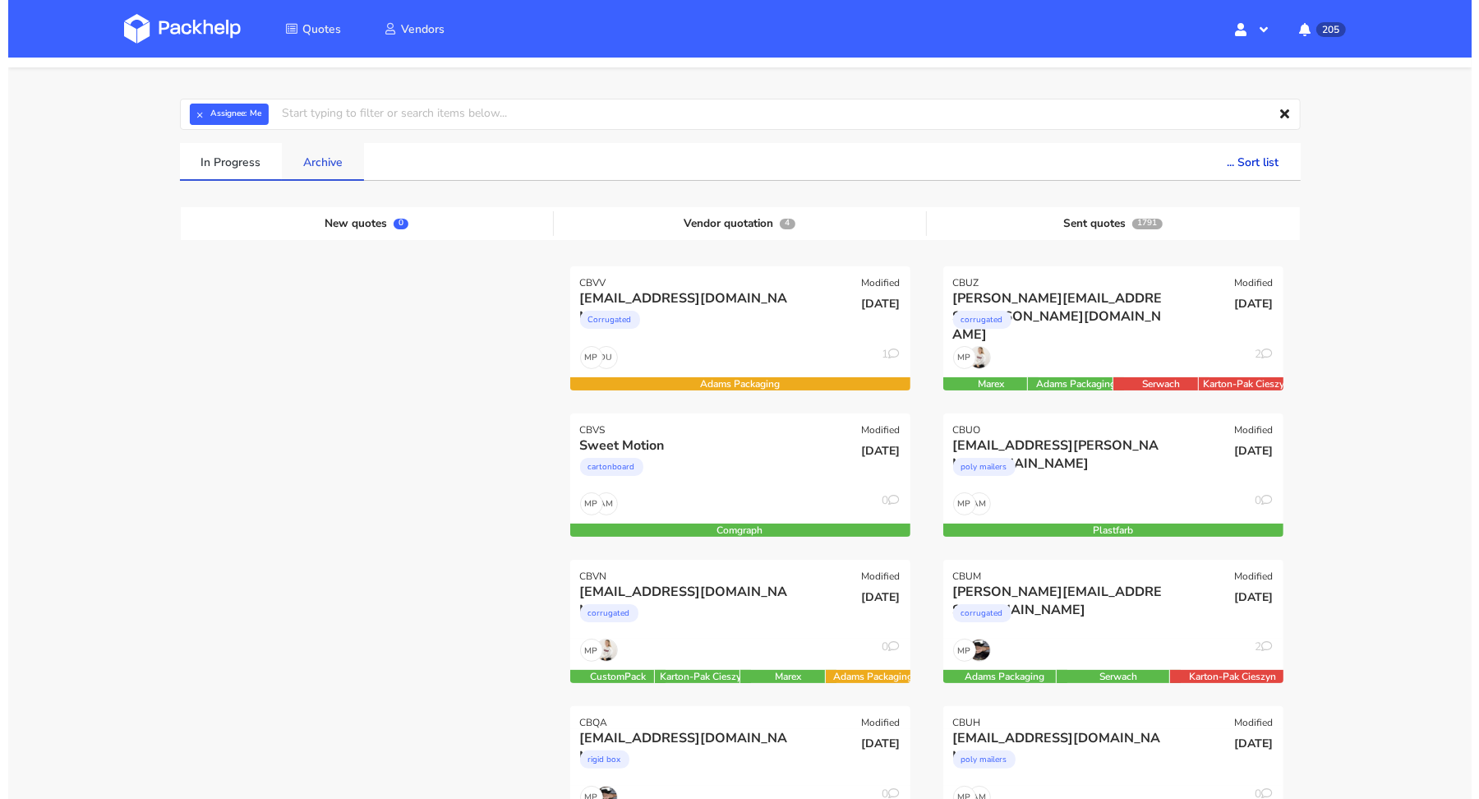
scroll to position [39, 0]
click at [678, 431] on div "CBVS Modified" at bounding box center [732, 424] width 340 height 23
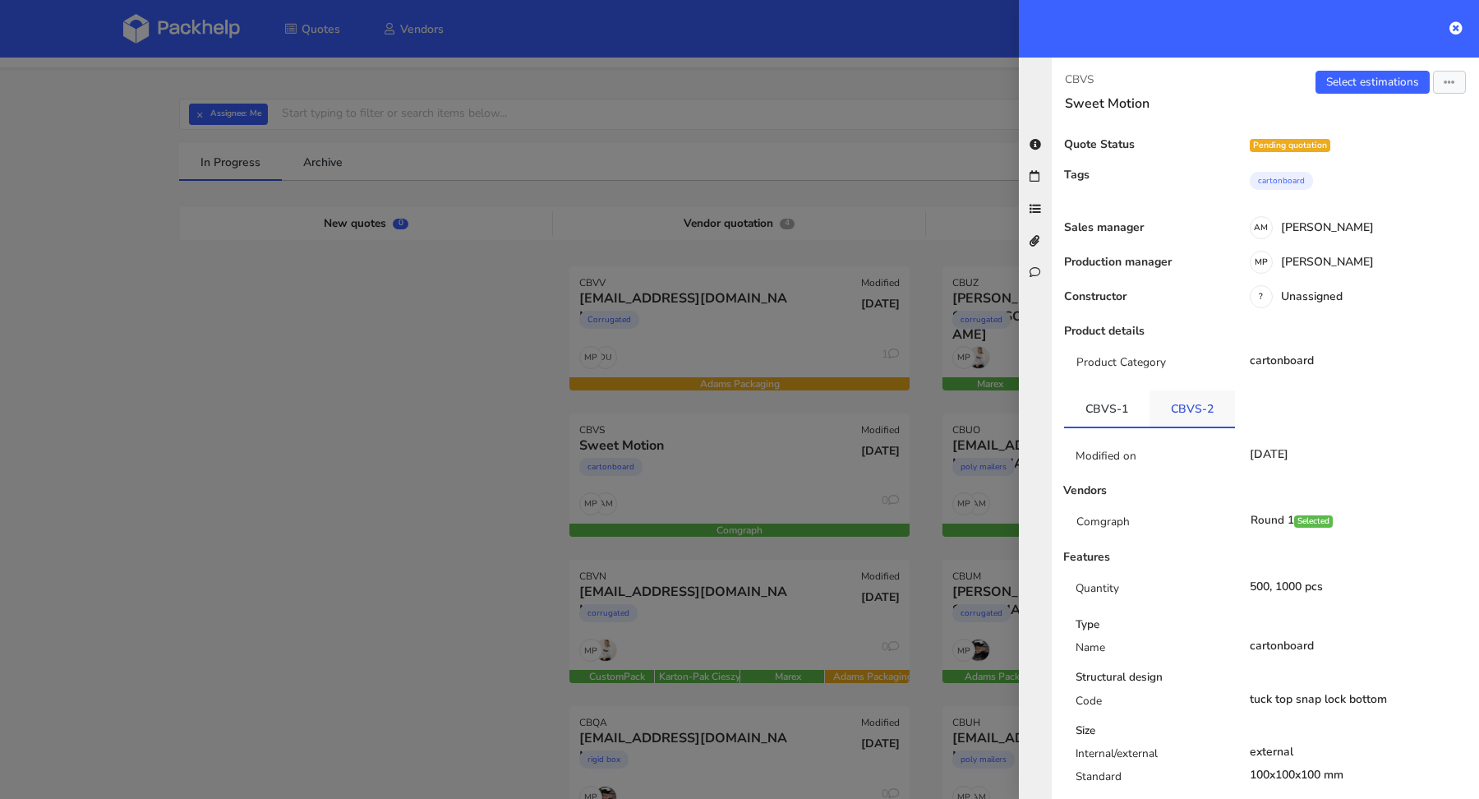
click at [1189, 409] on link "CBVS-2" at bounding box center [1191, 408] width 85 height 36
click at [1366, 87] on link "Select estimations" at bounding box center [1372, 82] width 114 height 23
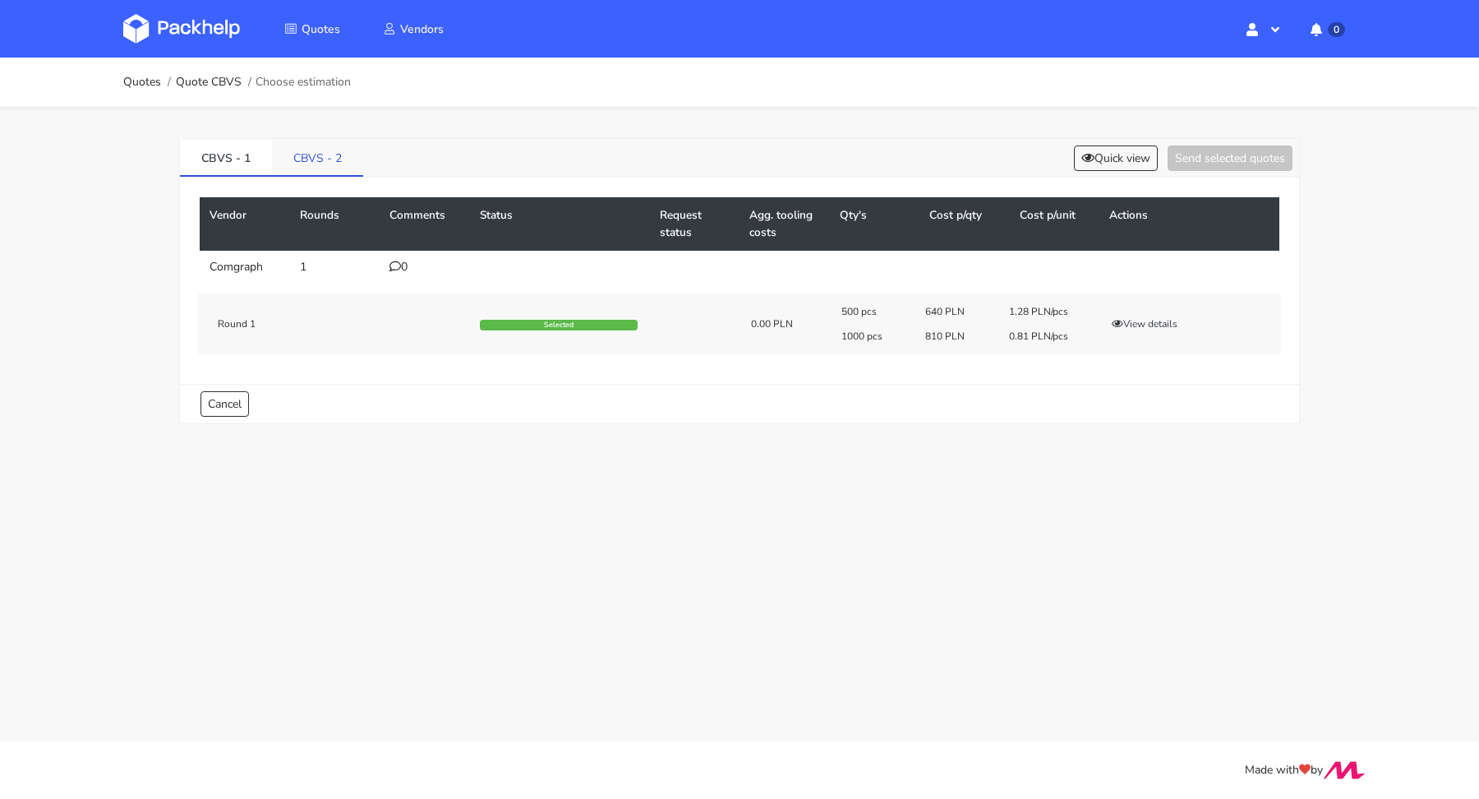
click at [322, 162] on link "CBVS - 2" at bounding box center [317, 157] width 91 height 36
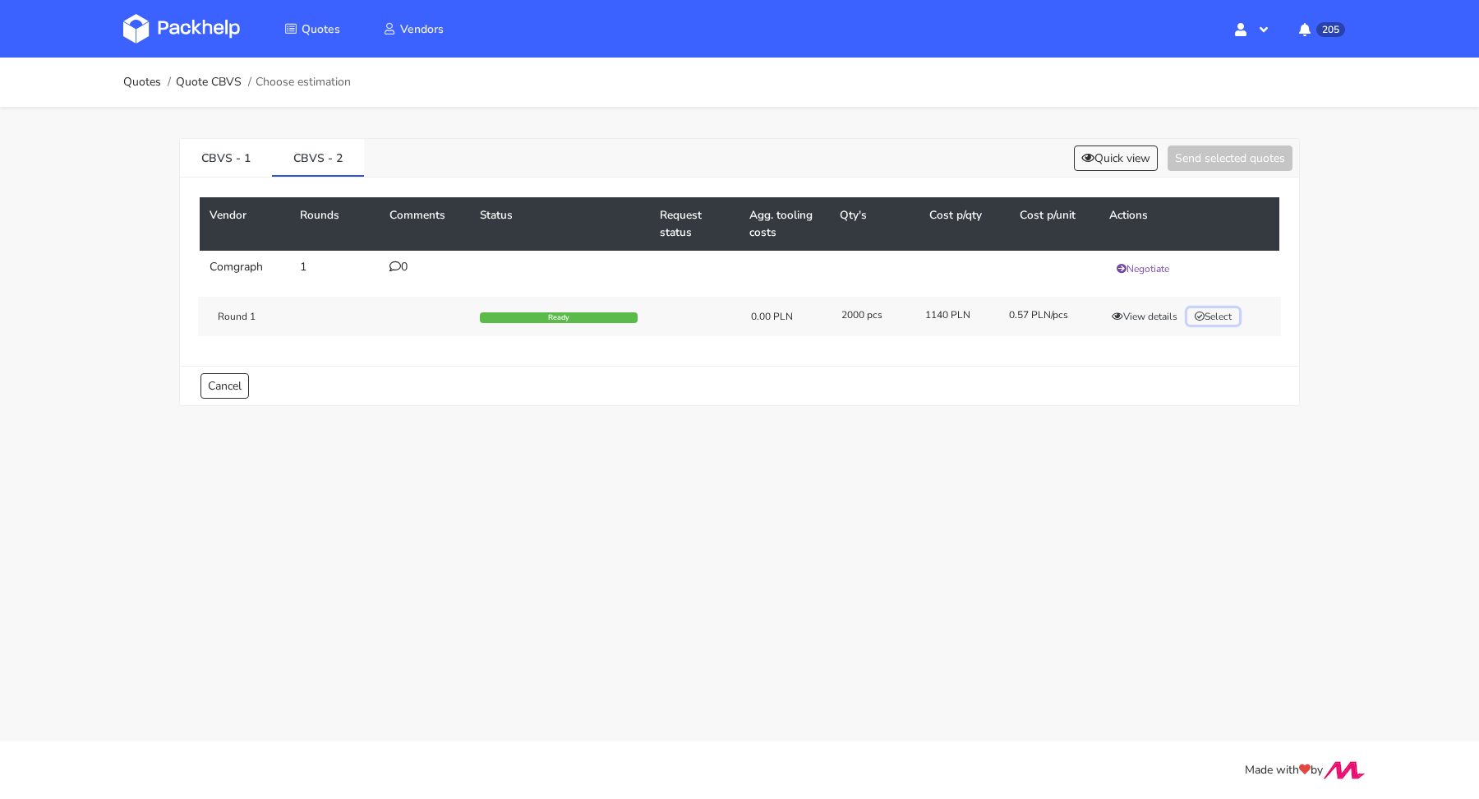
click at [1223, 320] on button "Select" at bounding box center [1213, 316] width 52 height 16
click at [1242, 143] on div "CBVS - 1 CBVS - 2 Quick view Send selected quotes ( 1 )" at bounding box center [739, 158] width 1119 height 39
click at [1232, 158] on button "Send selected quotes ( 1 )" at bounding box center [1219, 157] width 148 height 25
click at [142, 82] on link "Quotes" at bounding box center [142, 82] width 38 height 13
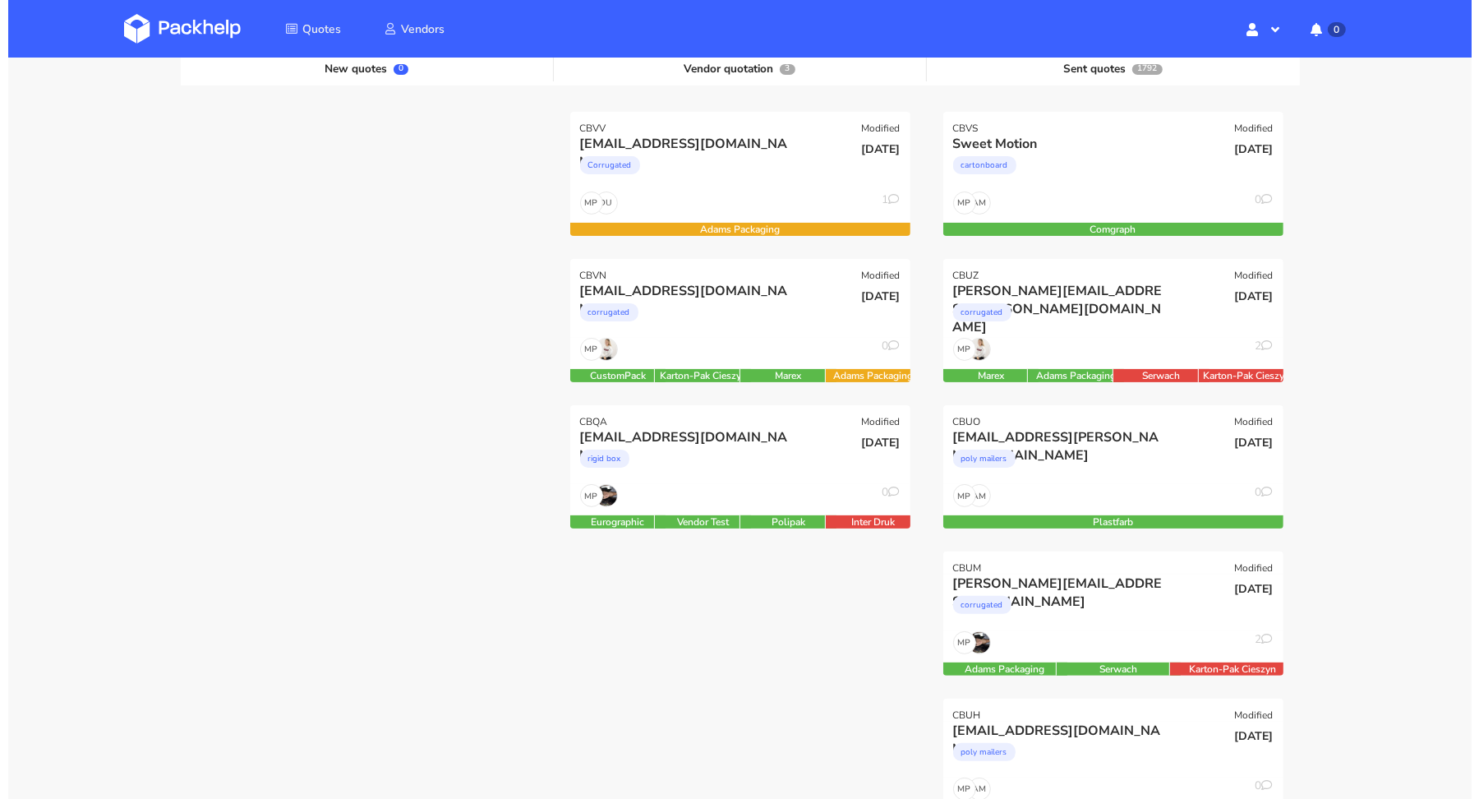
scroll to position [206, 0]
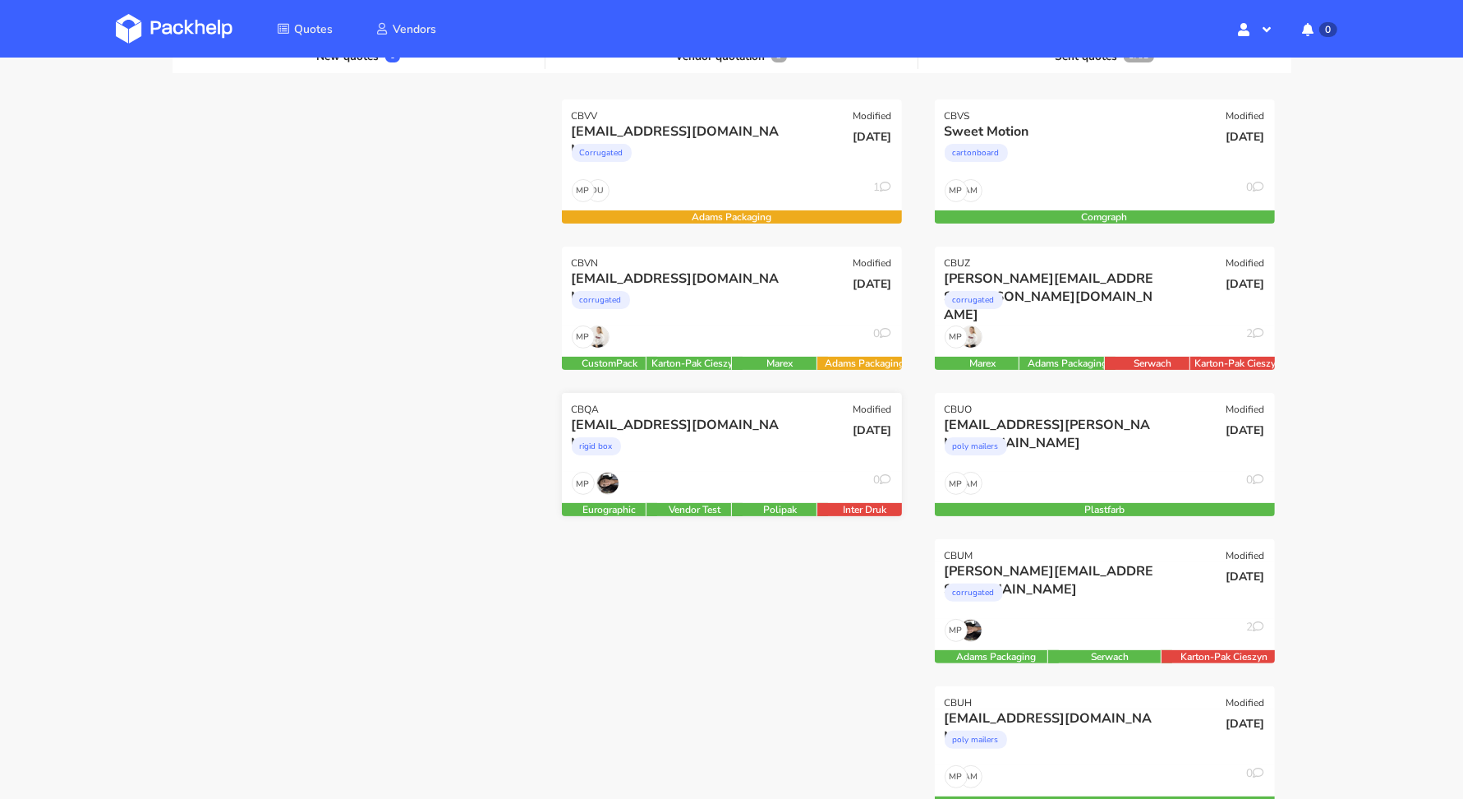
click at [694, 454] on div "rigid box" at bounding box center [681, 450] width 218 height 33
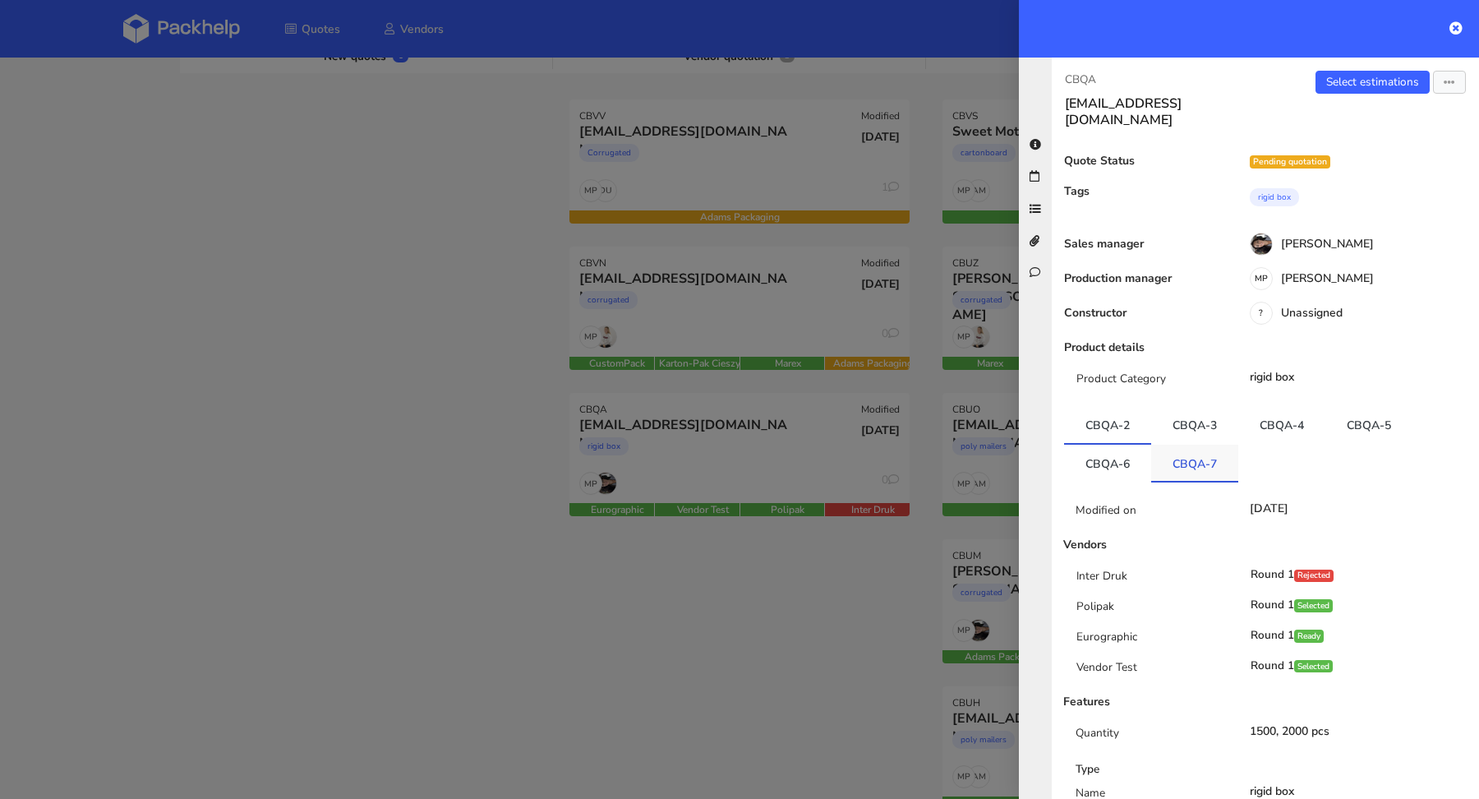
click at [1163, 445] on link "CBQA-7" at bounding box center [1194, 463] width 87 height 36
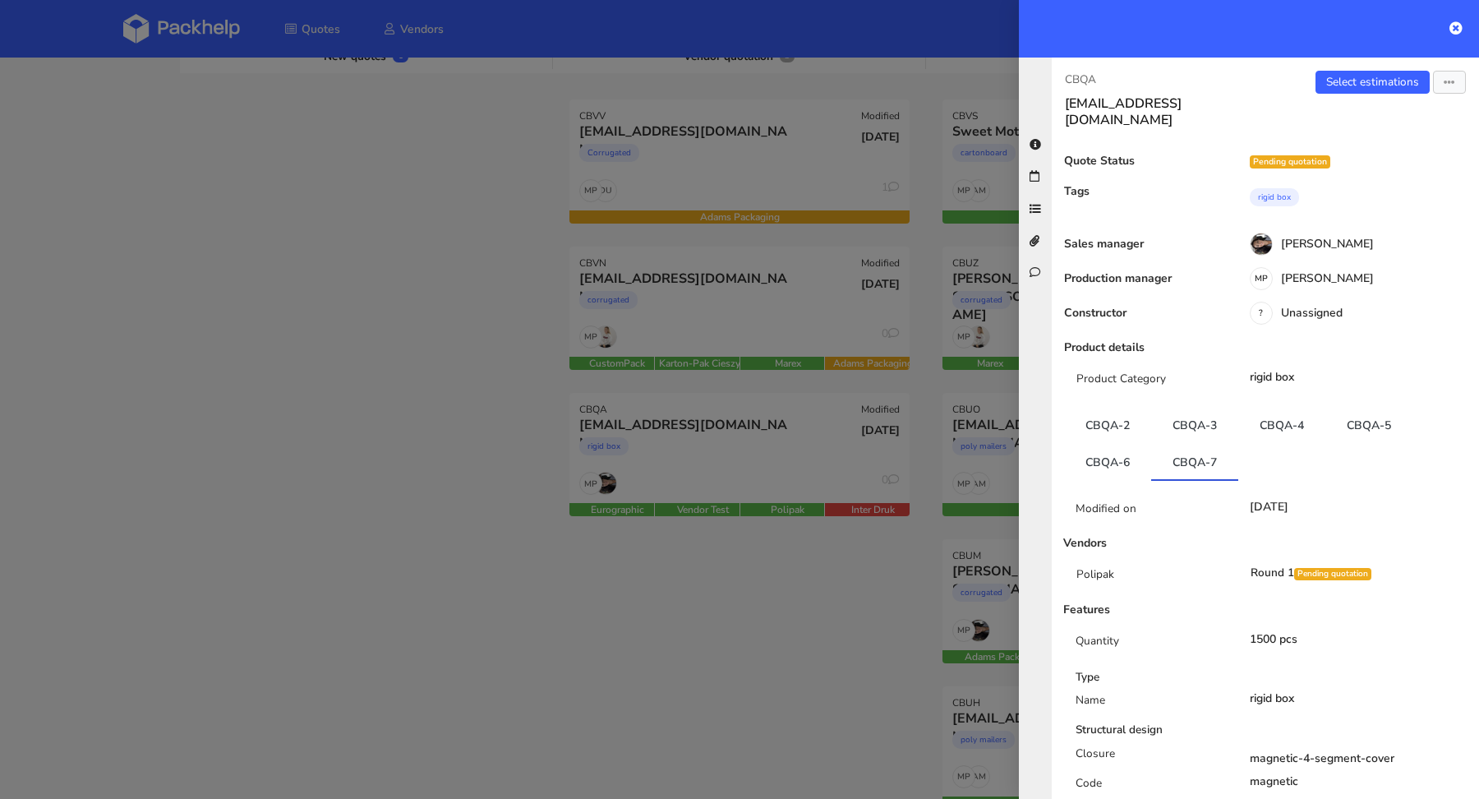
click at [465, 512] on div at bounding box center [739, 399] width 1479 height 799
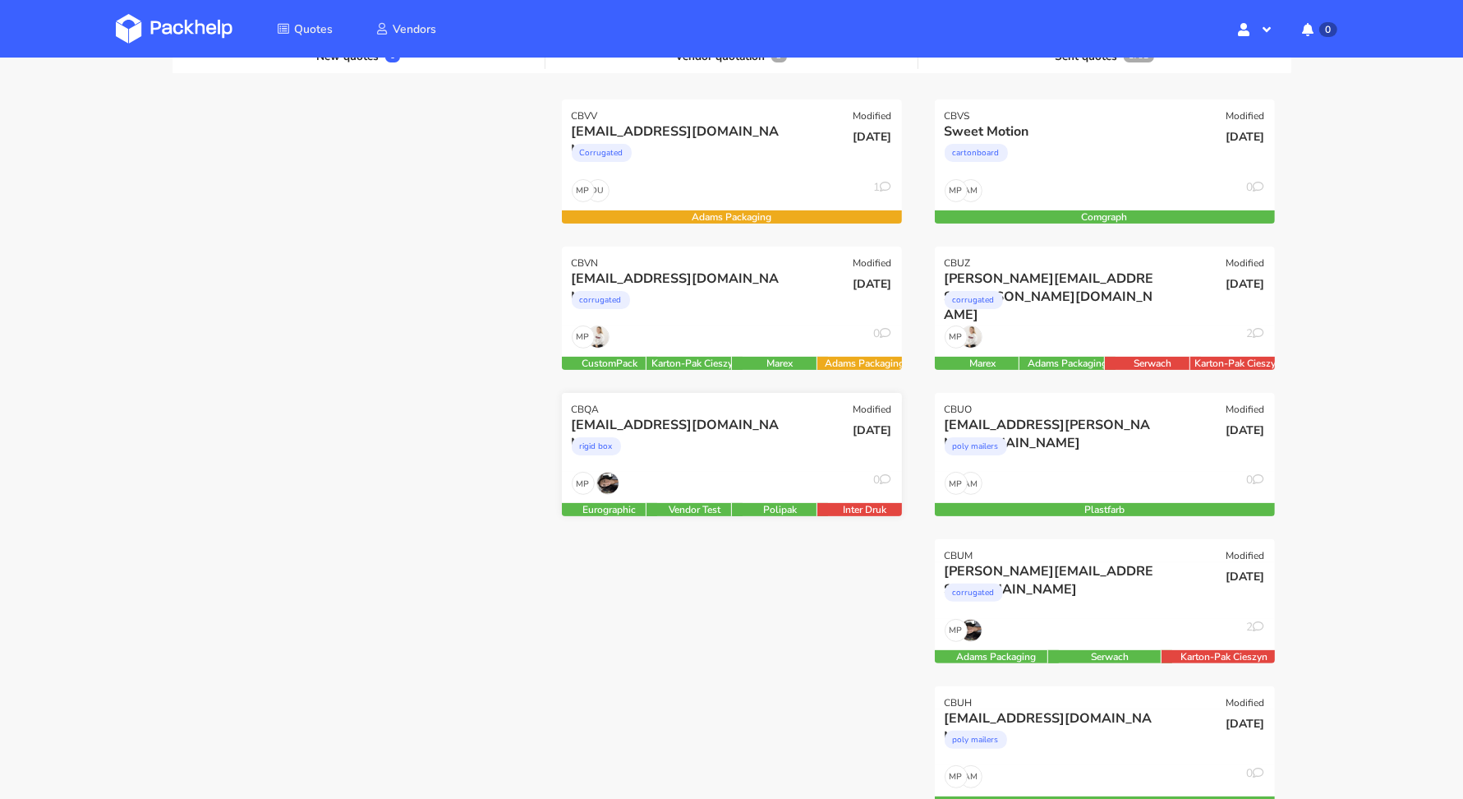
click at [683, 435] on div "rigid box" at bounding box center [681, 450] width 218 height 33
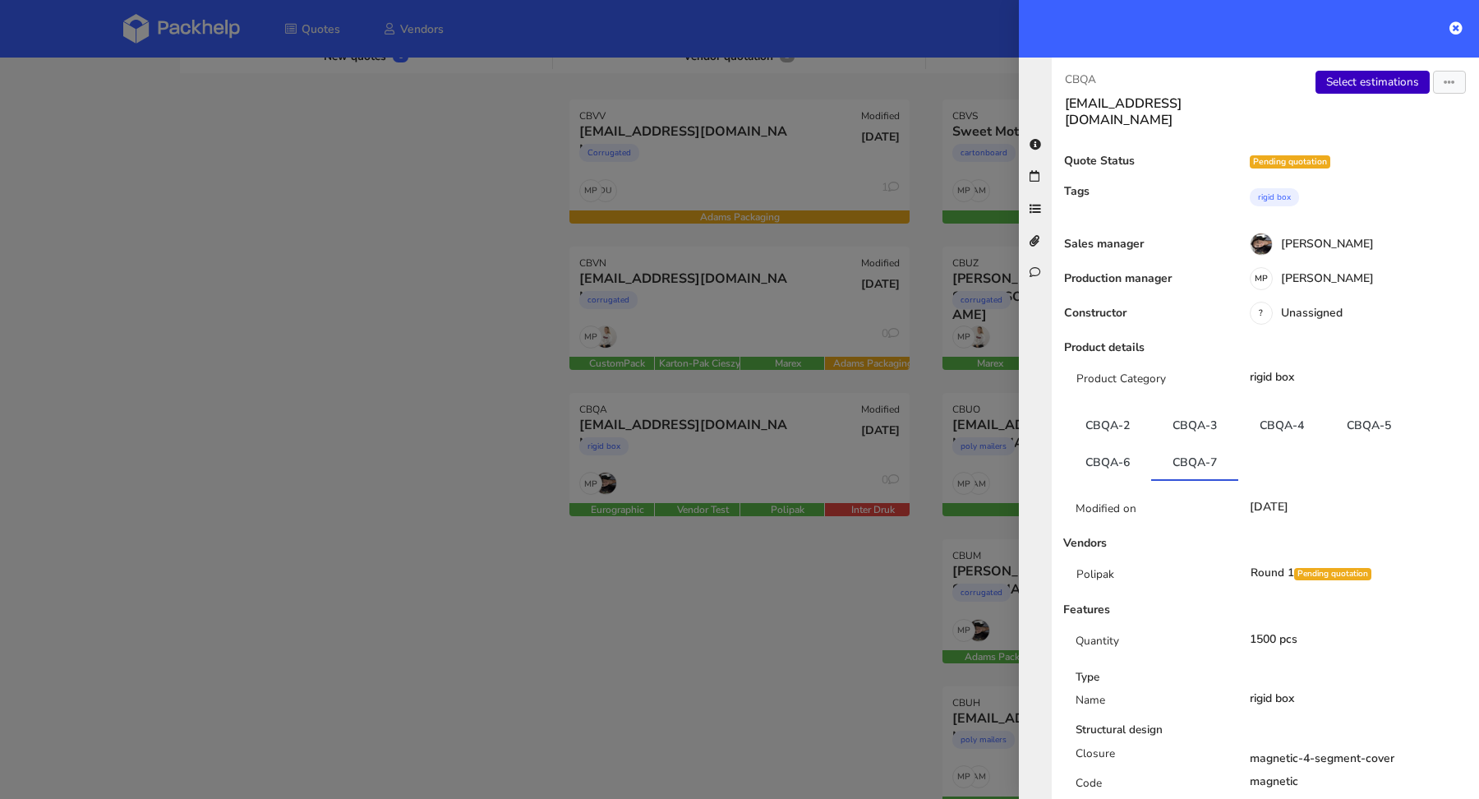
click at [1348, 83] on link "Select estimations" at bounding box center [1372, 82] width 114 height 23
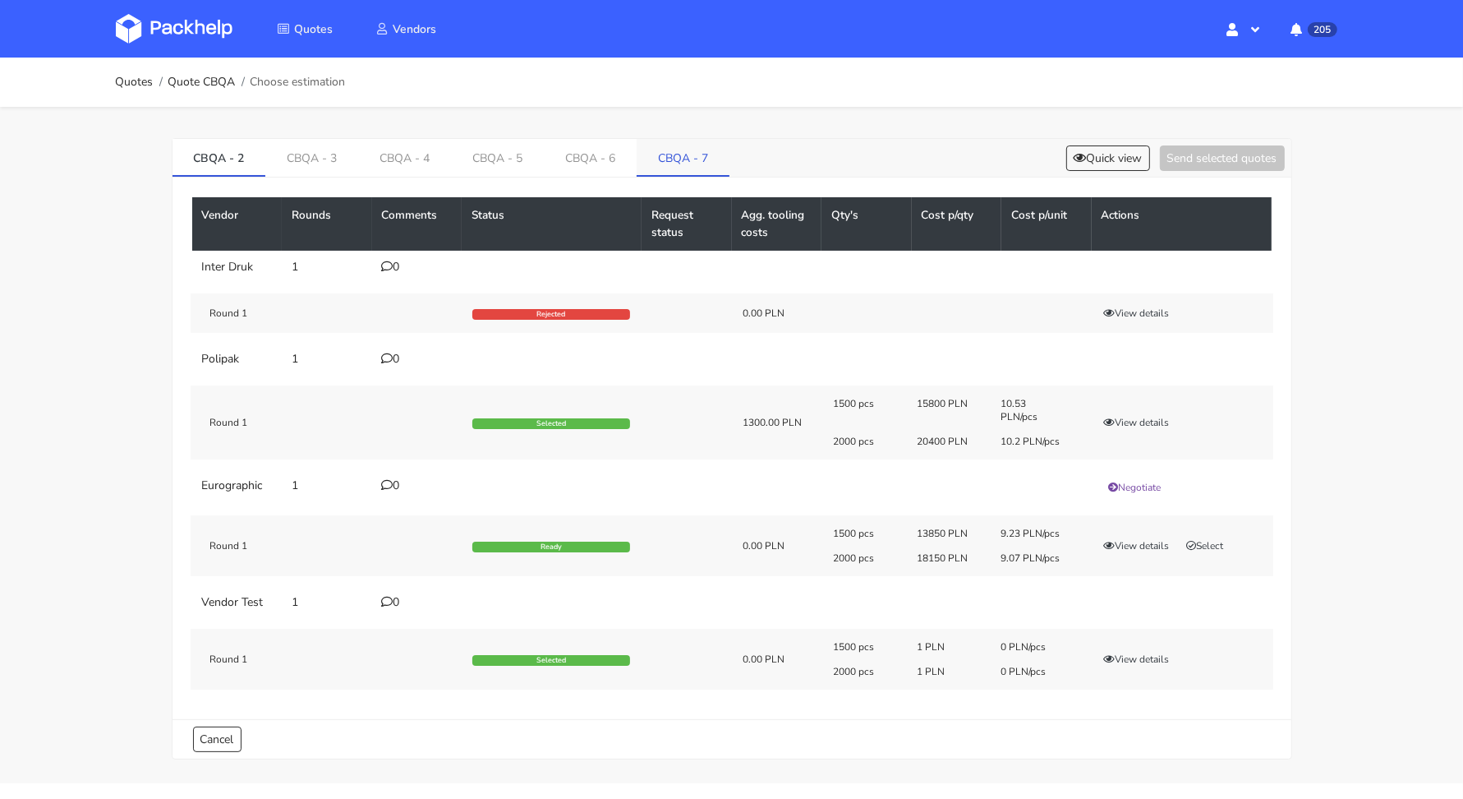
click at [716, 165] on link "CBQA - 7" at bounding box center [683, 157] width 93 height 36
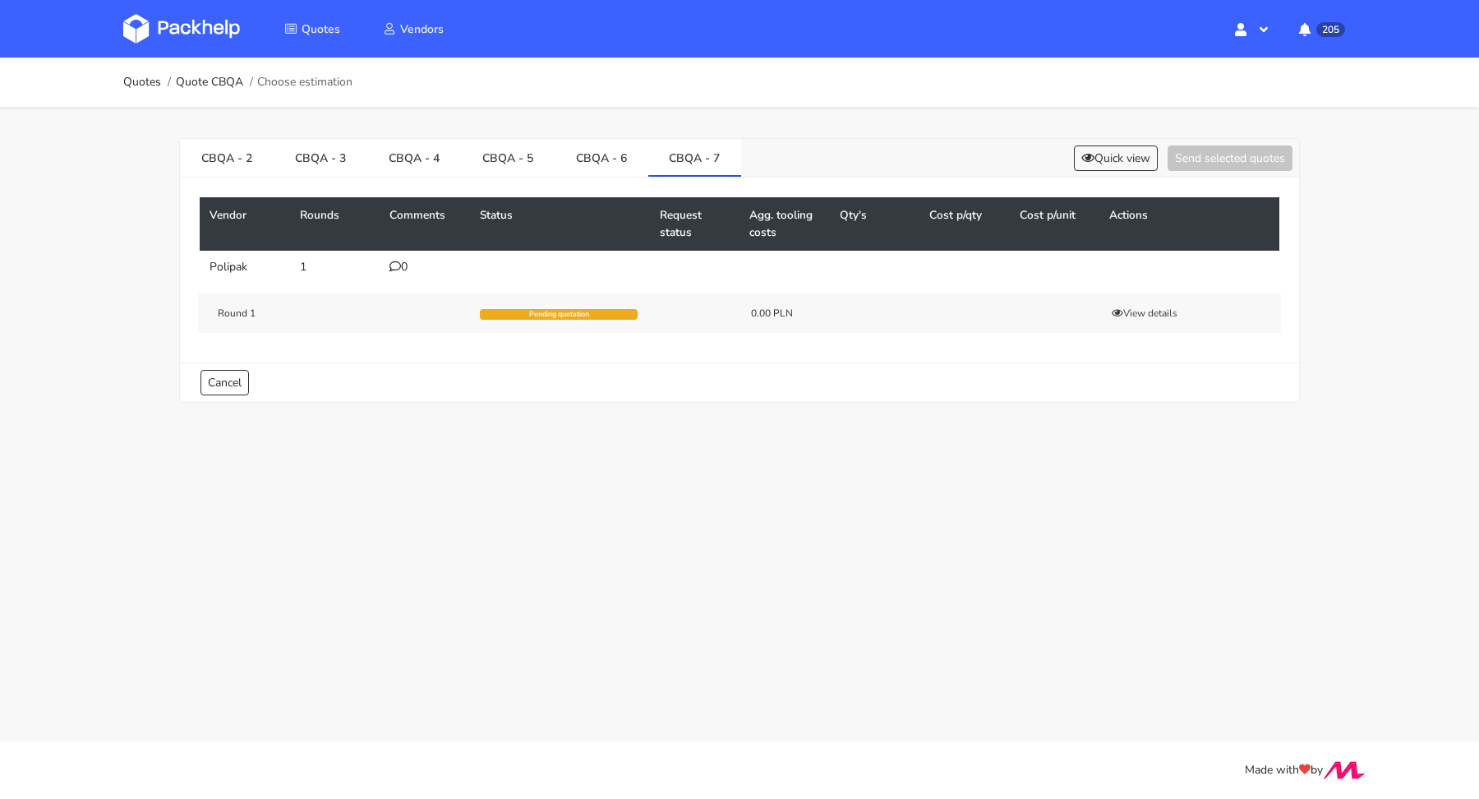
click at [400, 264] on div "0" at bounding box center [424, 266] width 71 height 13
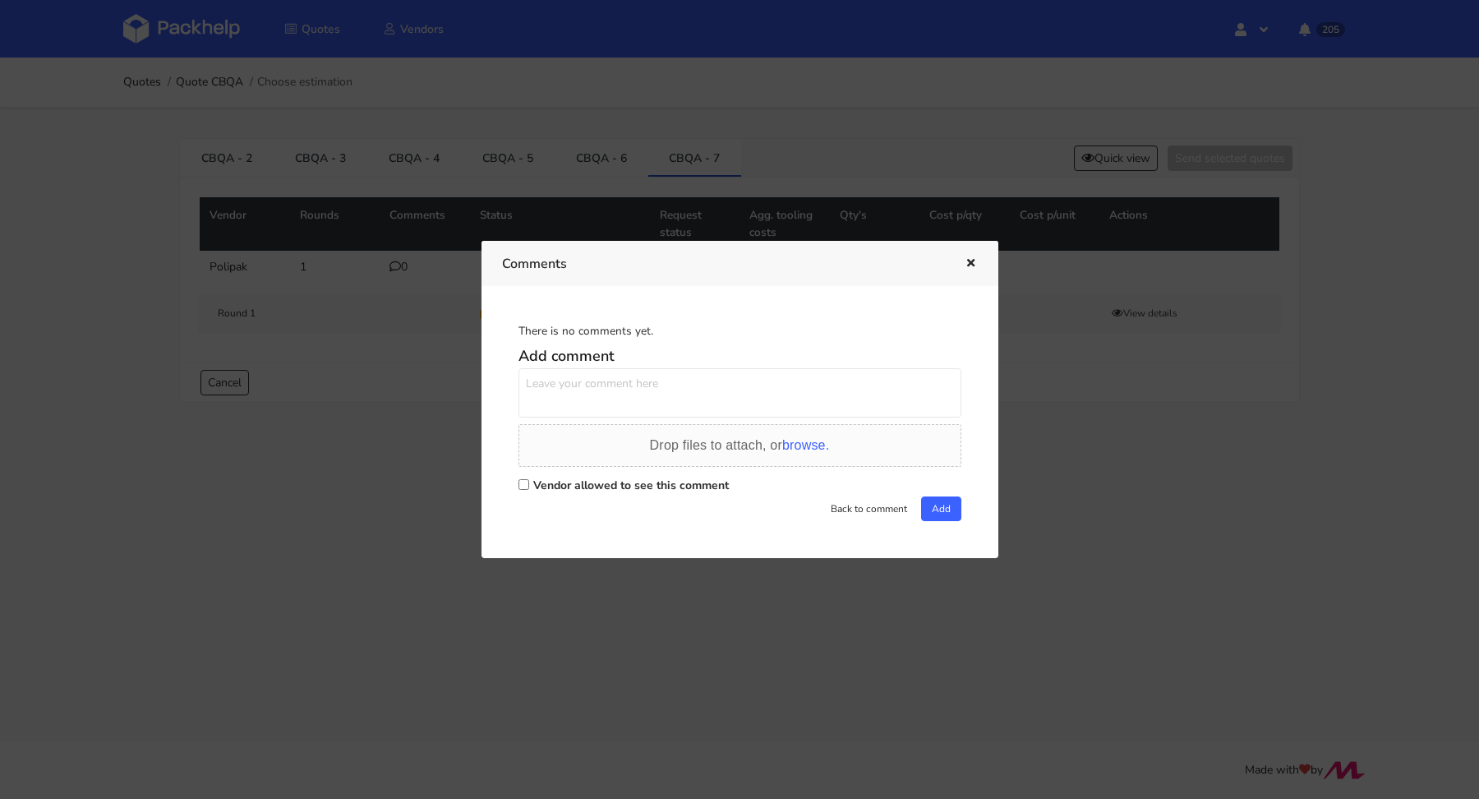
click at [544, 481] on label "Vendor allowed to see this comment" at bounding box center [631, 485] width 196 height 16
click at [529, 481] on input "Vendor allowed to see this comment" at bounding box center [523, 484] width 11 height 11
checkbox input "true"
click at [565, 407] on textarea at bounding box center [739, 392] width 443 height 49
type textarea "Cześć [PERSON_NAME] prośba o pilną wycenę"
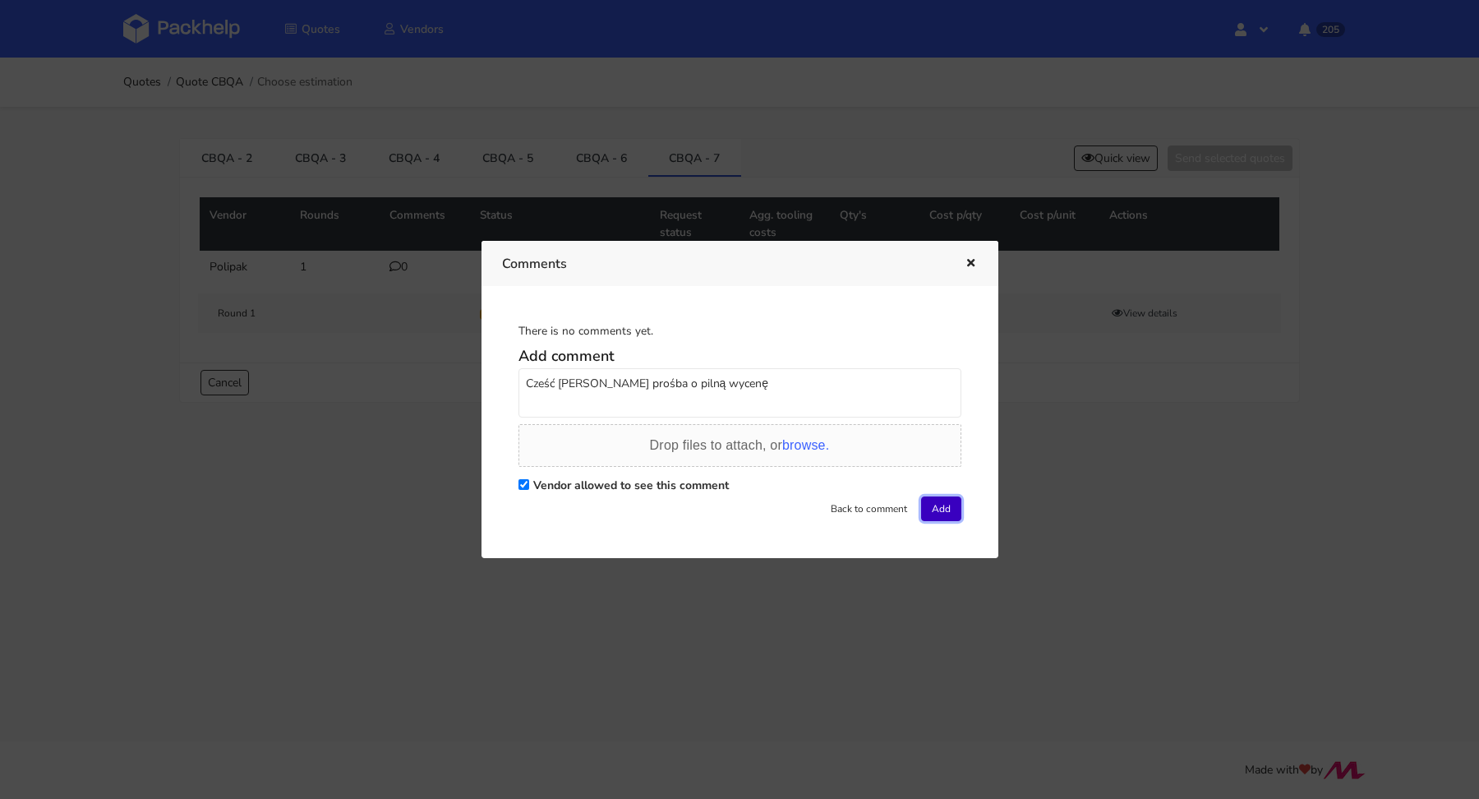
click at [924, 509] on button "Add" at bounding box center [941, 508] width 40 height 25
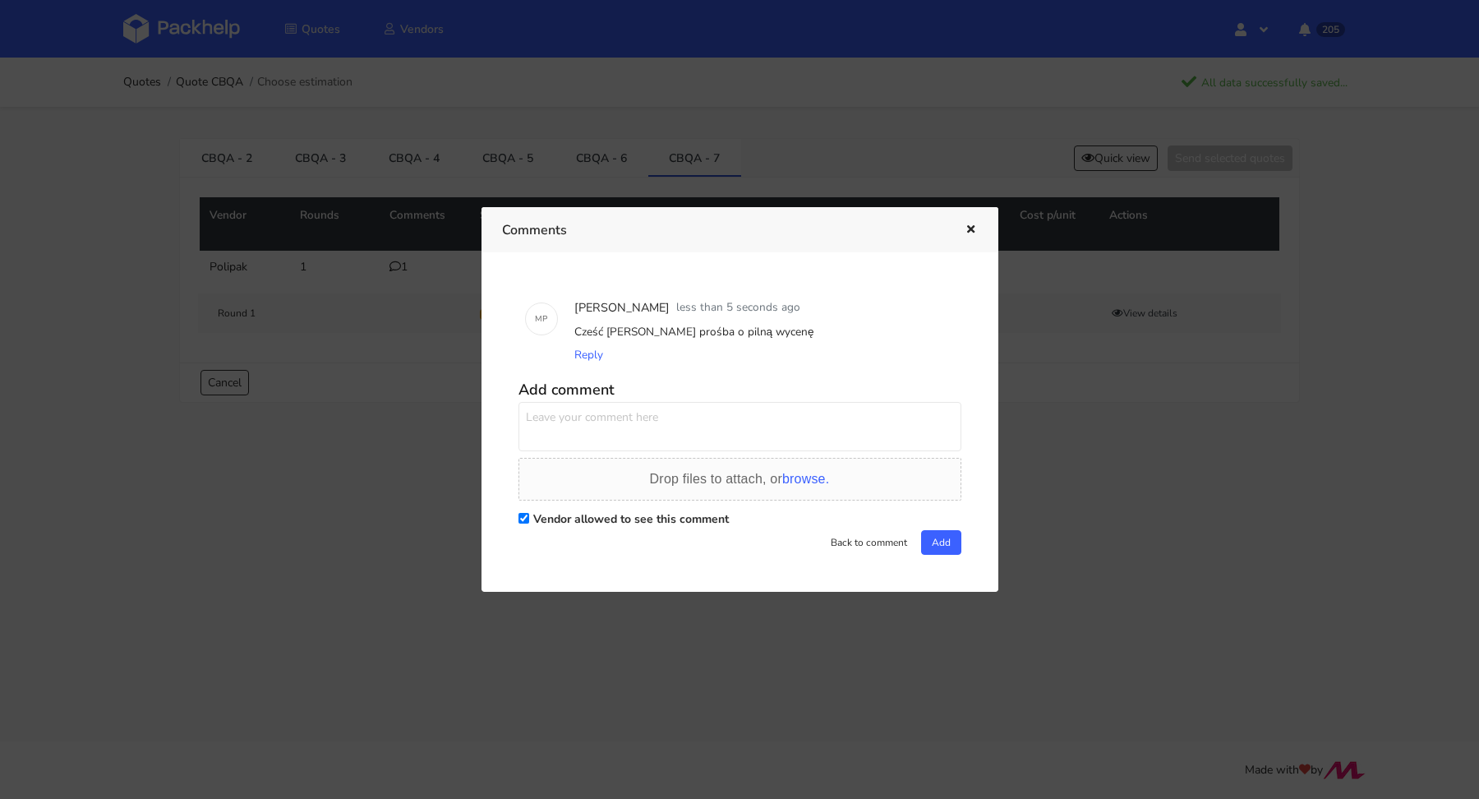
click at [965, 231] on icon "button" at bounding box center [971, 230] width 14 height 12
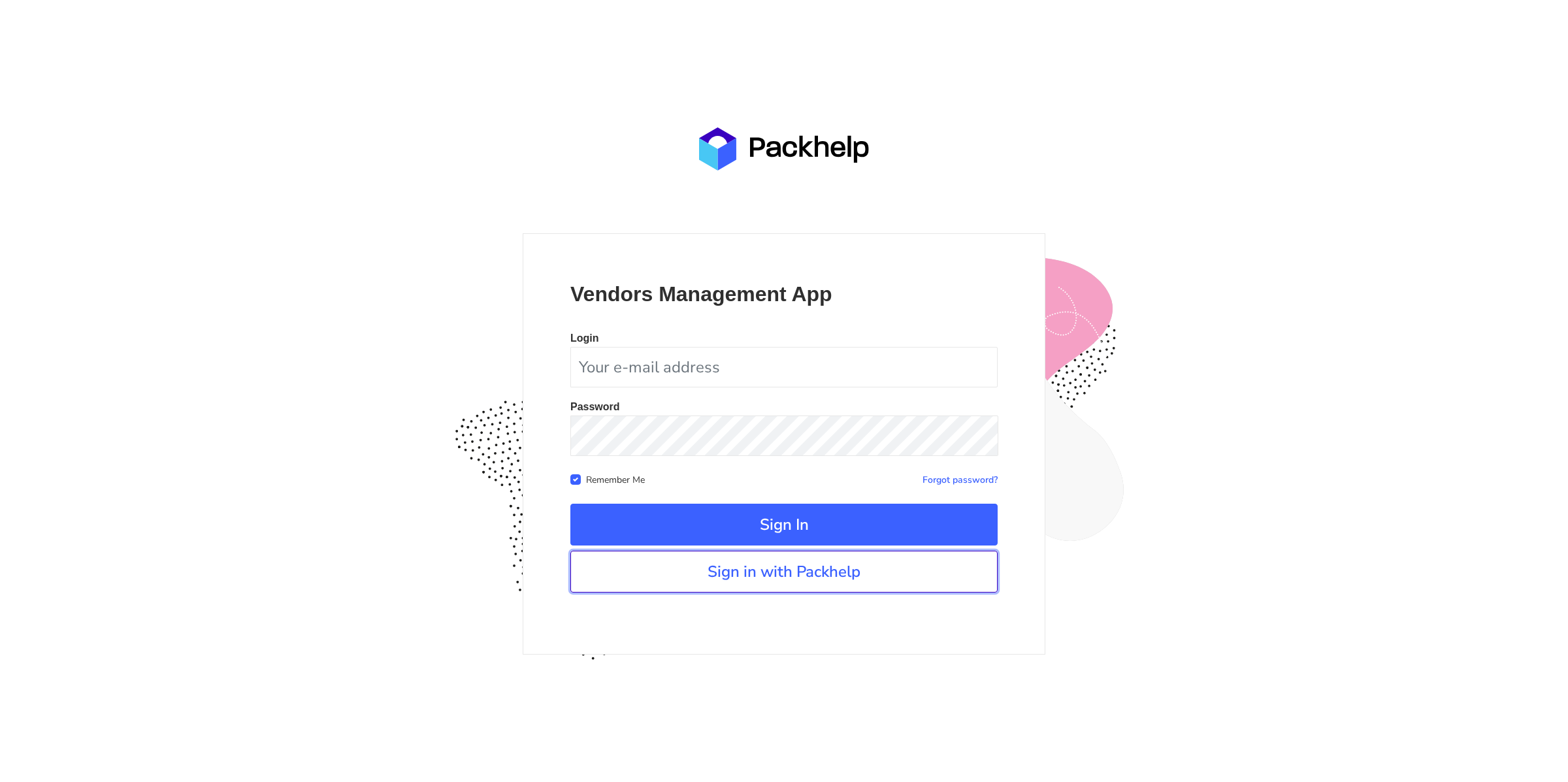
click at [746, 562] on link "Sign in with Packhelp" at bounding box center [783, 571] width 427 height 42
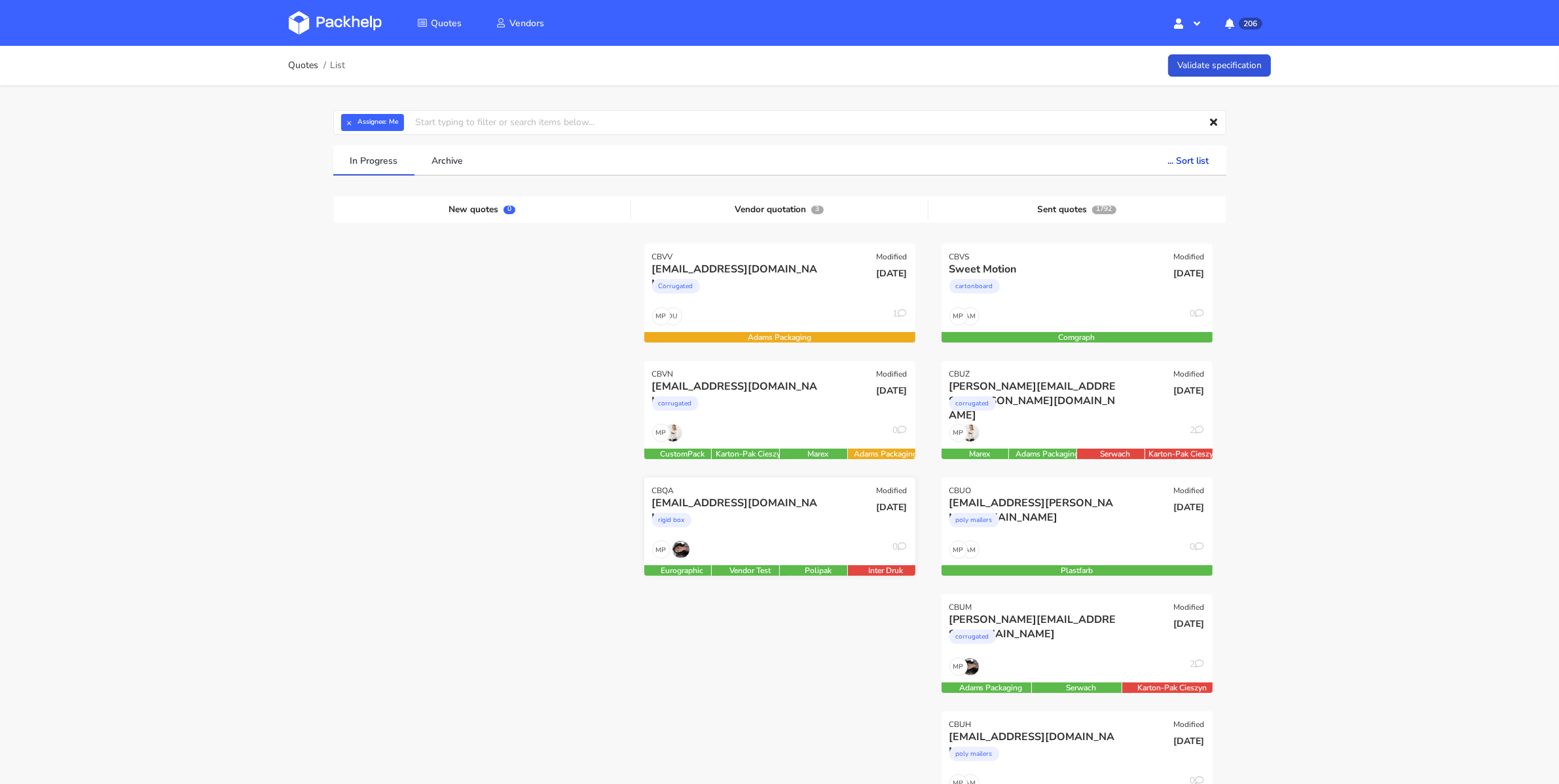
click at [813, 513] on div "rigid box" at bounding box center [739, 523] width 174 height 26
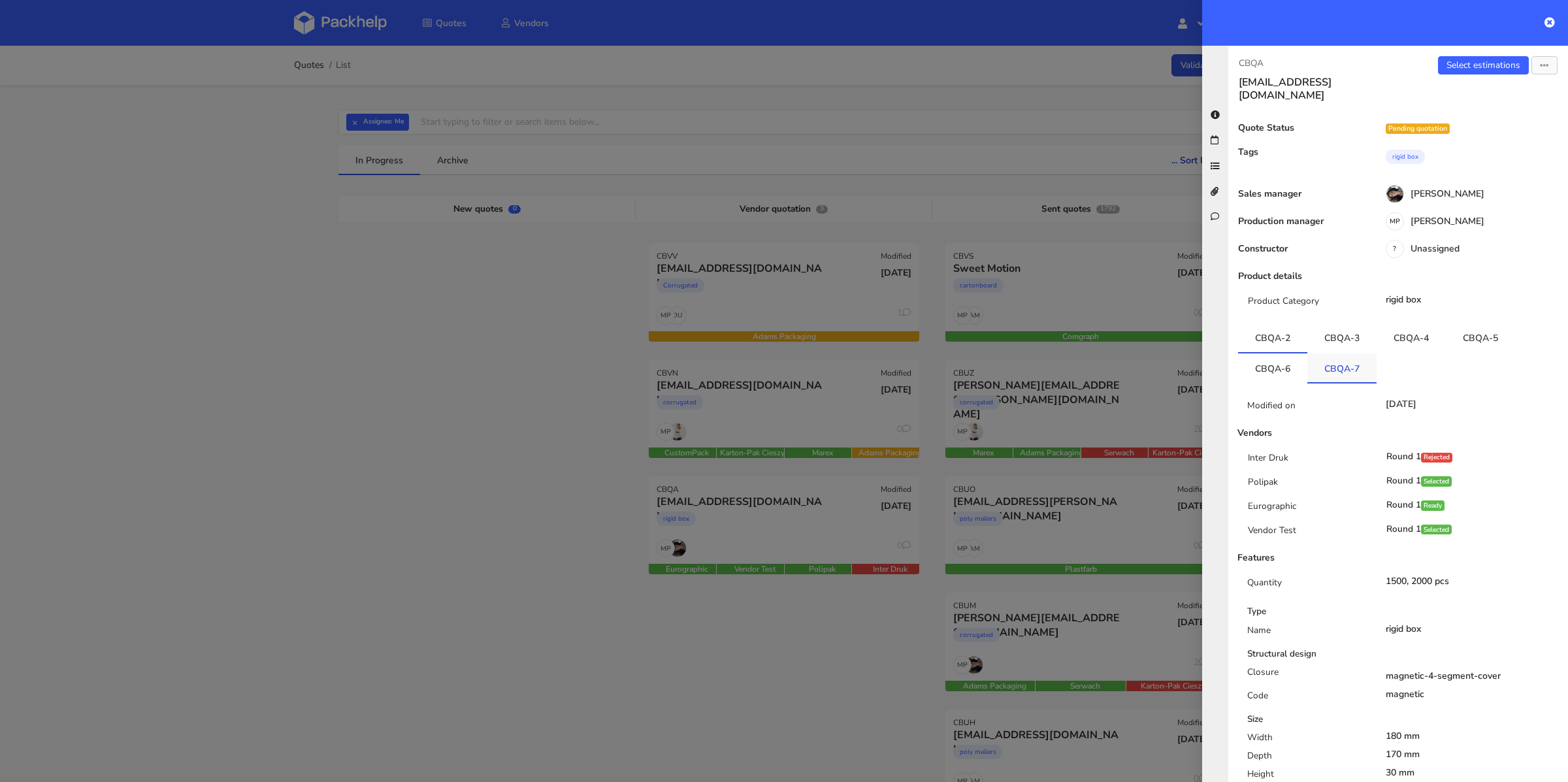
click at [1254, 360] on link "CBQA-7" at bounding box center [1341, 368] width 69 height 29
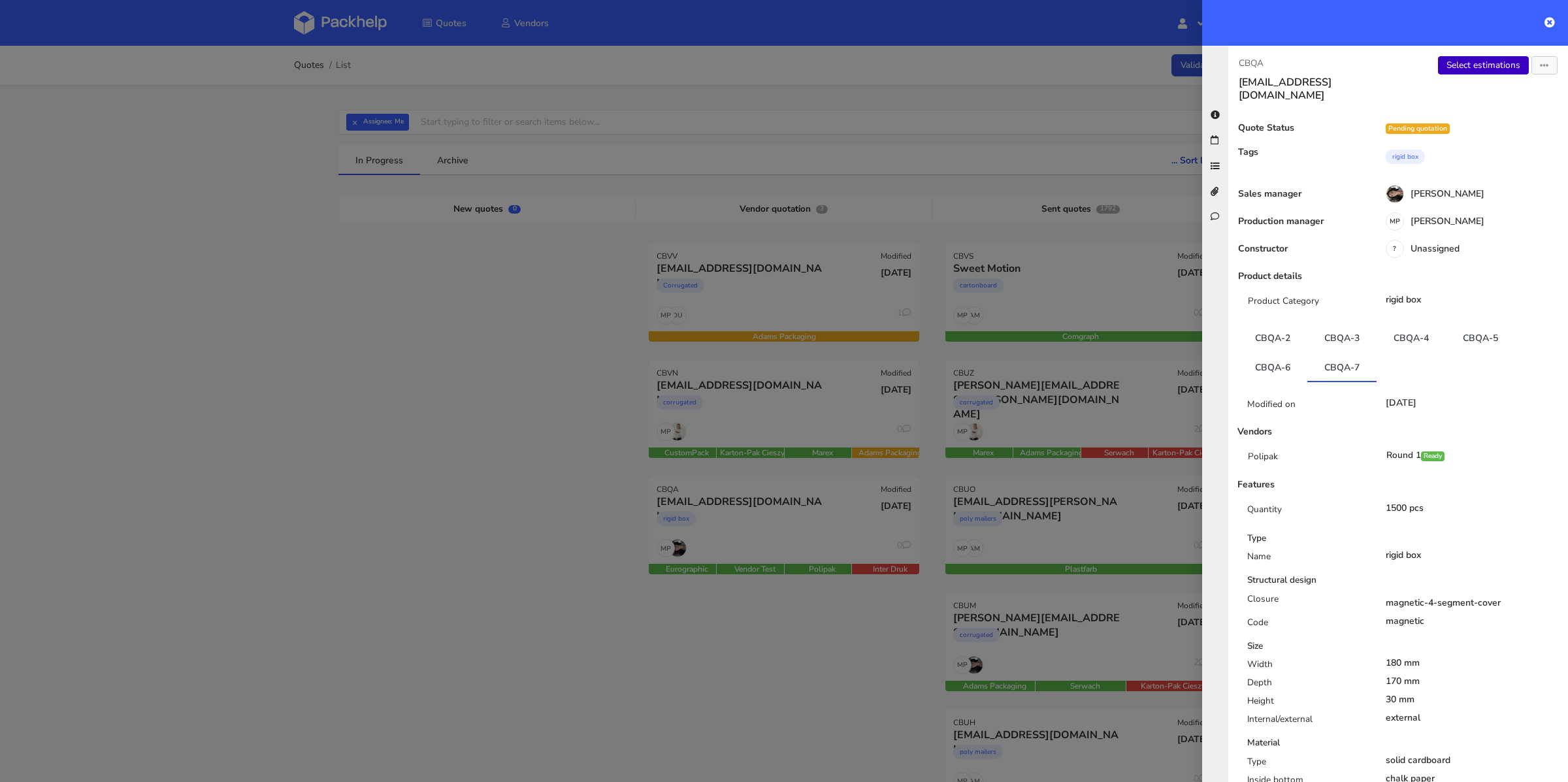
click at [1254, 72] on link "Select estimations" at bounding box center [1483, 65] width 91 height 18
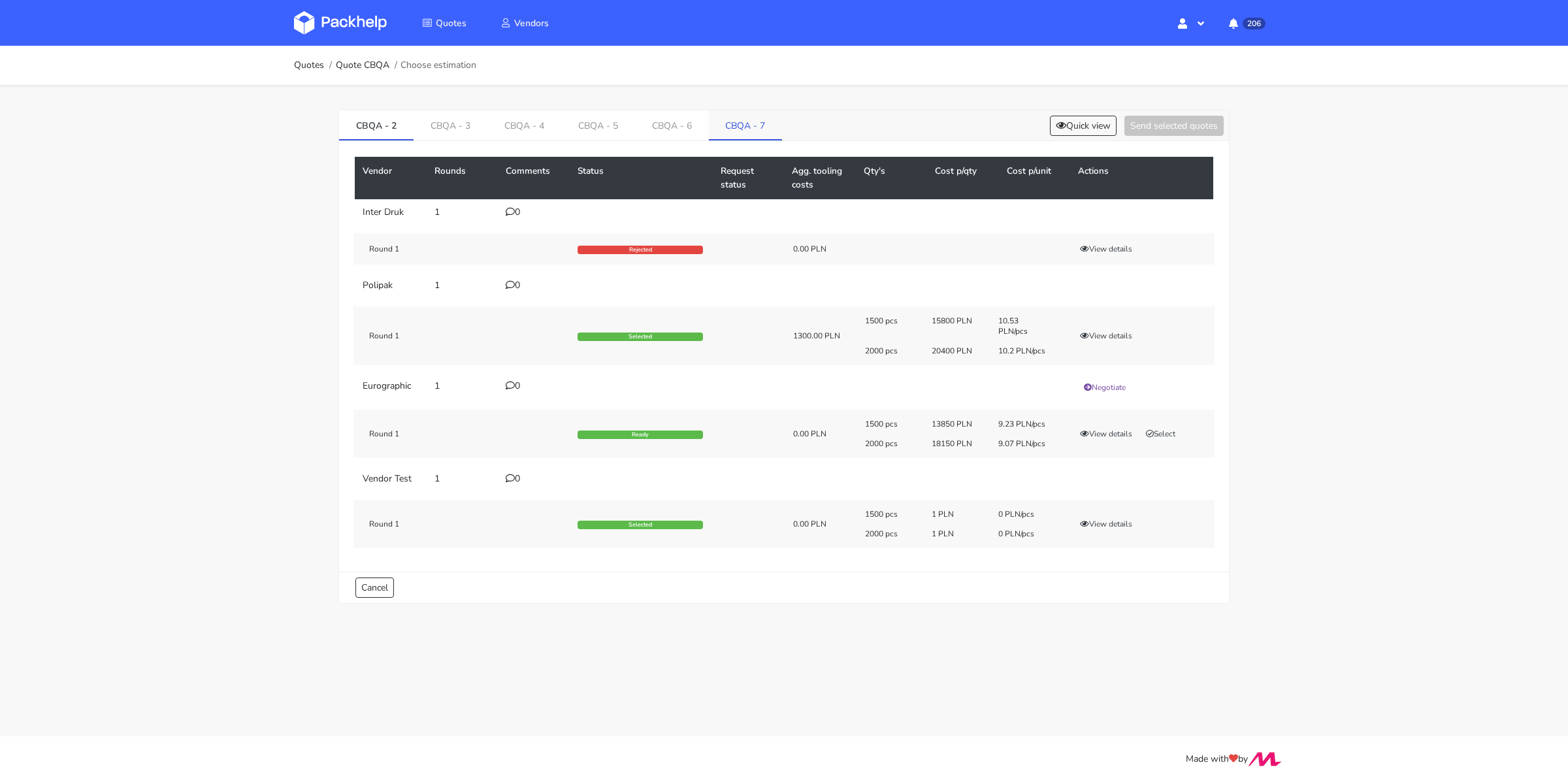
click at [767, 131] on link "CBQA - 7" at bounding box center [745, 125] width 74 height 29
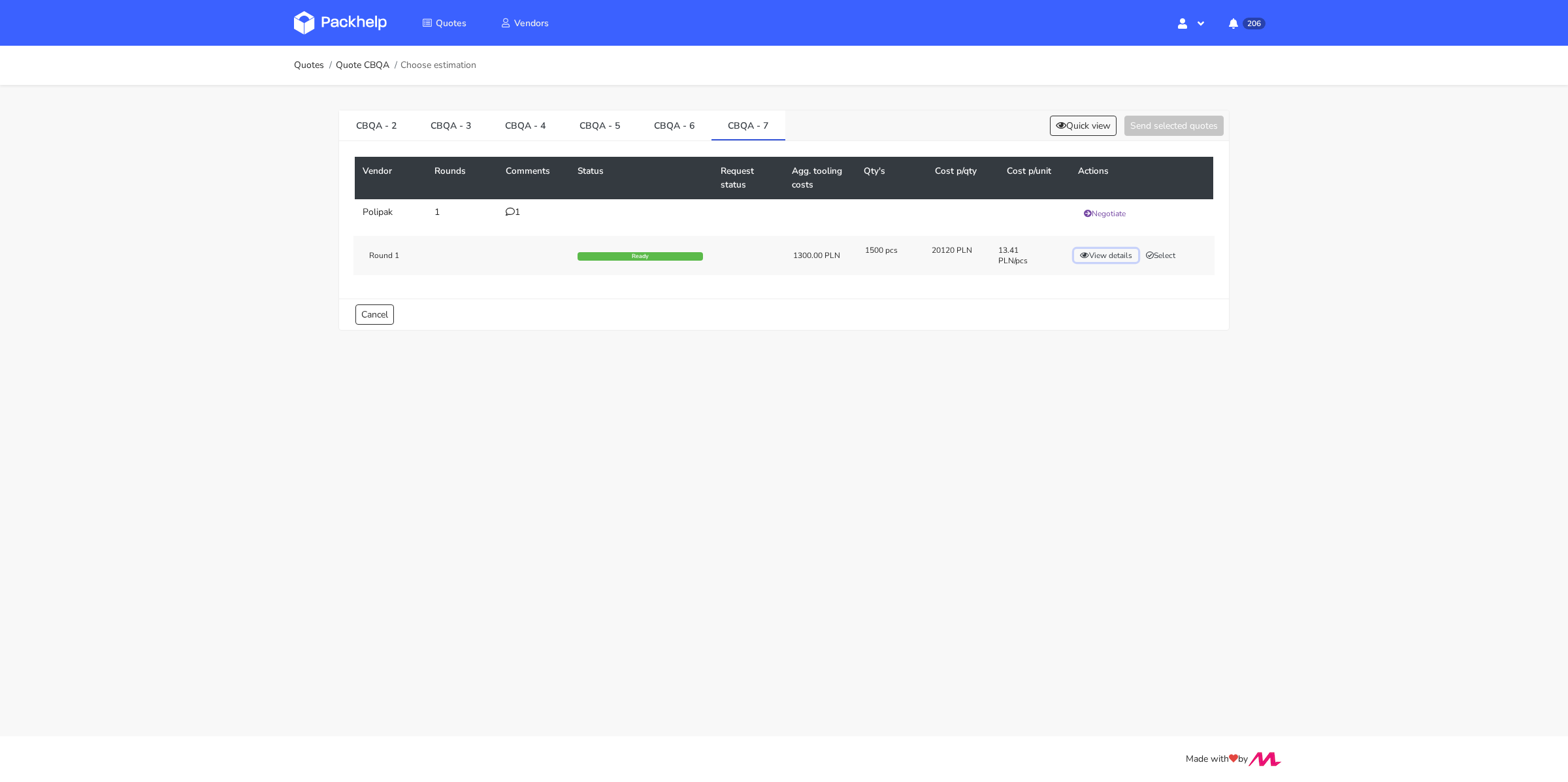
click at [1100, 258] on button "View details" at bounding box center [1106, 255] width 64 height 13
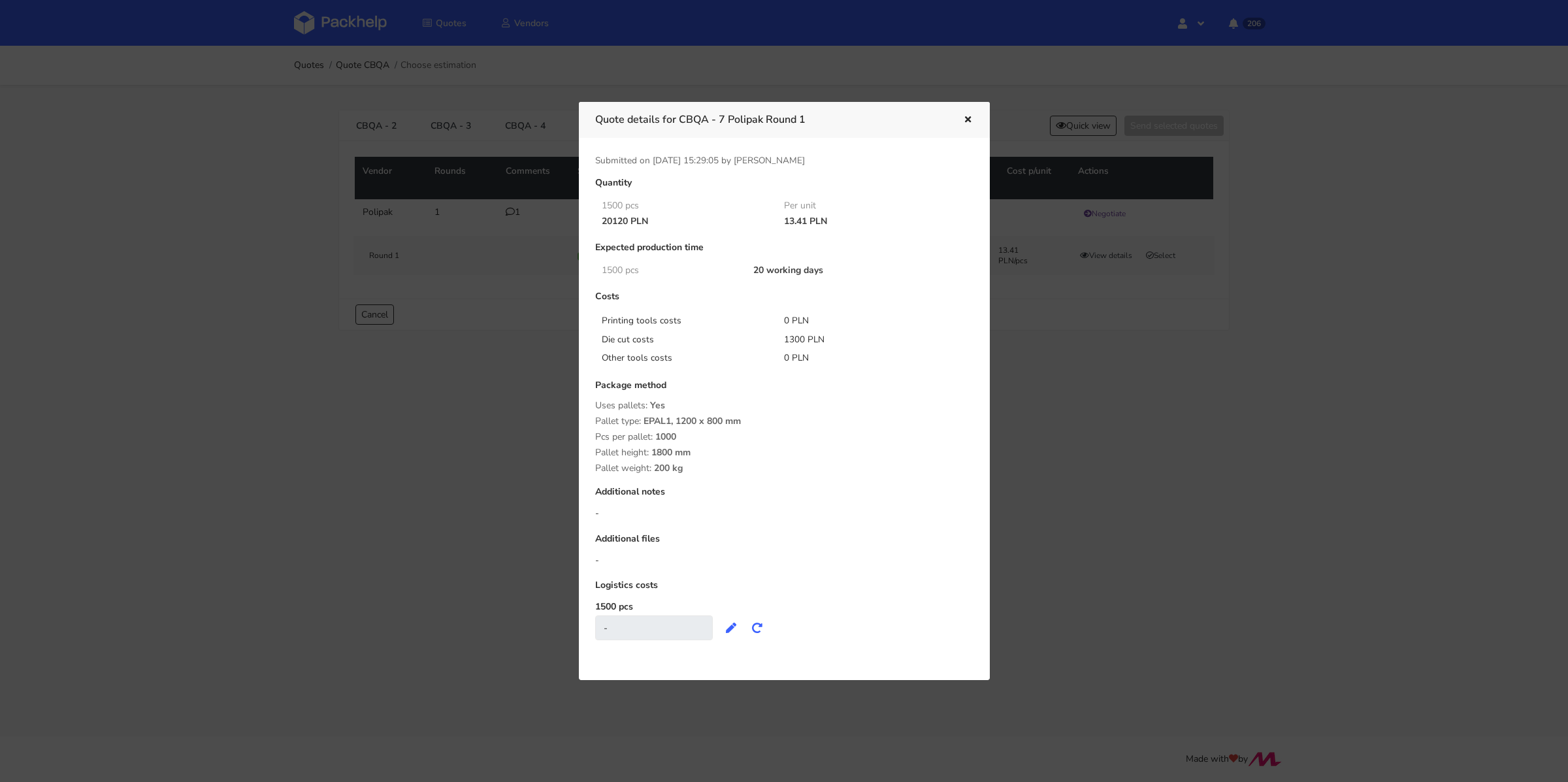
click at [970, 114] on button "button" at bounding box center [966, 120] width 14 height 17
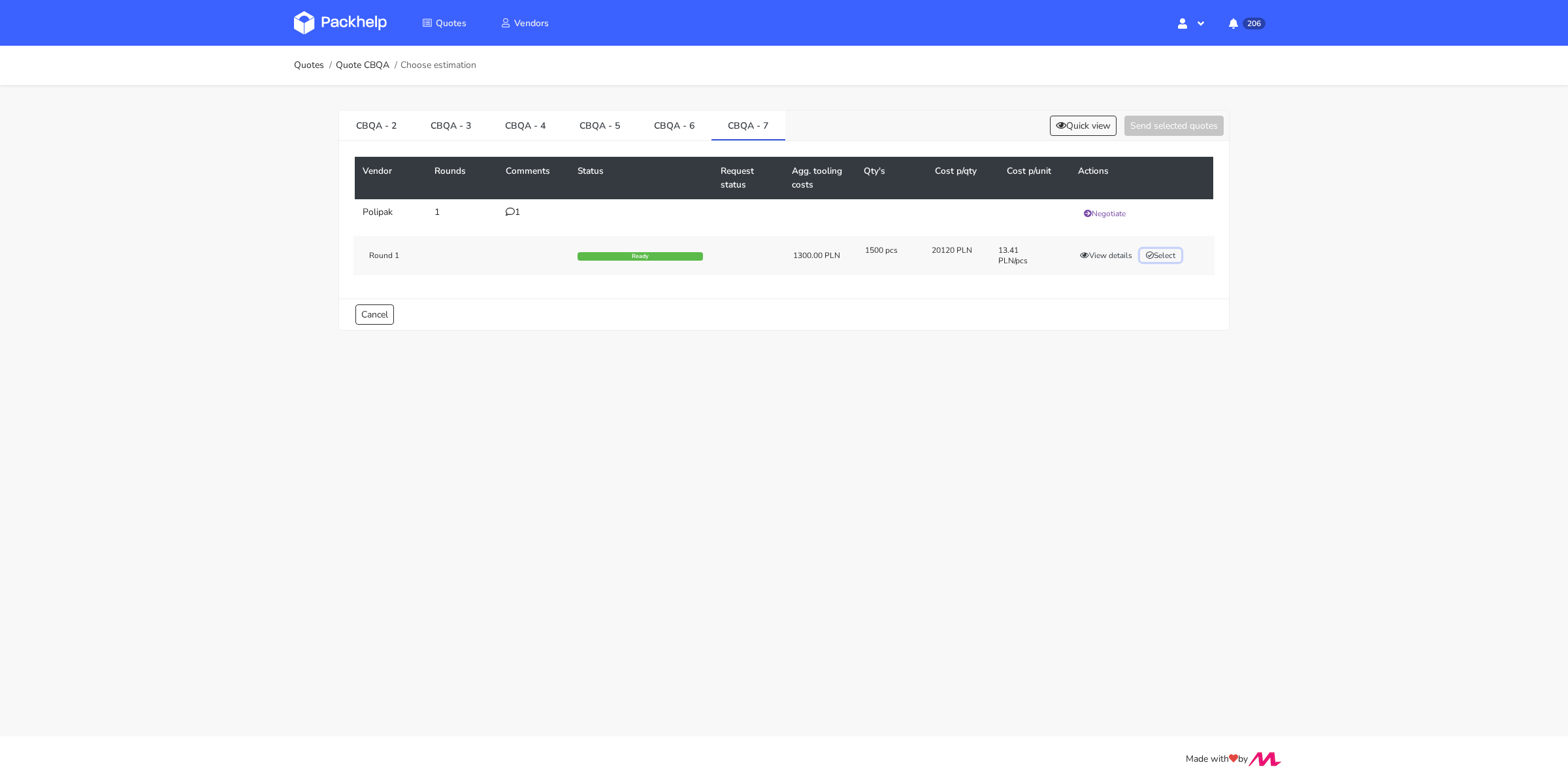
click at [1161, 251] on button "Select" at bounding box center [1161, 255] width 41 height 13
click at [1173, 126] on button "Send selected quotes ( 1 )" at bounding box center [1165, 125] width 118 height 20
click at [672, 123] on link "CBQA - 6" at bounding box center [674, 125] width 75 height 29
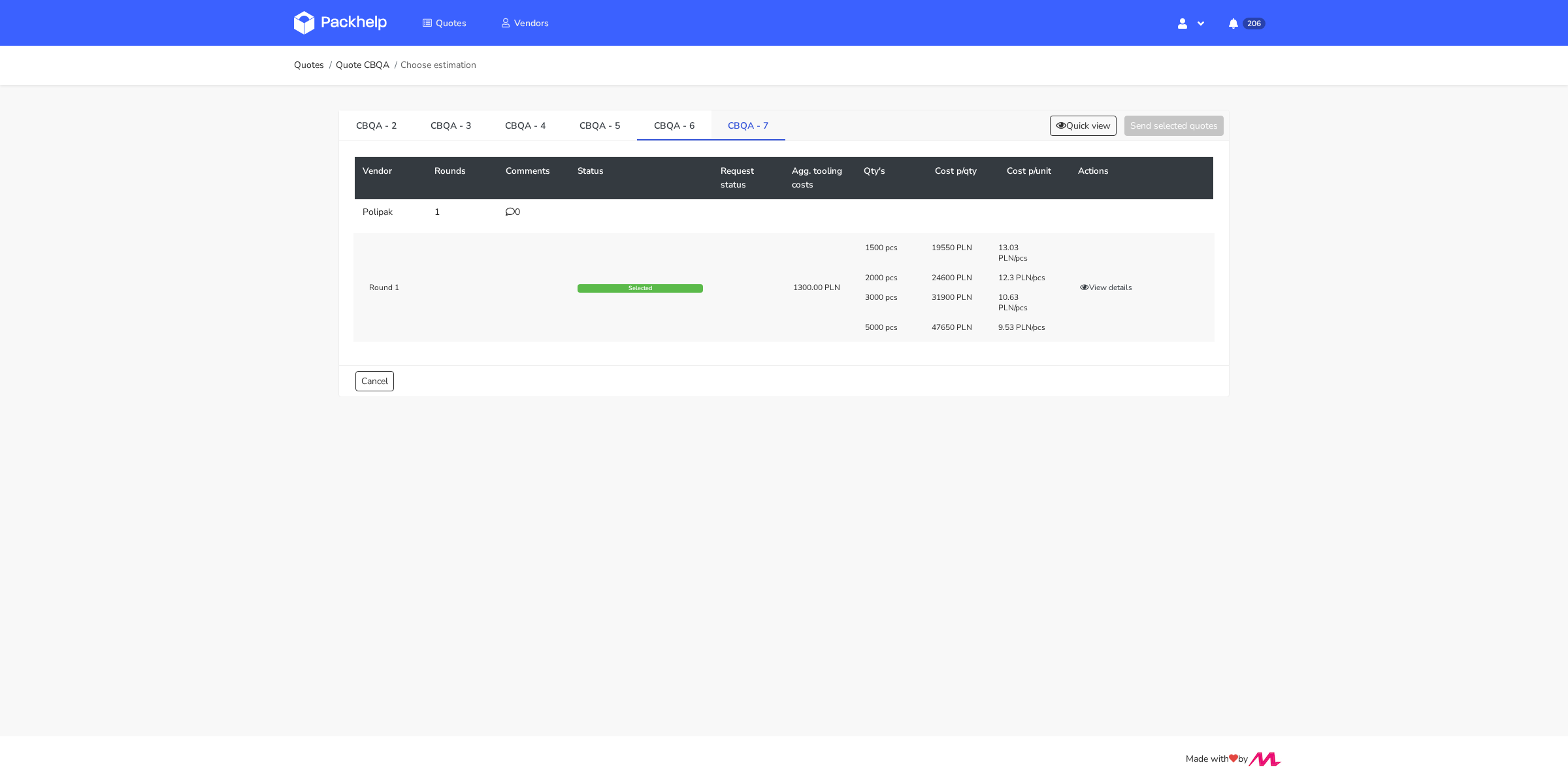
click at [760, 126] on link "CBQA - 7" at bounding box center [749, 125] width 75 height 29
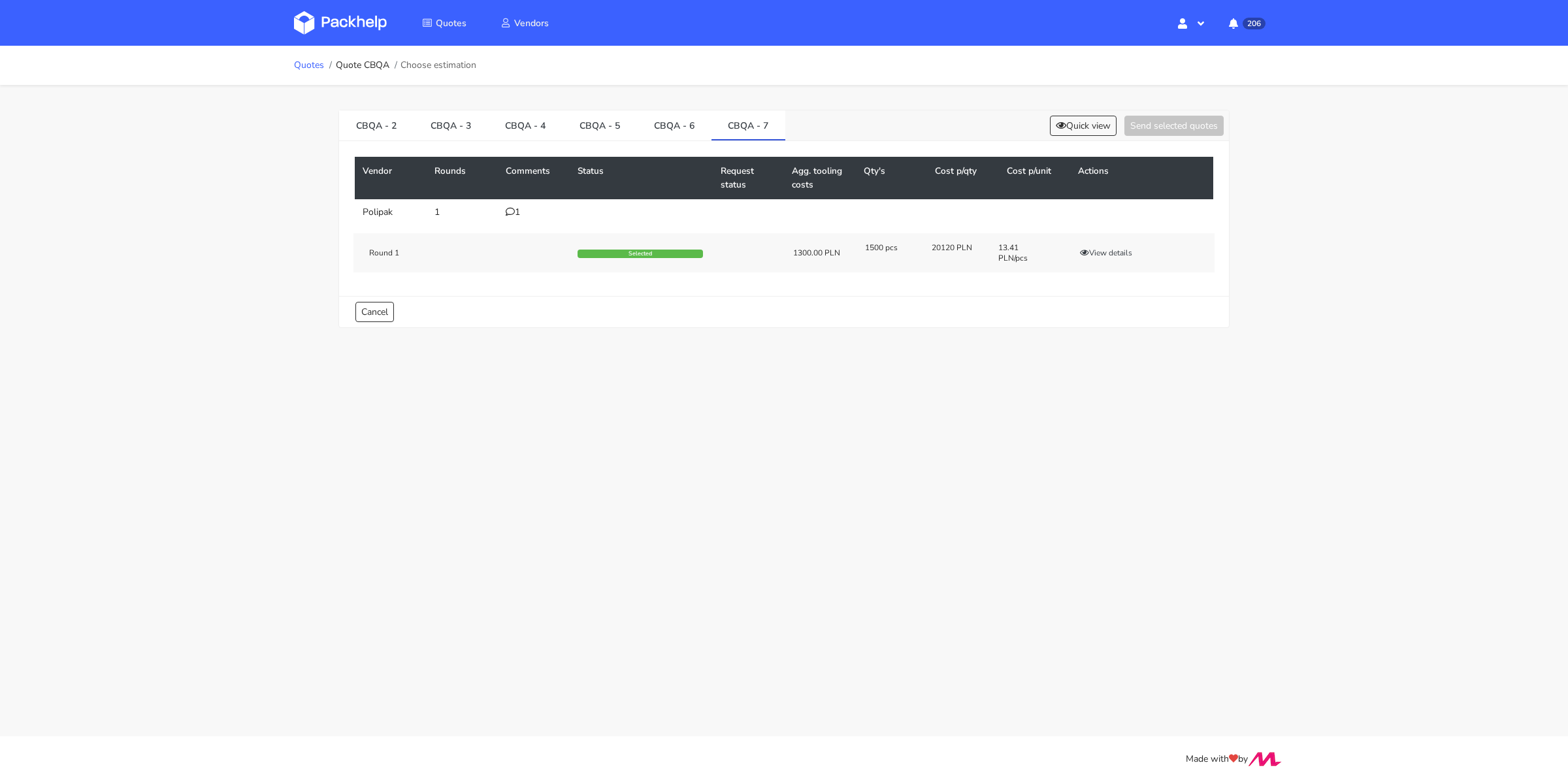
click at [309, 62] on link "Quotes" at bounding box center [309, 65] width 30 height 10
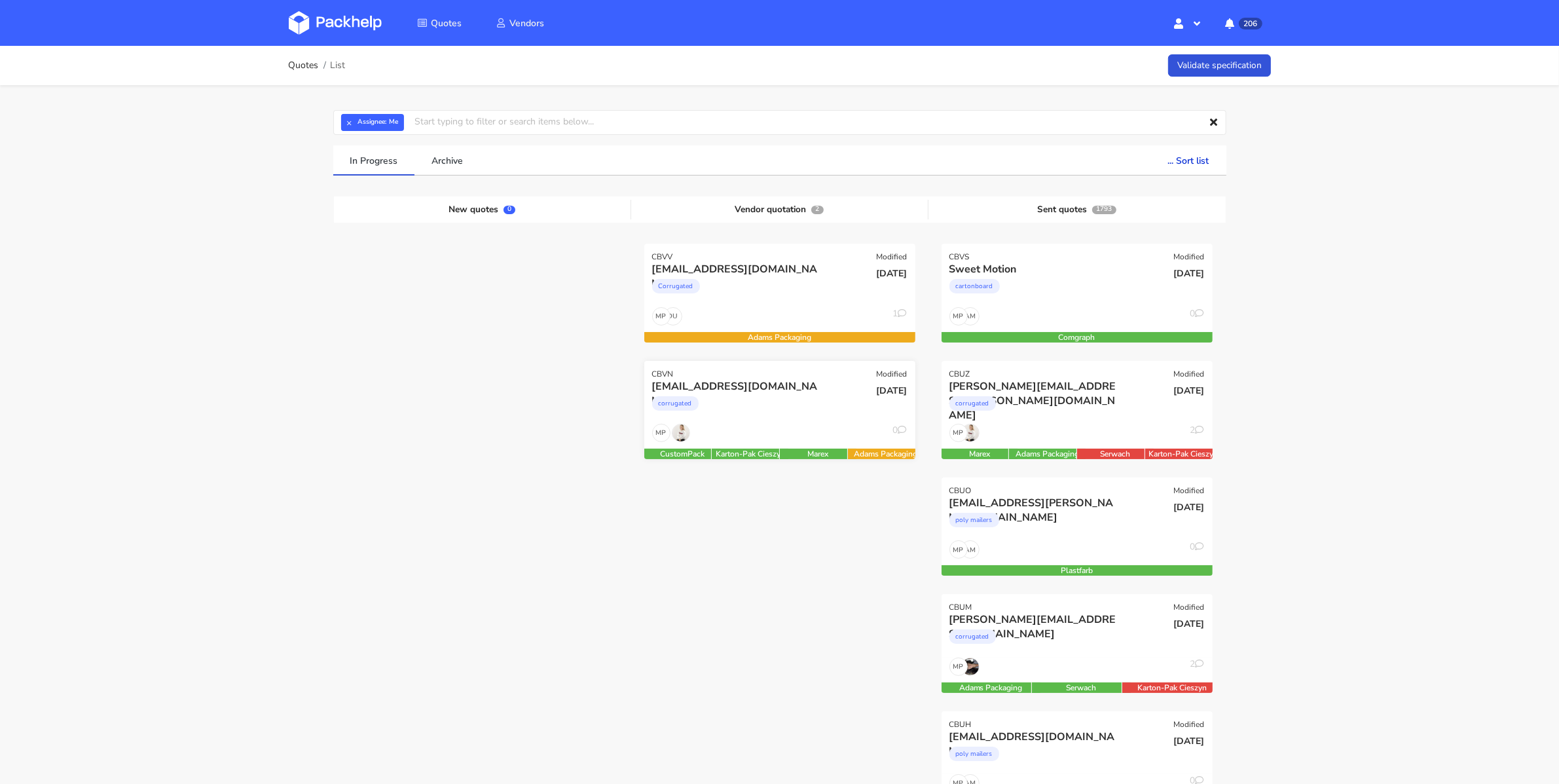
click at [787, 398] on div "corrugated" at bounding box center [739, 406] width 174 height 26
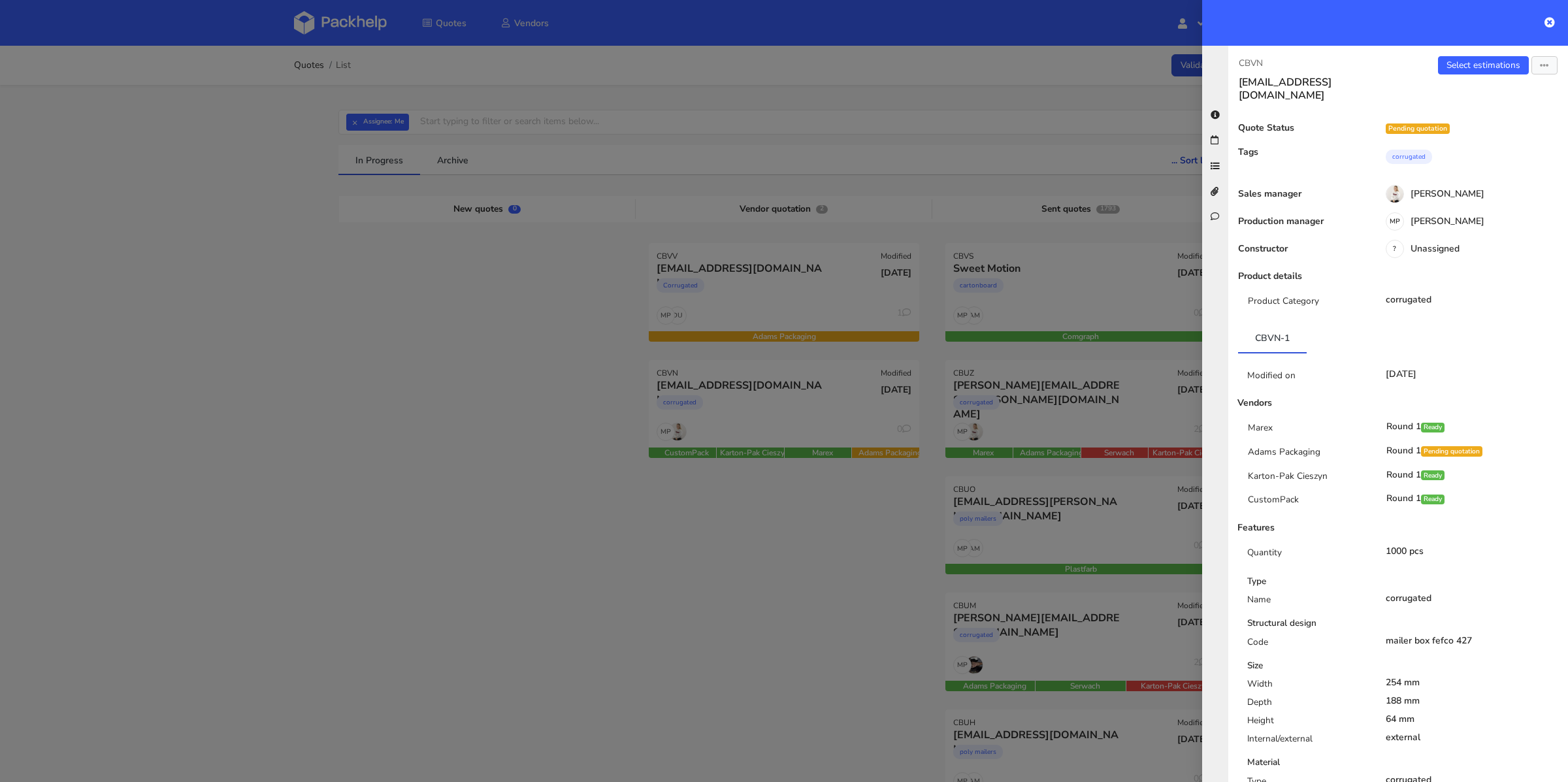
click at [1478, 77] on div "Select estimations Send to estimate View quote Edit quote Missing data Reject q…" at bounding box center [1483, 79] width 170 height 46
click at [1475, 64] on link "Select estimations" at bounding box center [1483, 65] width 91 height 18
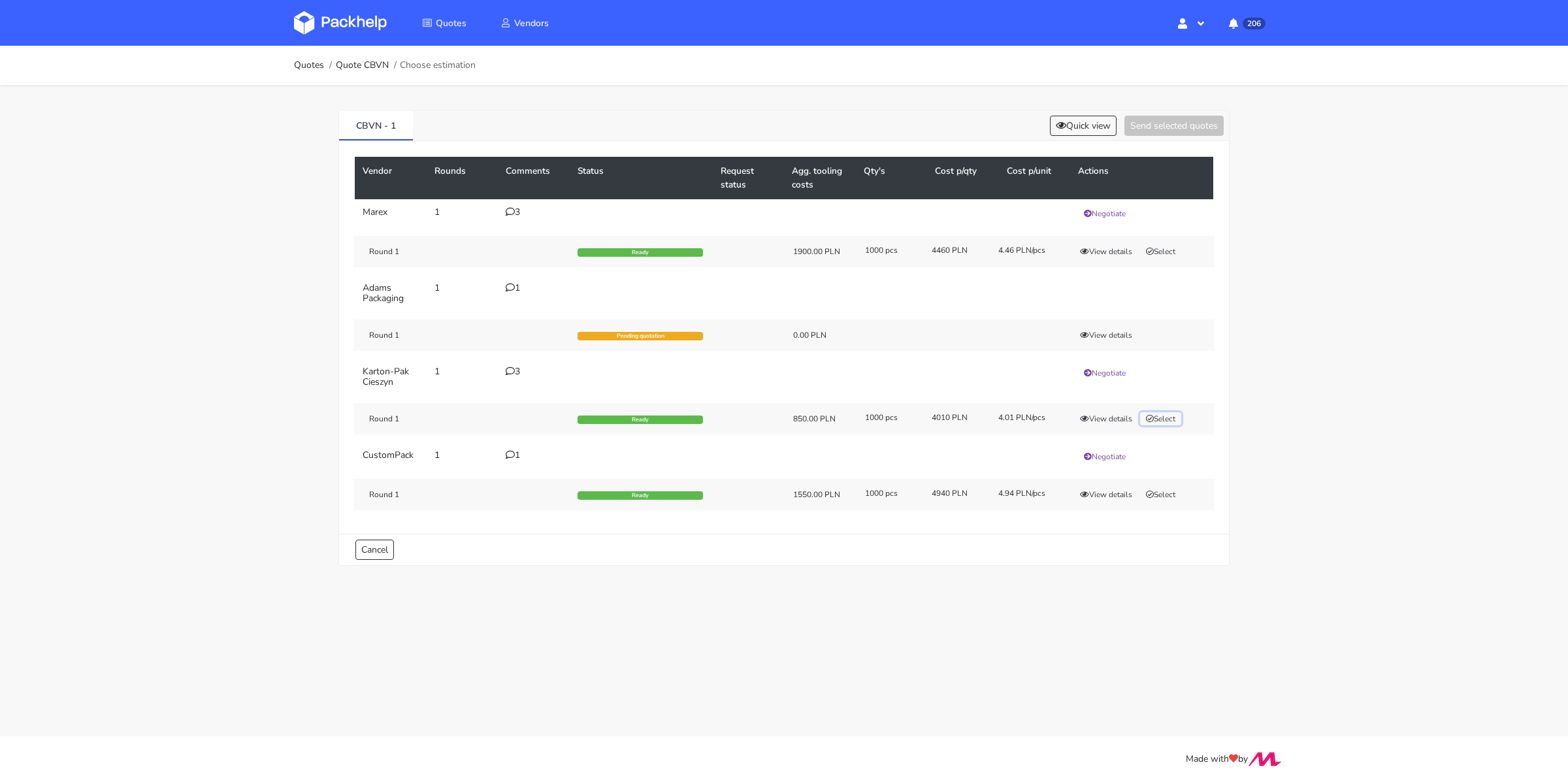
click at [1162, 415] on button "Select" at bounding box center [1161, 418] width 41 height 13
click at [1151, 124] on button "Send selected quotes ( 1 )" at bounding box center [1165, 125] width 118 height 20
click at [311, 60] on link "Quotes" at bounding box center [309, 65] width 30 height 10
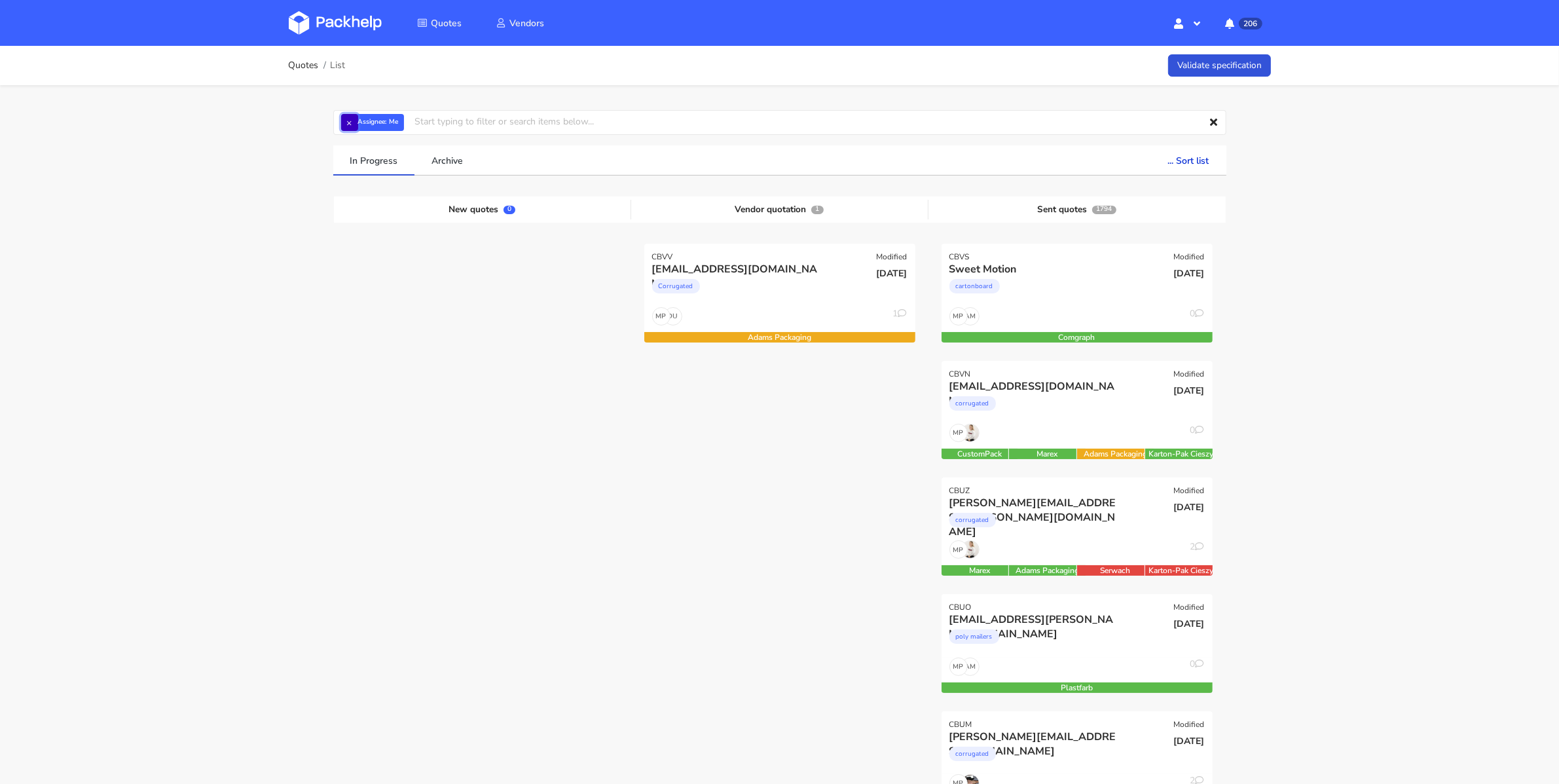
click at [352, 120] on button "×" at bounding box center [349, 122] width 17 height 17
click at [352, 120] on input "text" at bounding box center [780, 122] width 893 height 25
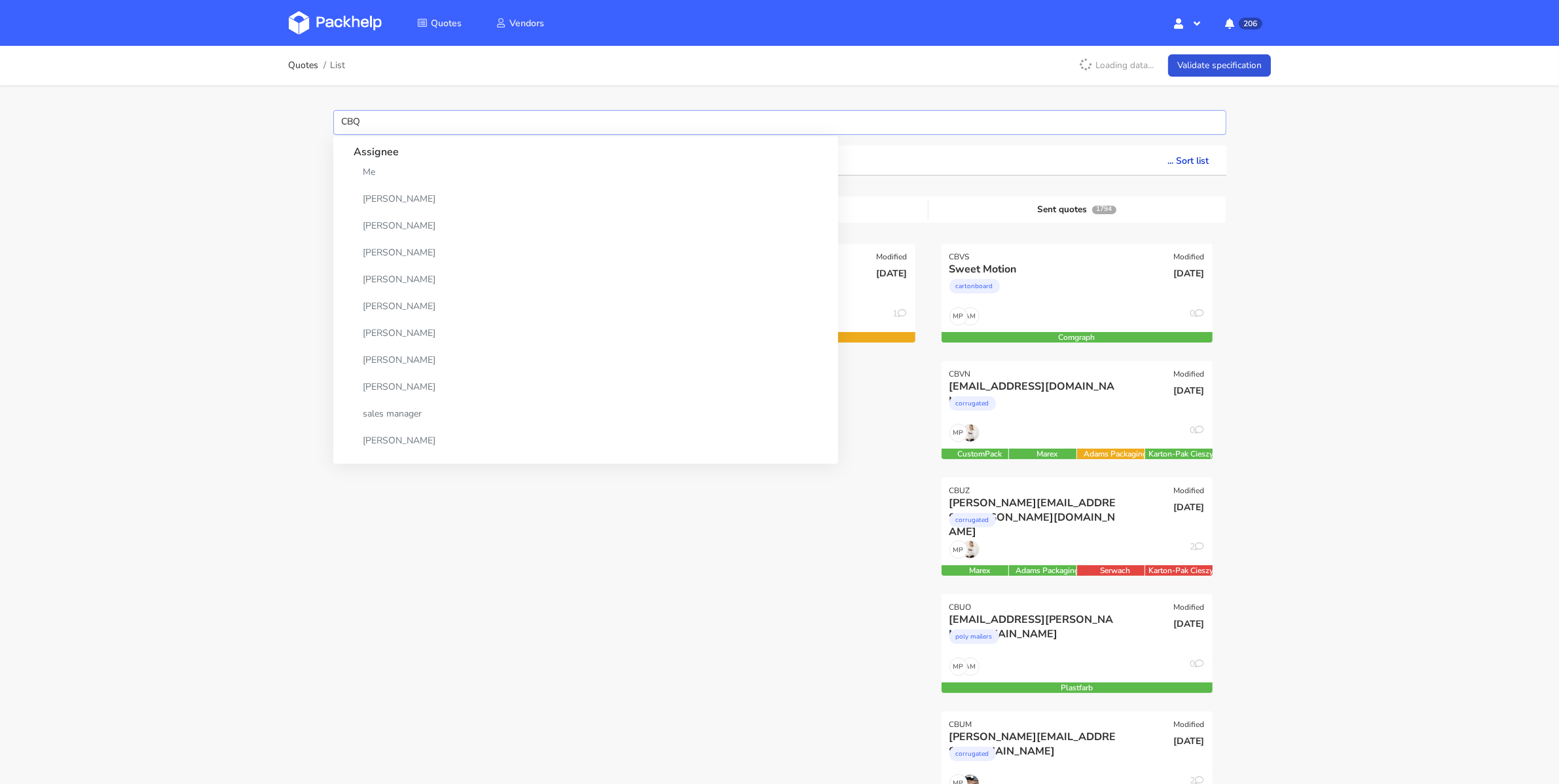
type input "CBQA"
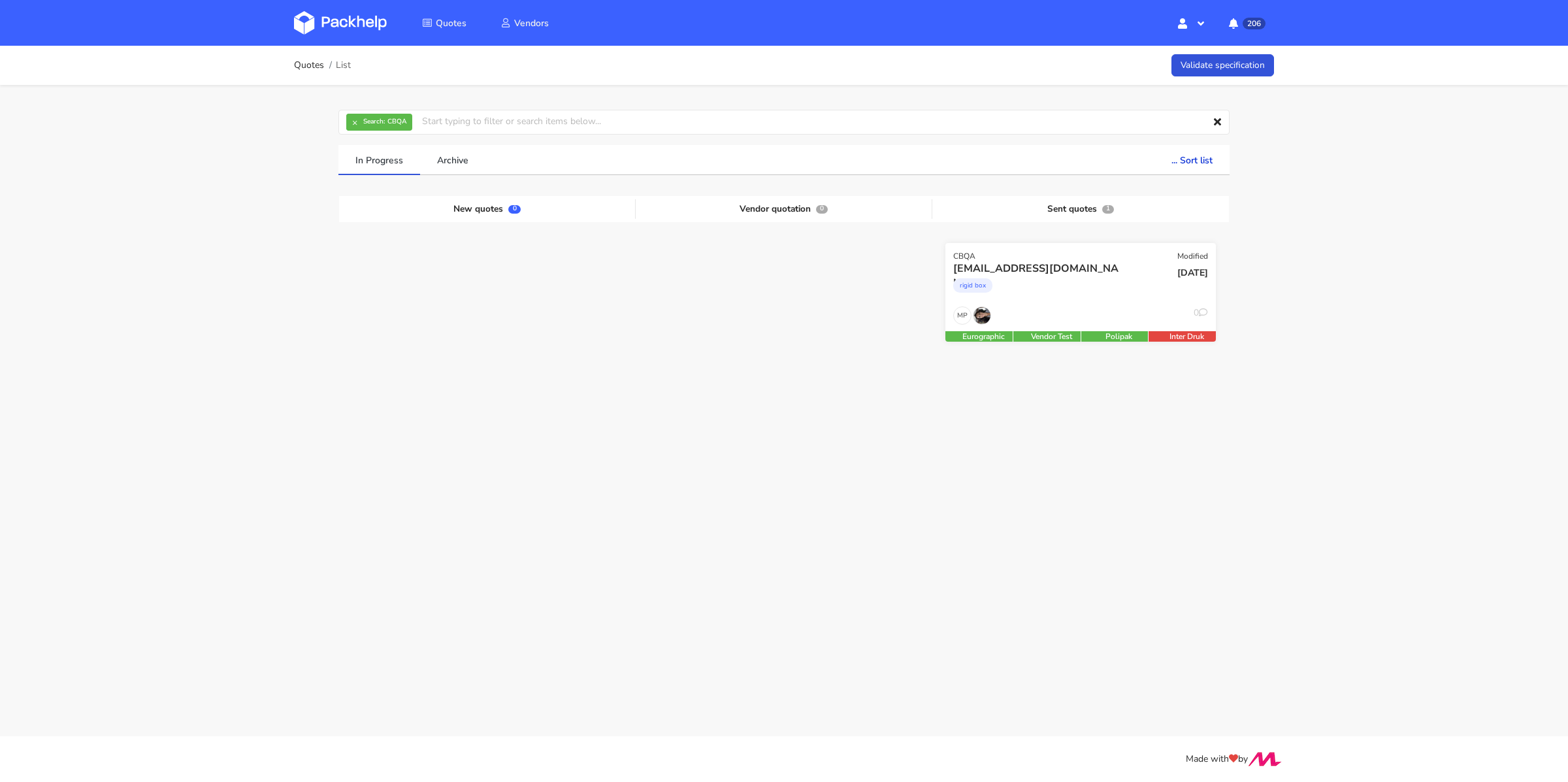
click at [1068, 274] on div "[EMAIL_ADDRESS][DOMAIN_NAME]" at bounding box center [1040, 269] width 173 height 14
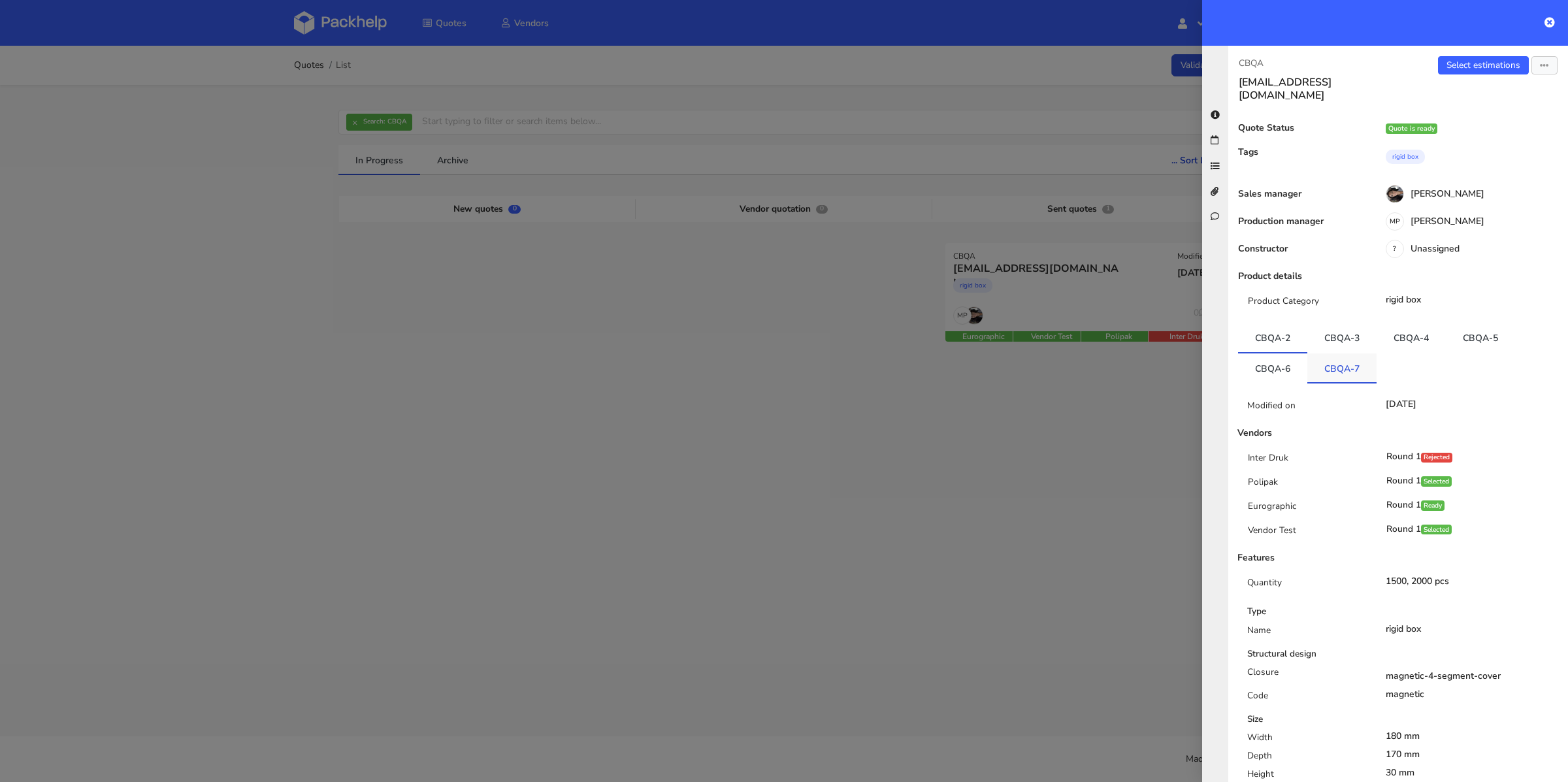
click at [1353, 354] on link "CBQA-7" at bounding box center [1341, 368] width 69 height 29
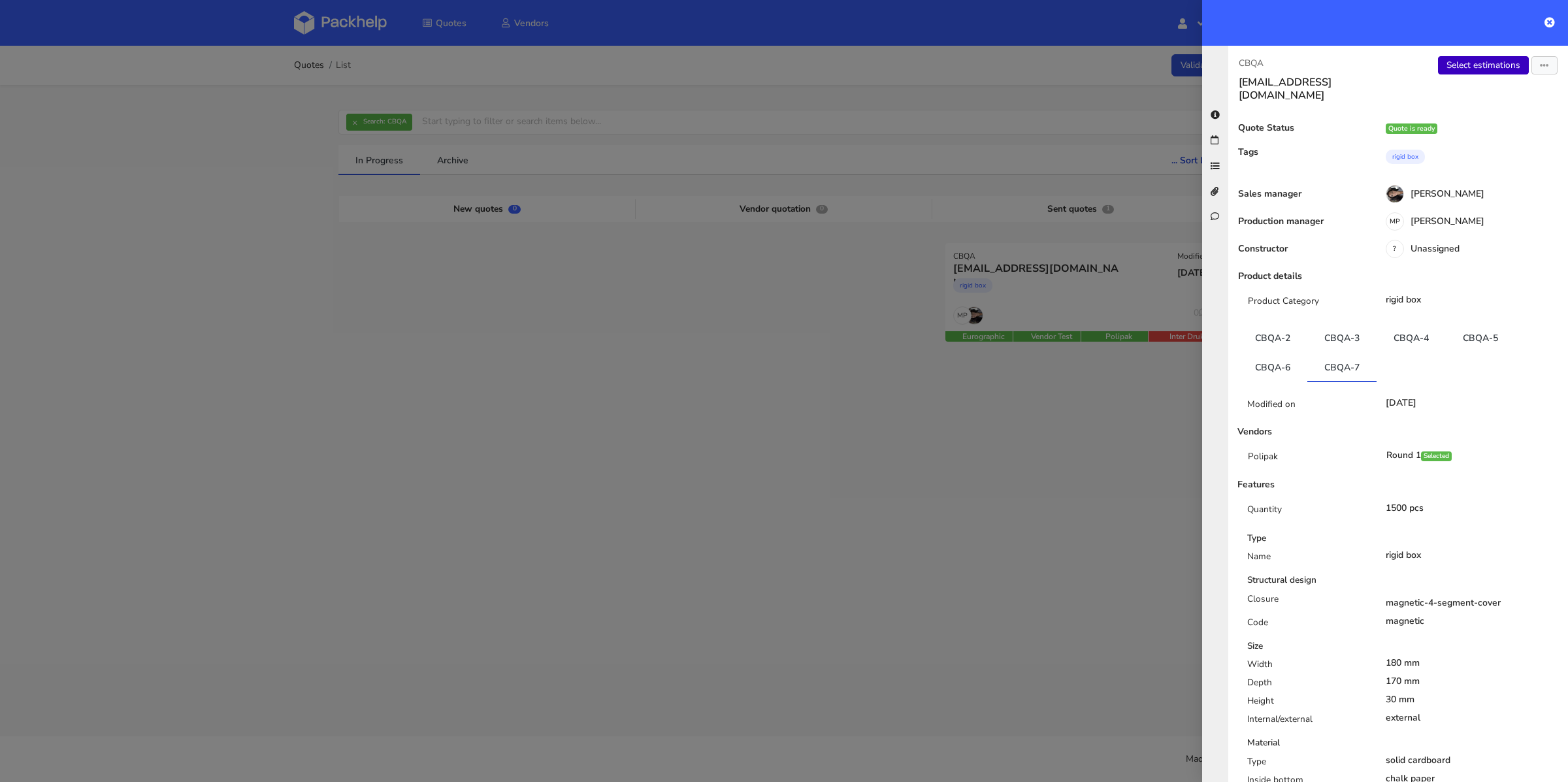
click at [1469, 69] on link "Select estimations" at bounding box center [1483, 65] width 91 height 18
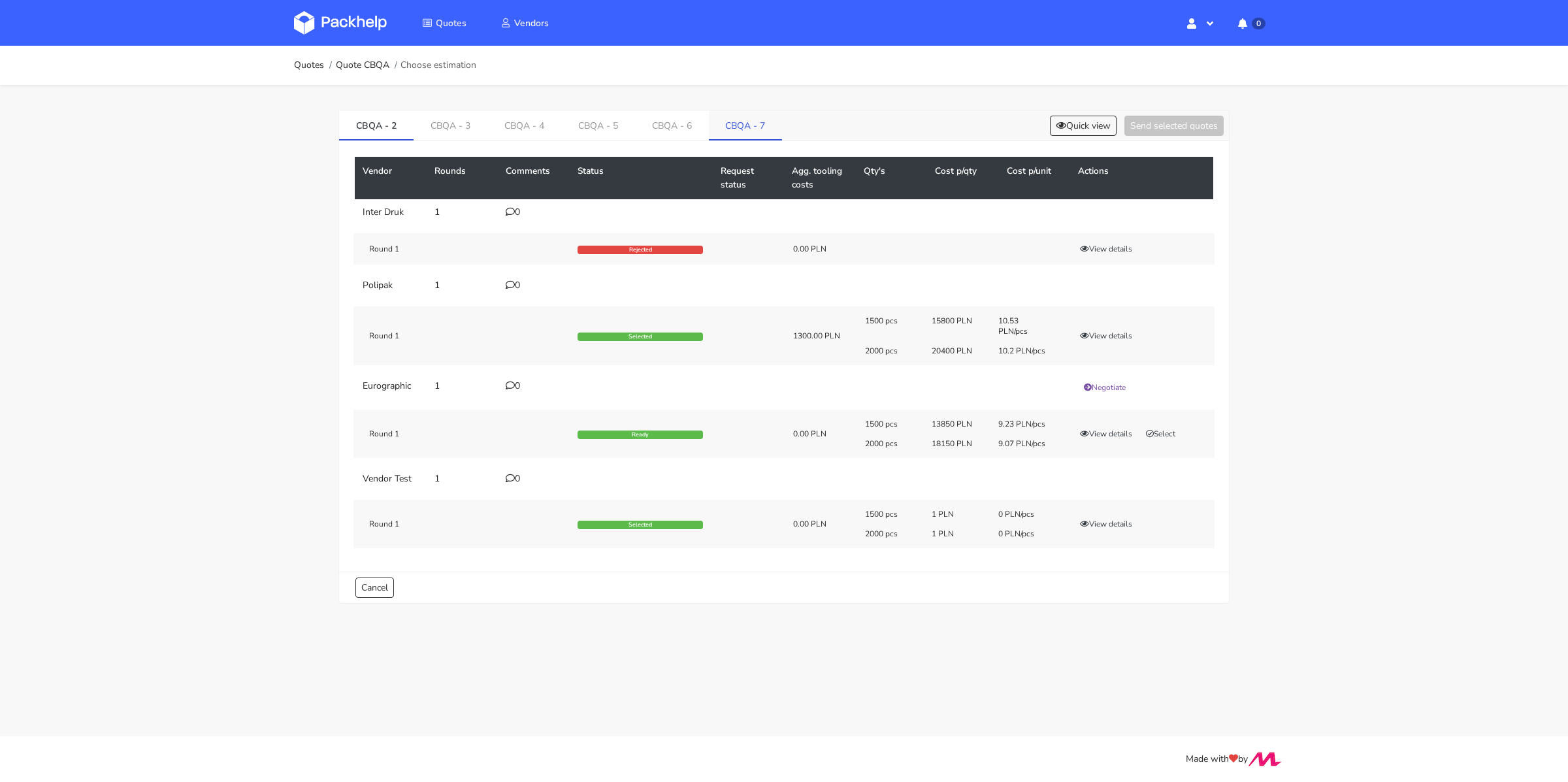
click at [738, 123] on link "CBQA - 7" at bounding box center [745, 125] width 74 height 29
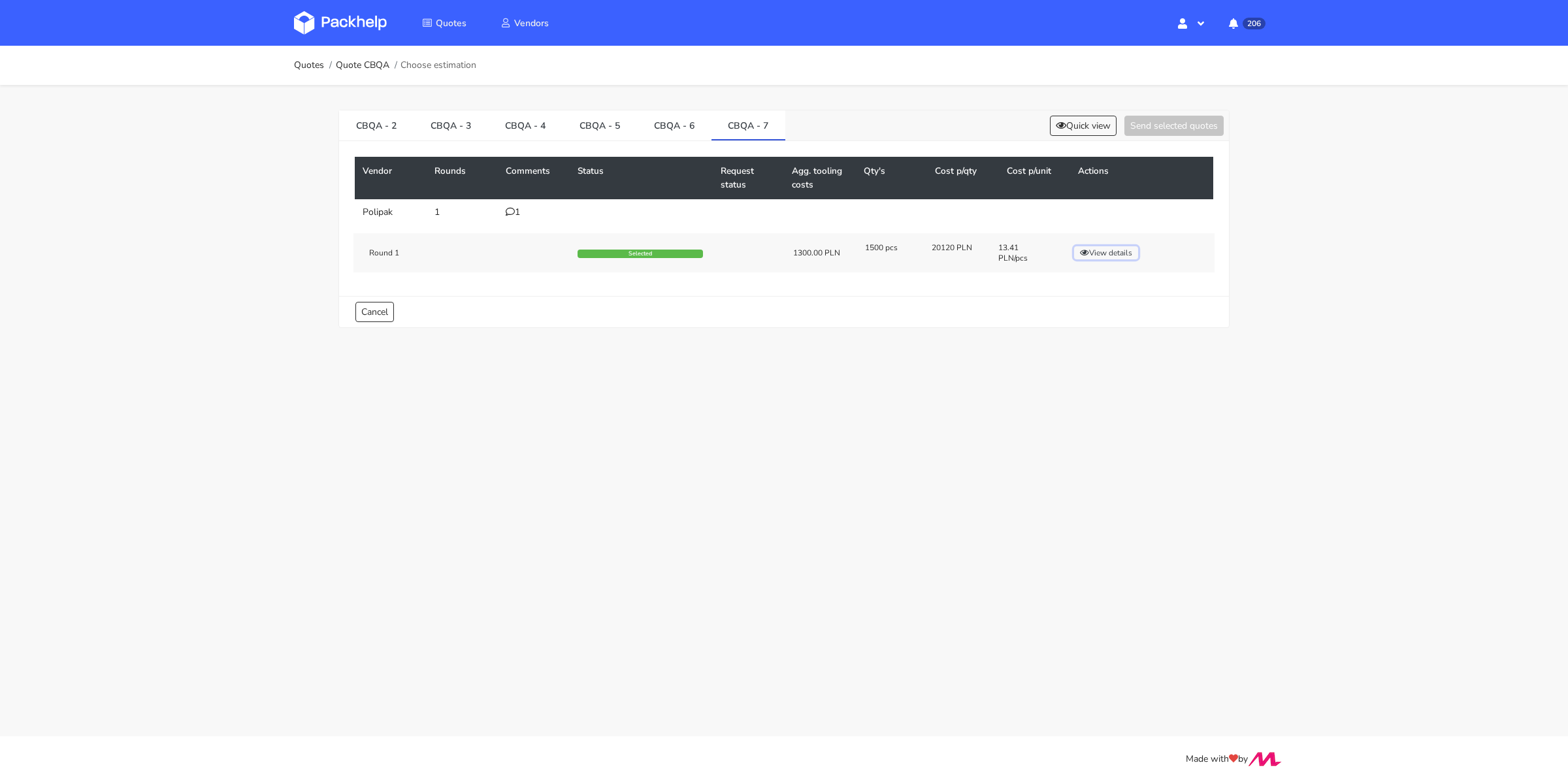
click at [1102, 250] on button "View details" at bounding box center [1106, 253] width 64 height 13
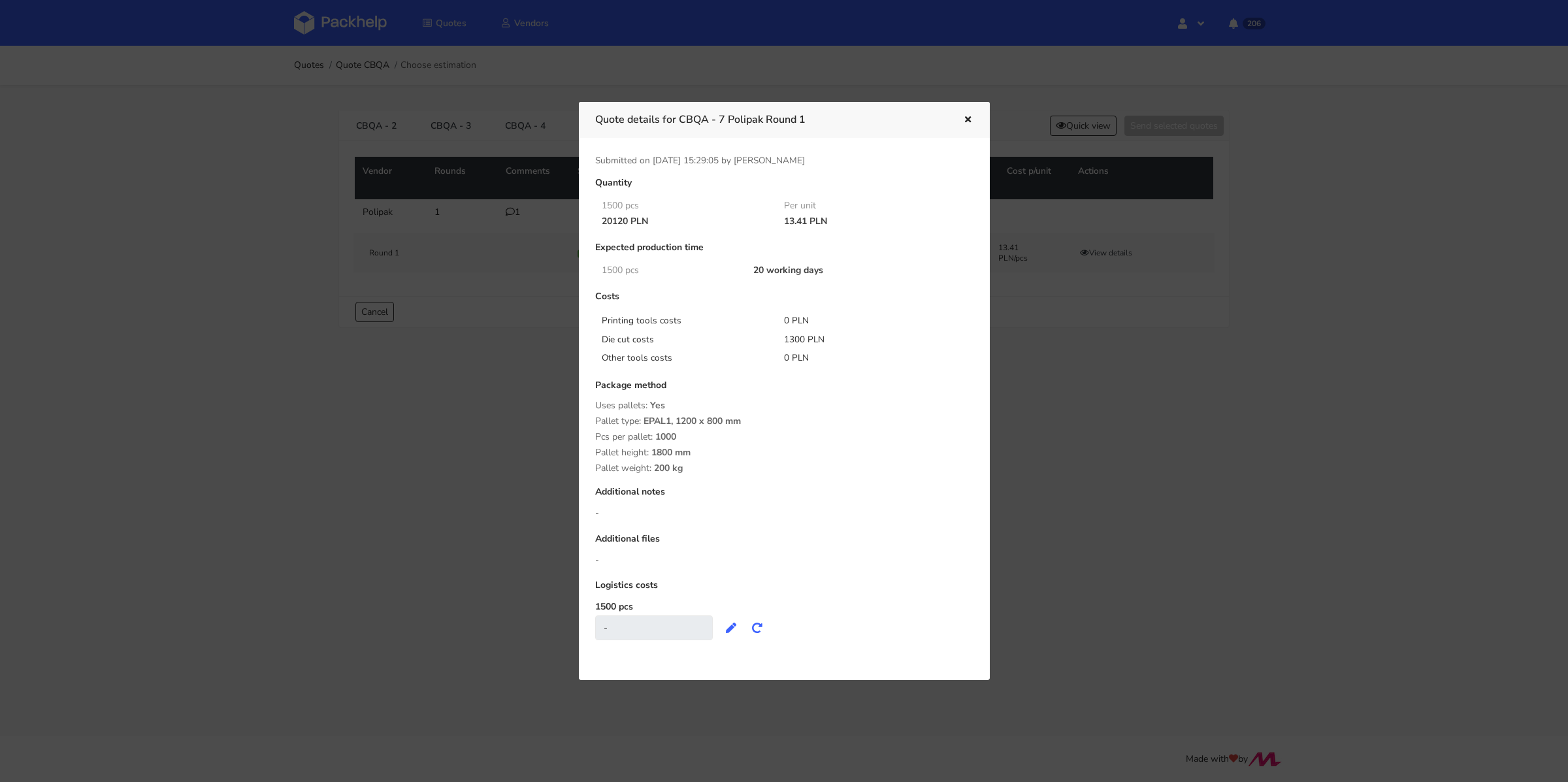
click at [964, 121] on icon "button" at bounding box center [968, 120] width 11 height 10
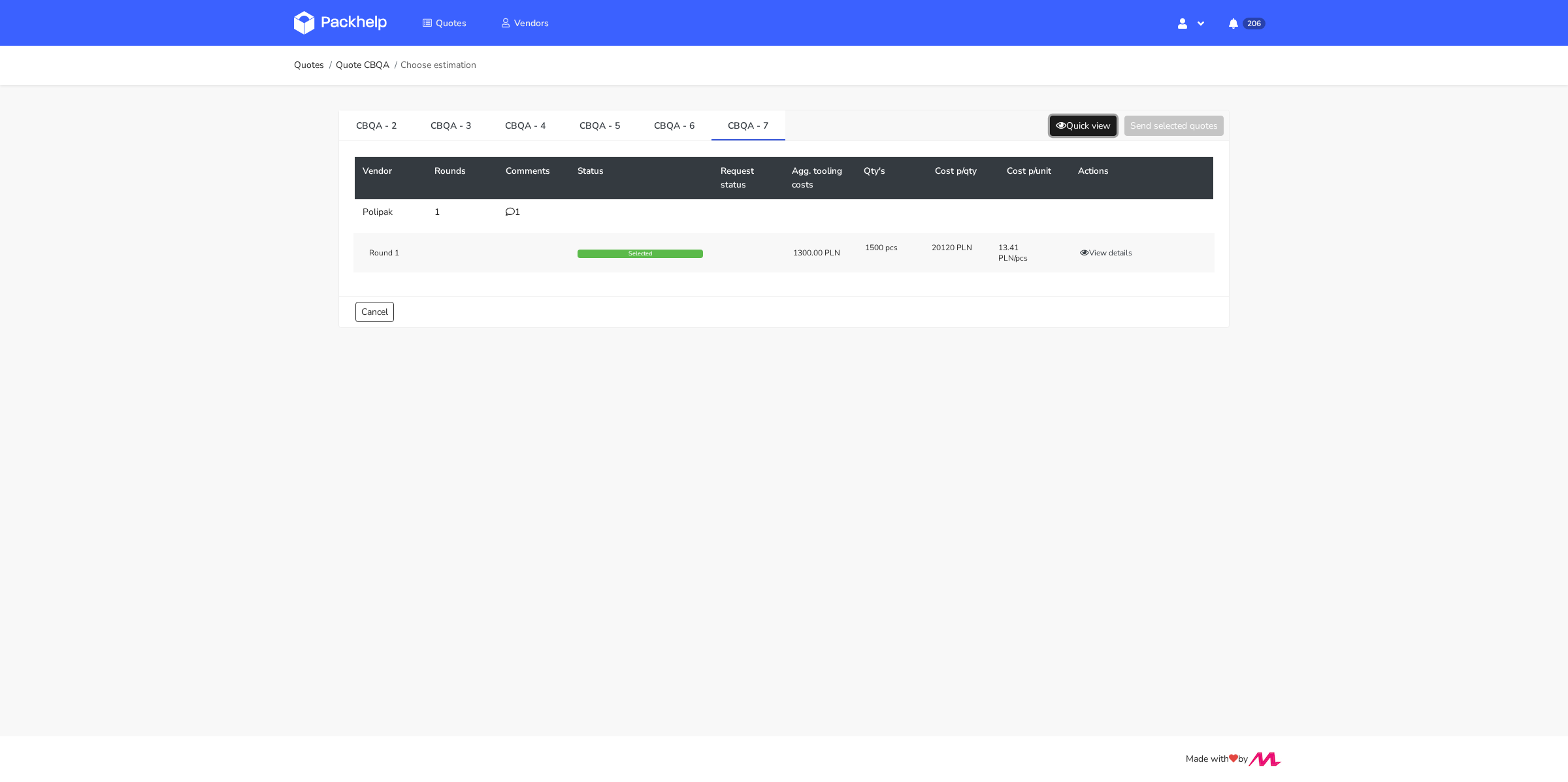
click at [1087, 121] on button "Quick view" at bounding box center [1083, 125] width 67 height 20
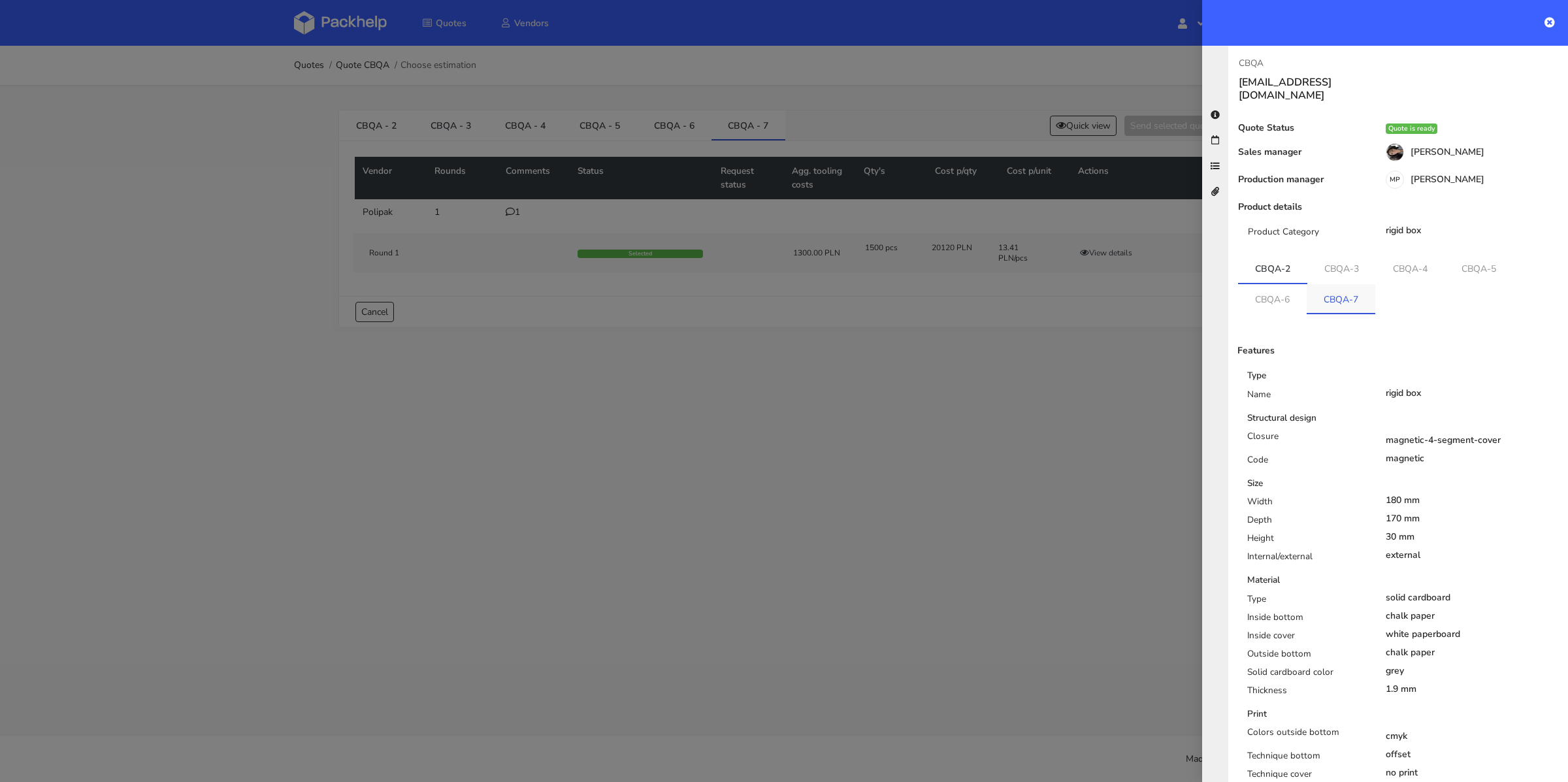
click at [1340, 284] on link "CBQA-7" at bounding box center [1341, 298] width 68 height 29
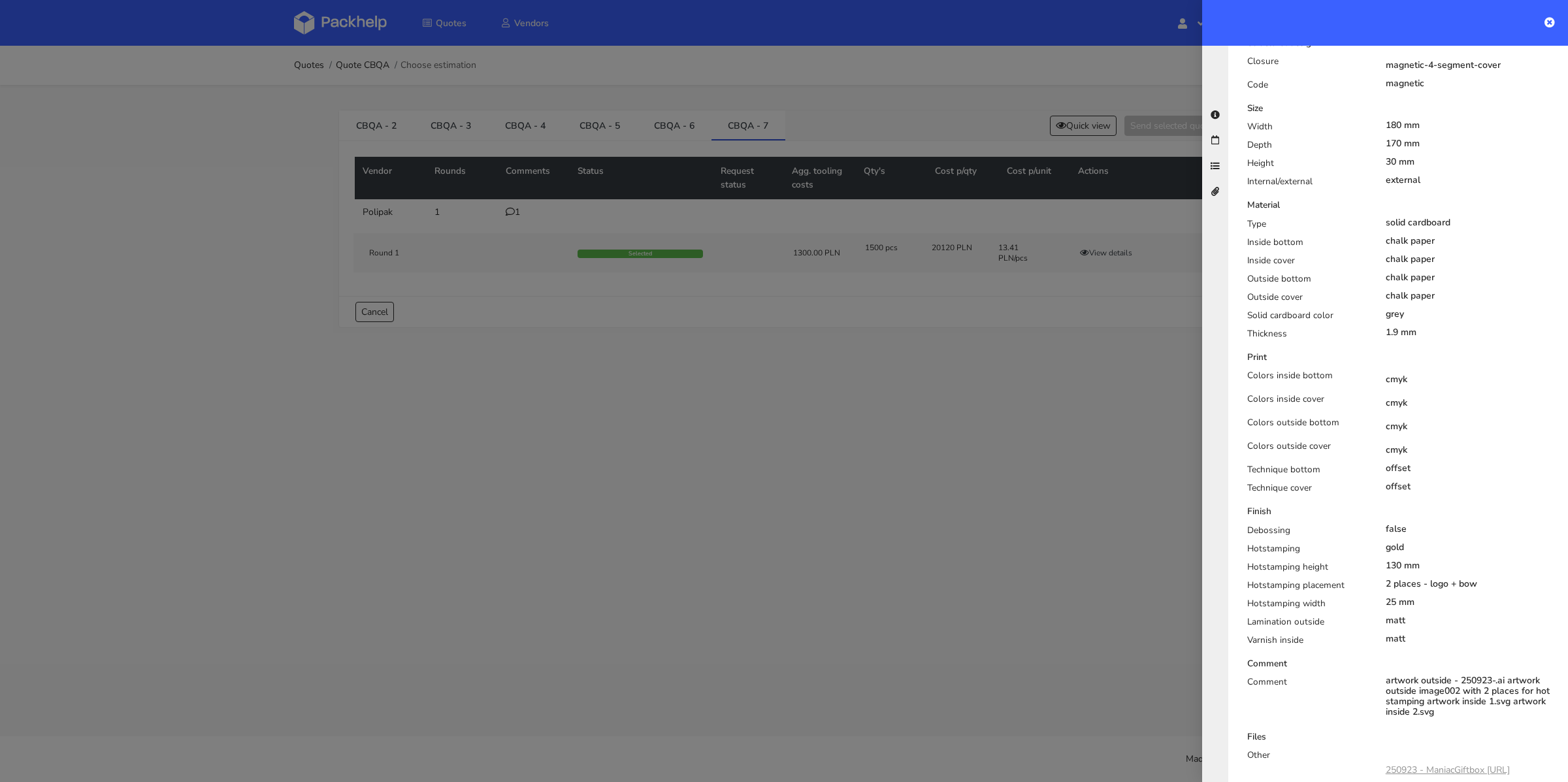
scroll to position [388, 0]
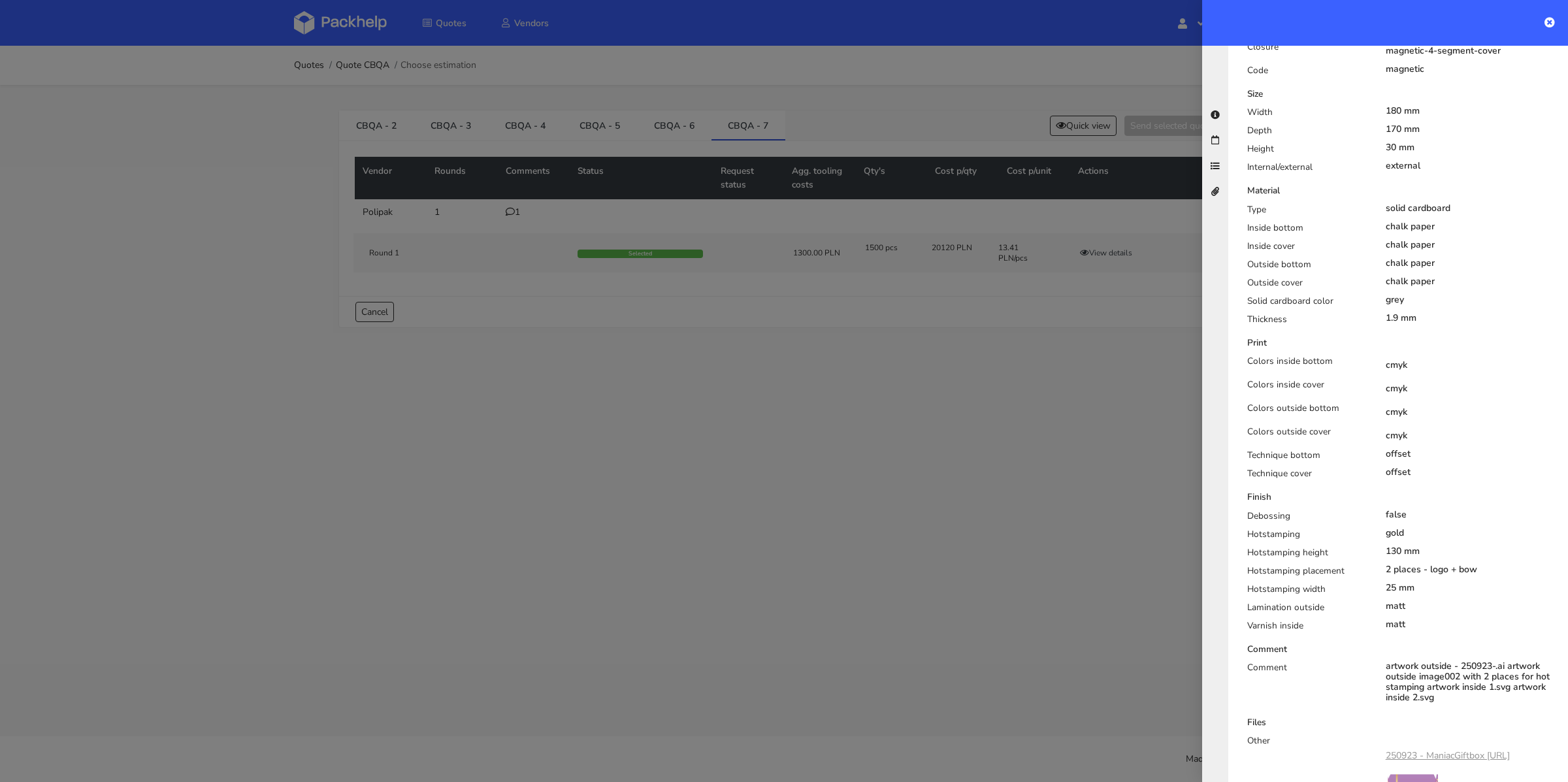
click at [522, 252] on div at bounding box center [784, 391] width 1568 height 782
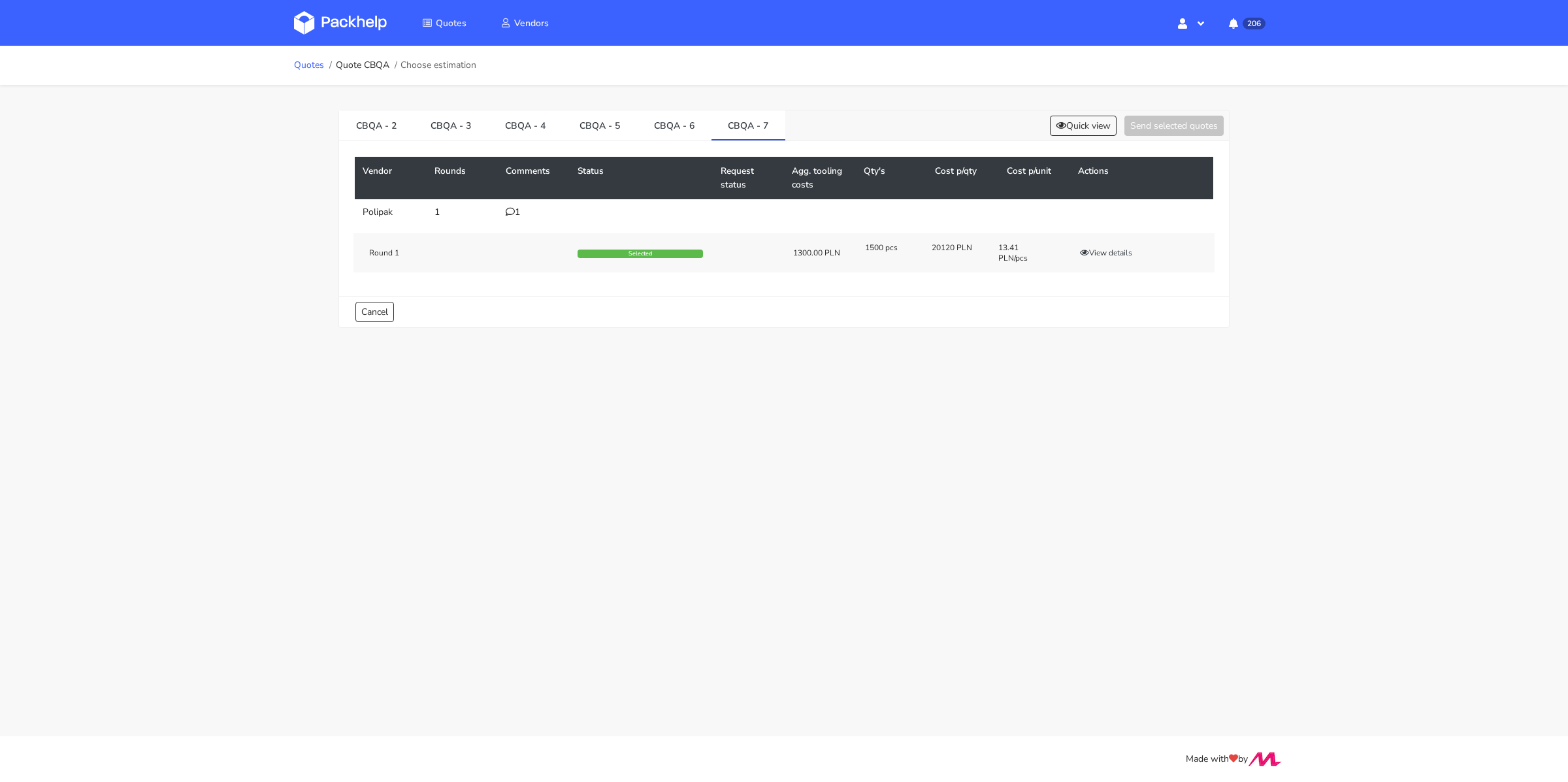
click at [311, 68] on link "Quotes" at bounding box center [309, 65] width 30 height 10
click at [516, 211] on div "6" at bounding box center [534, 211] width 56 height 10
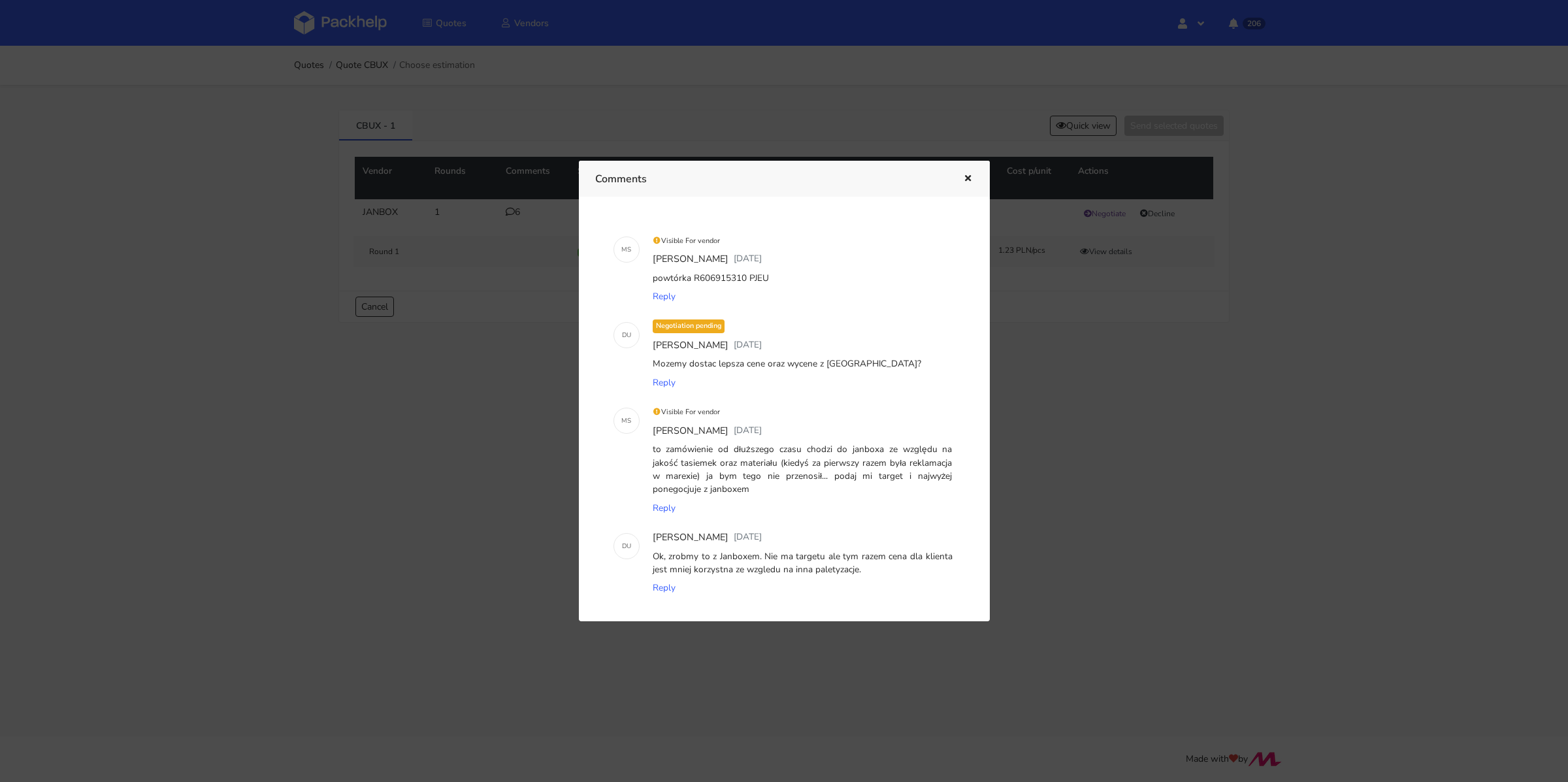
drag, startPoint x: 767, startPoint y: 275, endPoint x: 745, endPoint y: 280, distance: 22.6
click at [745, 280] on div "powtórka R606915310 PJEU" at bounding box center [803, 278] width 305 height 18
copy div "PJEU"
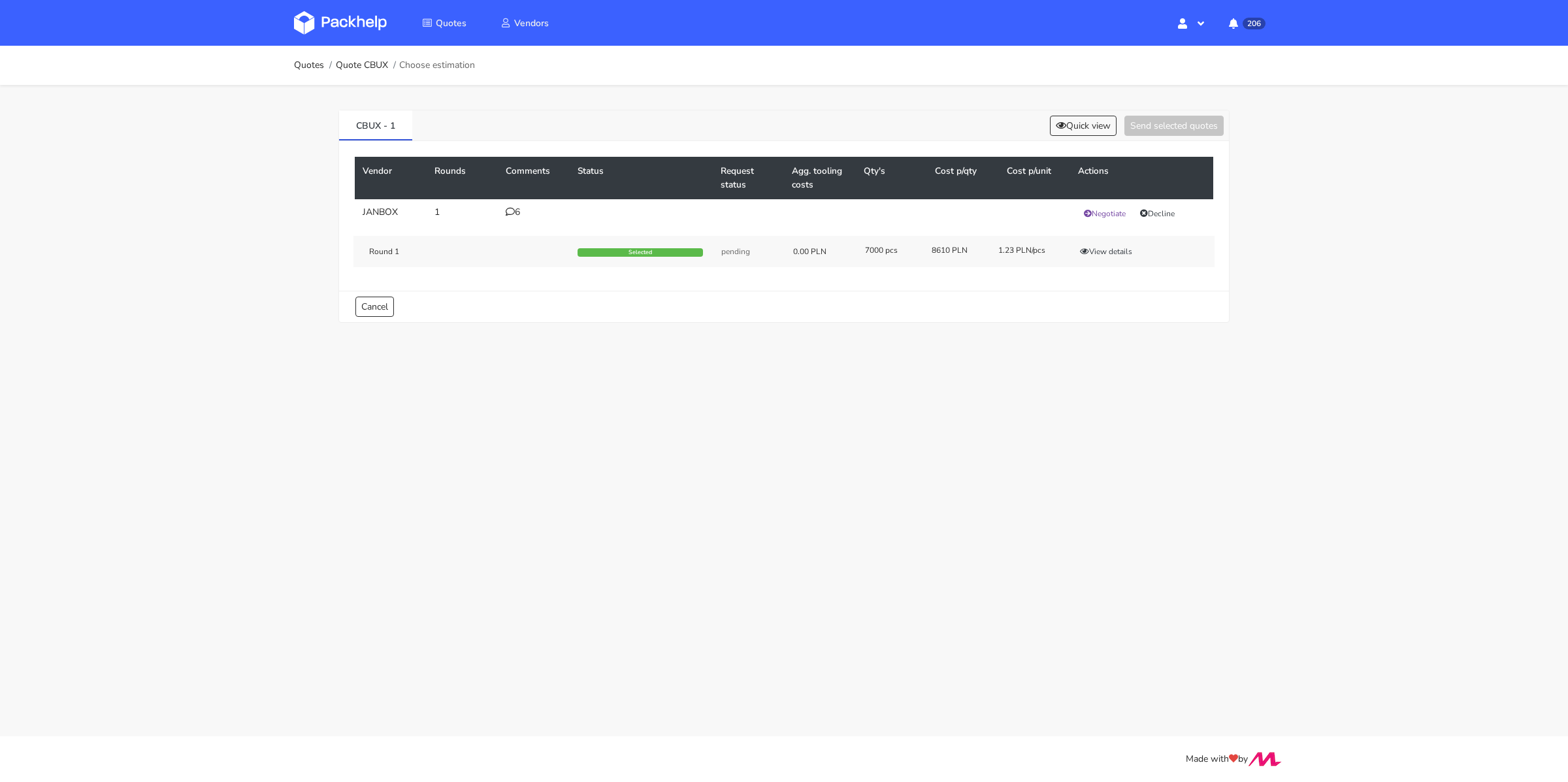
click at [512, 209] on icon at bounding box center [510, 211] width 10 height 10
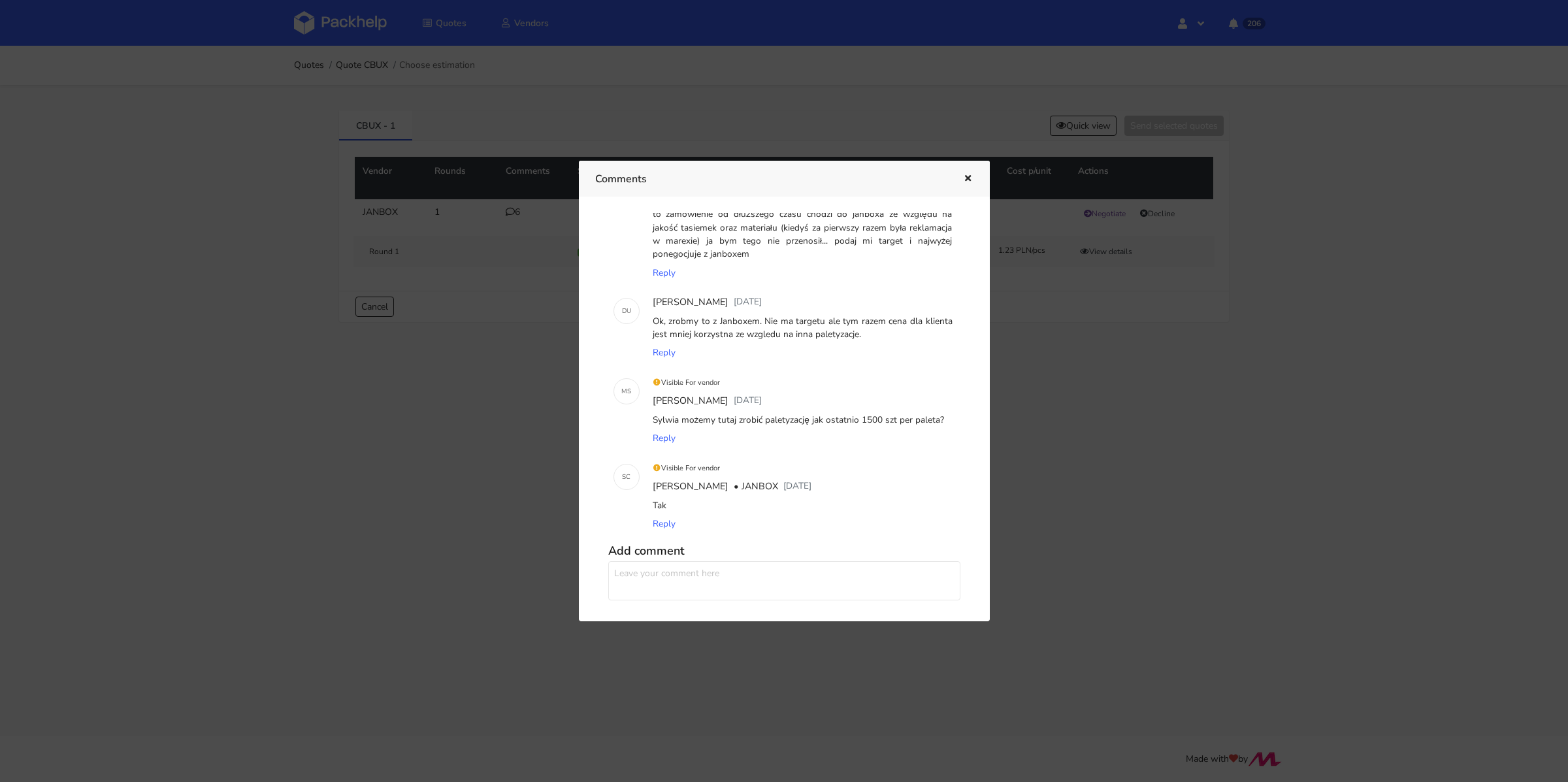
scroll to position [236, 0]
click at [965, 179] on icon "button" at bounding box center [968, 179] width 11 height 10
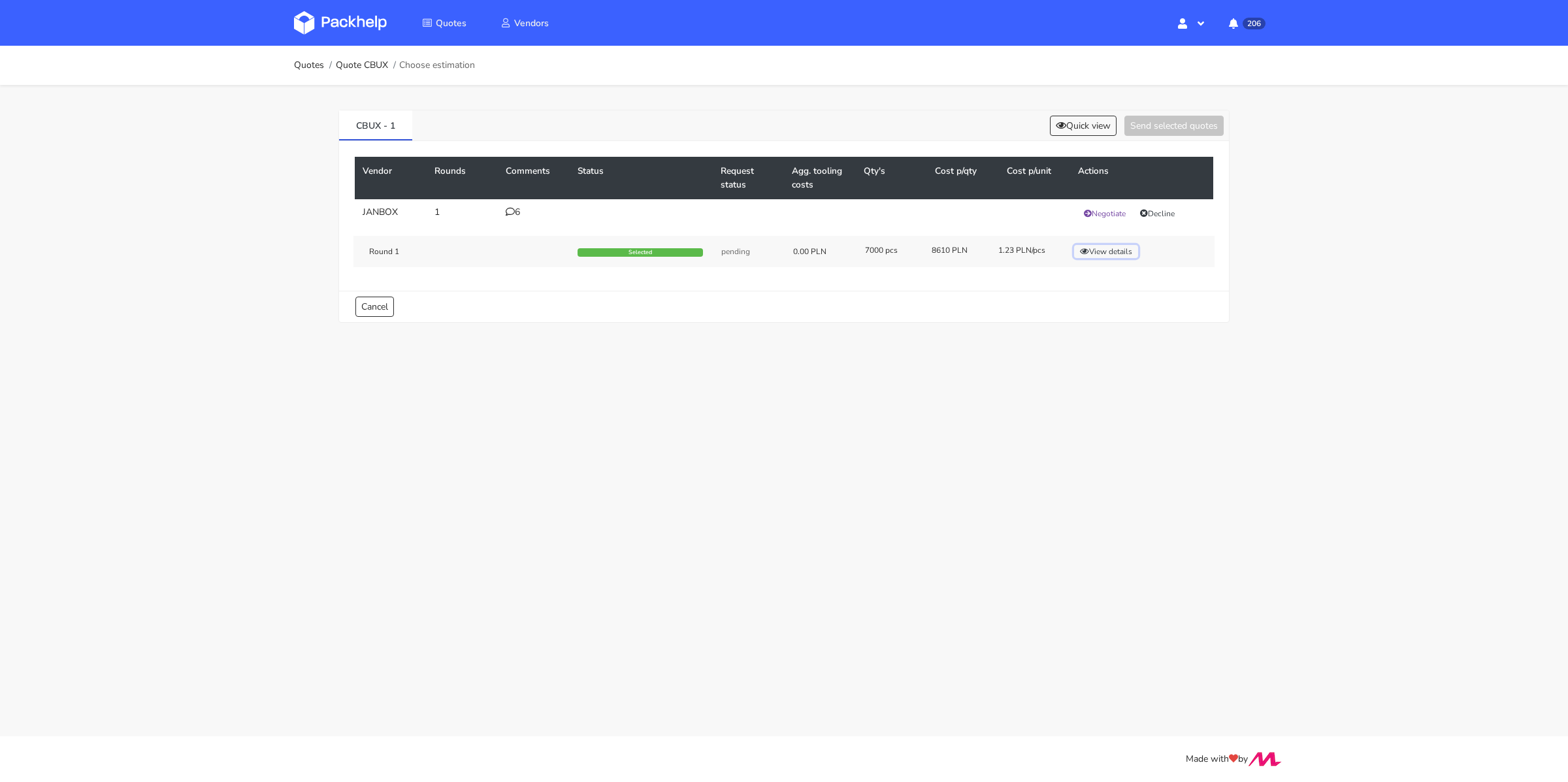
click at [1098, 251] on button "View details" at bounding box center [1106, 251] width 64 height 13
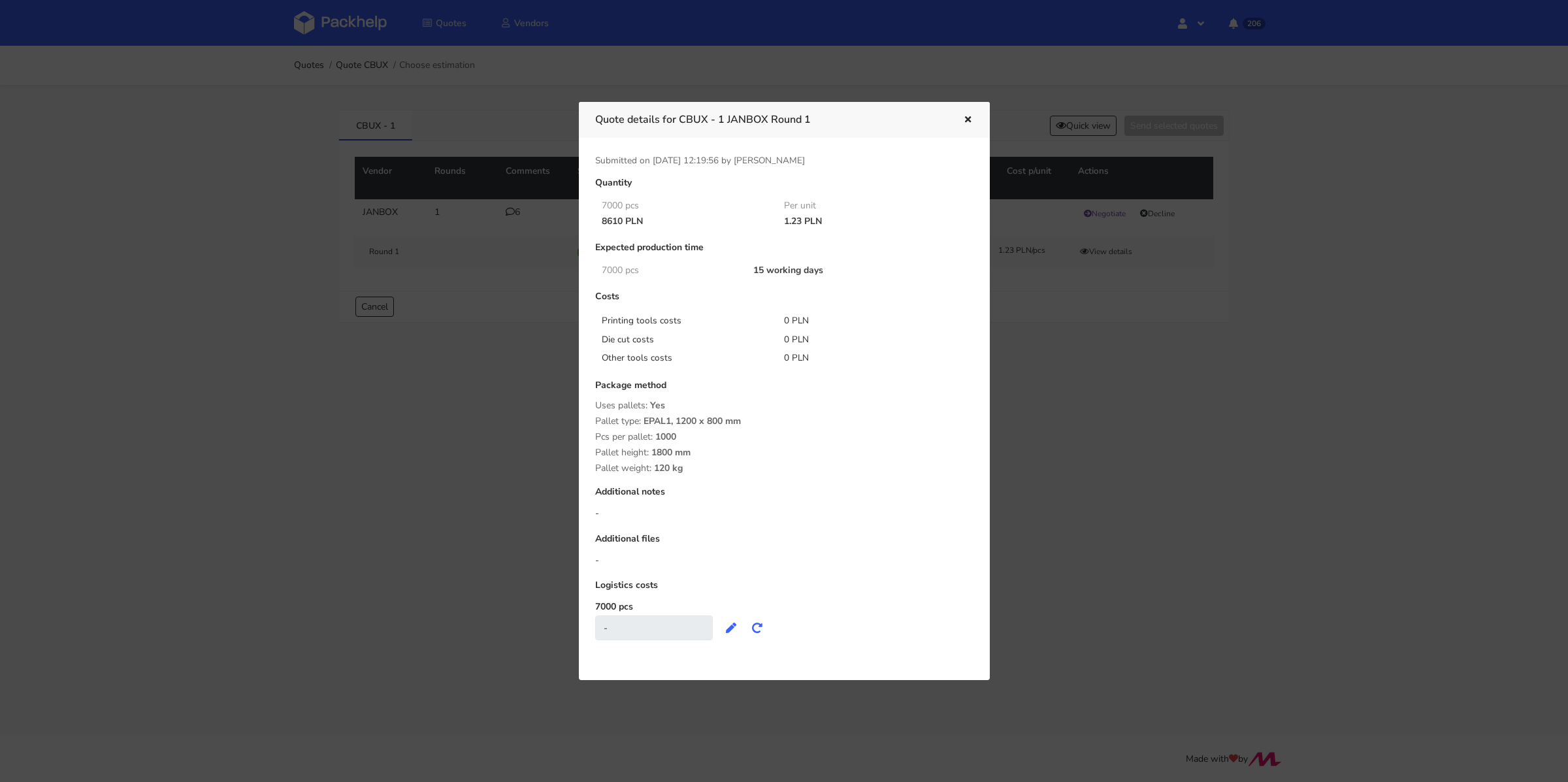
drag, startPoint x: 785, startPoint y: 218, endPoint x: 802, endPoint y: 219, distance: 17.0
click at [802, 219] on div "1.23 PLN" at bounding box center [866, 221] width 183 height 10
copy div "1.23"
click at [965, 116] on icon "button" at bounding box center [968, 120] width 11 height 10
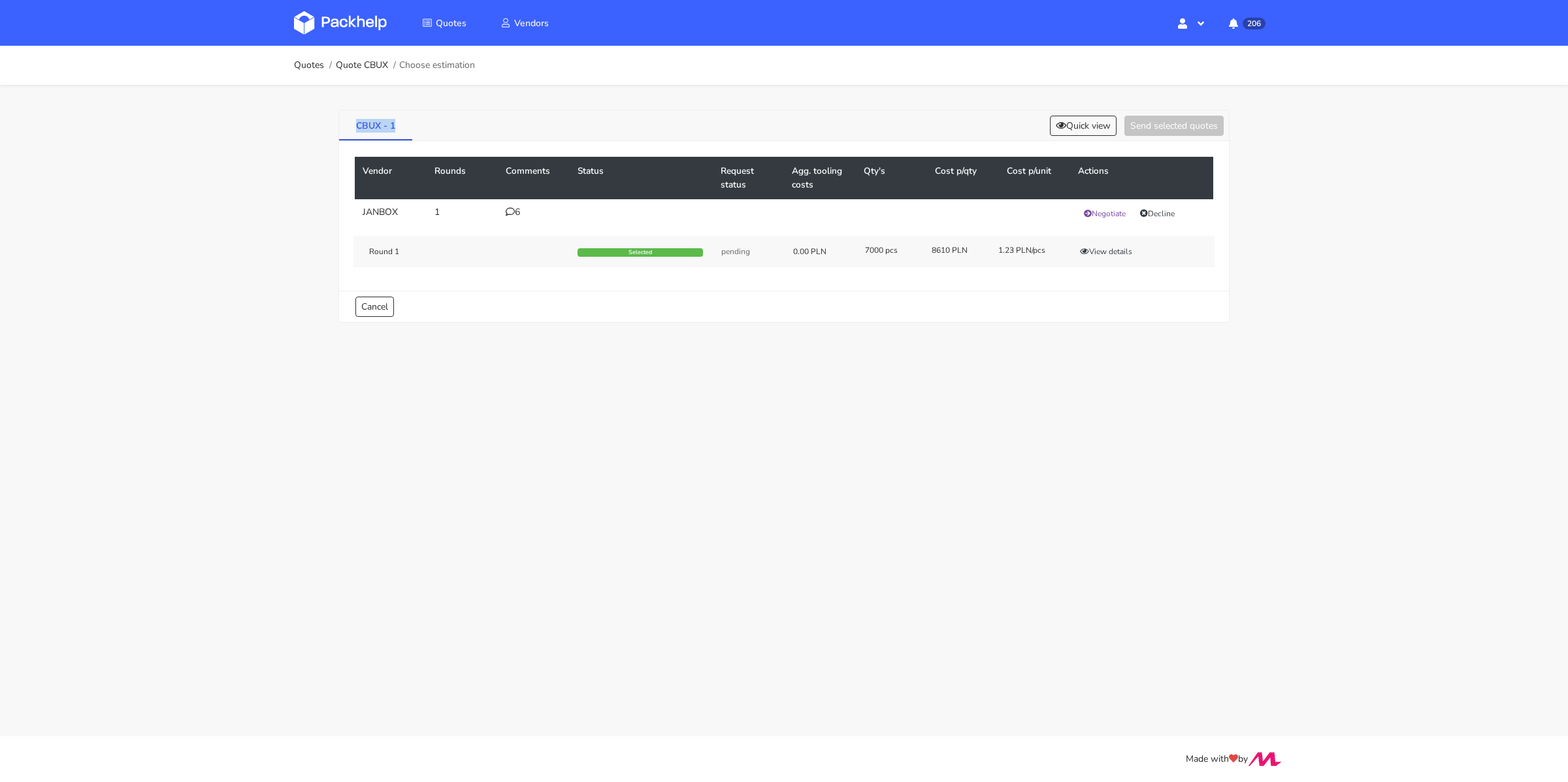
drag, startPoint x: 340, startPoint y: 122, endPoint x: 395, endPoint y: 126, distance: 55.1
click at [395, 126] on div "CBUX - 1 Quick view Send selected quotes Vendor Rounds Comments Status Request …" at bounding box center [783, 213] width 941 height 257
copy link "CBUX - 1"
click at [518, 215] on div "6" at bounding box center [534, 211] width 56 height 10
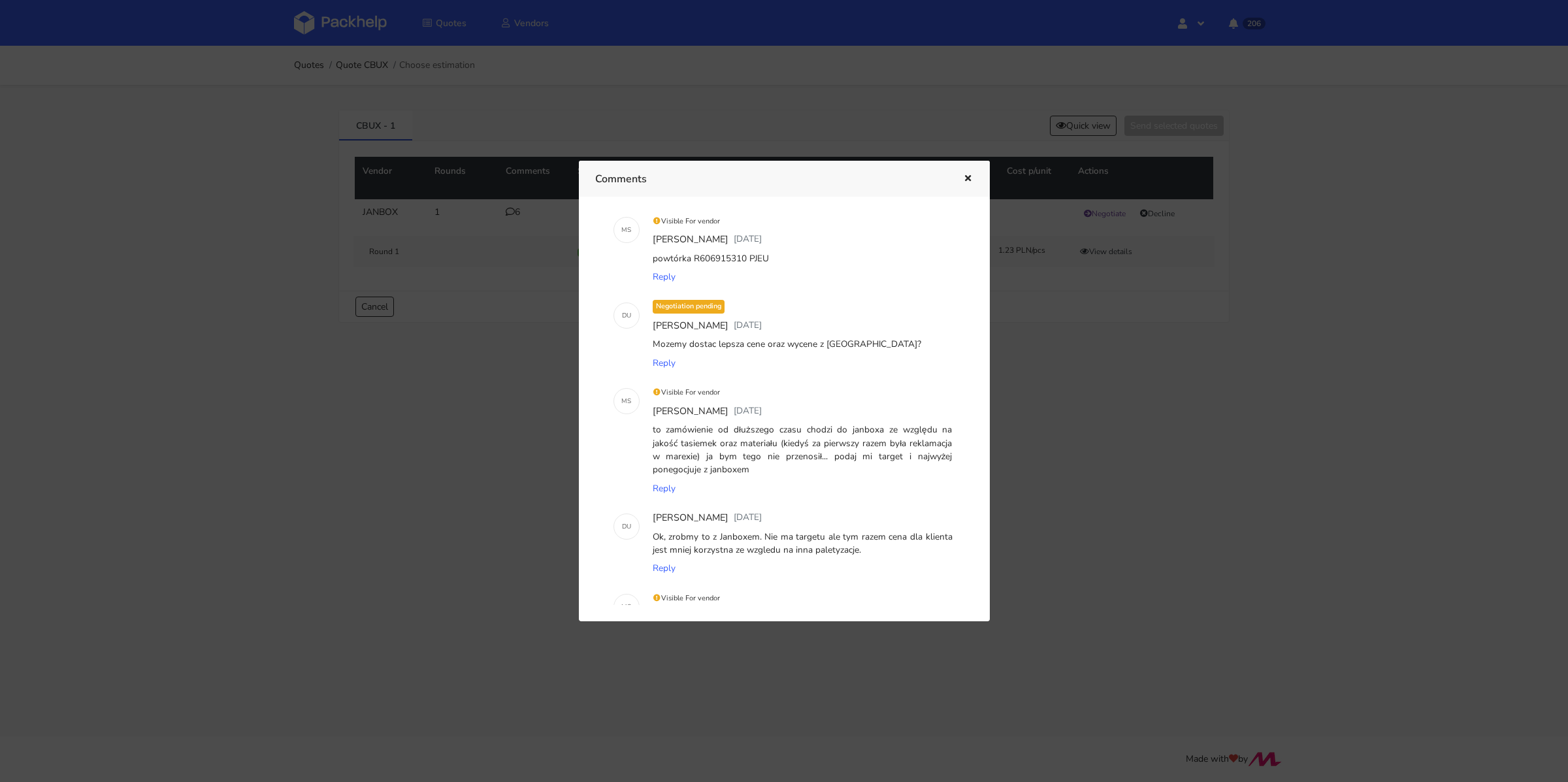
scroll to position [0, 0]
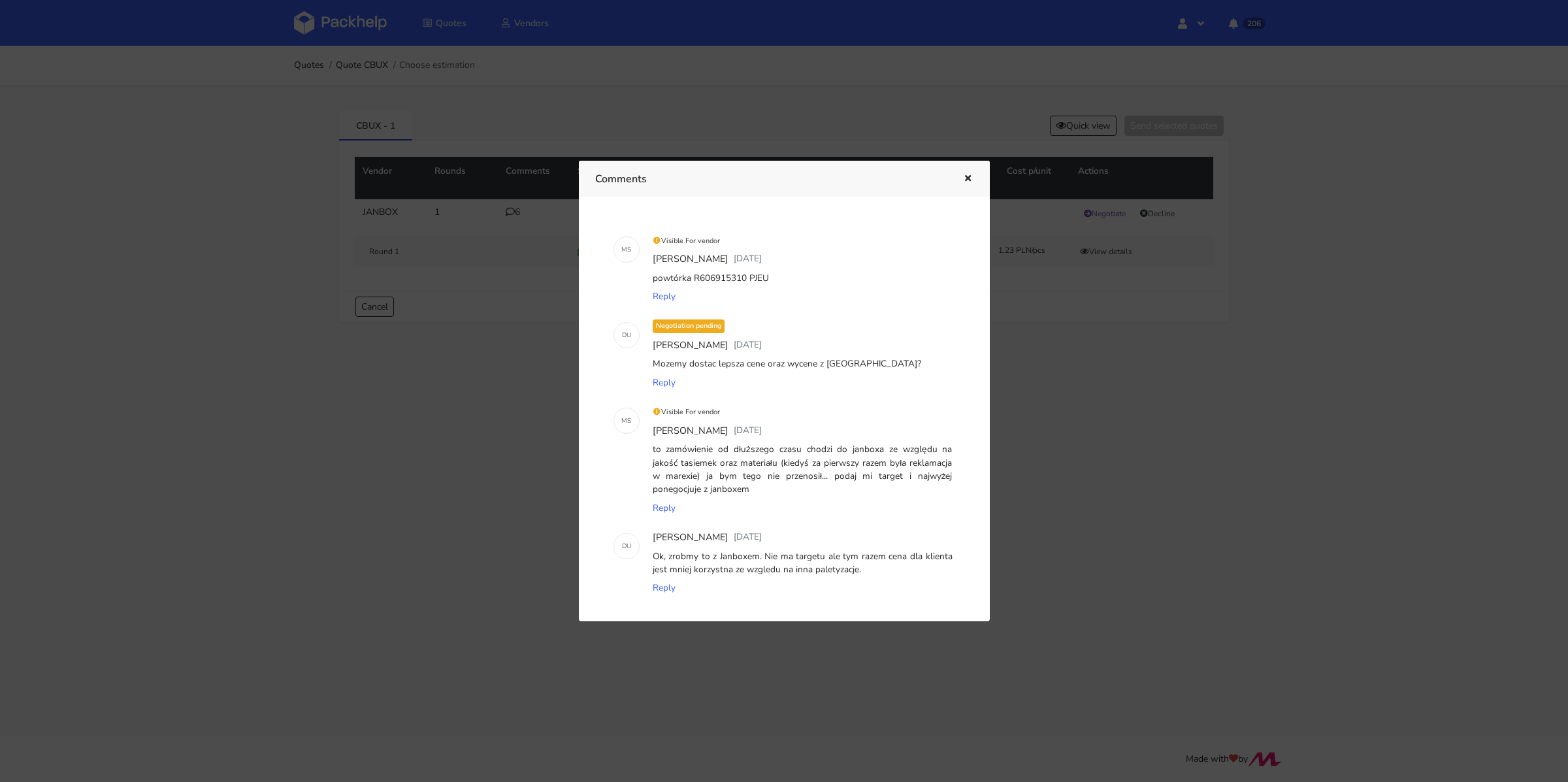
click at [770, 273] on div "powtórka R606915310 PJEU" at bounding box center [803, 278] width 305 height 18
drag, startPoint x: 767, startPoint y: 274, endPoint x: 692, endPoint y: 277, distance: 75.1
click at [692, 277] on div "powtórka R606915310 PJEU" at bounding box center [803, 278] width 305 height 18
copy div "R606915310 PJEU"
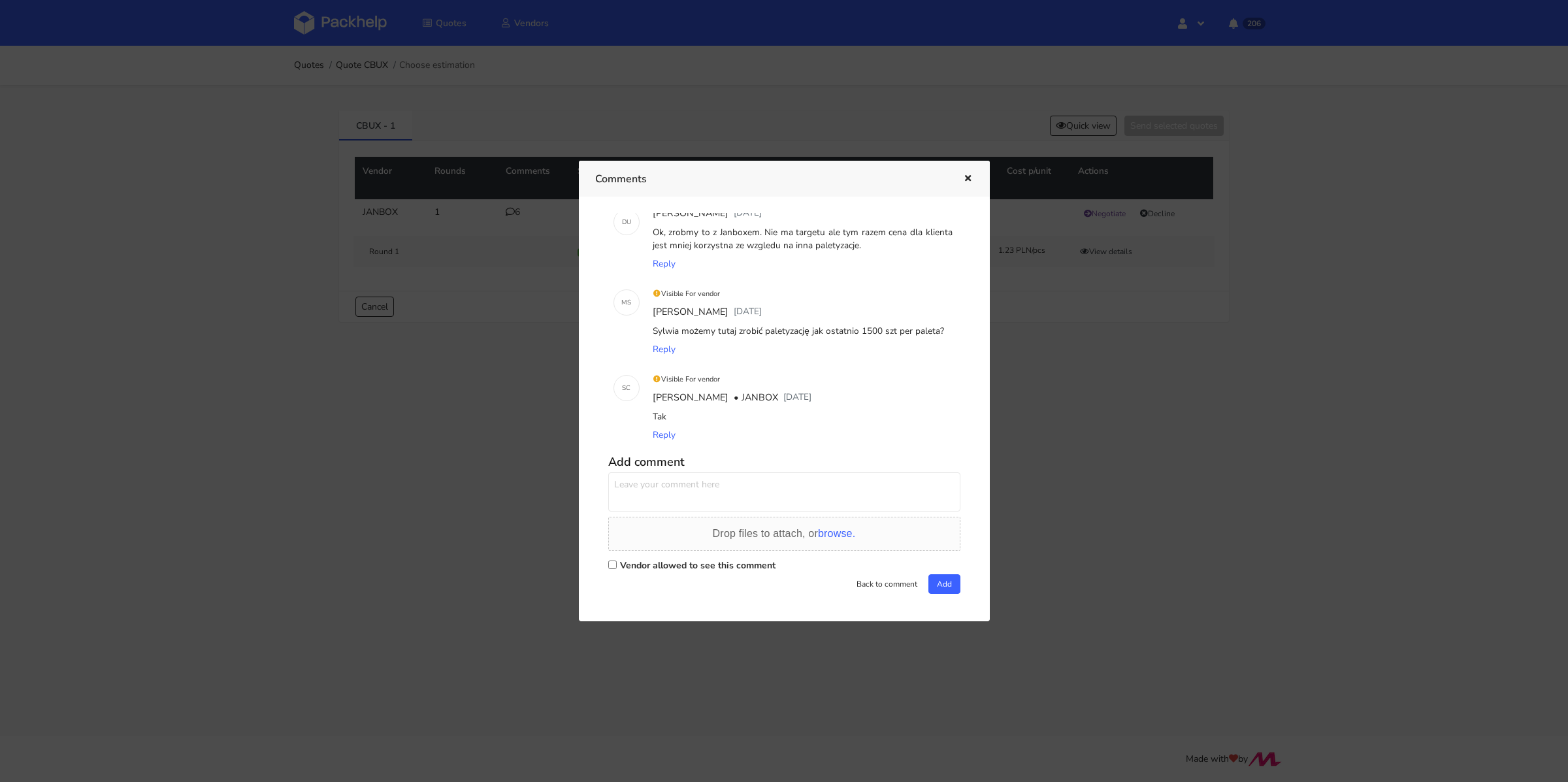
drag, startPoint x: 856, startPoint y: 328, endPoint x: 930, endPoint y: 331, distance: 74.1
click at [930, 331] on div "Sylwia możemy tutaj zrobić paletyzację jak ostatnio 1500 szt per paleta?" at bounding box center [803, 331] width 305 height 18
copy div "1500 szt per paleta"
